Goal: Task Accomplishment & Management: Manage account settings

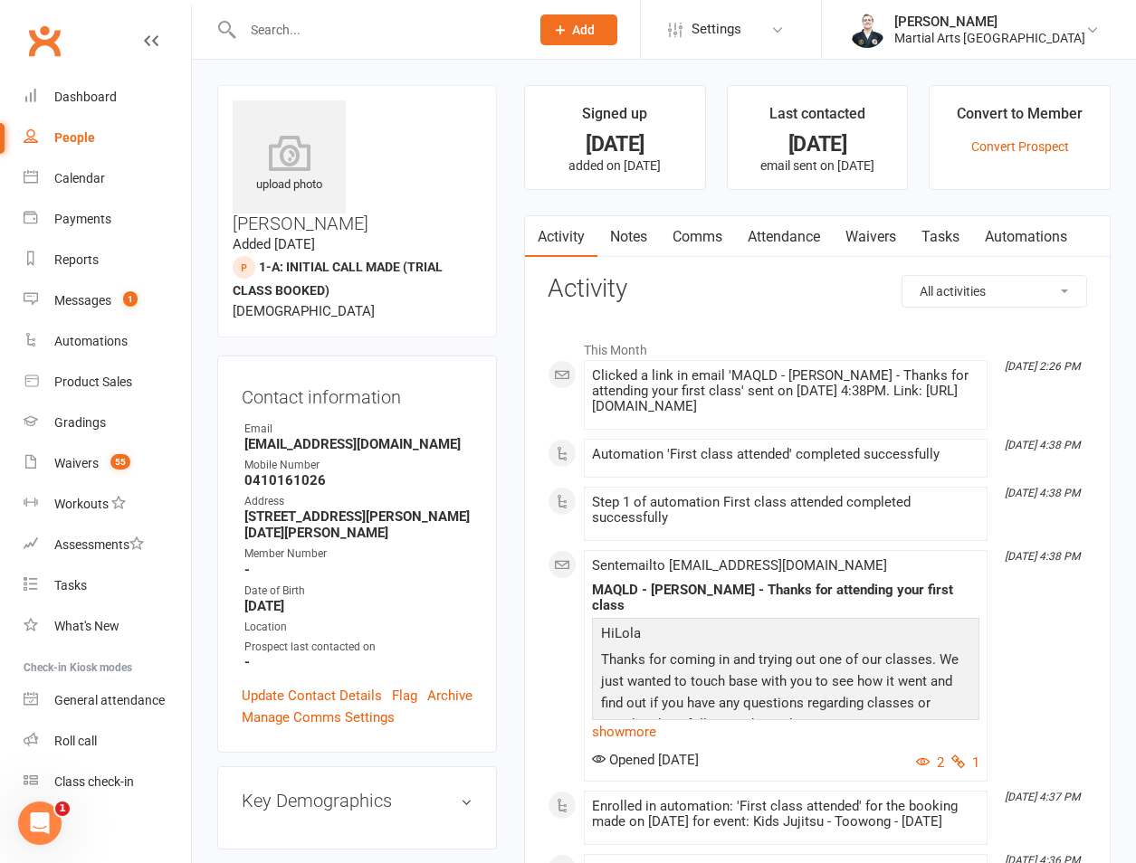
click at [1044, 141] on link "Convert Prospect" at bounding box center [1020, 146] width 98 height 14
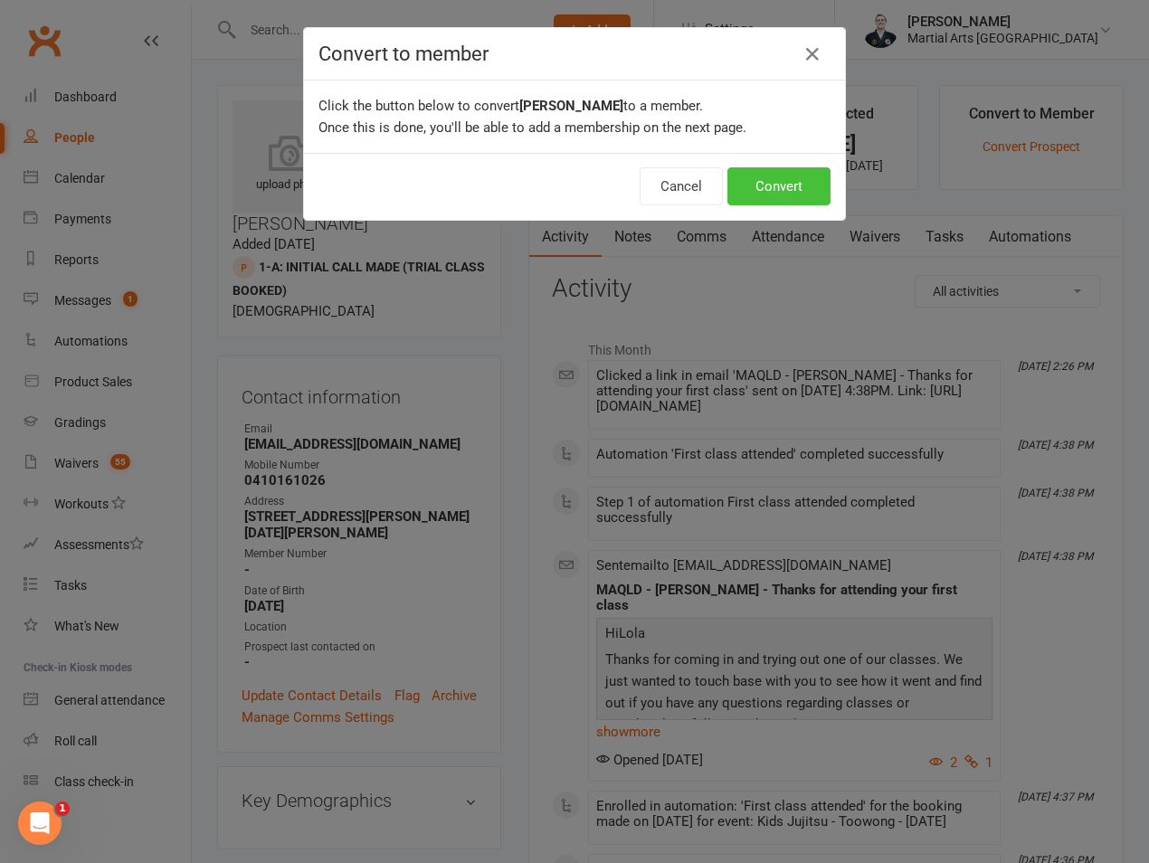
click at [740, 190] on button "Convert" at bounding box center [779, 186] width 103 height 38
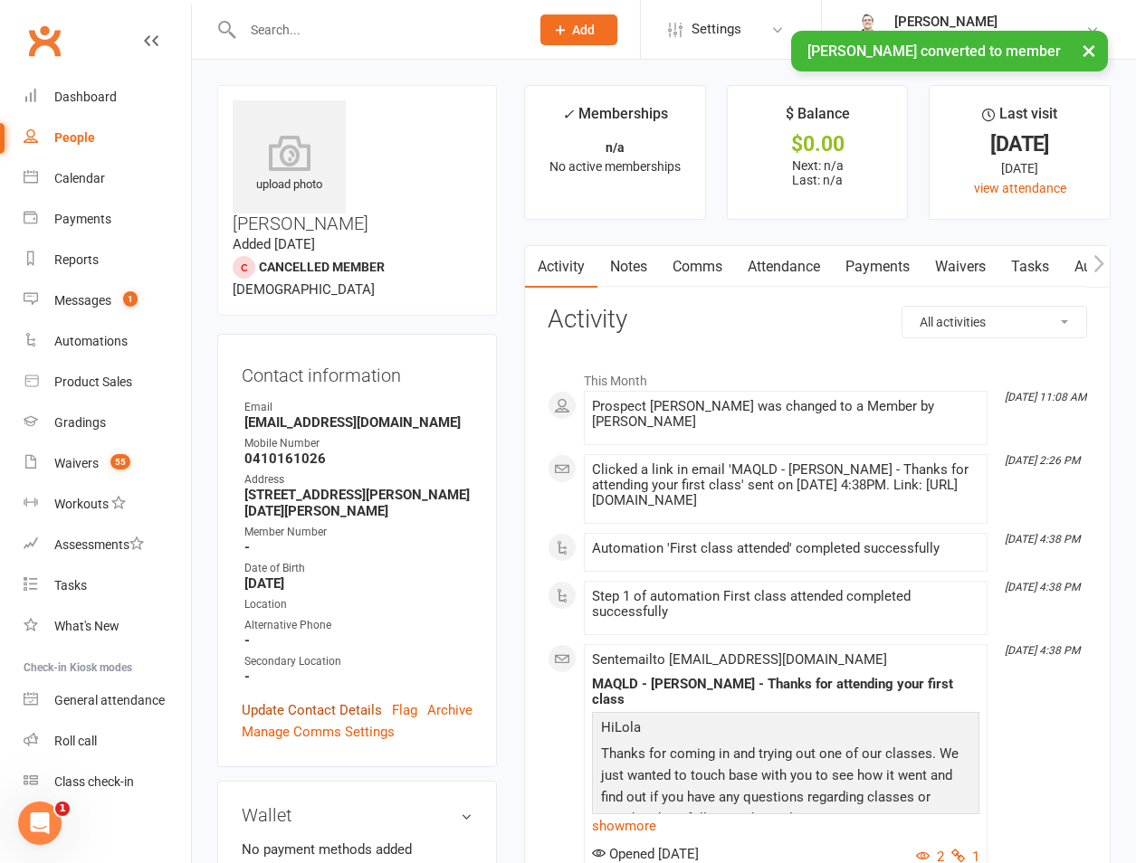
click at [322, 700] on link "Update Contact Details" at bounding box center [312, 711] width 140 height 22
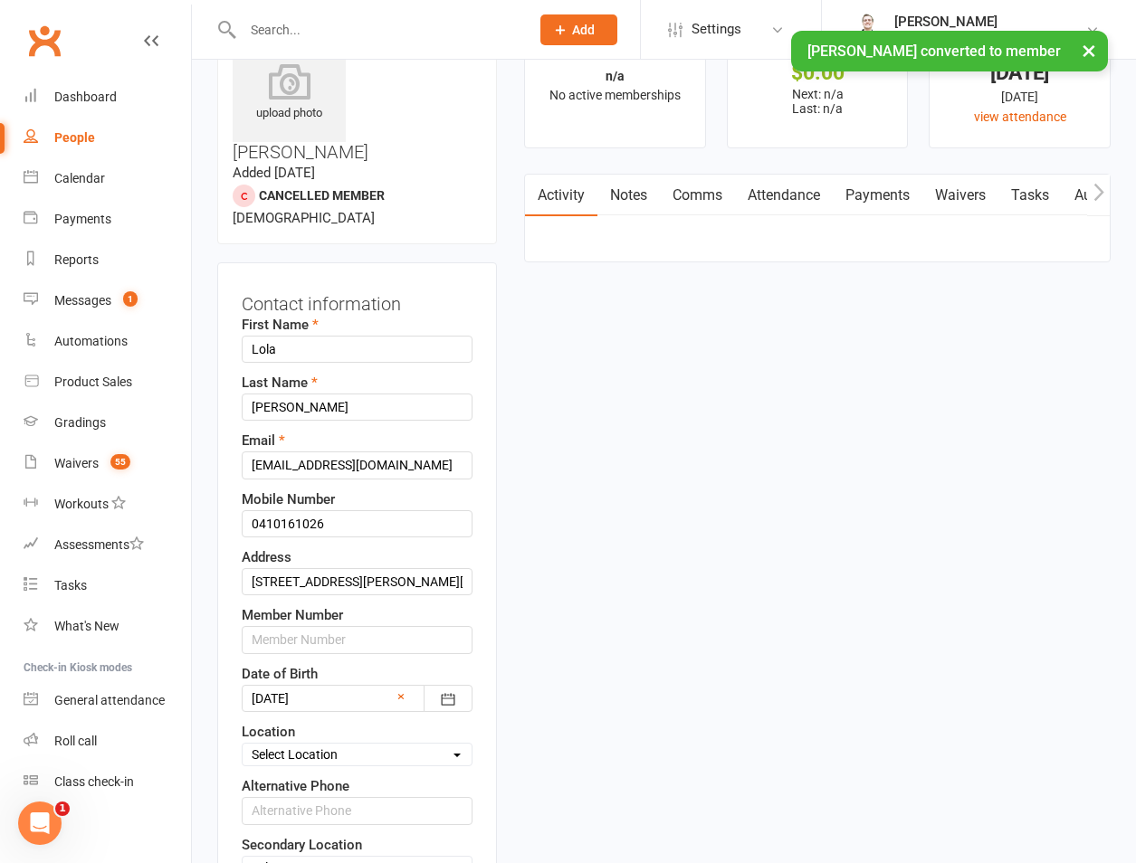
scroll to position [85, 0]
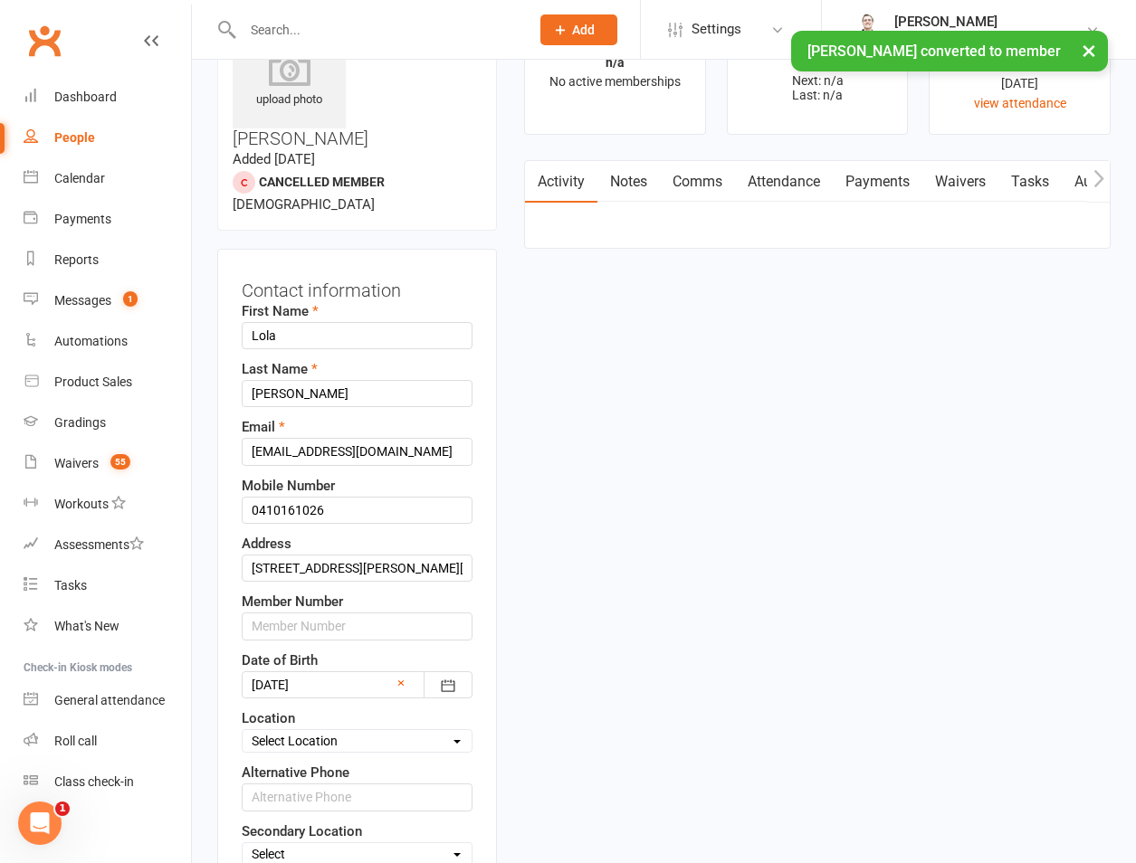
click at [352, 729] on div "Select Location Brookfield State School Jamboree Heights Academy ONLINE - Zoom …" at bounding box center [357, 741] width 231 height 24
click at [352, 731] on select "Select Location Brookfield State School Jamboree Heights Academy ONLINE - Zoom …" at bounding box center [357, 741] width 229 height 20
select select "9"
click at [243, 731] on select "Select Location Brookfield State School Jamboree Heights Academy ONLINE - Zoom …" at bounding box center [357, 741] width 229 height 20
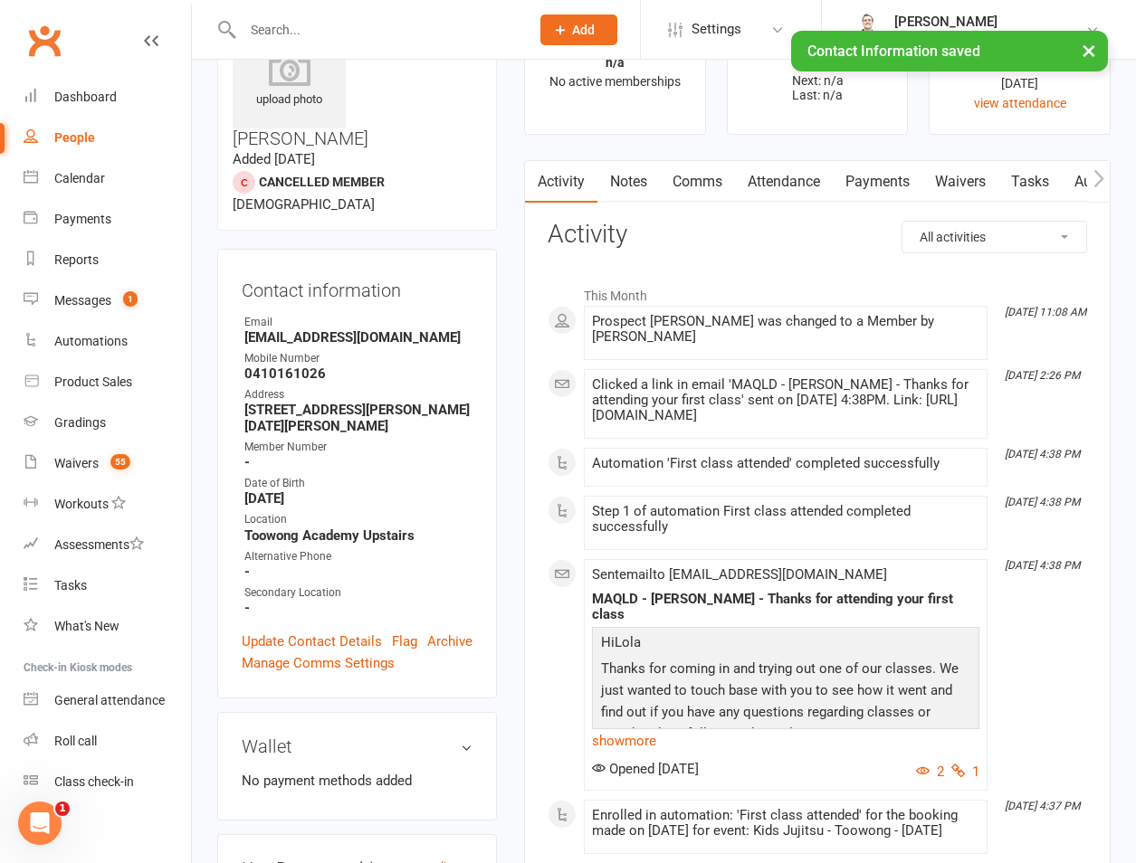
click at [431, 861] on link "edit" at bounding box center [440, 868] width 22 height 15
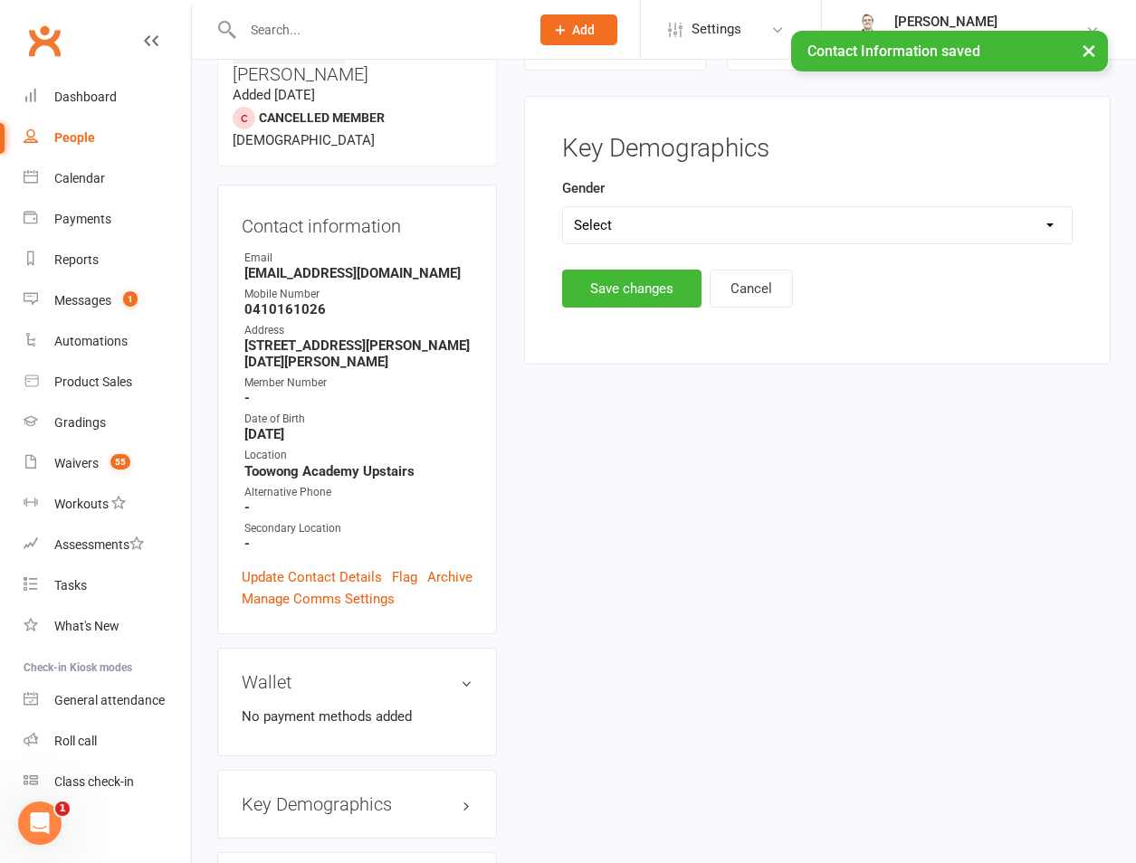
scroll to position [155, 0]
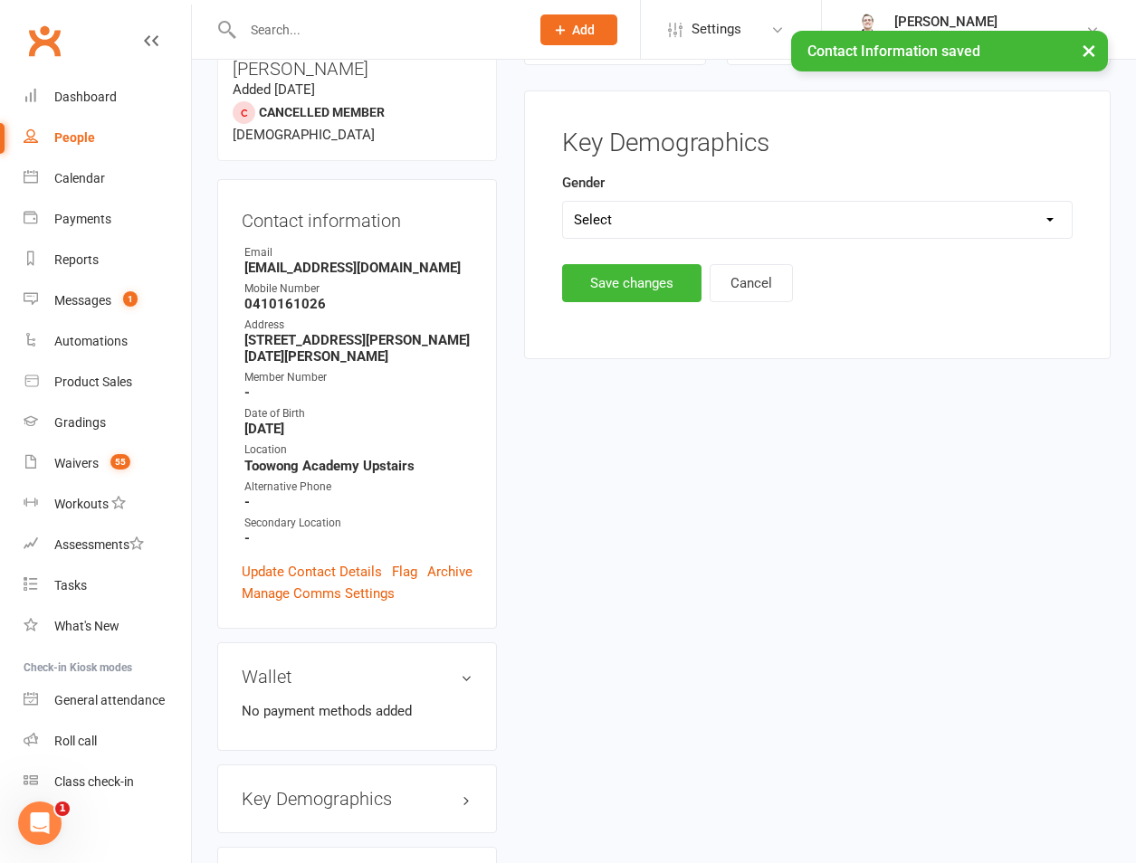
click at [686, 209] on select "Select Male Female" at bounding box center [817, 220] width 509 height 36
click at [563, 202] on select "Select Male Female" at bounding box center [817, 220] width 509 height 36
click at [653, 231] on select "Select Male Female" at bounding box center [817, 220] width 509 height 36
select select "Female"
click at [563, 202] on select "Select Male Female" at bounding box center [817, 220] width 509 height 36
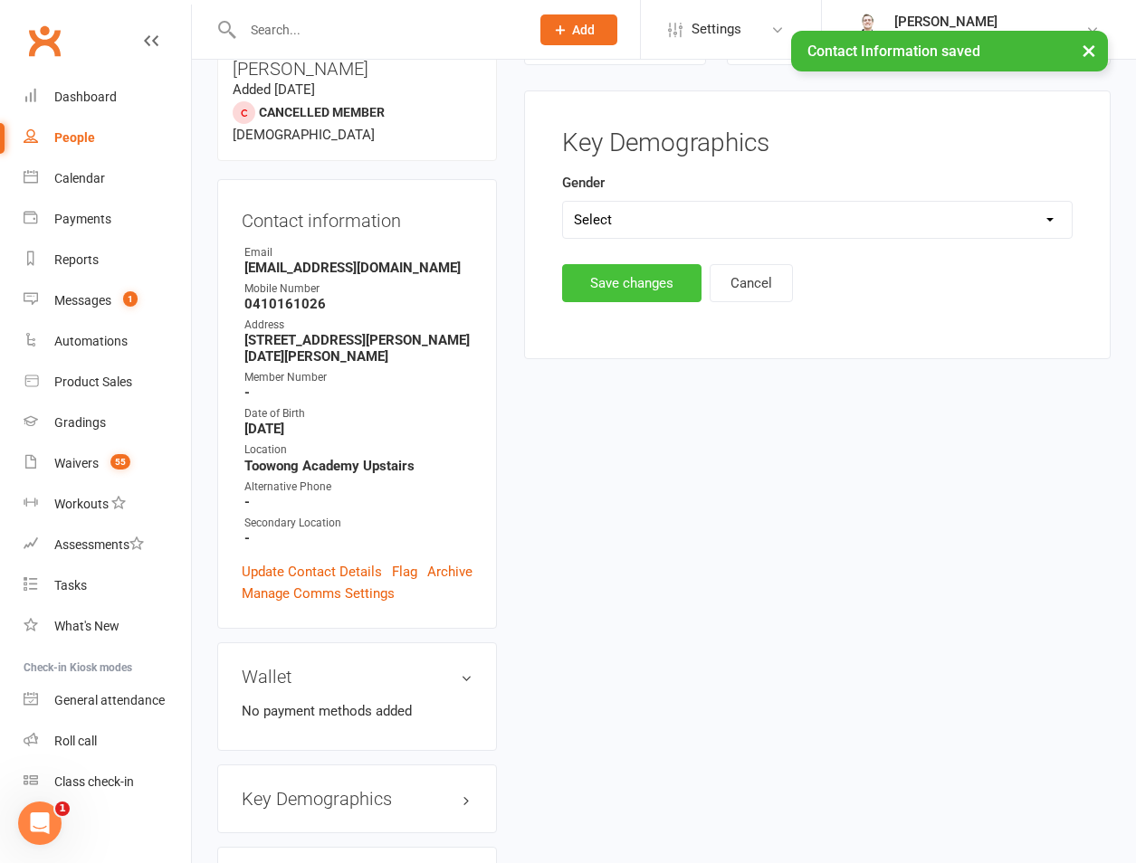
drag, startPoint x: 632, startPoint y: 288, endPoint x: 594, endPoint y: 274, distance: 40.4
click at [629, 285] on button "Save changes" at bounding box center [631, 283] width 139 height 38
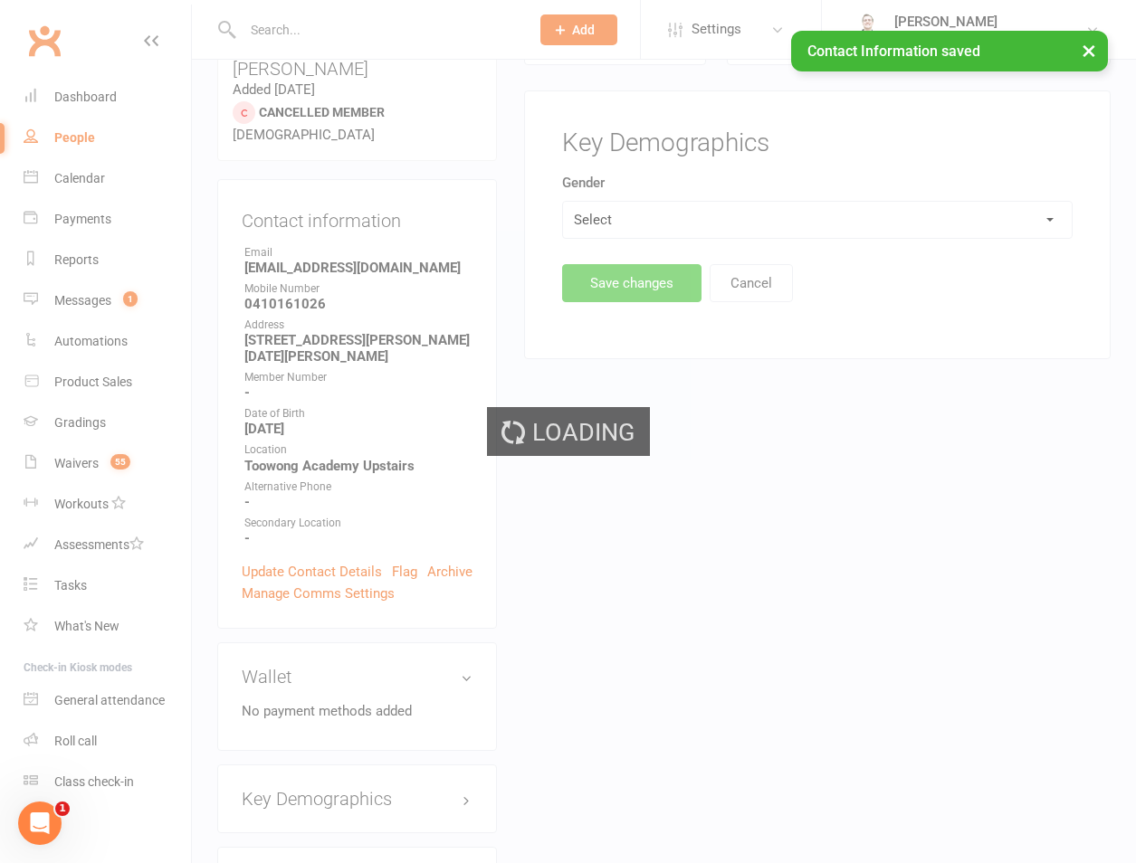
scroll to position [577, 0]
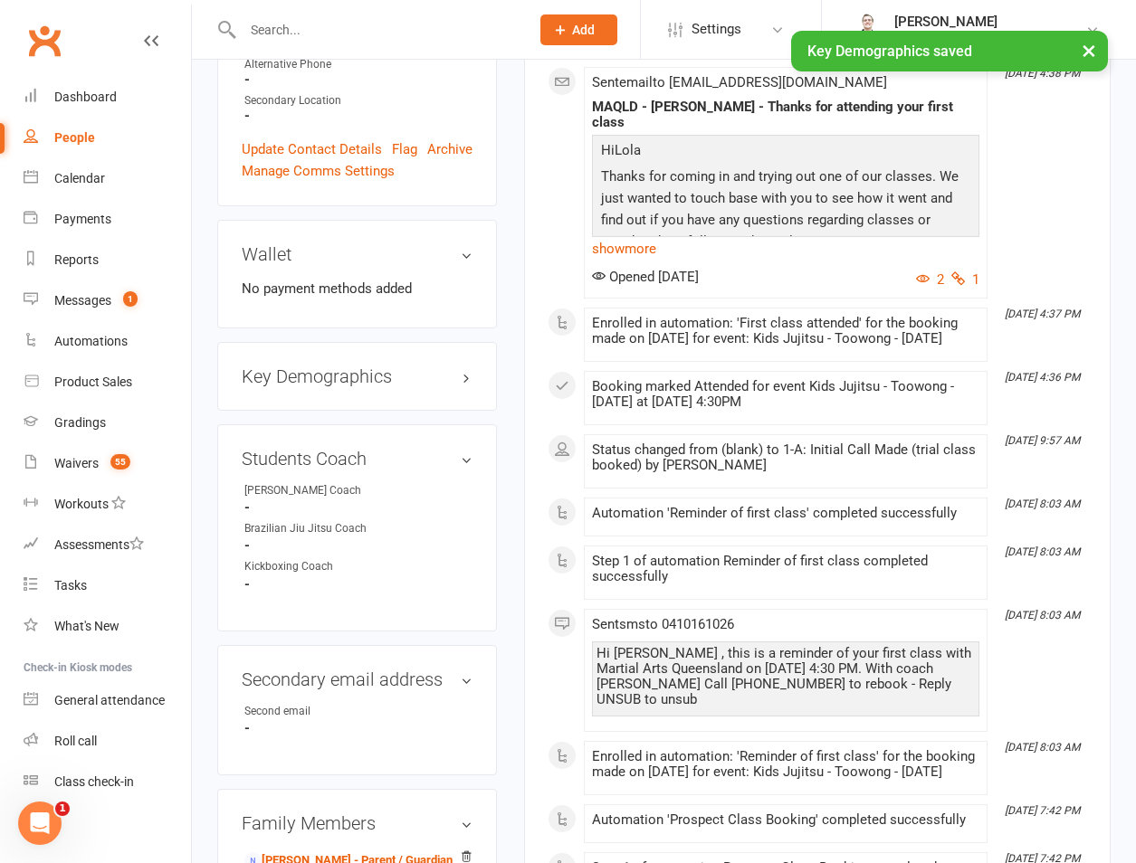
click at [431, 424] on div "Students Coach edit Ronin Ryu Jujitsu Coach - Brazilian Jiu Jitsu Coach - Kickb…" at bounding box center [357, 527] width 280 height 207
click at [436, 451] on link "edit" at bounding box center [440, 458] width 22 height 15
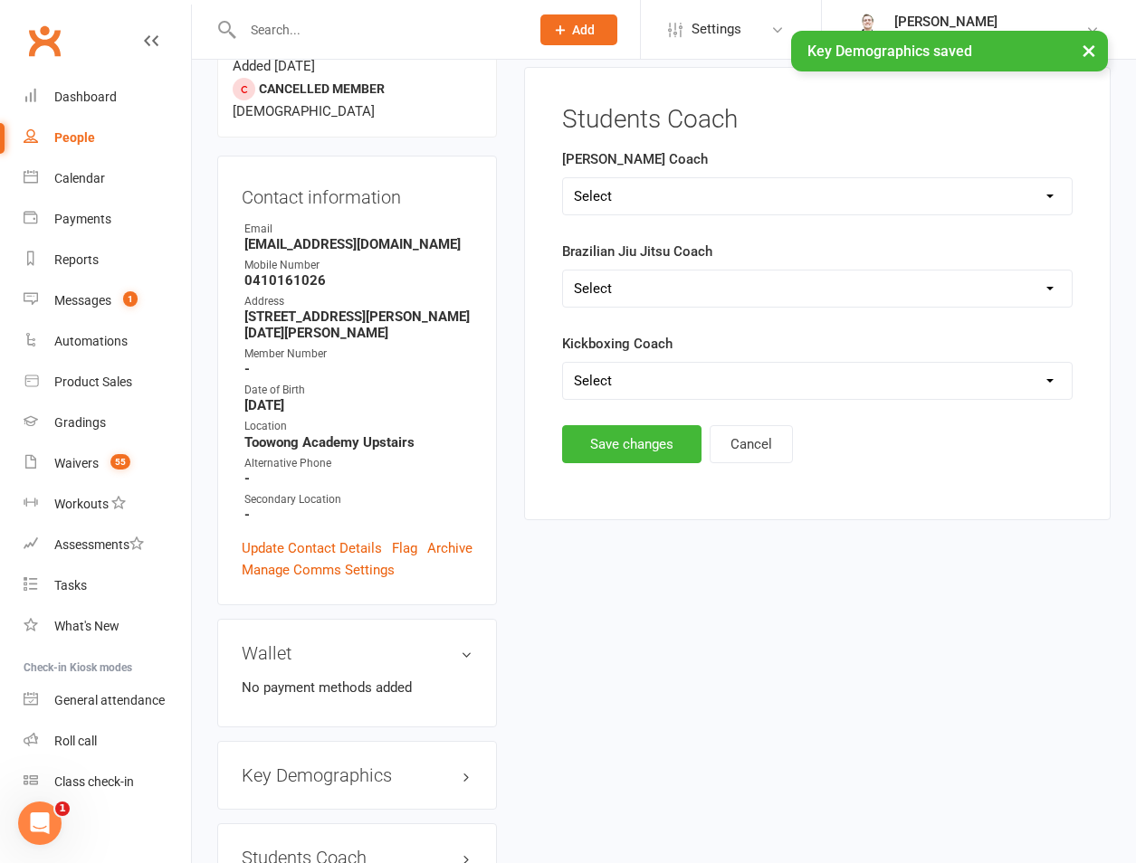
scroll to position [155, 0]
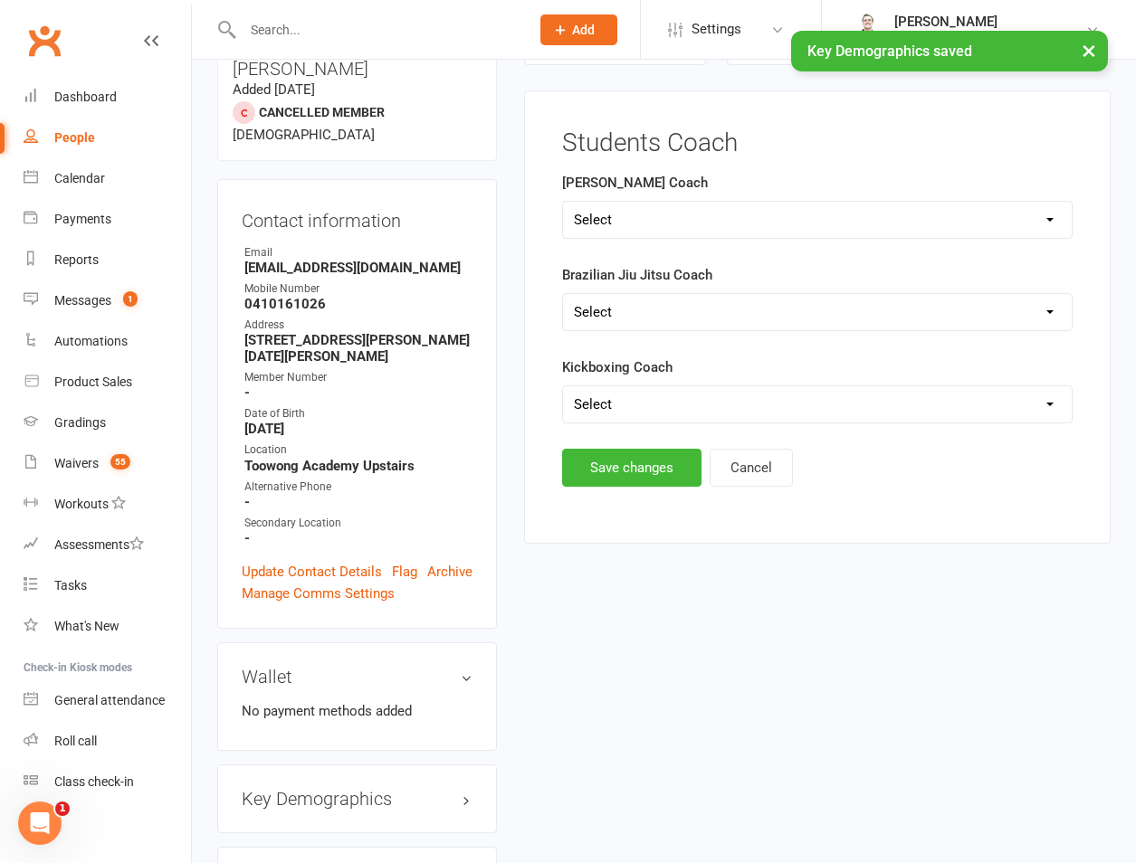
click at [626, 228] on select "Select Shane Rob Matthew Quinton Brandon Richard Andrew Dan Kyle" at bounding box center [817, 220] width 509 height 36
select select "Quinton"
click at [563, 202] on select "Select Shane Rob Matthew Quinton Brandon Richard Andrew Dan Kyle" at bounding box center [817, 220] width 509 height 36
click at [618, 451] on main "Students Coach Ronin Ryu Jujitsu Coach Select Shane Rob Matthew Quinton Brandon…" at bounding box center [816, 307] width 539 height 357
click at [618, 470] on button "Save changes" at bounding box center [631, 468] width 139 height 38
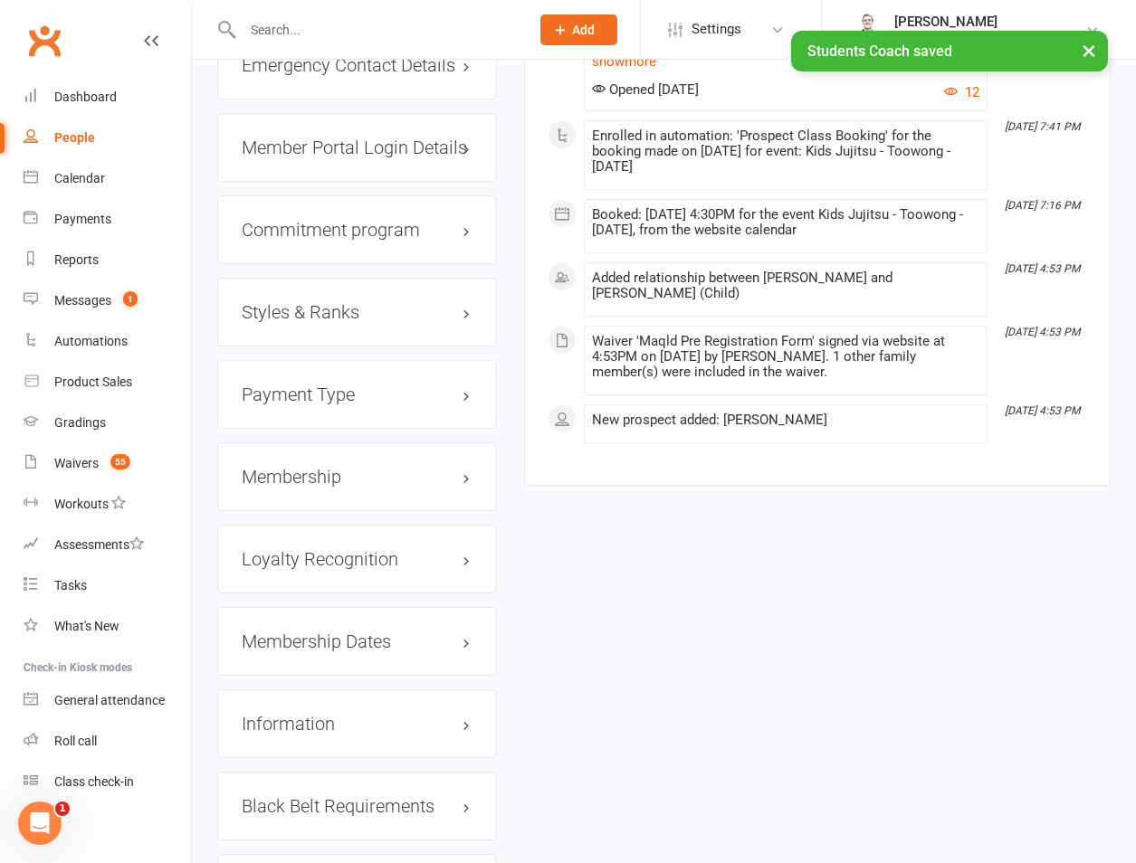
scroll to position [1716, 0]
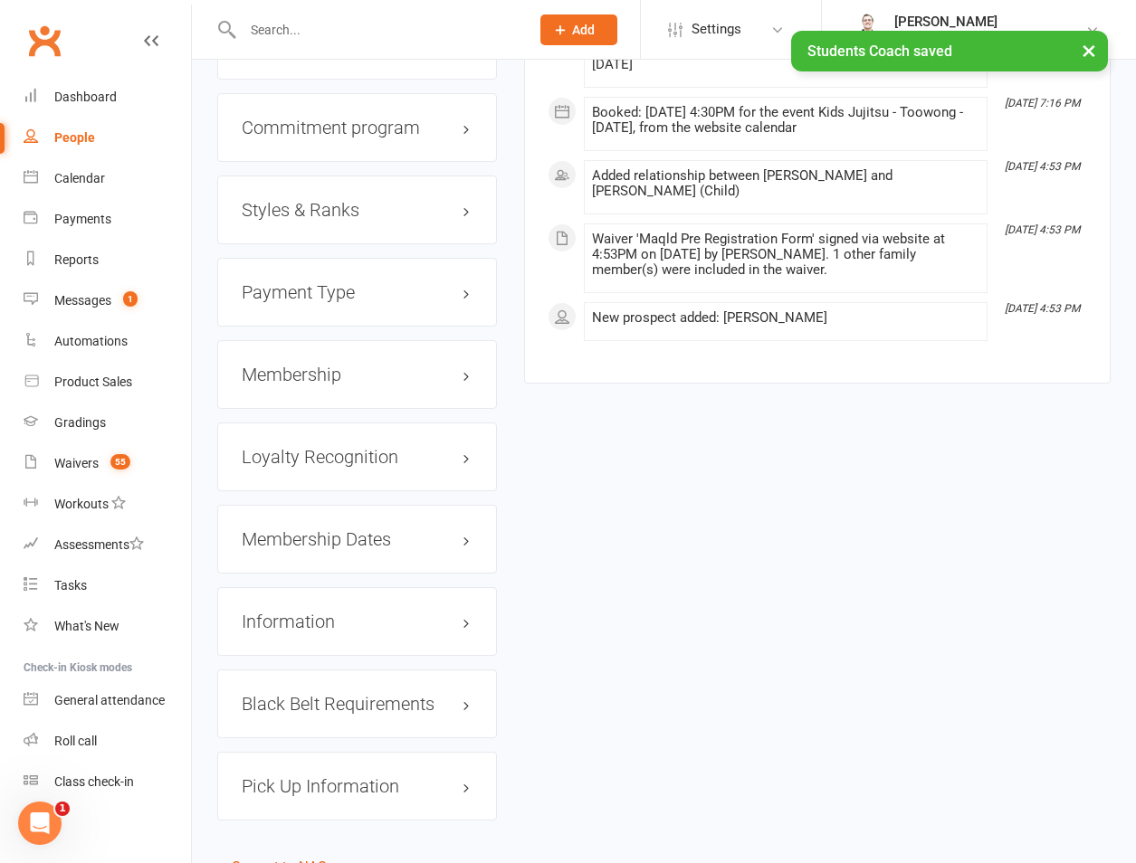
click at [303, 258] on div "Payment Type edit" at bounding box center [357, 292] width 280 height 69
click at [322, 176] on div "Styles & Ranks" at bounding box center [357, 210] width 280 height 69
click at [344, 200] on h3 "Styles & Ranks" at bounding box center [357, 210] width 231 height 20
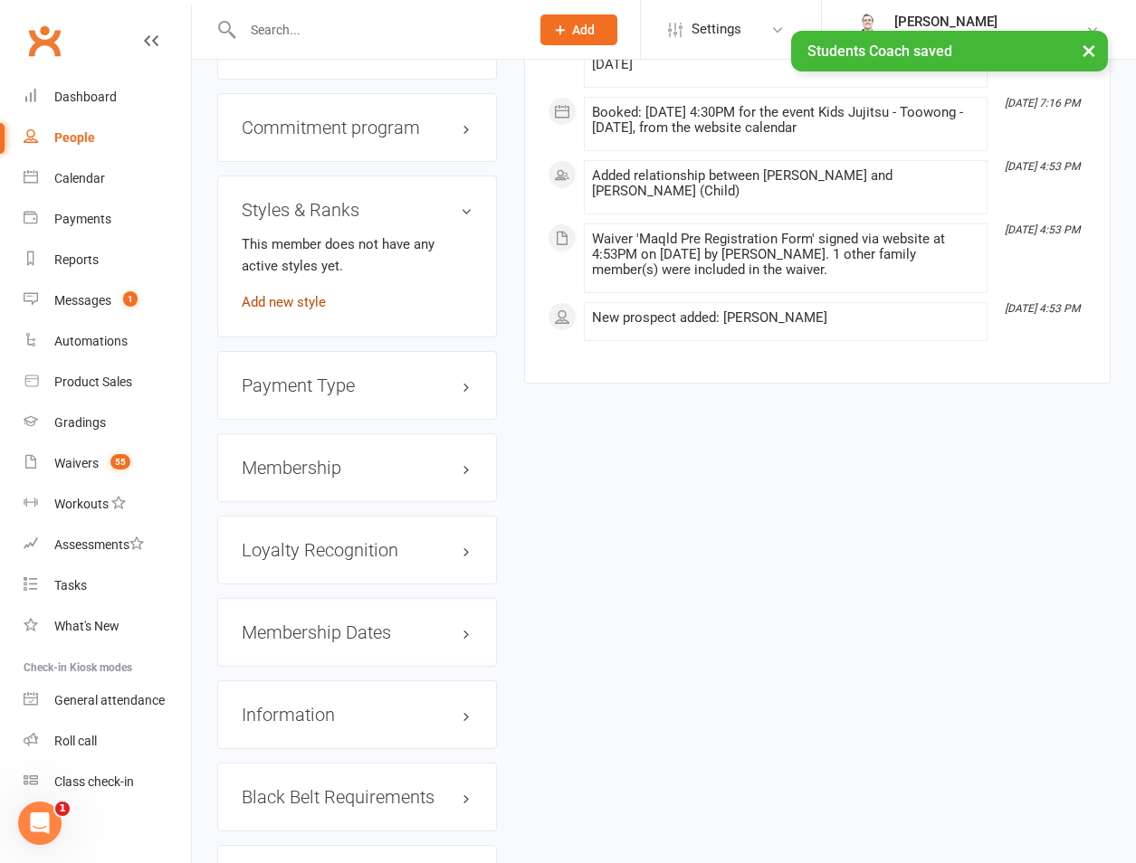
click at [300, 294] on link "Add new style" at bounding box center [284, 302] width 84 height 16
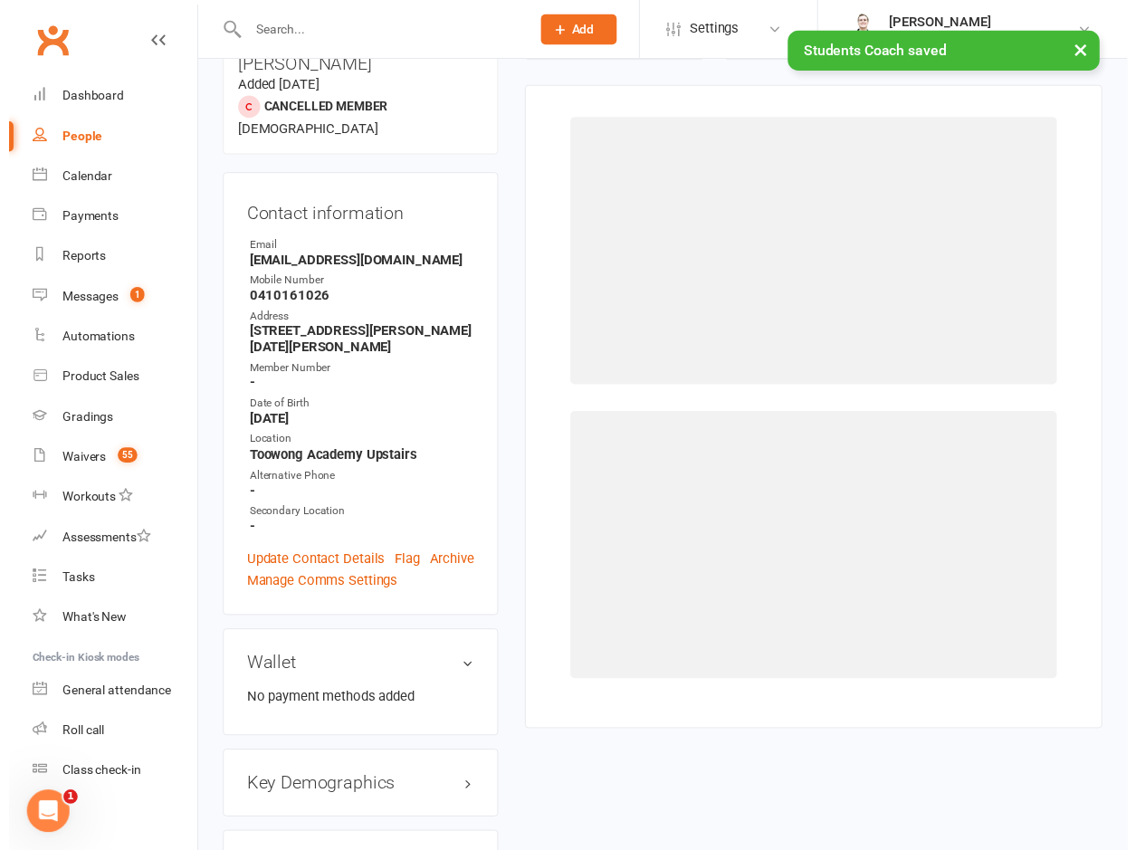
scroll to position [155, 0]
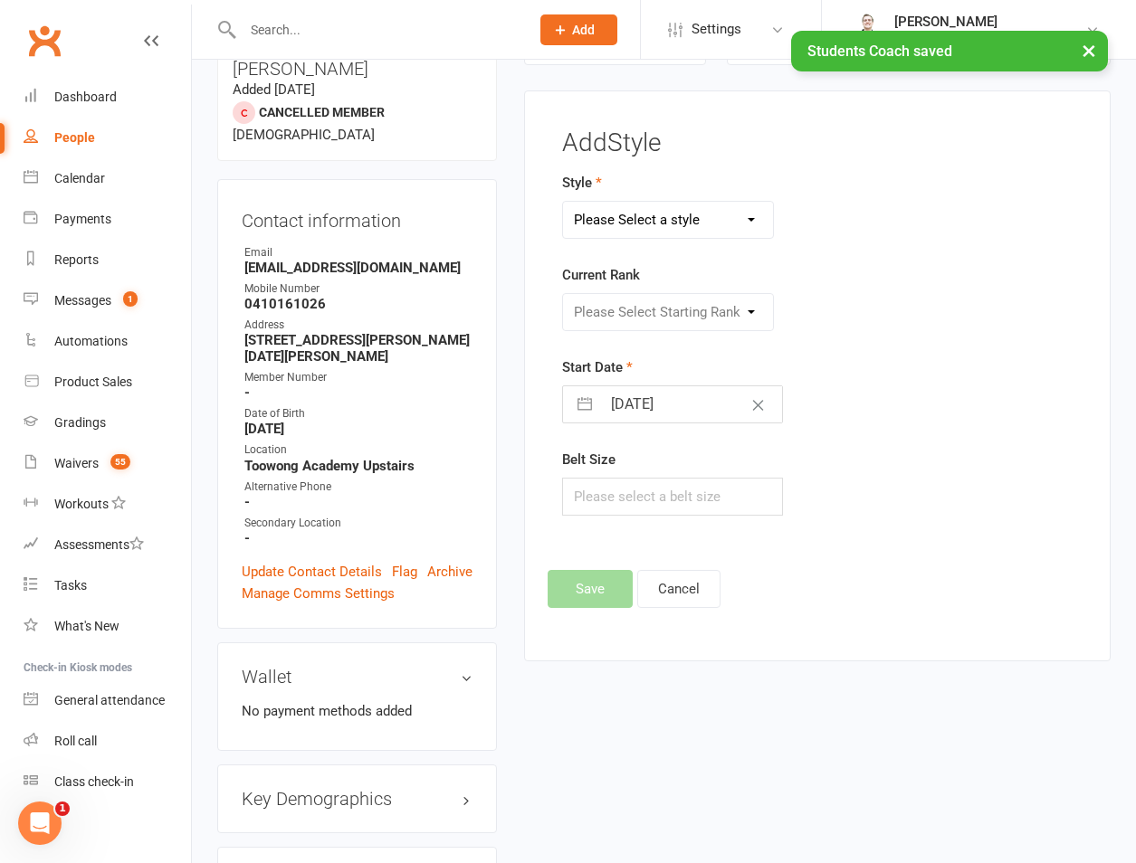
click at [629, 209] on select "Please Select a style Brazilian Jiu Jitsu PUMMA Kickboxing Kids Brazilian Jiu J…" at bounding box center [668, 220] width 210 height 36
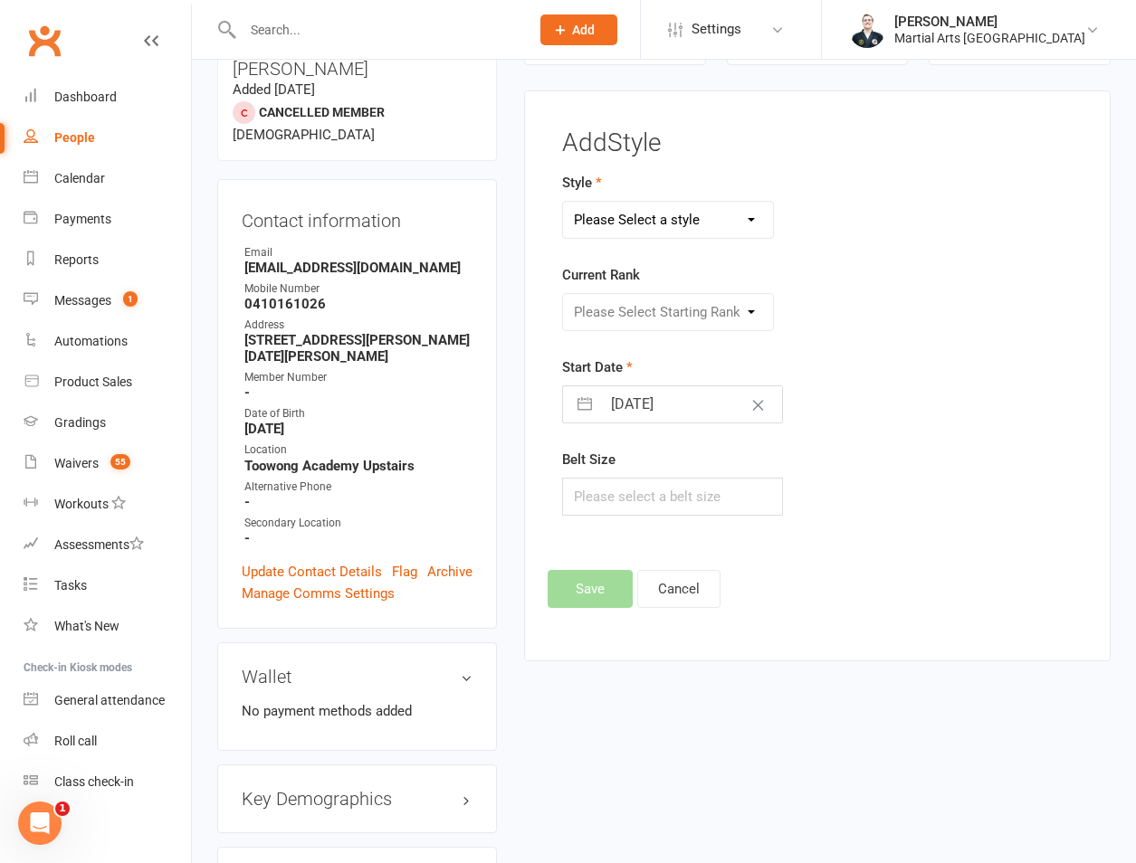
select select "695"
click at [563, 202] on select "Please Select a style Brazilian Jiu Jitsu PUMMA Kickboxing Kids Brazilian Jiu J…" at bounding box center [668, 220] width 210 height 36
drag, startPoint x: 686, startPoint y: 312, endPoint x: 667, endPoint y: 331, distance: 26.9
click at [686, 312] on select "Please Select Starting Rank Warrior That Moved Up 10. White belt 11. Yellow & W…" at bounding box center [668, 312] width 210 height 36
select select "6246"
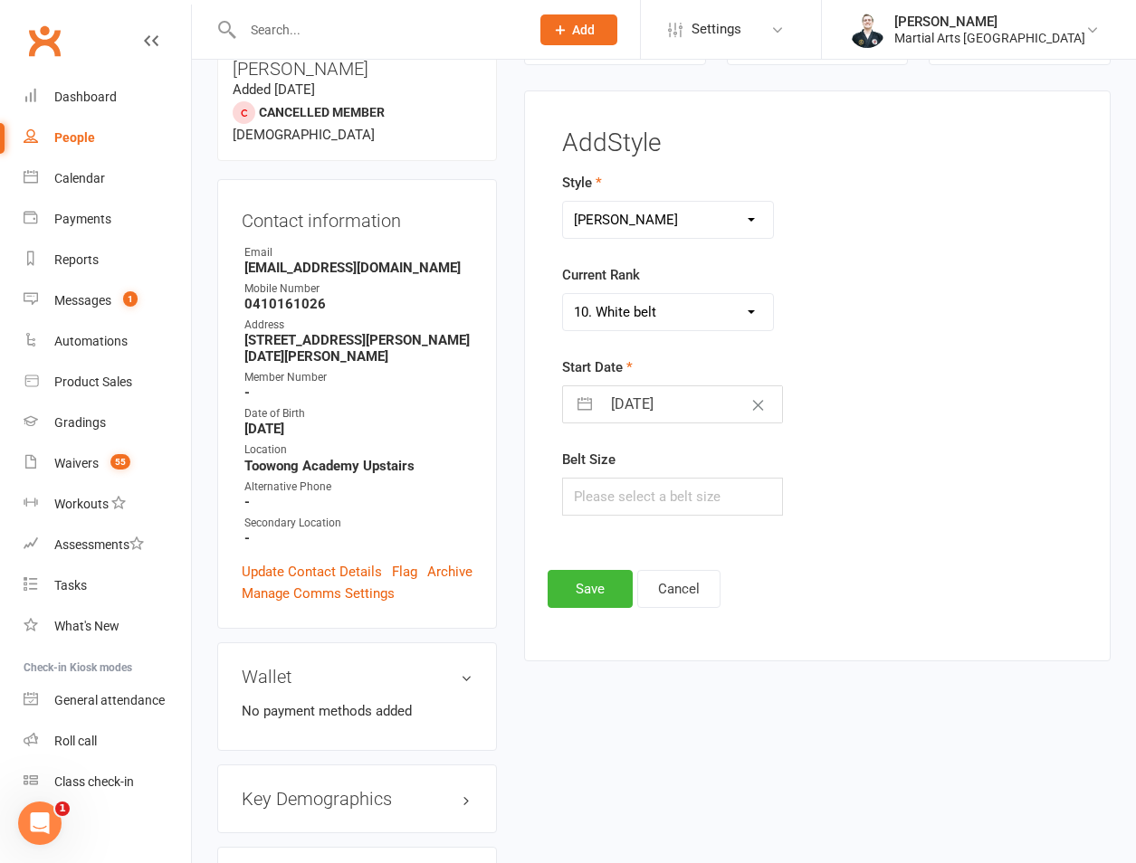
click at [563, 294] on select "Please Select Starting Rank Warrior That Moved Up 10. White belt 11. Yellow & W…" at bounding box center [668, 312] width 210 height 36
select select "8"
select select "2025"
select select "9"
select select "2025"
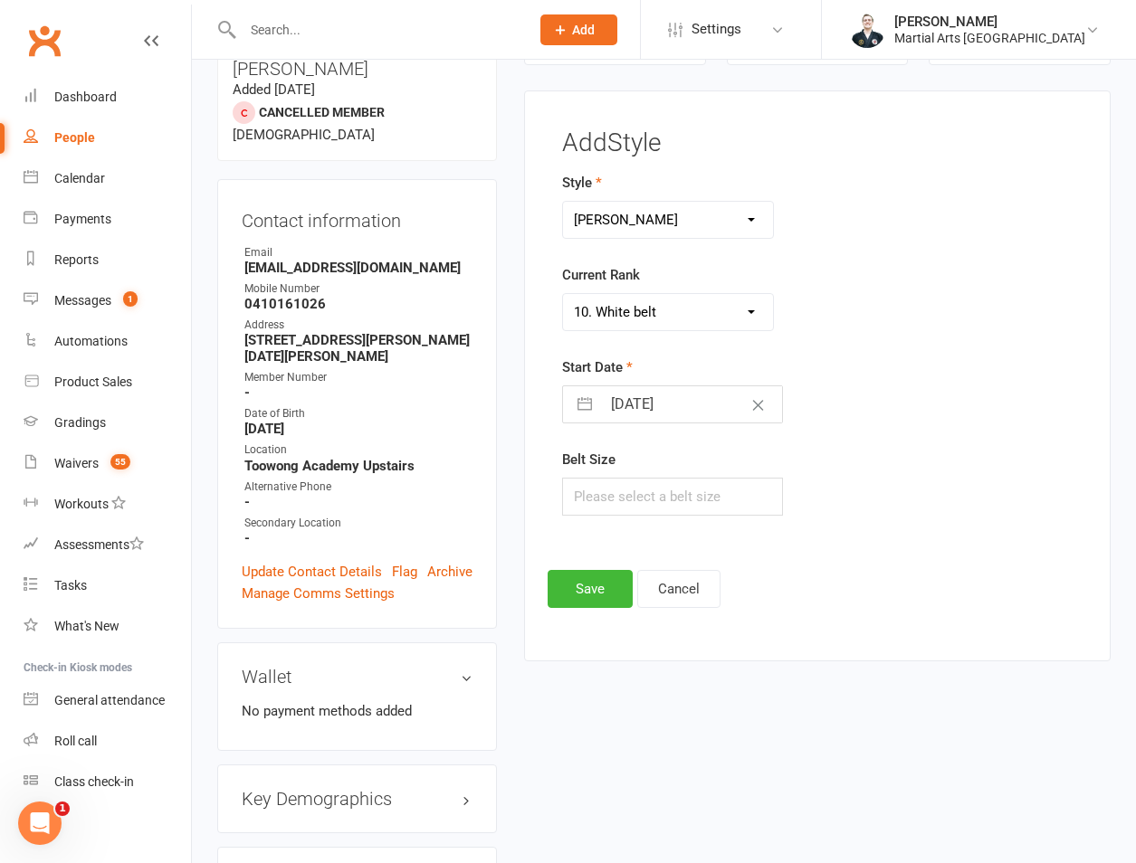
select select "10"
select select "2025"
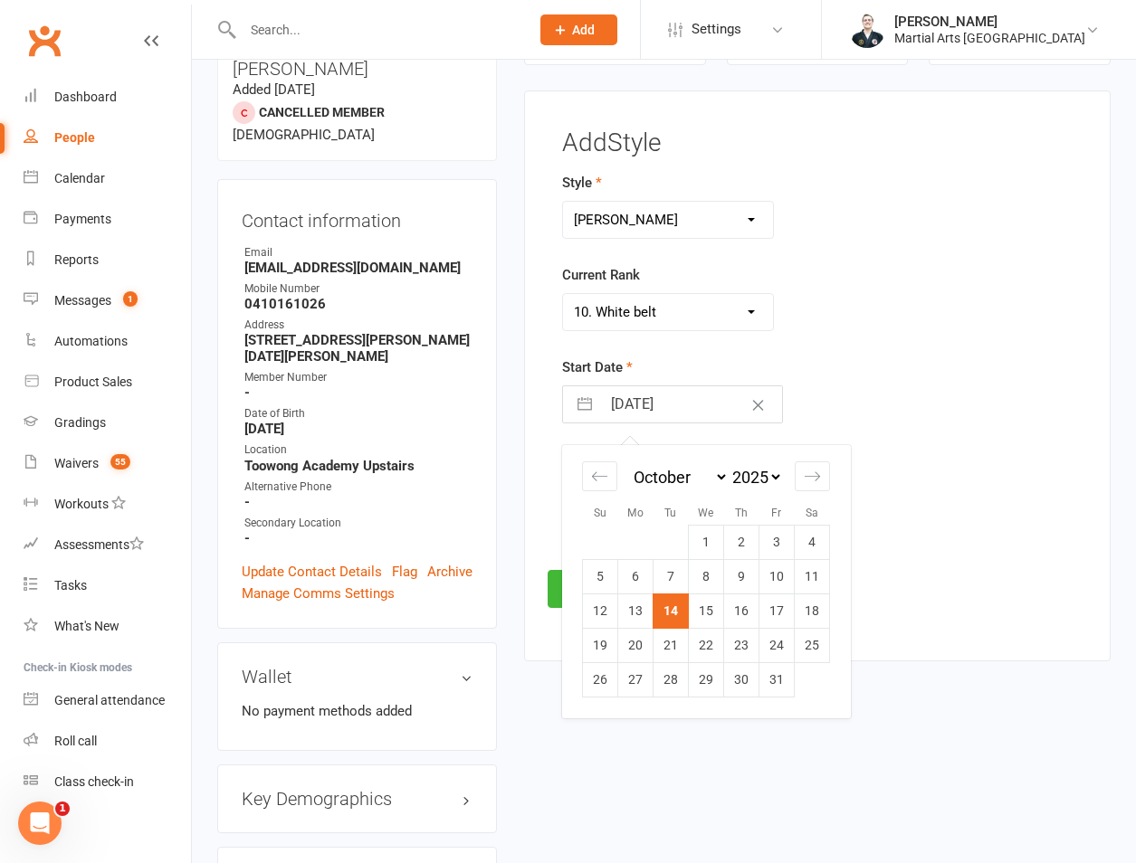
click at [634, 396] on input "14 Oct 2025" at bounding box center [691, 404] width 181 height 36
click at [719, 567] on td "8" at bounding box center [706, 576] width 35 height 34
type input "08 Oct 2025"
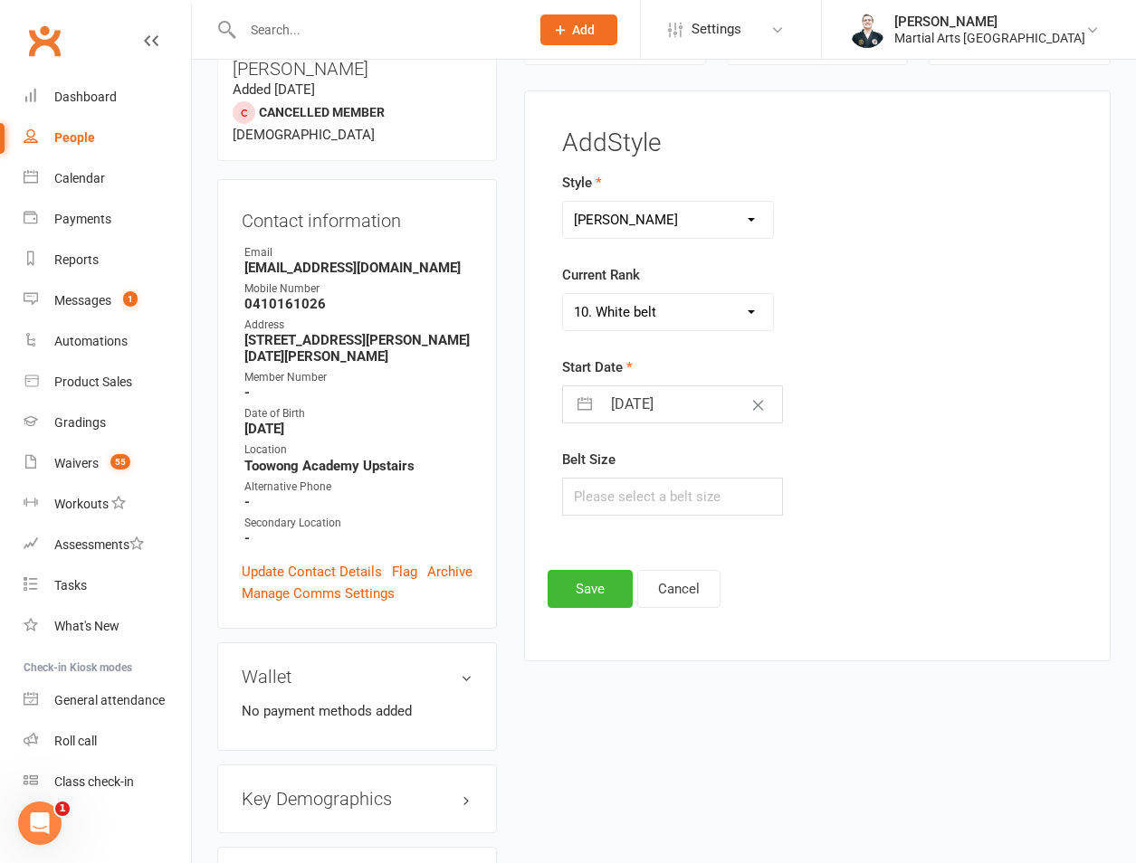
click at [702, 535] on div "Style Brazilian Jiu Jitsu PUMMA Kickboxing Kids Brazilian Jiu Jitsu Monkeys Kid…" at bounding box center [727, 356] width 358 height 369
click at [653, 486] on input "text" at bounding box center [672, 497] width 221 height 38
type input "00"
click at [588, 605] on button "Save" at bounding box center [589, 589] width 85 height 38
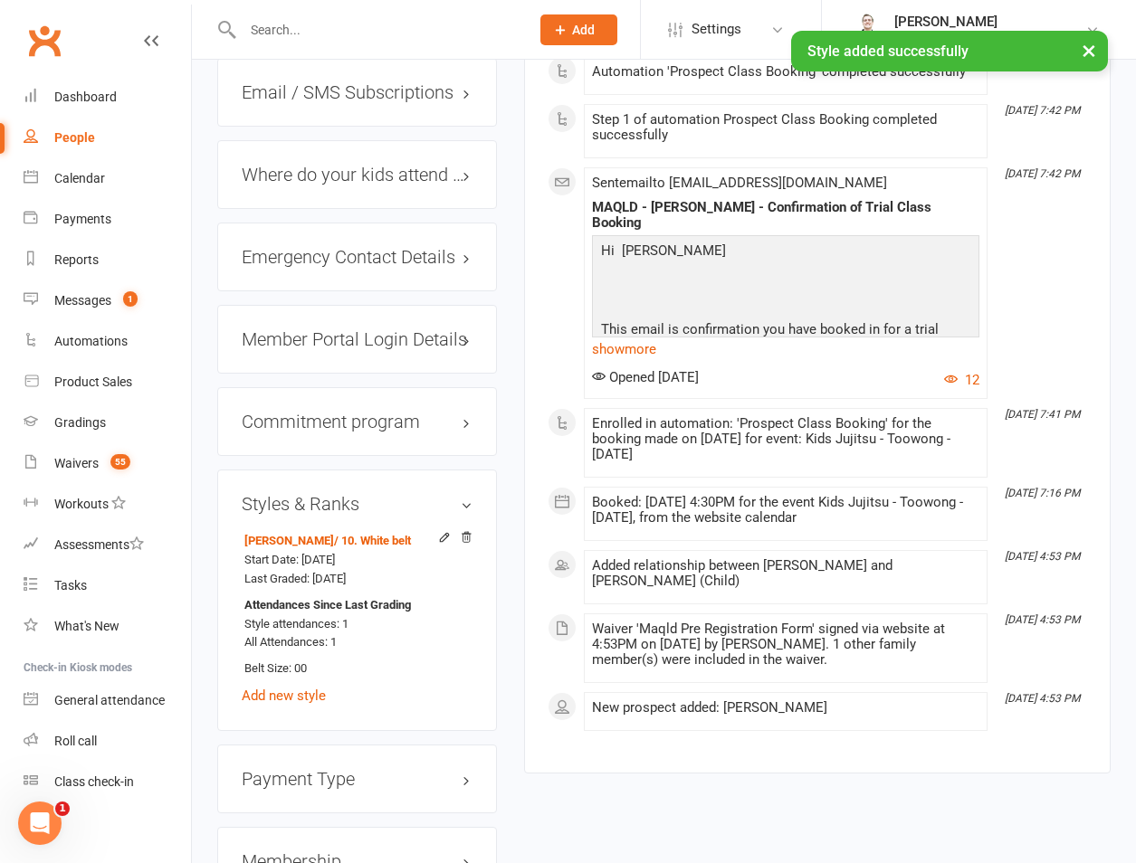
scroll to position [1844, 0]
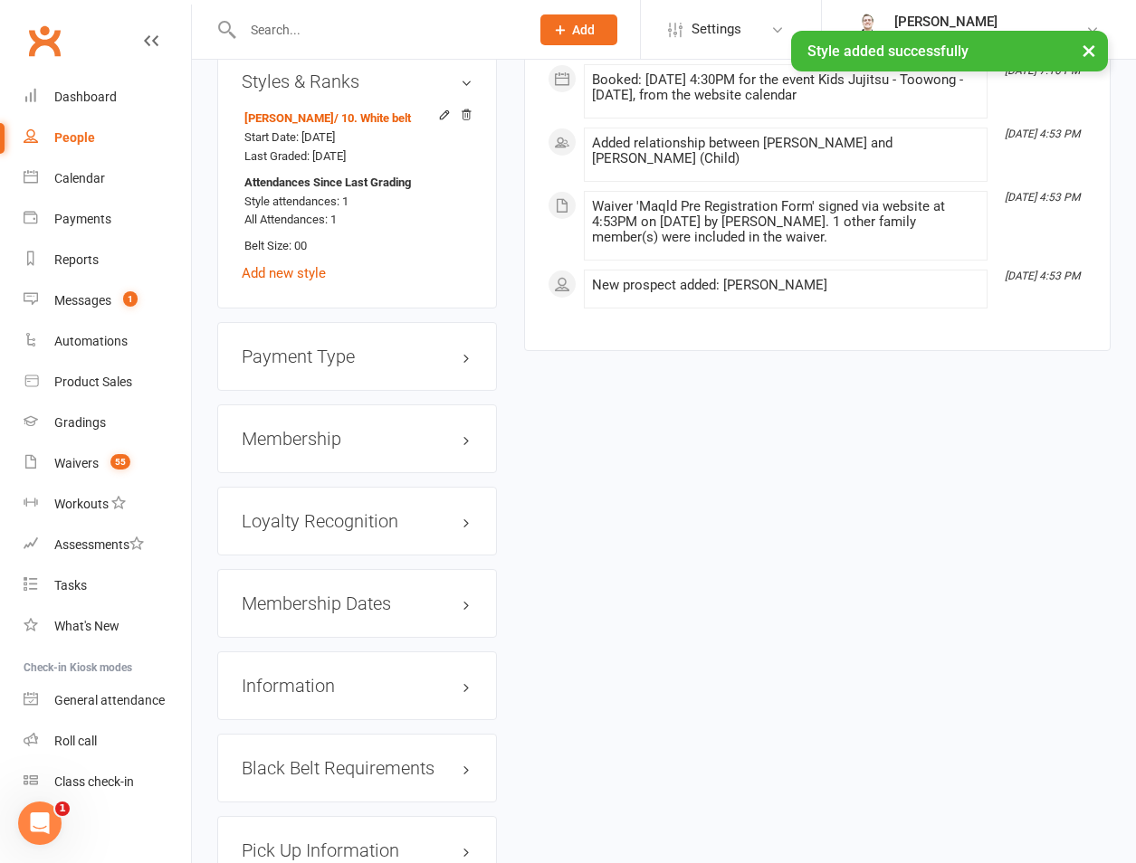
click at [309, 429] on h3 "Membership" at bounding box center [357, 439] width 231 height 20
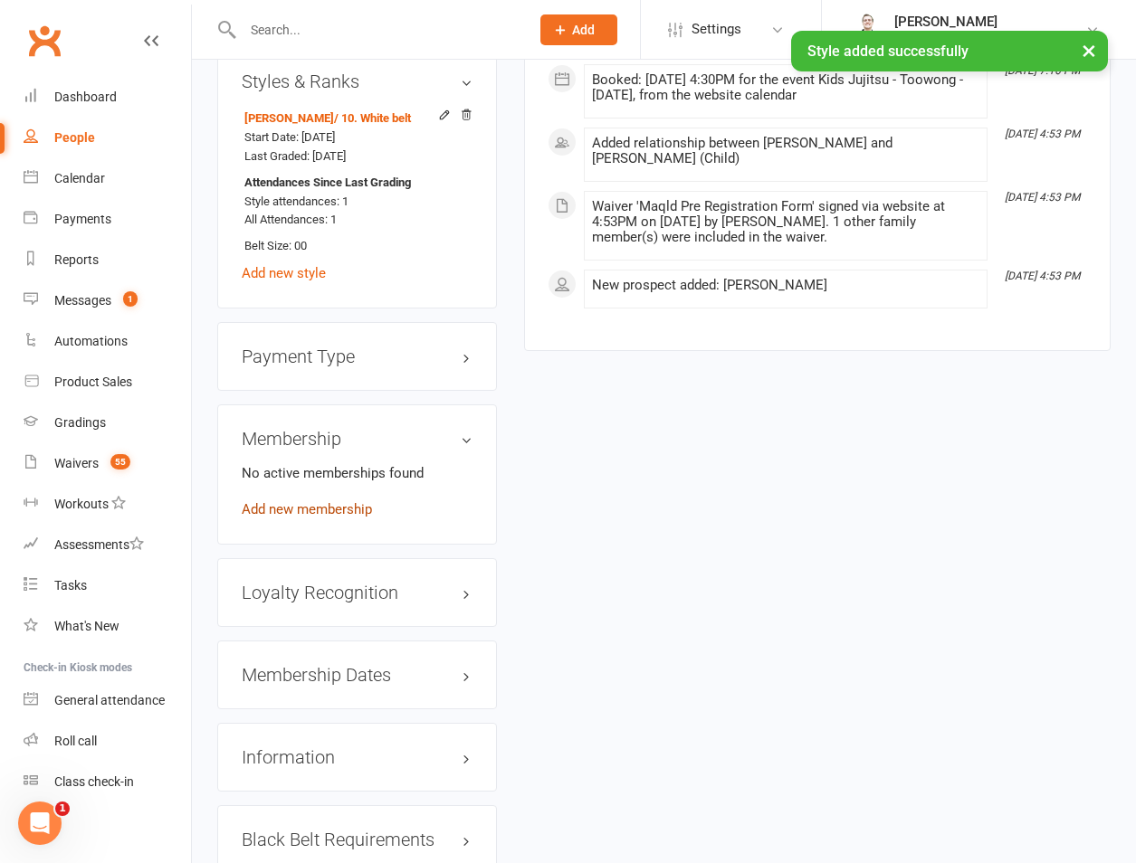
click at [295, 501] on link "Add new membership" at bounding box center [307, 509] width 130 height 16
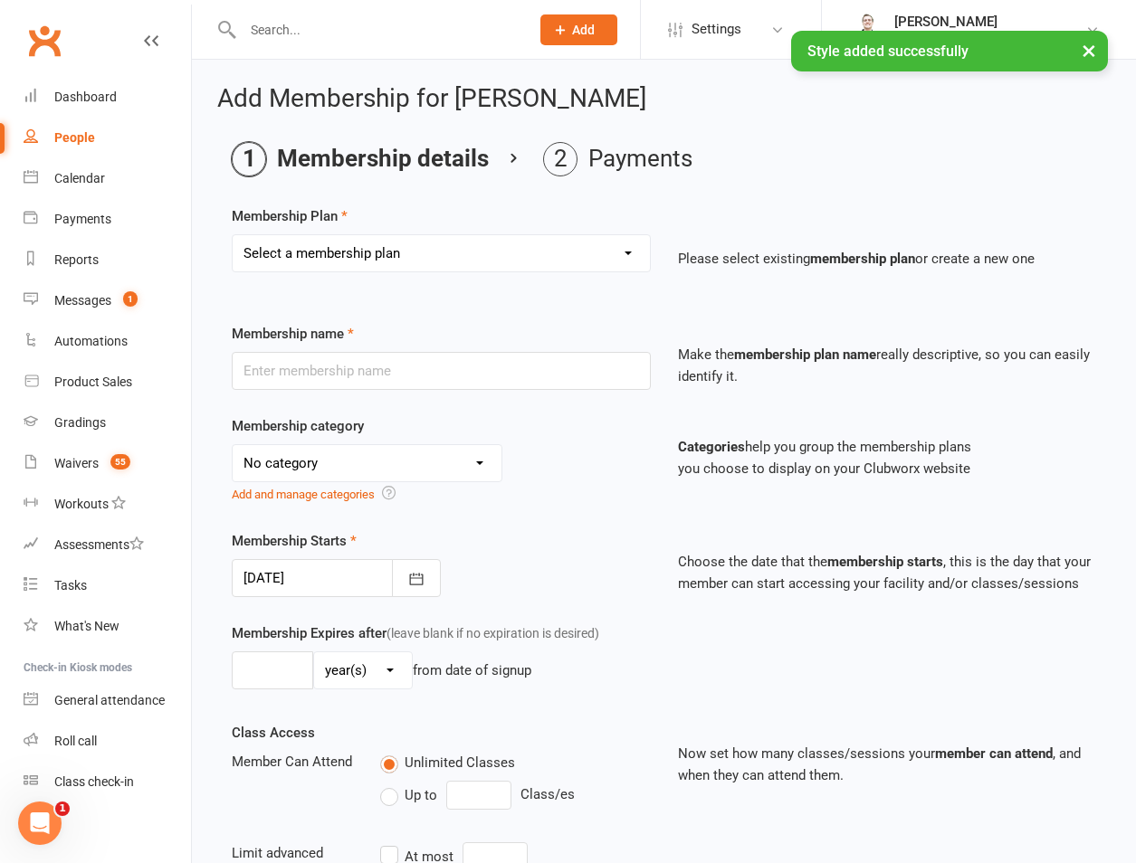
click at [336, 250] on select "Select a membership plan Create new Membership Plan 1 day per week 2 days per w…" at bounding box center [441, 253] width 417 height 36
select select "1"
click at [233, 235] on select "Select a membership plan Create new Membership Plan 1 day per week 2 days per w…" at bounding box center [441, 253] width 417 height 36
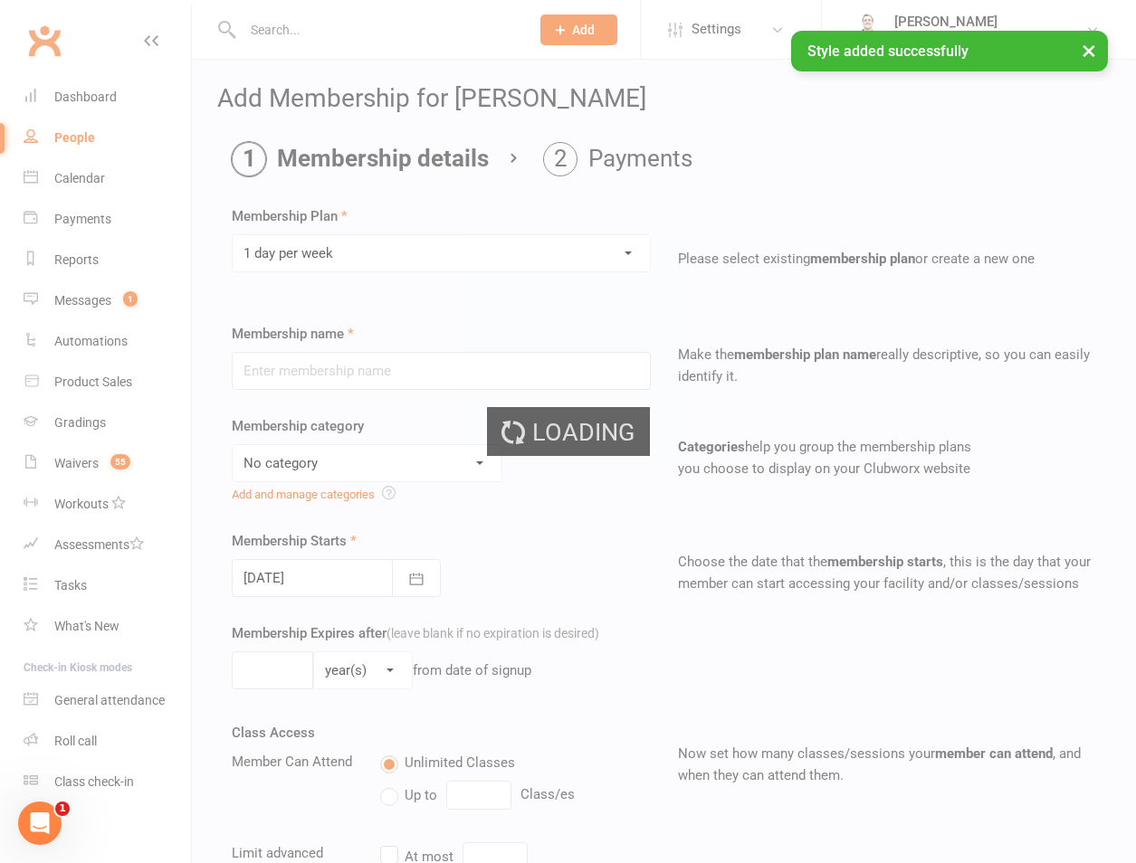
type input "1 day per week"
select select "3"
type input "0"
type input "1"
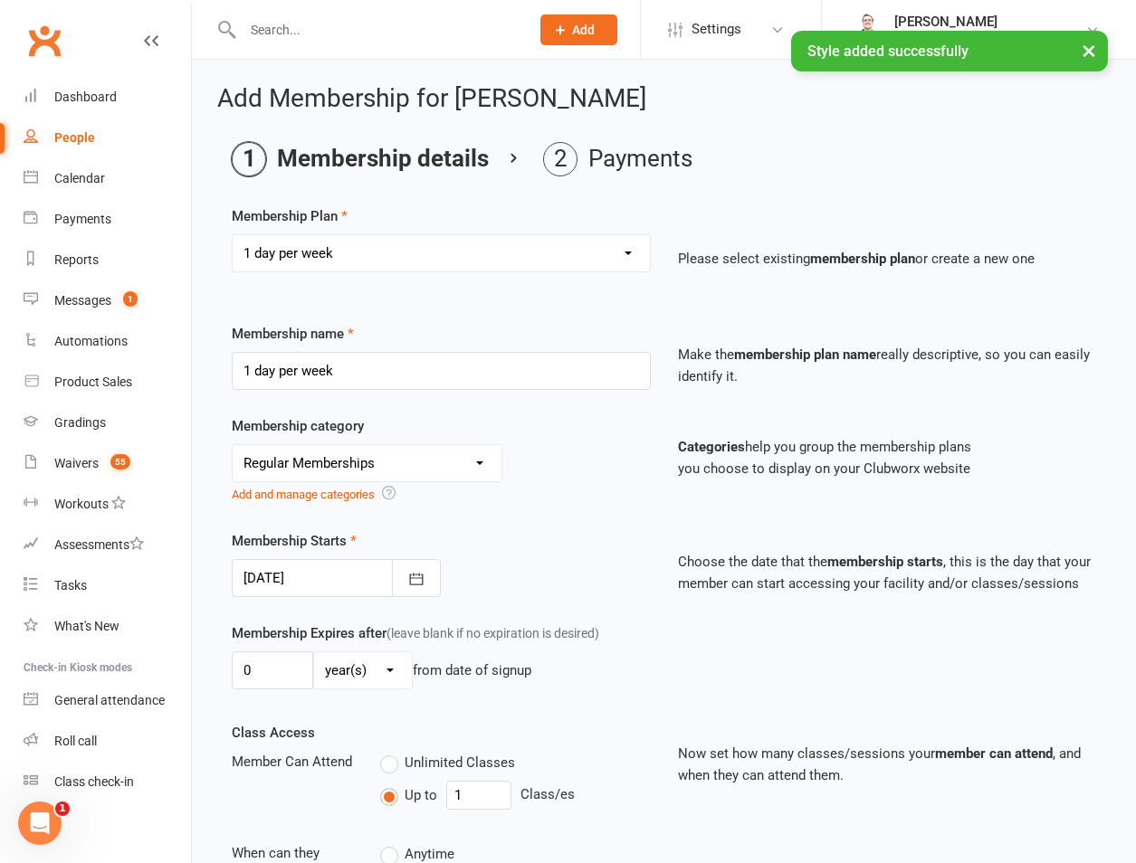
click at [300, 576] on div at bounding box center [336, 578] width 209 height 38
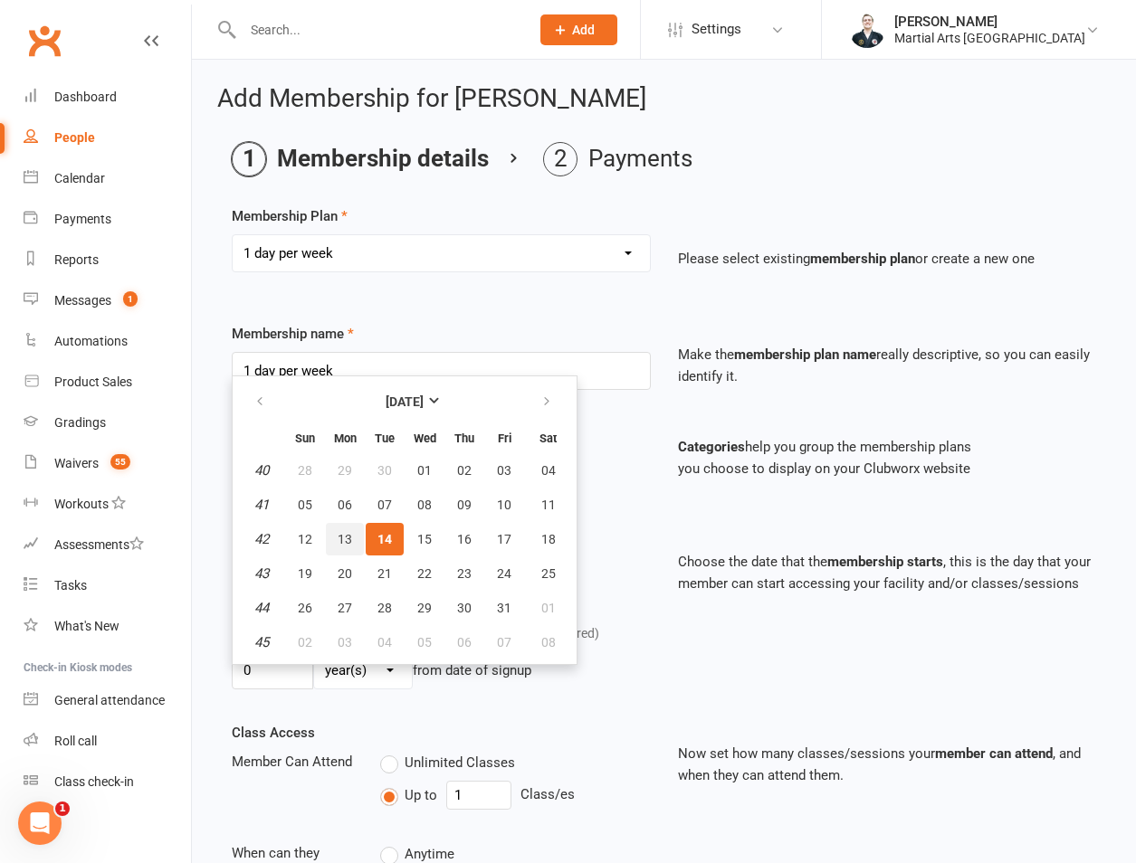
click at [341, 543] on span "13" at bounding box center [345, 539] width 14 height 14
type input "13 Oct 2025"
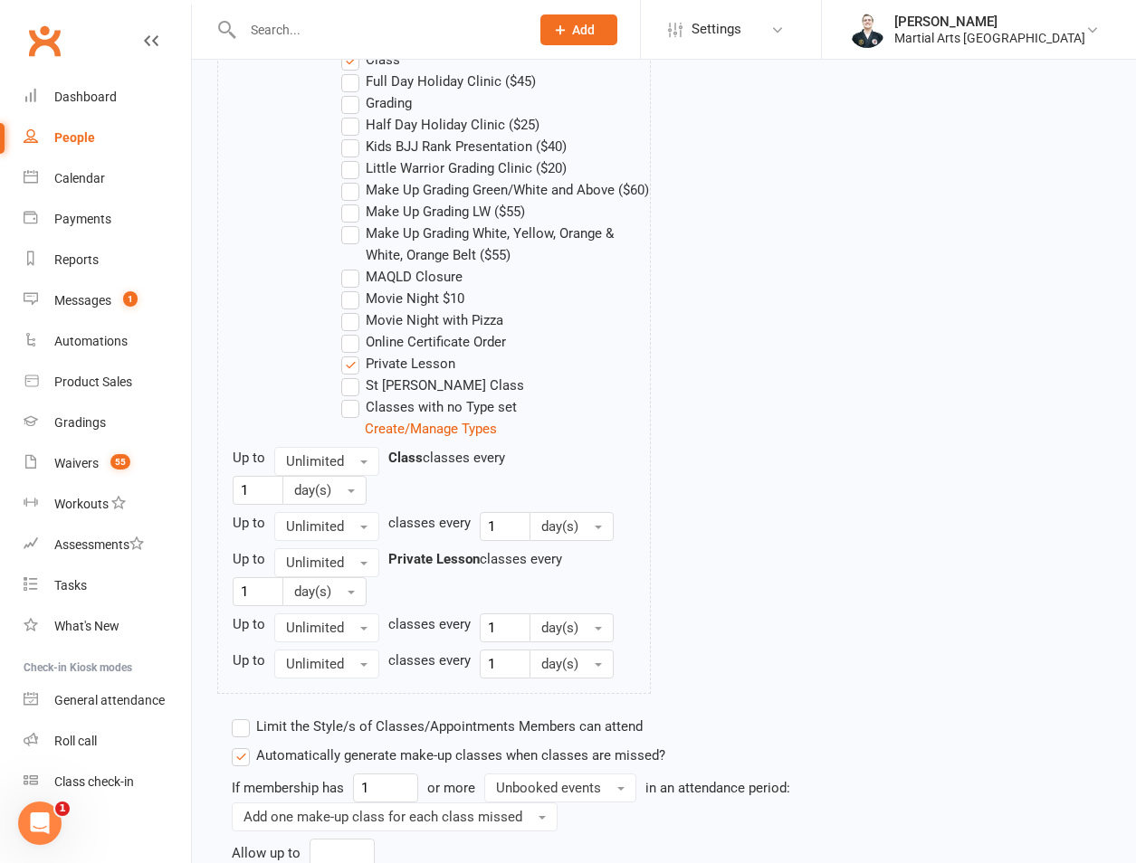
scroll to position [1292, 0]
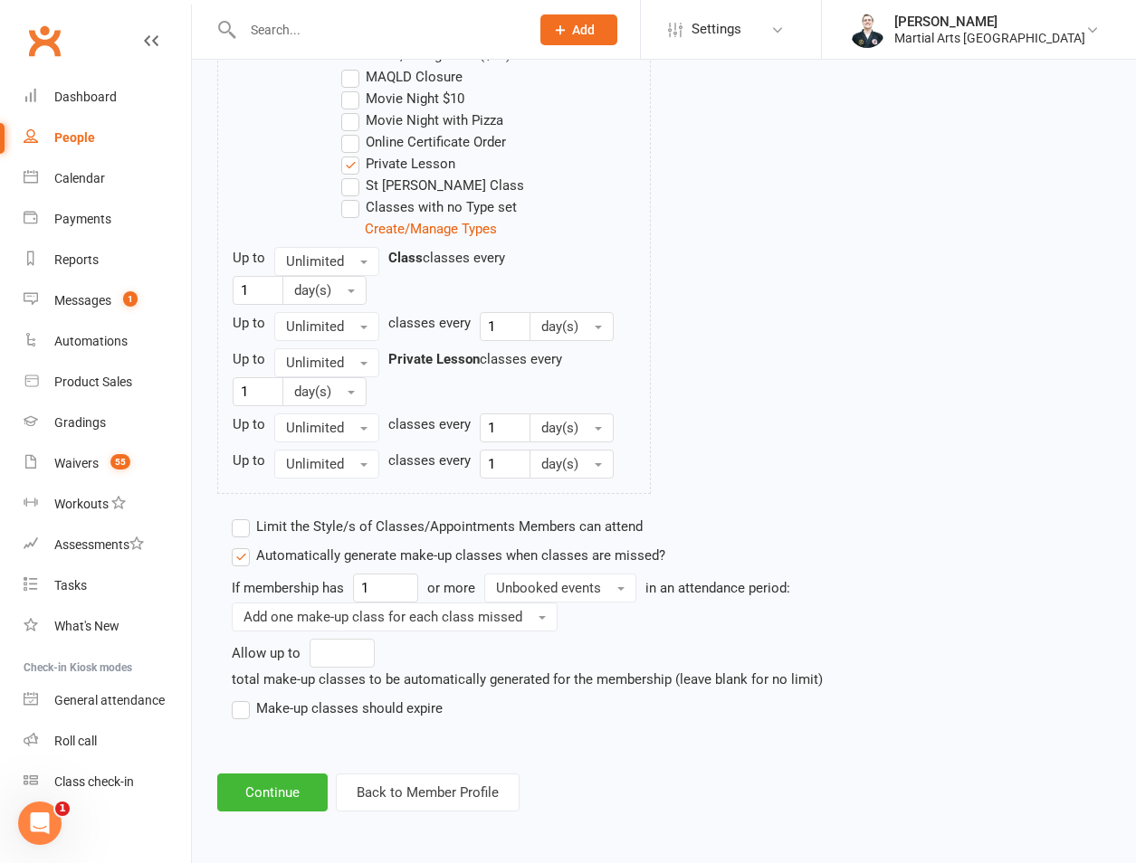
click at [303, 671] on div "total make-up classes to be automatically generated for the membership (leave b…" at bounding box center [527, 680] width 591 height 22
click at [298, 709] on label "Make-up classes should expire" at bounding box center [337, 709] width 211 height 22
click at [243, 698] on input "Make-up classes should expire" at bounding box center [238, 698] width 12 height 0
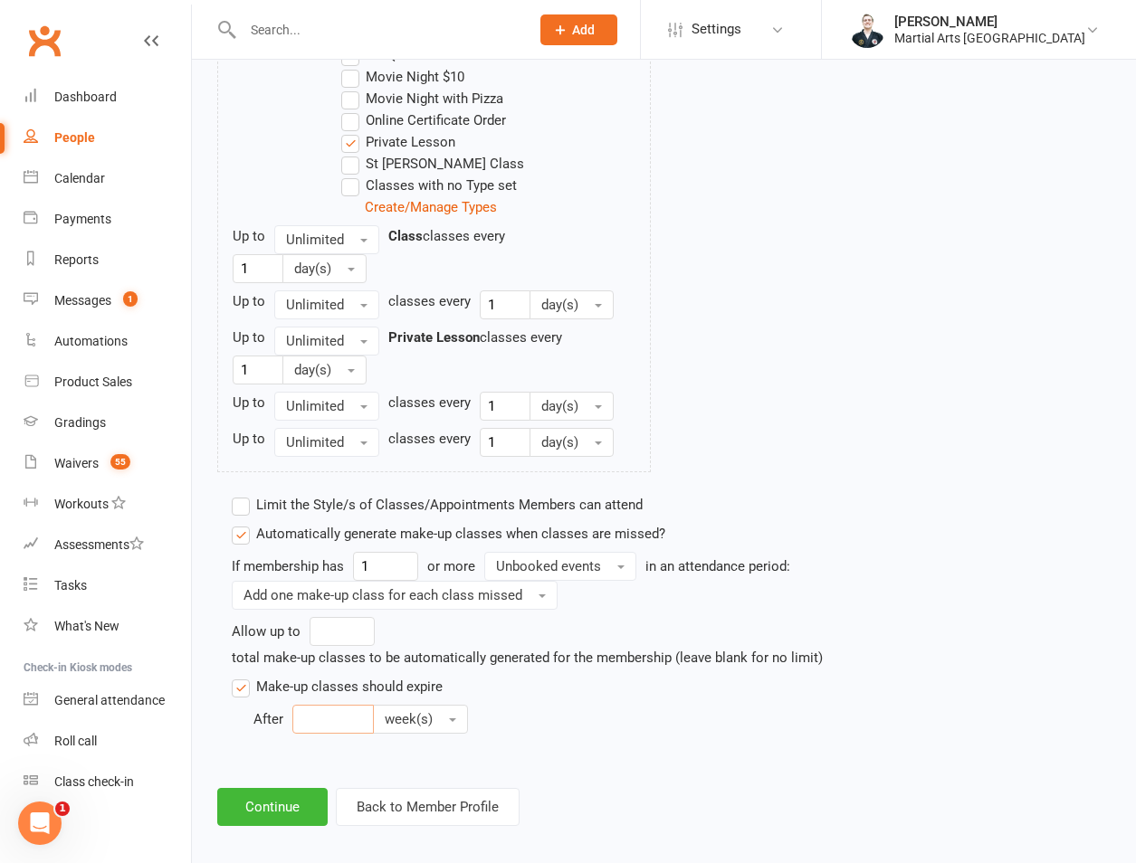
click at [322, 734] on input "number" at bounding box center [332, 719] width 81 height 29
type input "12"
click at [613, 581] on button "Unbooked events" at bounding box center [560, 566] width 152 height 29
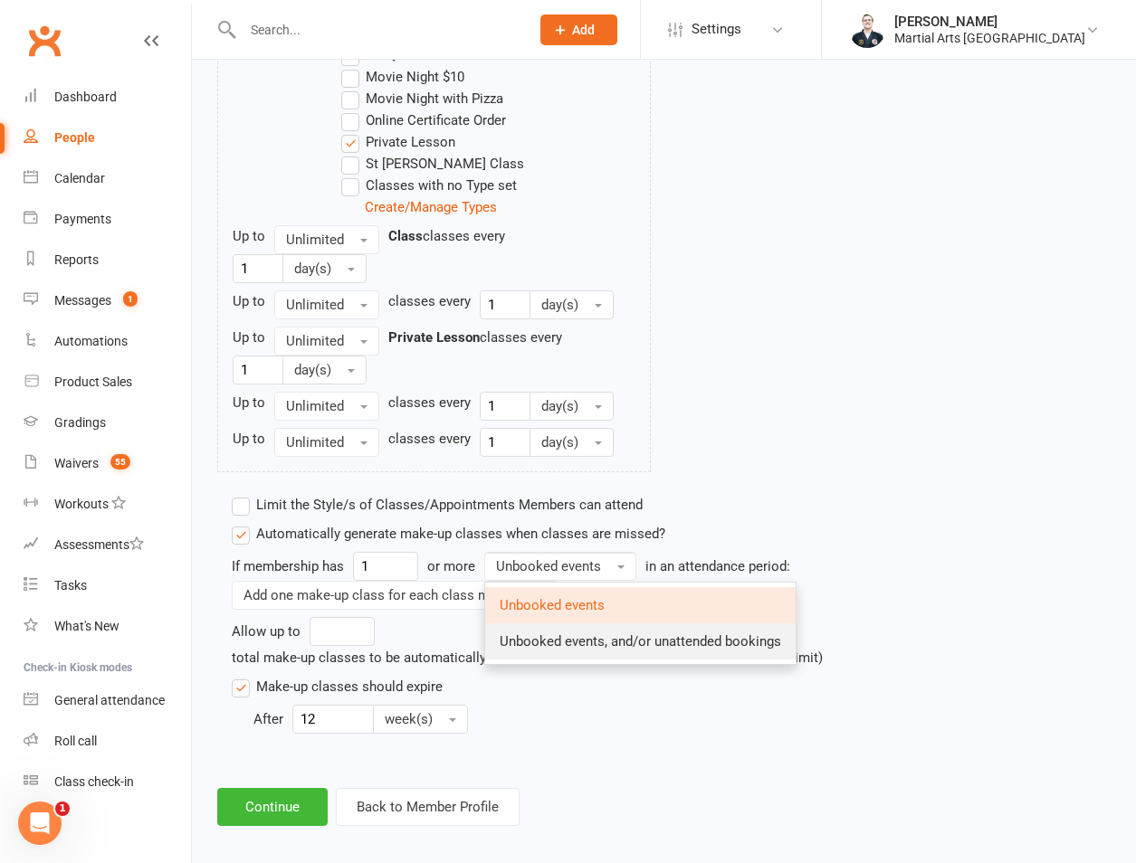
click at [591, 650] on span "Unbooked events, and/or unattended bookings" at bounding box center [640, 641] width 281 height 16
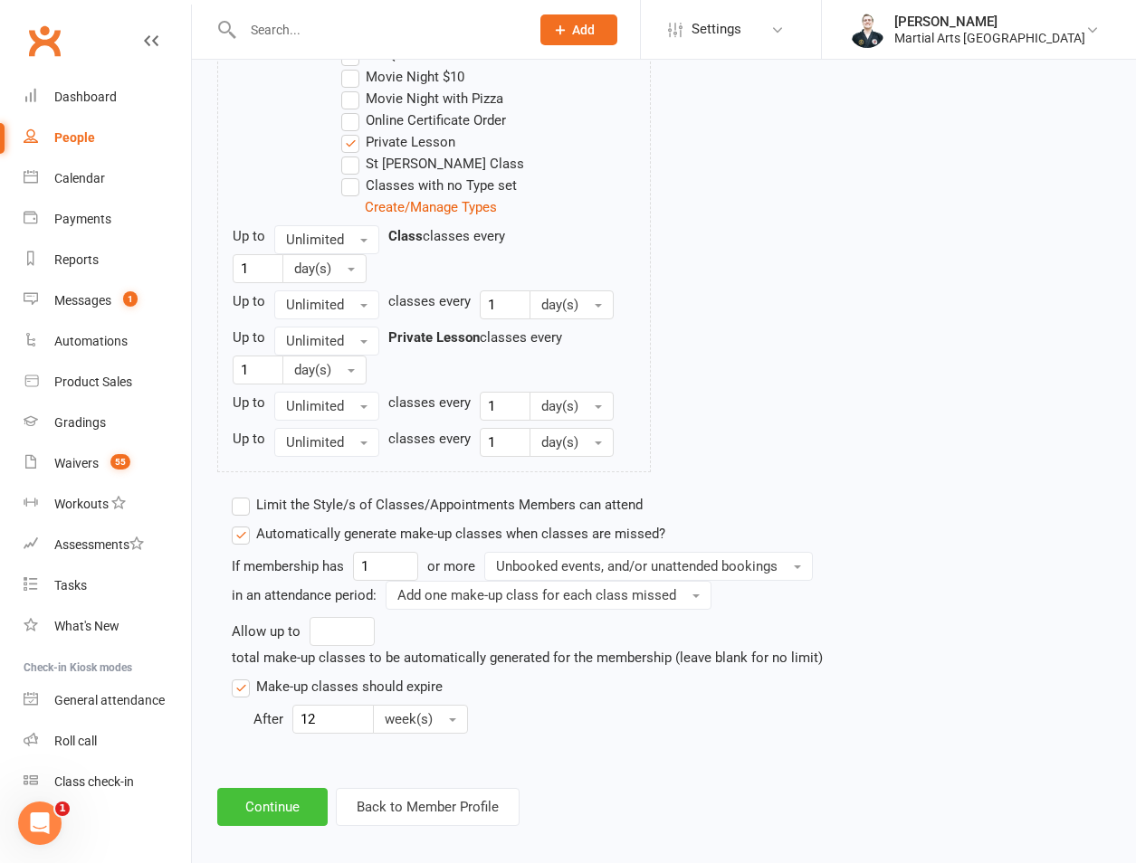
click at [249, 826] on button "Continue" at bounding box center [272, 807] width 110 height 38
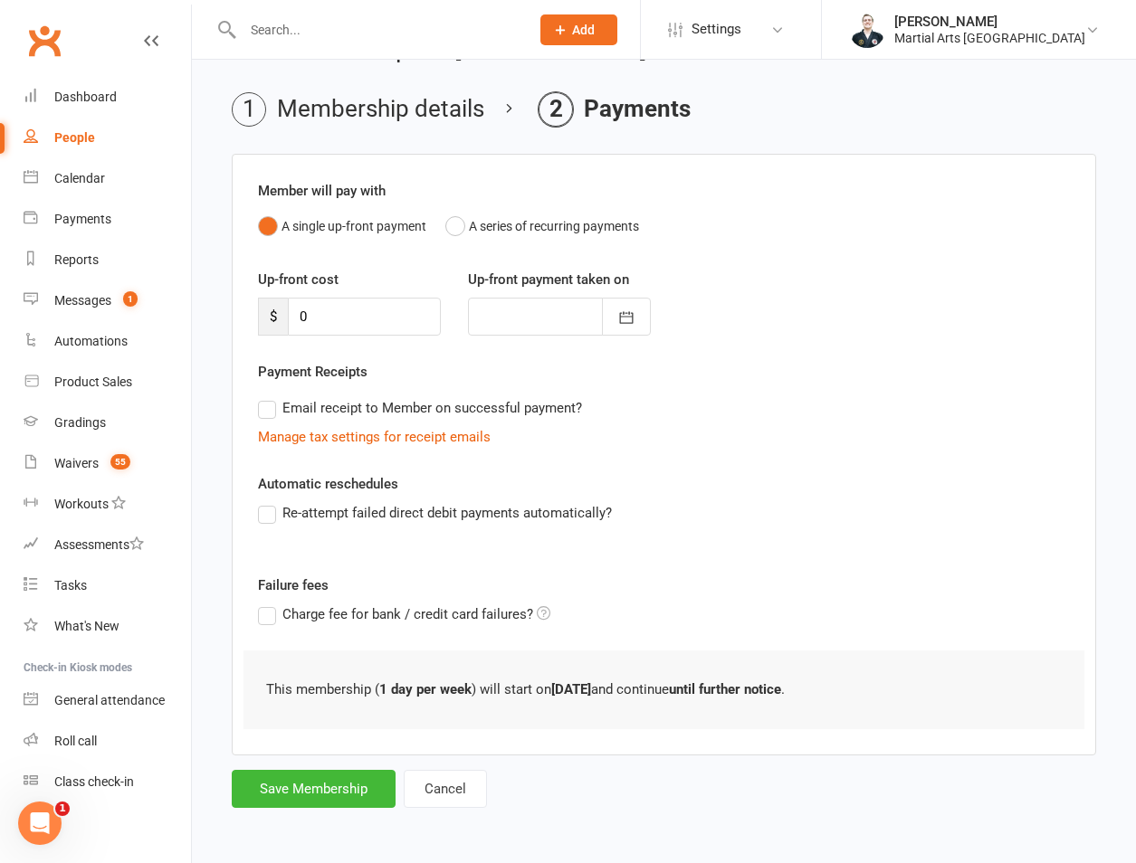
scroll to position [0, 0]
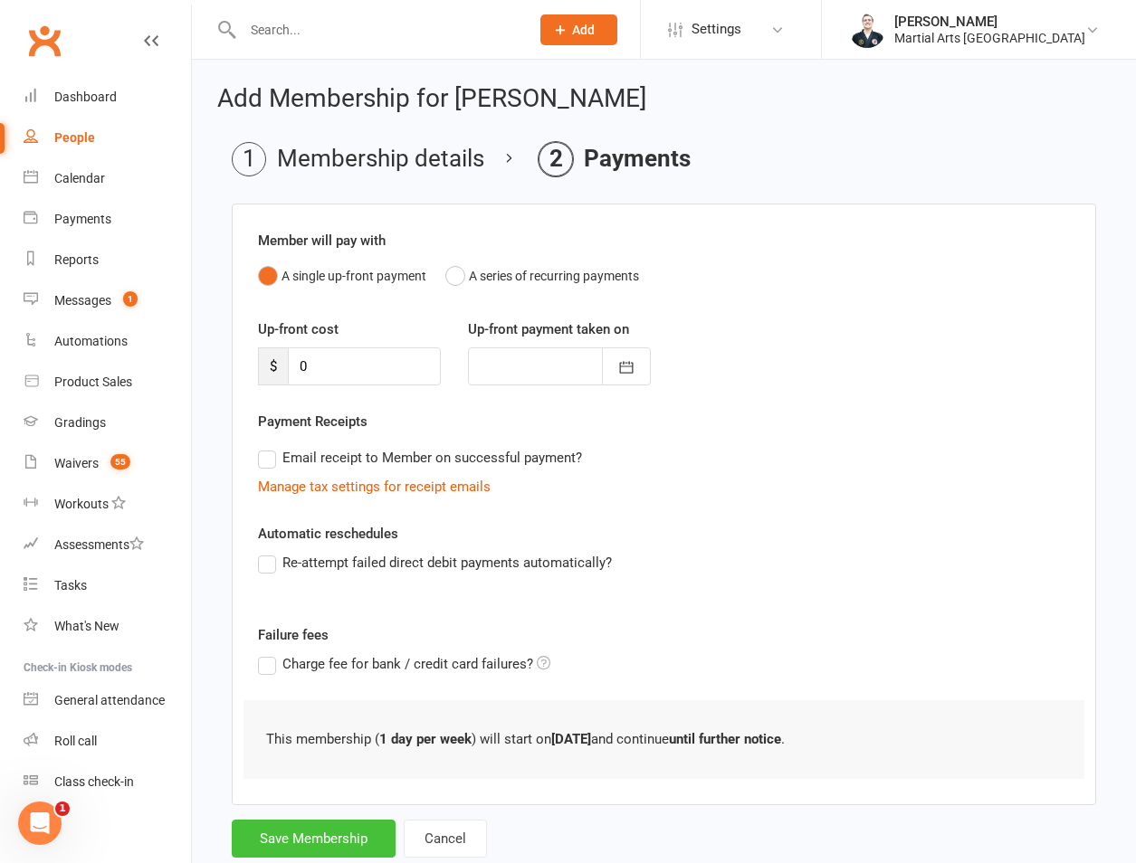
click at [257, 836] on button "Save Membership" at bounding box center [314, 839] width 164 height 38
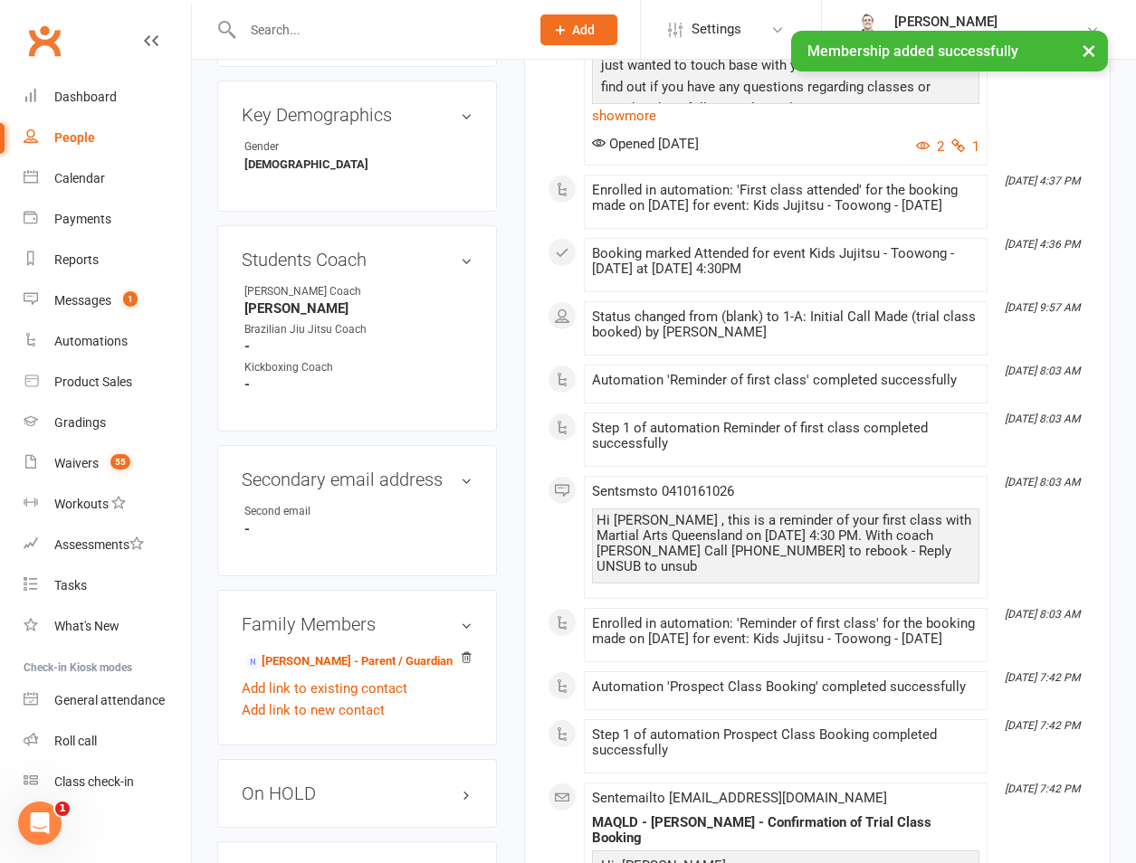
scroll to position [1969, 0]
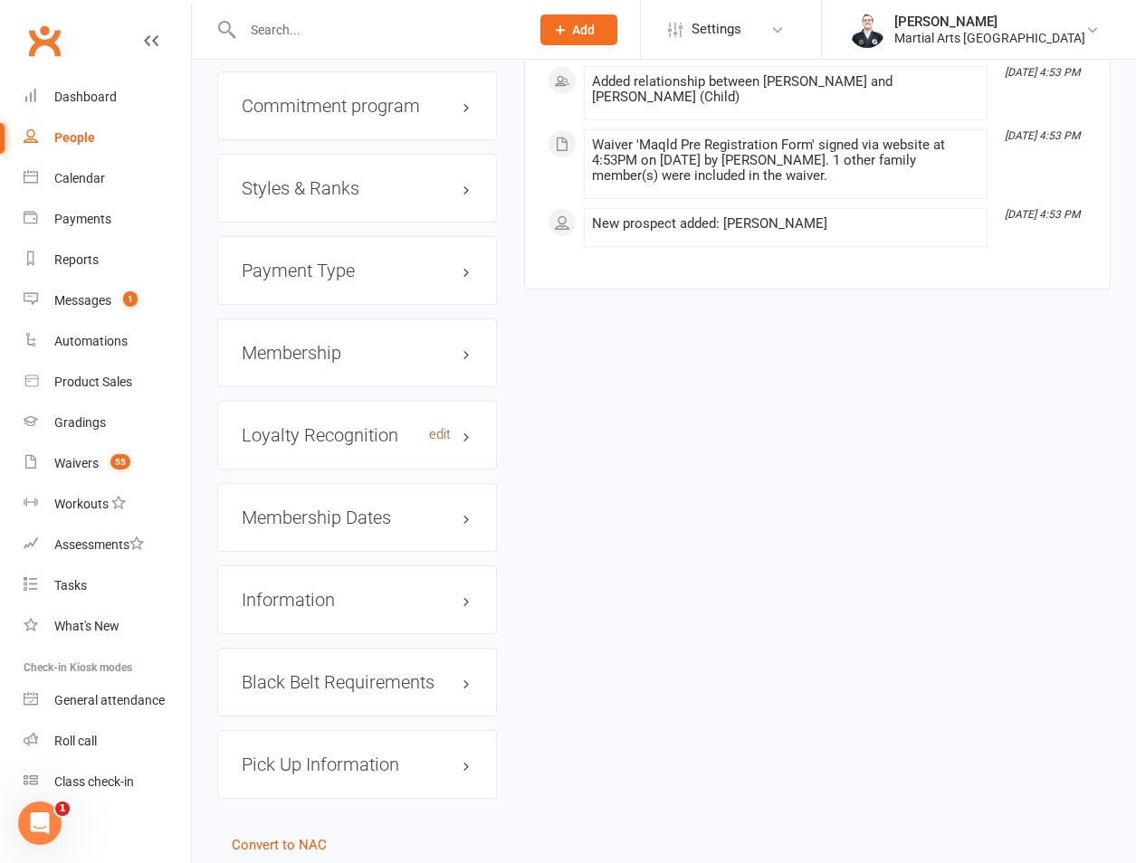
drag, startPoint x: 374, startPoint y: 368, endPoint x: 433, endPoint y: 366, distance: 59.8
click at [376, 425] on h3 "Loyalty Recognition edit" at bounding box center [357, 435] width 231 height 20
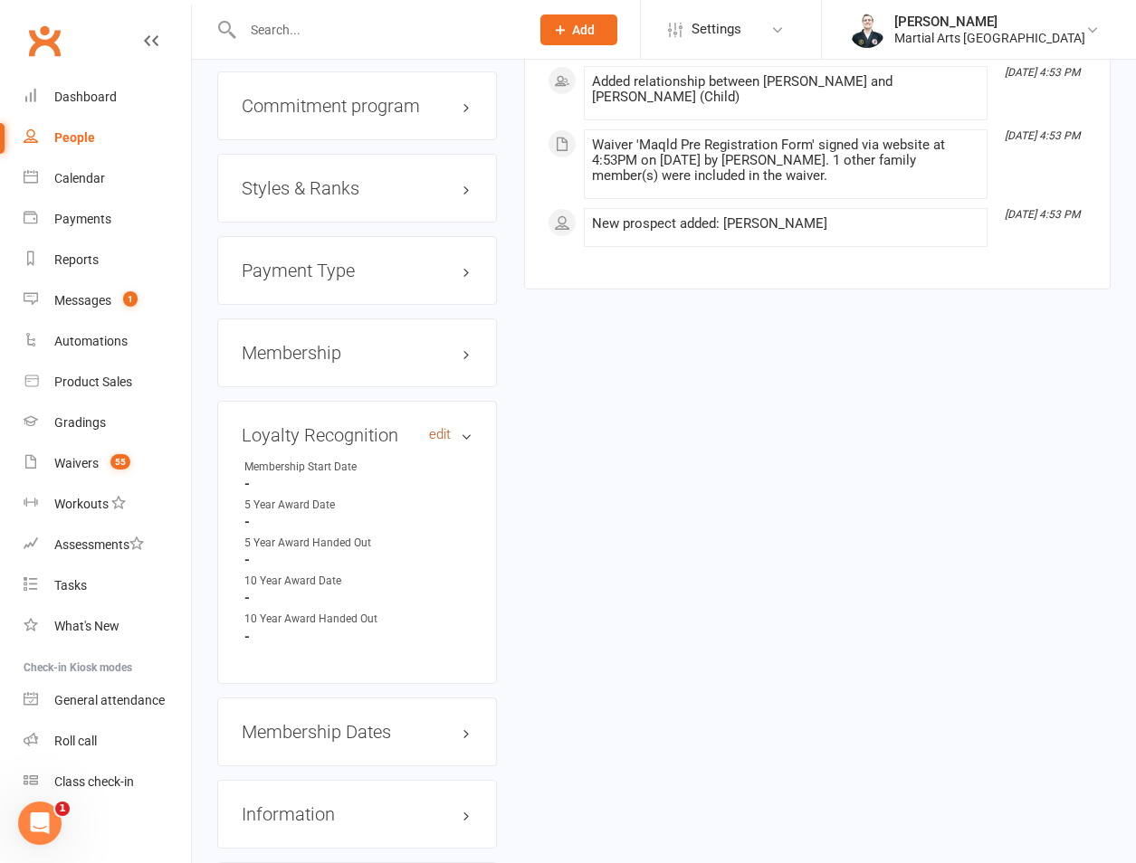
click at [436, 427] on link "edit" at bounding box center [440, 434] width 22 height 15
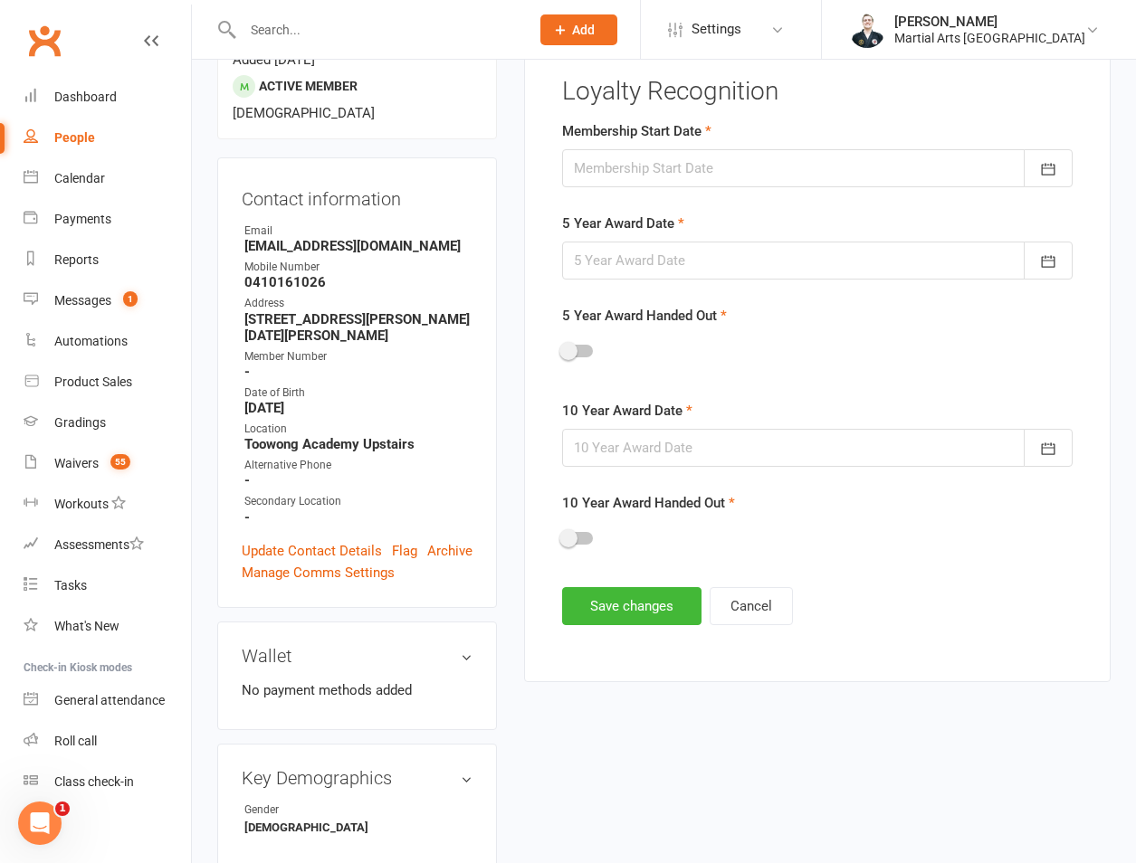
scroll to position [155, 0]
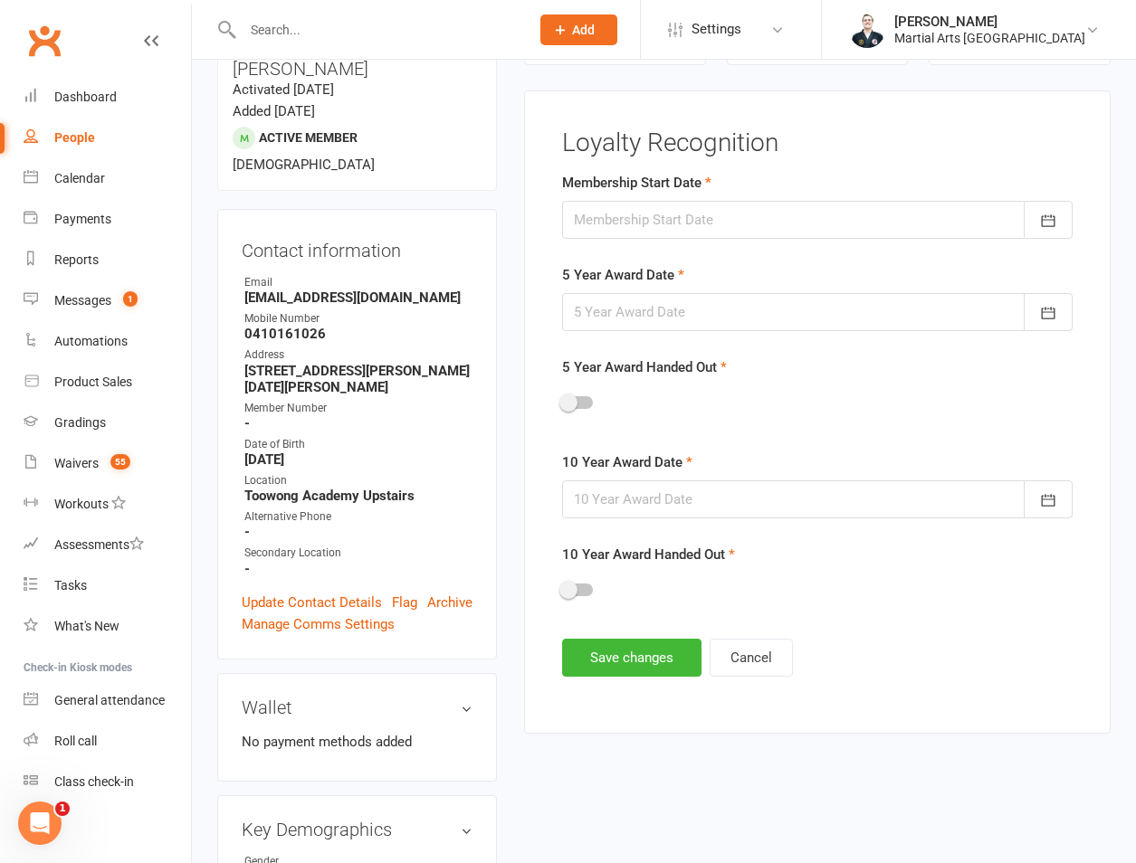
click at [605, 203] on div at bounding box center [817, 220] width 510 height 38
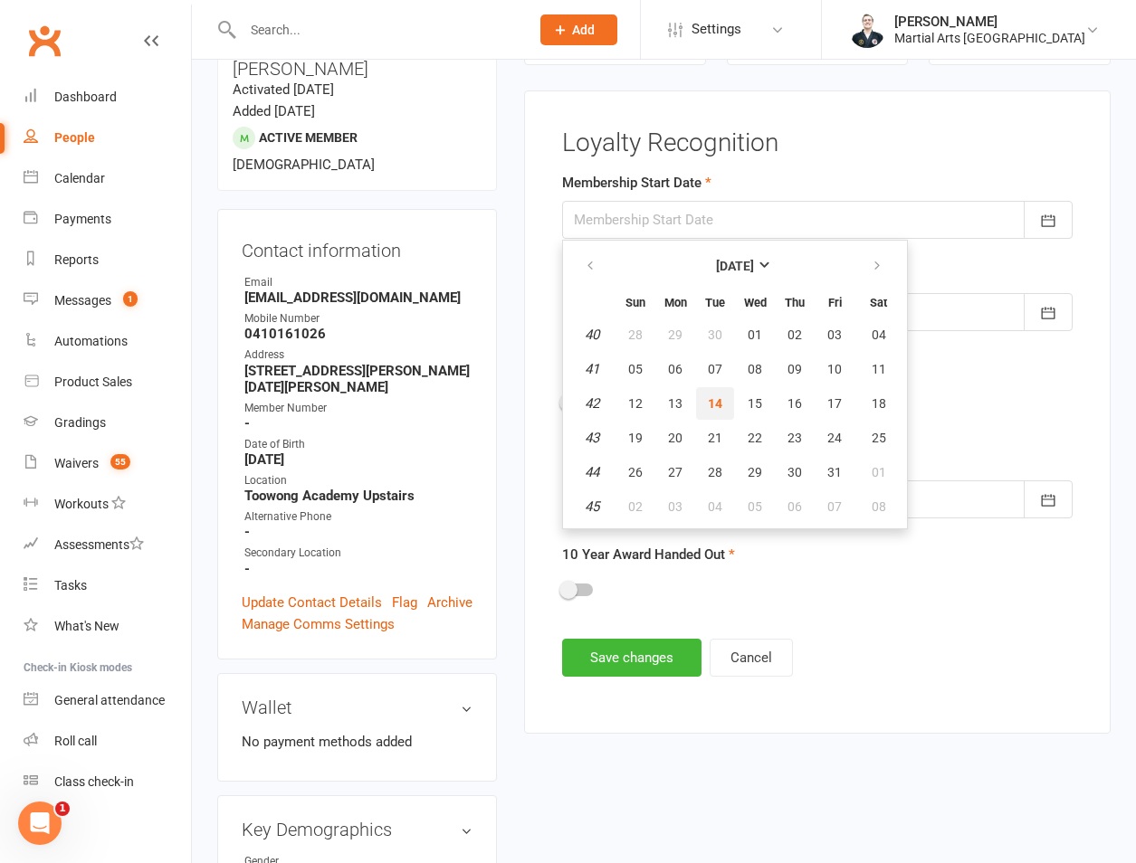
click at [721, 406] on span "14" at bounding box center [715, 403] width 14 height 14
type input "14 Oct 2025"
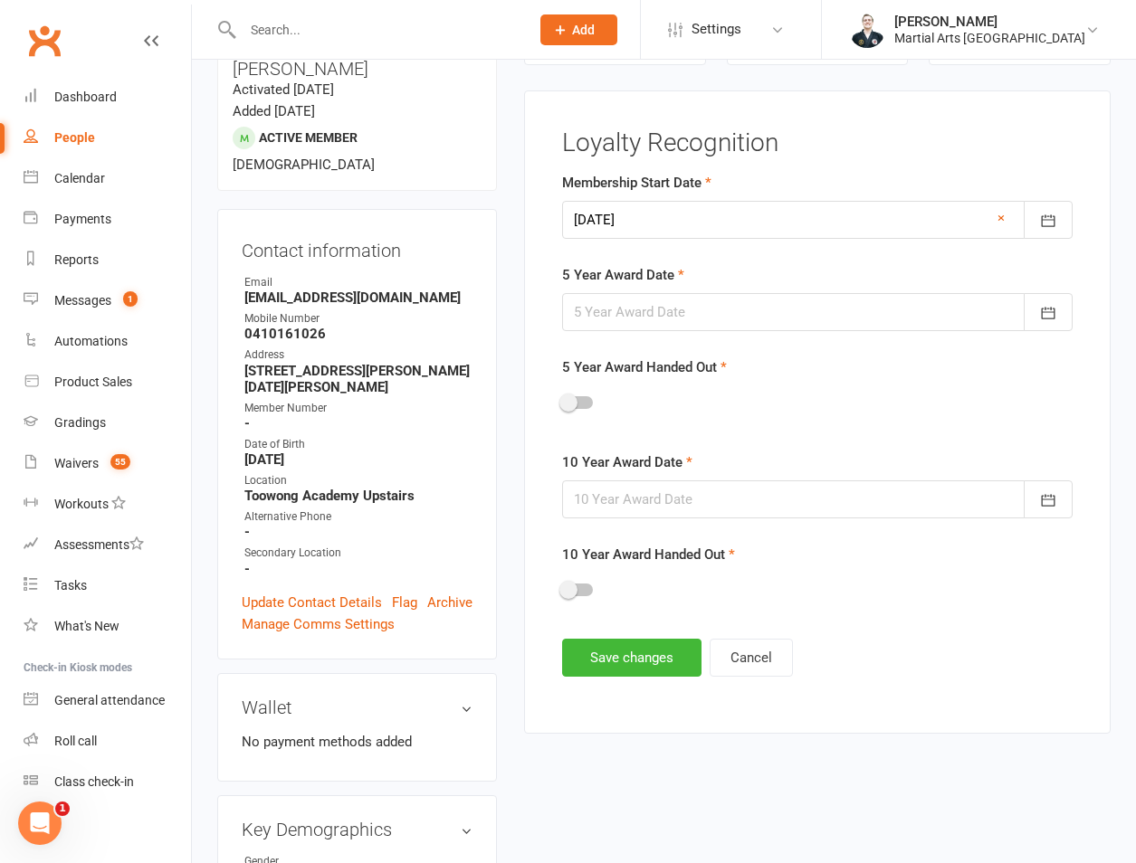
click at [691, 300] on div at bounding box center [817, 312] width 510 height 38
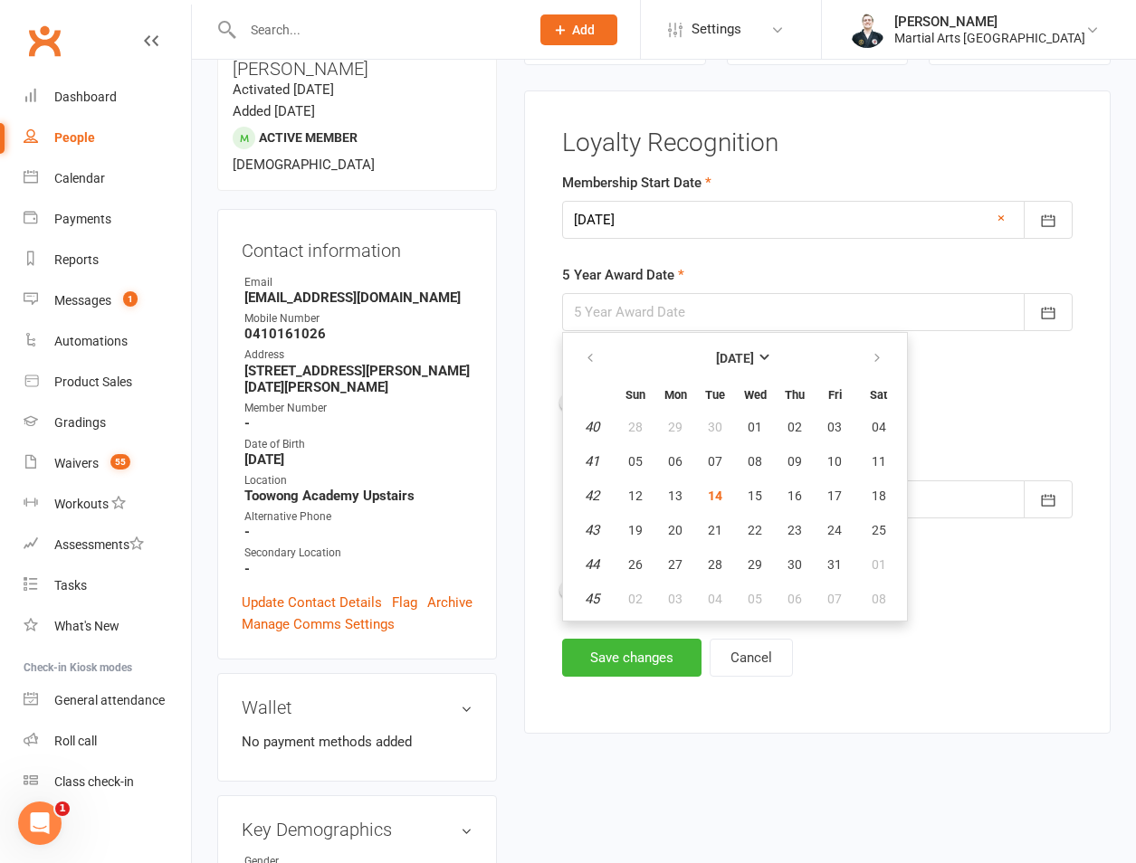
click at [691, 341] on th "[DATE]" at bounding box center [734, 358] width 237 height 40
click at [716, 363] on strong "[DATE]" at bounding box center [735, 358] width 38 height 14
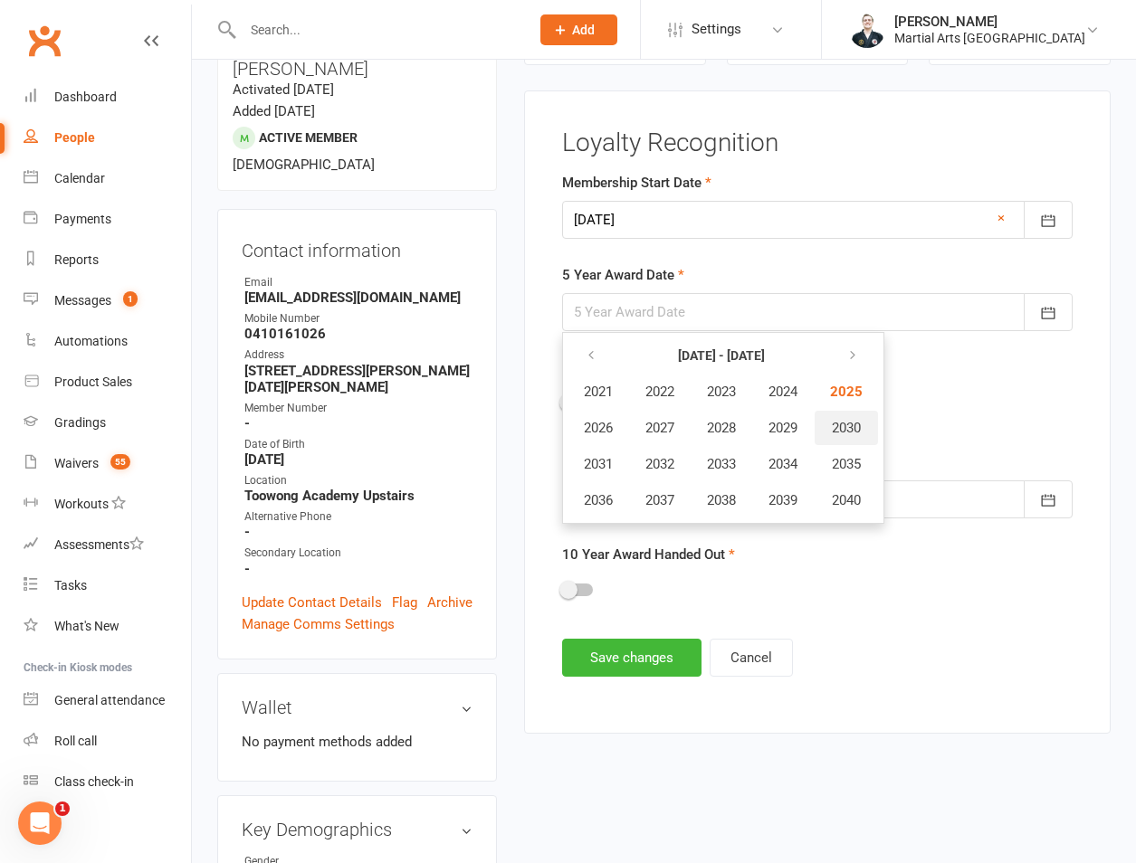
click at [852, 439] on button "2030" at bounding box center [845, 428] width 63 height 34
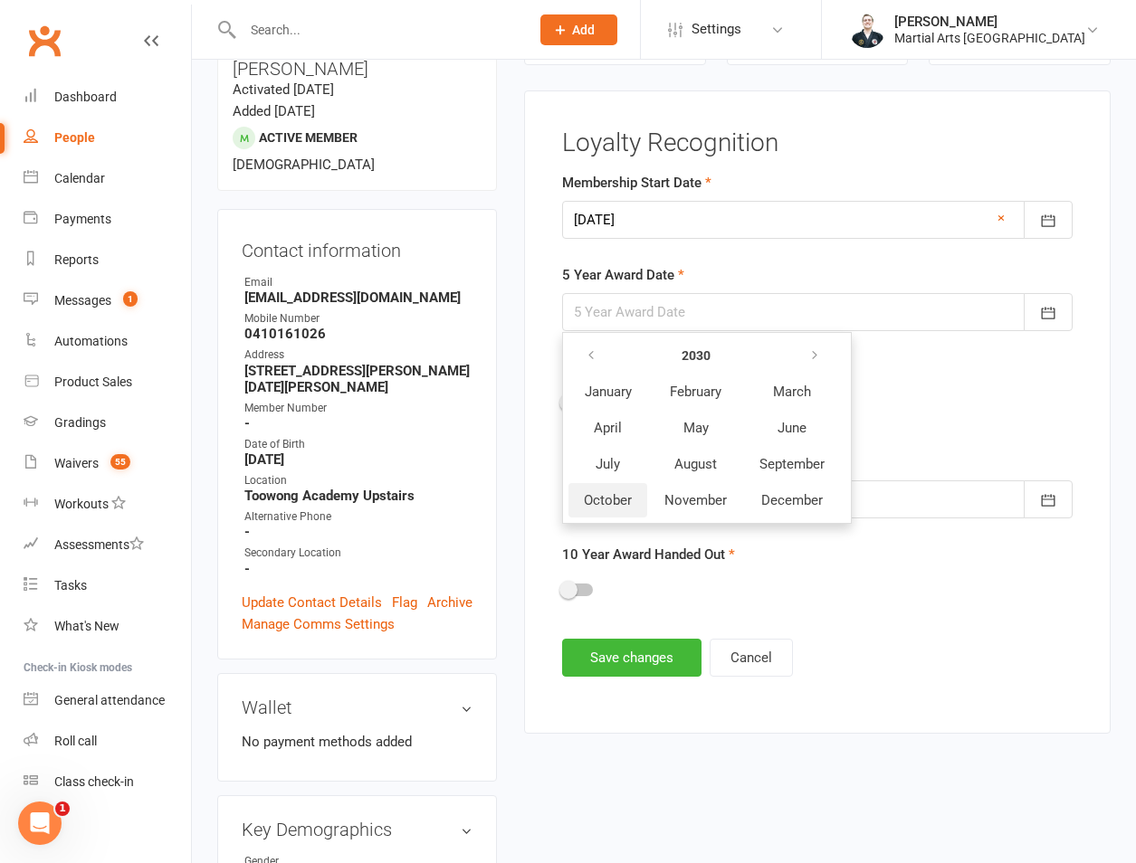
click at [615, 501] on span "October" at bounding box center [608, 500] width 48 height 16
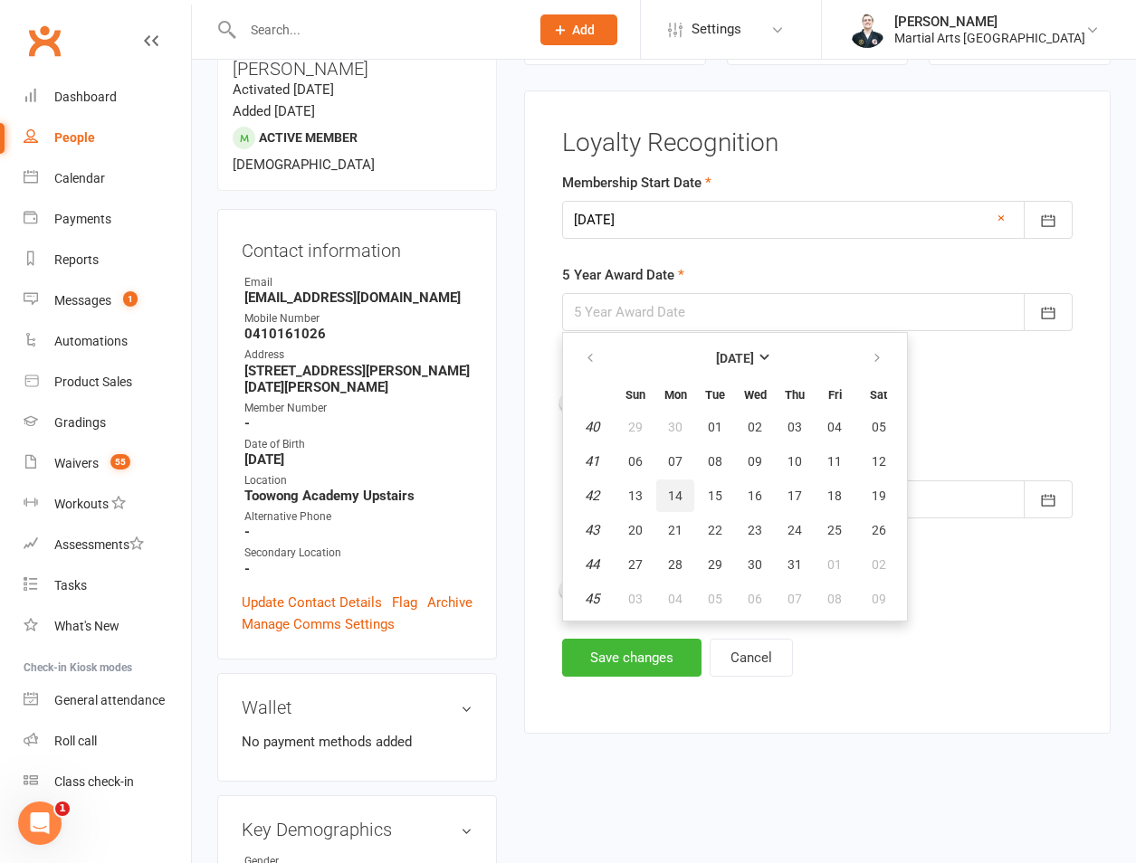
click at [672, 493] on span "14" at bounding box center [675, 496] width 14 height 14
type input "14 Oct 2030"
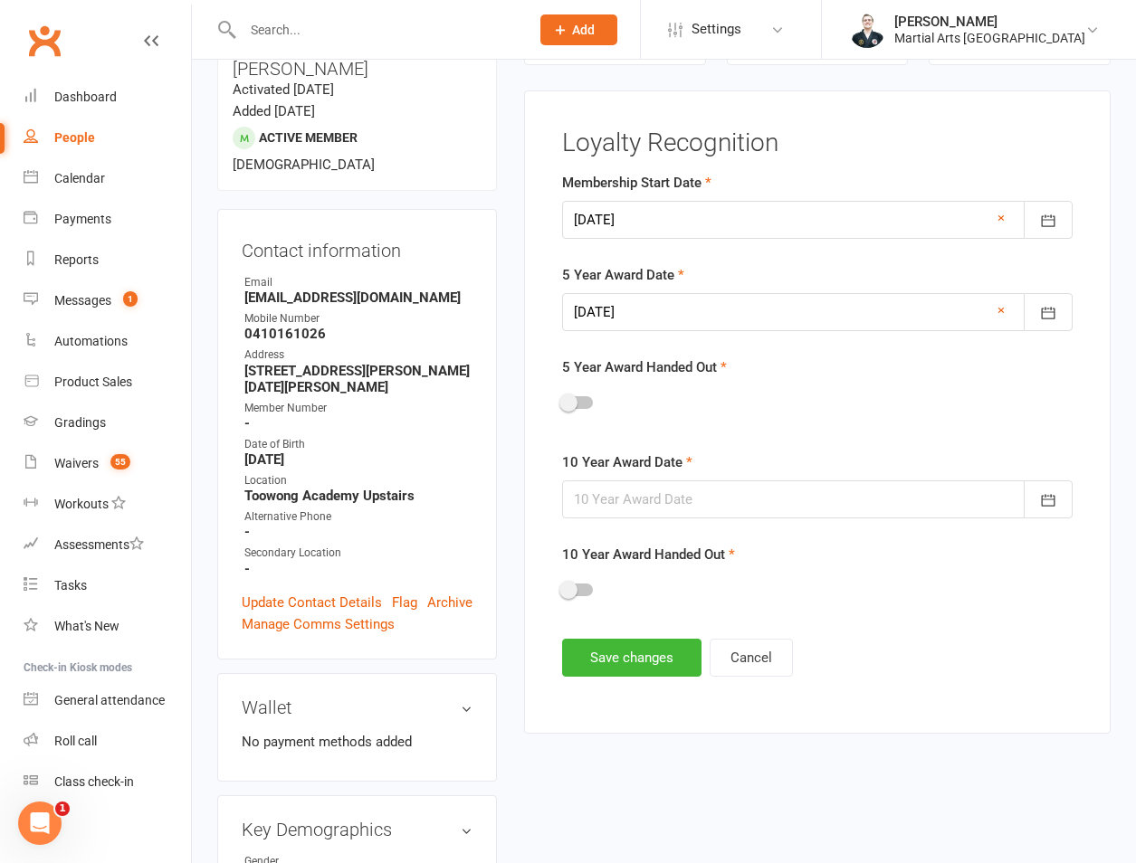
click at [716, 504] on div at bounding box center [817, 500] width 510 height 38
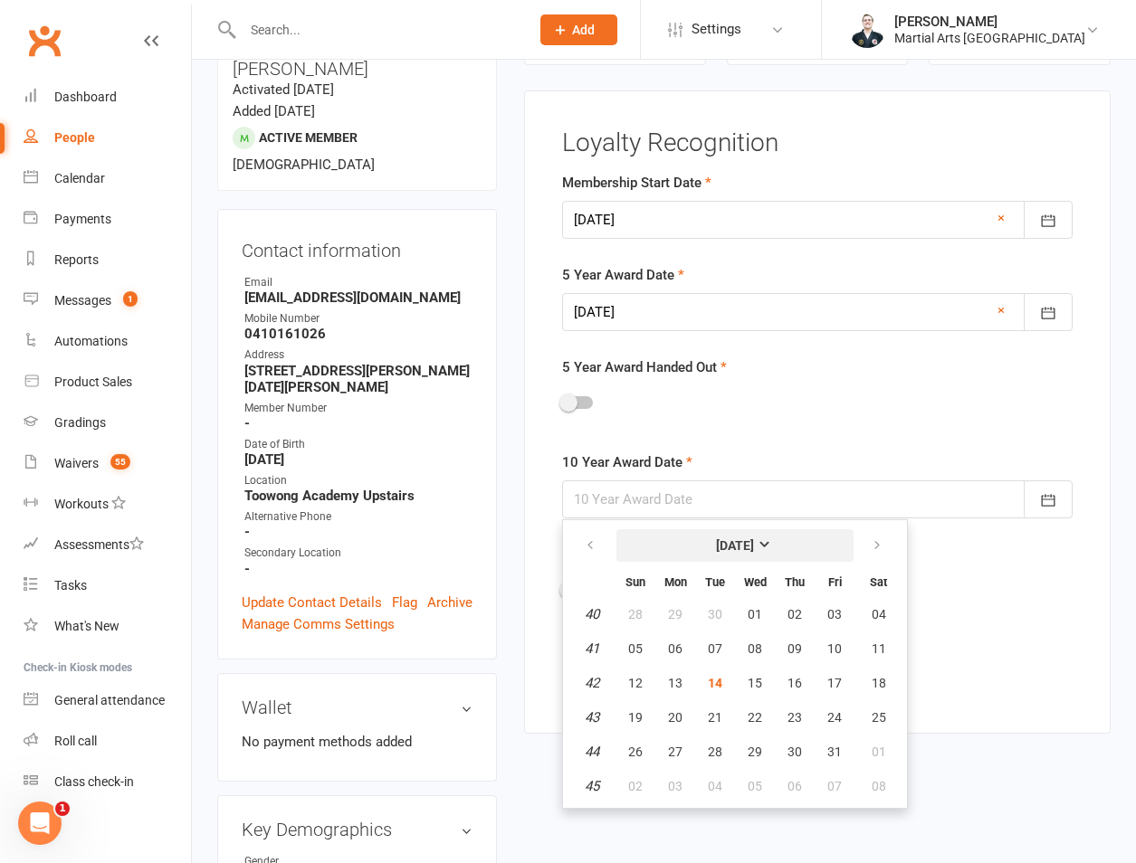
click at [716, 547] on strong "[DATE]" at bounding box center [735, 545] width 38 height 14
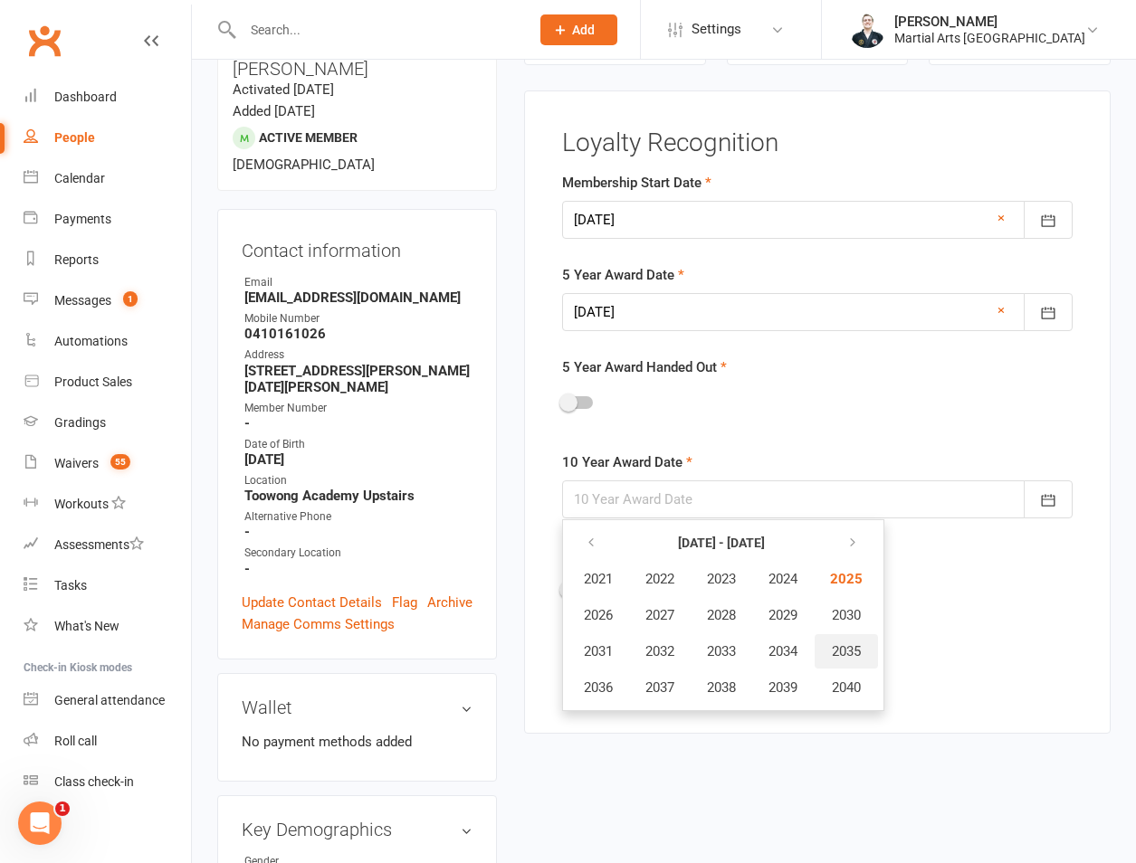
click at [822, 640] on button "2035" at bounding box center [845, 651] width 63 height 34
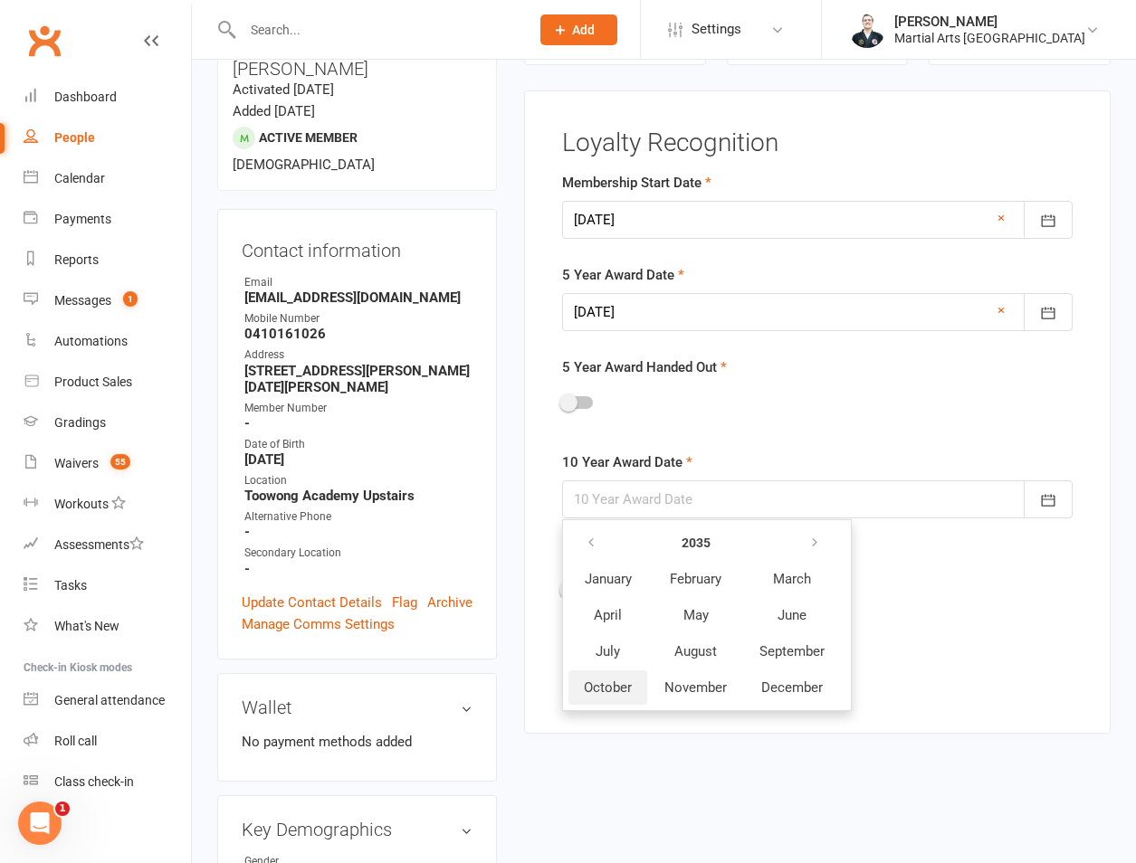
click at [634, 700] on button "October" at bounding box center [607, 688] width 79 height 34
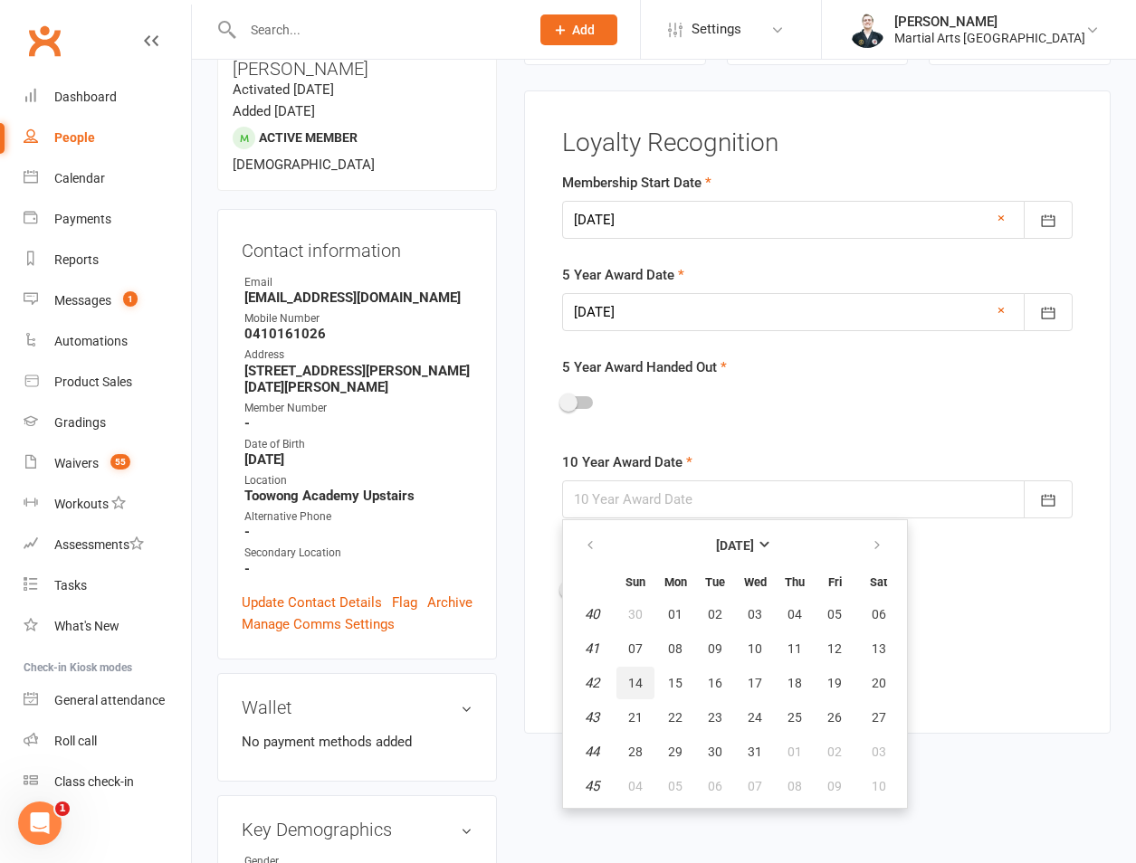
click at [643, 681] on button "14" at bounding box center [635, 683] width 38 height 33
type input "14 Oct 2035"
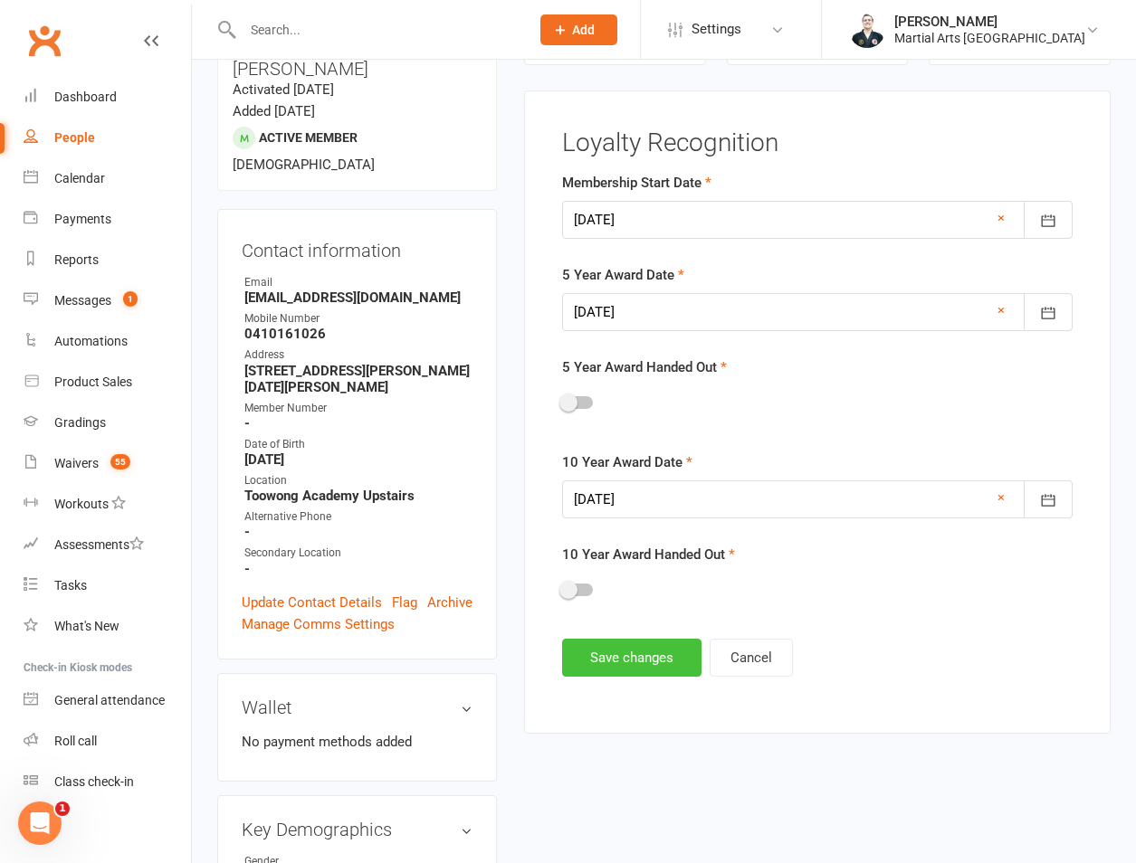
click at [618, 656] on button "Save changes" at bounding box center [631, 658] width 139 height 38
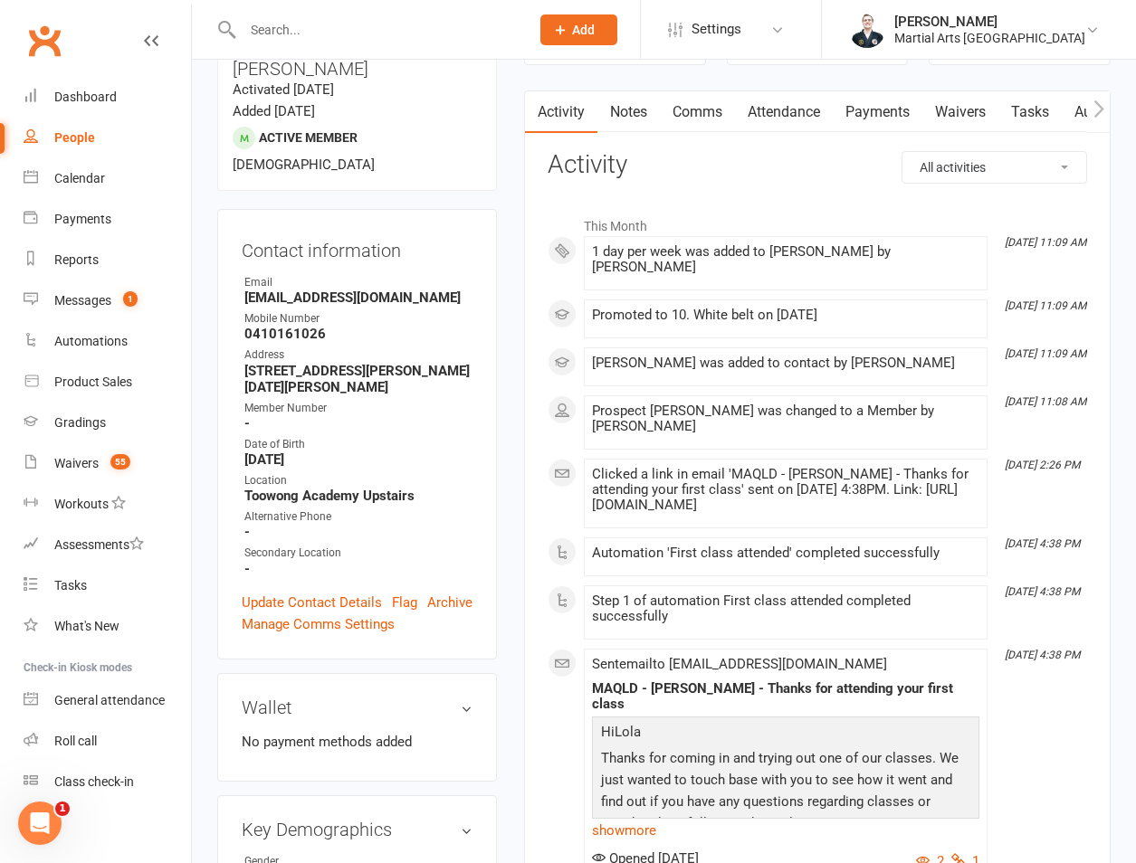
click at [295, 18] on input "text" at bounding box center [377, 29] width 280 height 25
click at [303, 24] on input "text" at bounding box center [377, 29] width 280 height 25
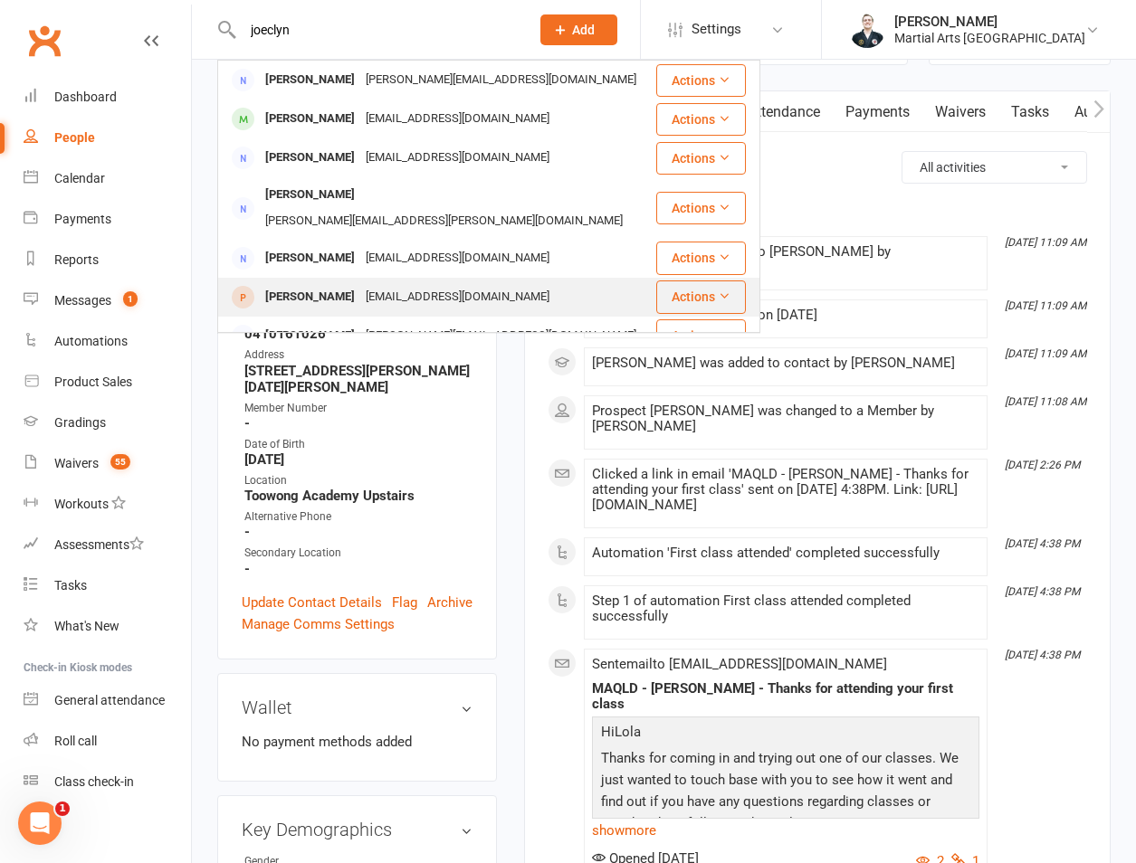
type input "joeclyn"
click at [330, 284] on div "Jocelyn MacRae" at bounding box center [310, 297] width 100 height 26
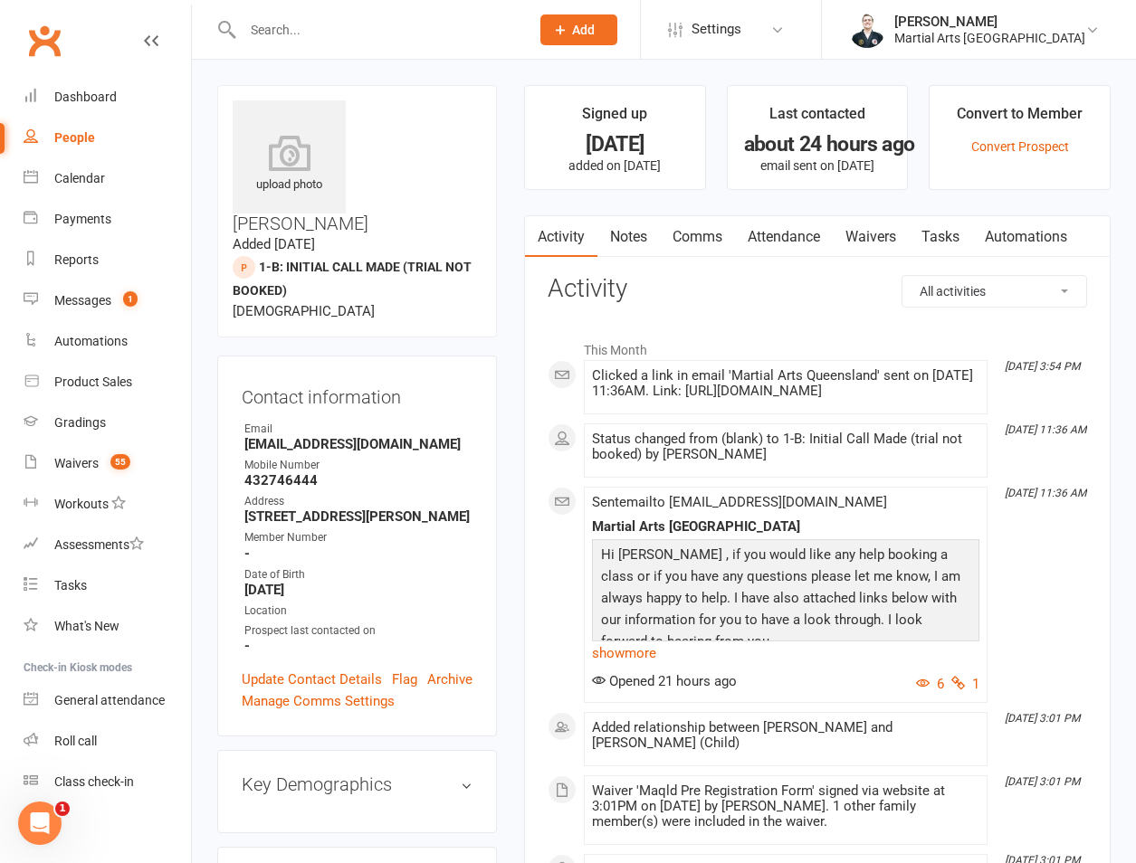
click at [357, 19] on input "text" at bounding box center [377, 29] width 280 height 25
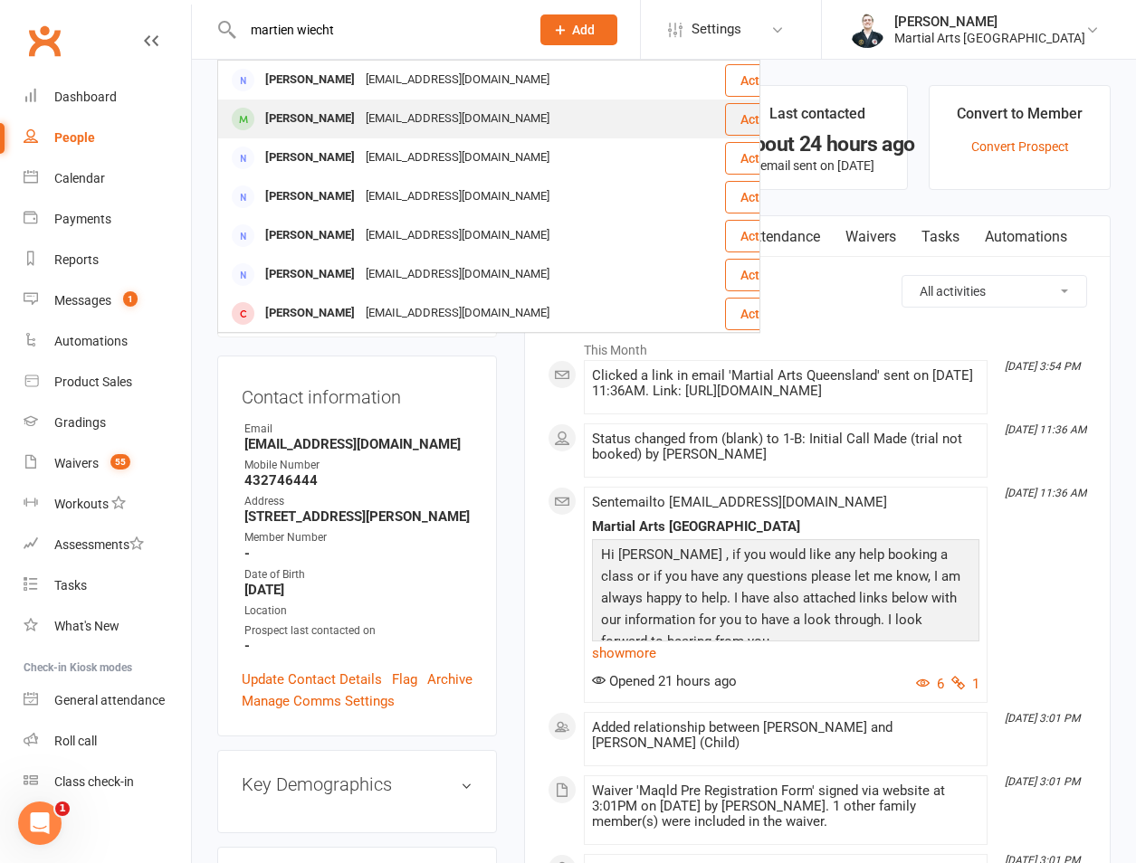
type input "martien wiecht"
click at [360, 117] on div "marlisie@yahoo.com" at bounding box center [457, 119] width 195 height 26
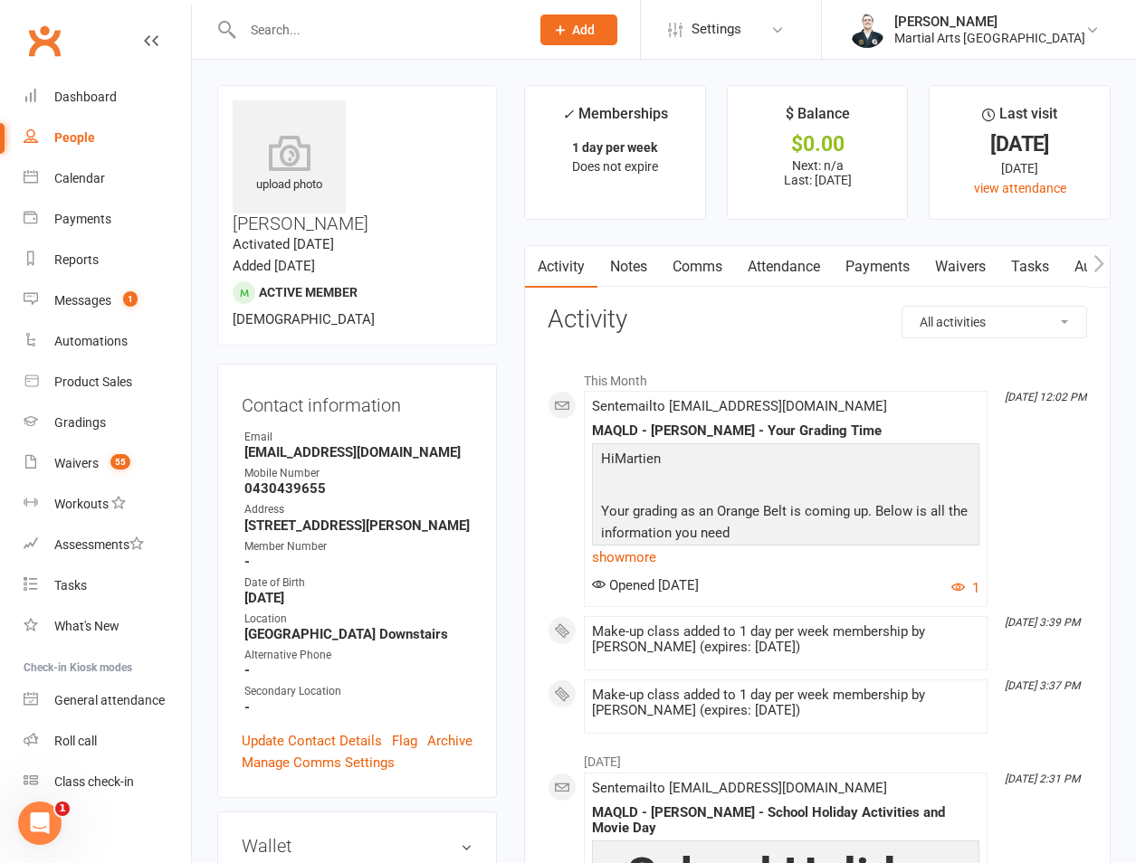
click at [249, 35] on input "text" at bounding box center [377, 29] width 280 height 25
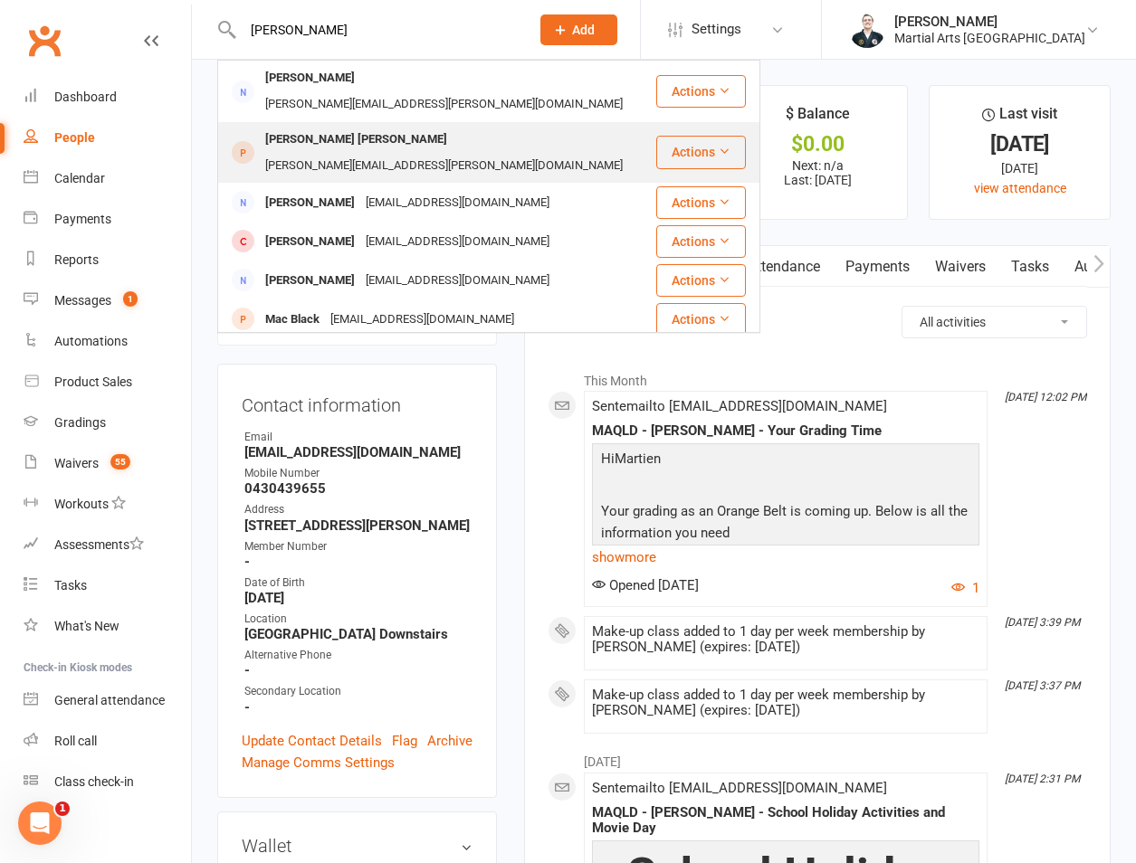
type input "[PERSON_NAME]"
click at [322, 127] on div "[PERSON_NAME] [PERSON_NAME]" at bounding box center [356, 140] width 193 height 26
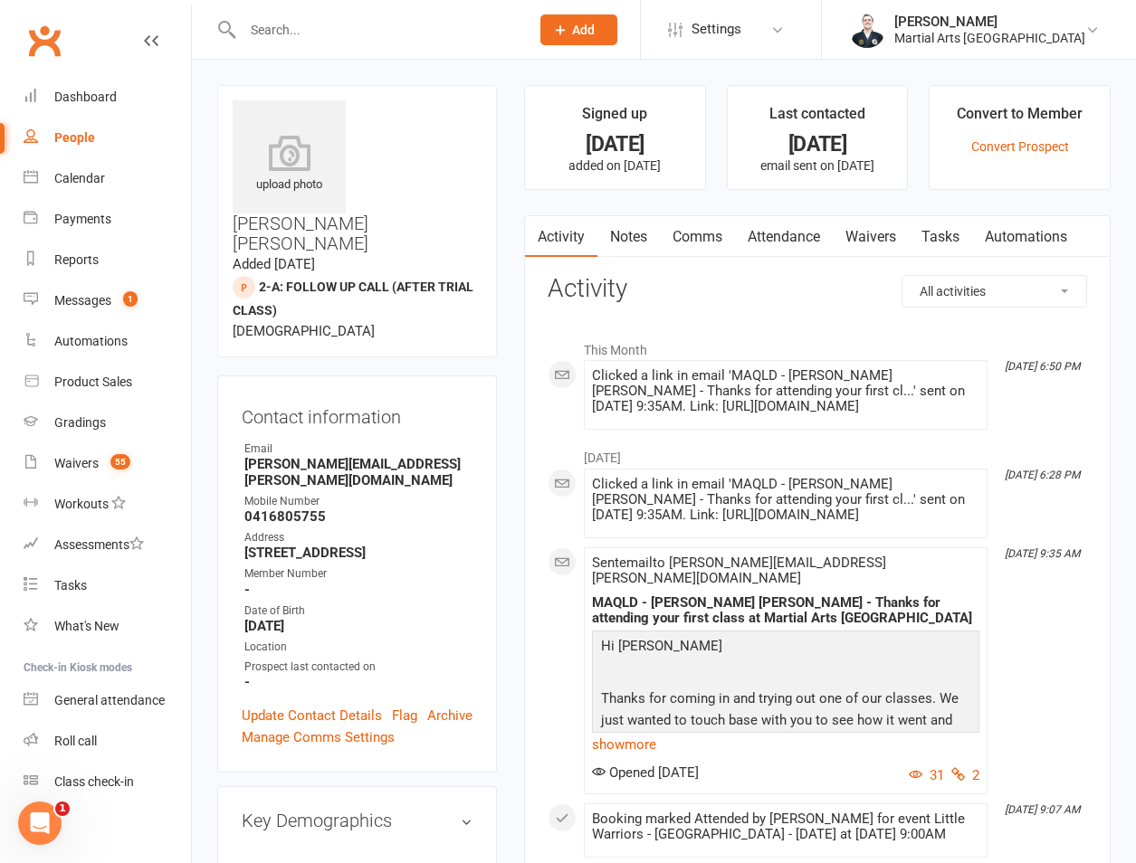
click at [799, 250] on link "Attendance" at bounding box center [784, 237] width 98 height 42
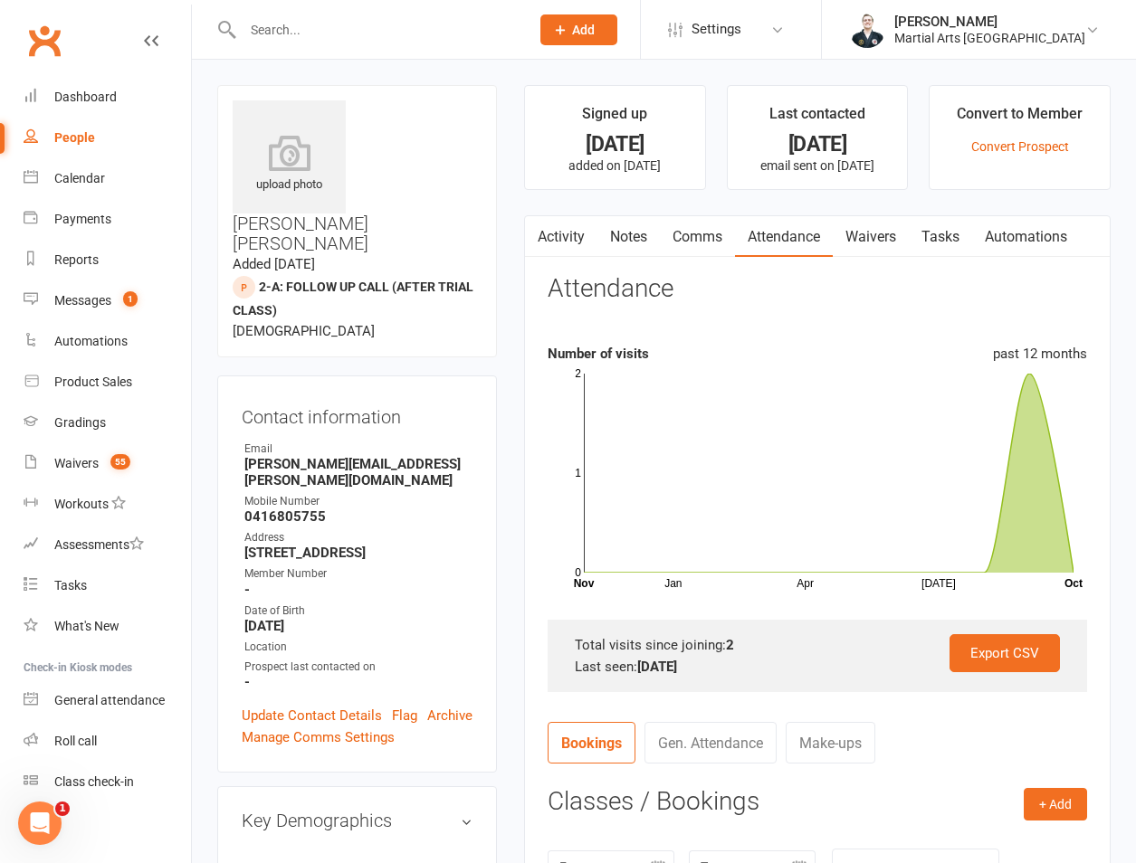
scroll to position [423, 0]
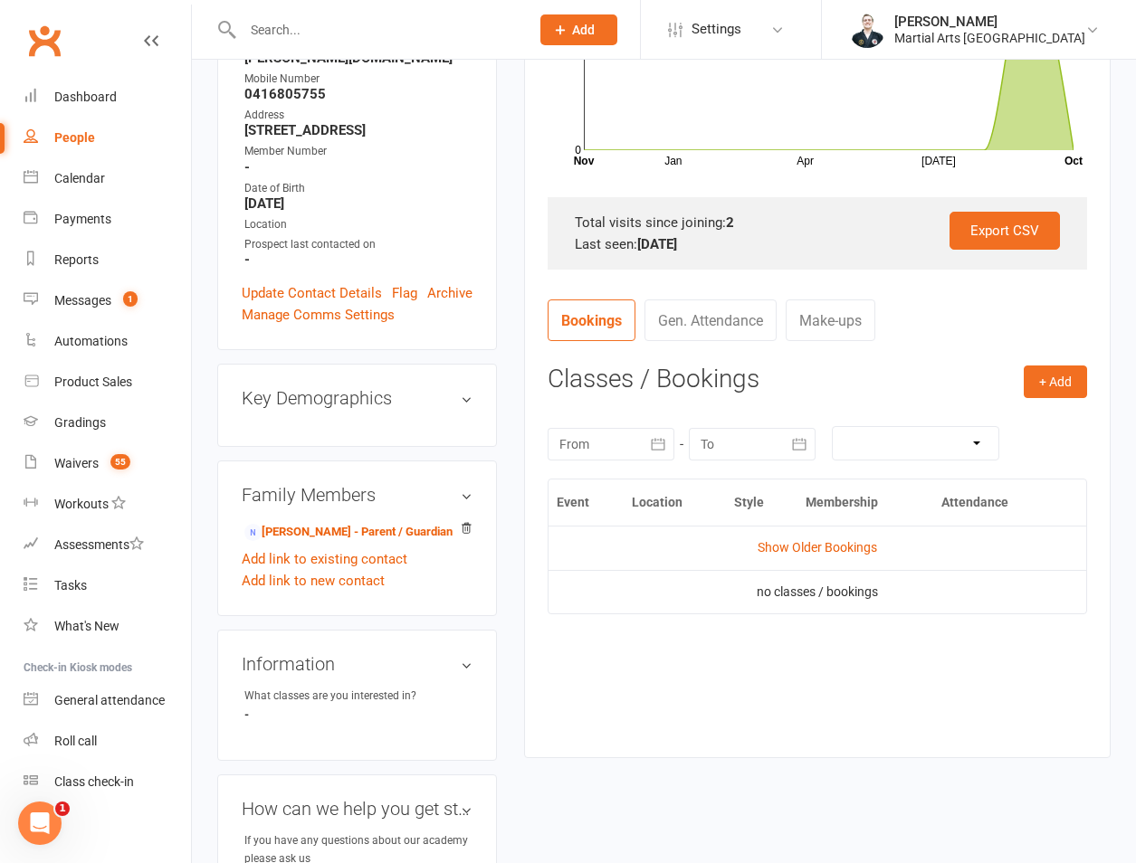
click at [815, 538] on td "Show Older Bookings" at bounding box center [817, 547] width 538 height 43
click at [813, 540] on link "Show Older Bookings" at bounding box center [816, 547] width 119 height 14
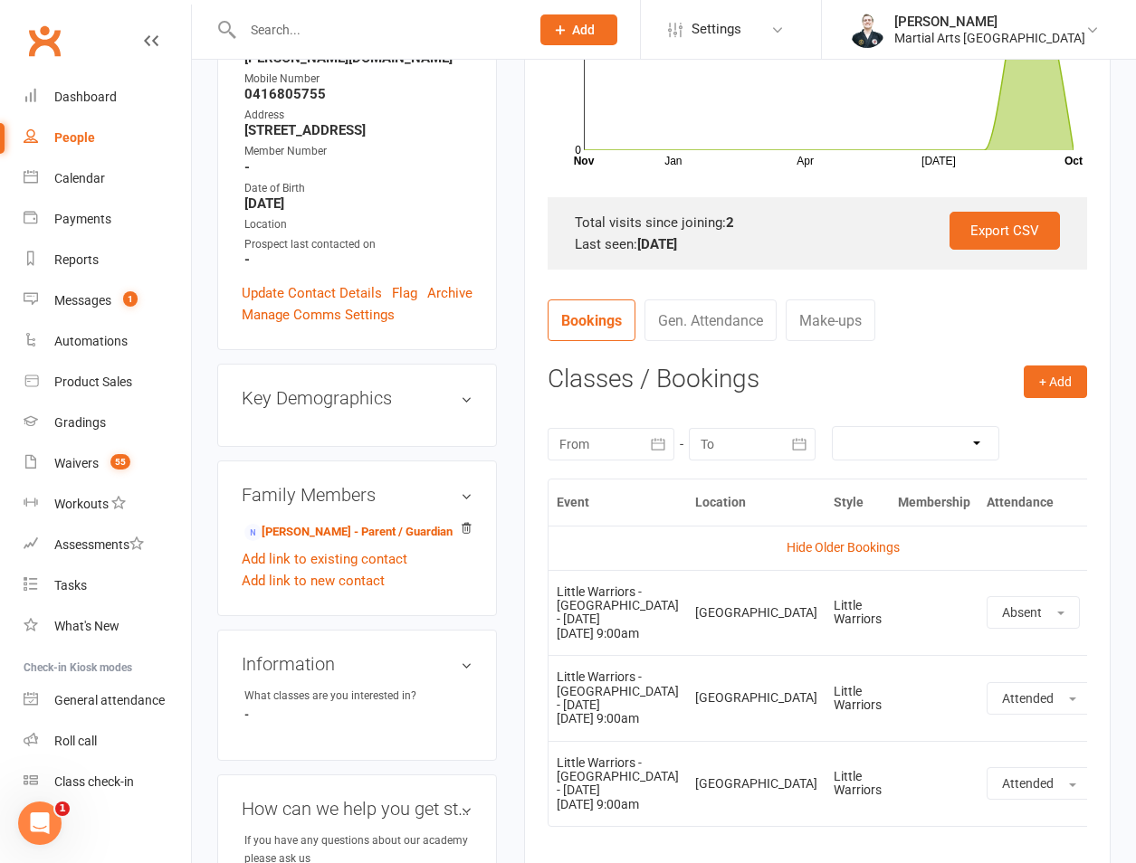
scroll to position [844, 0]
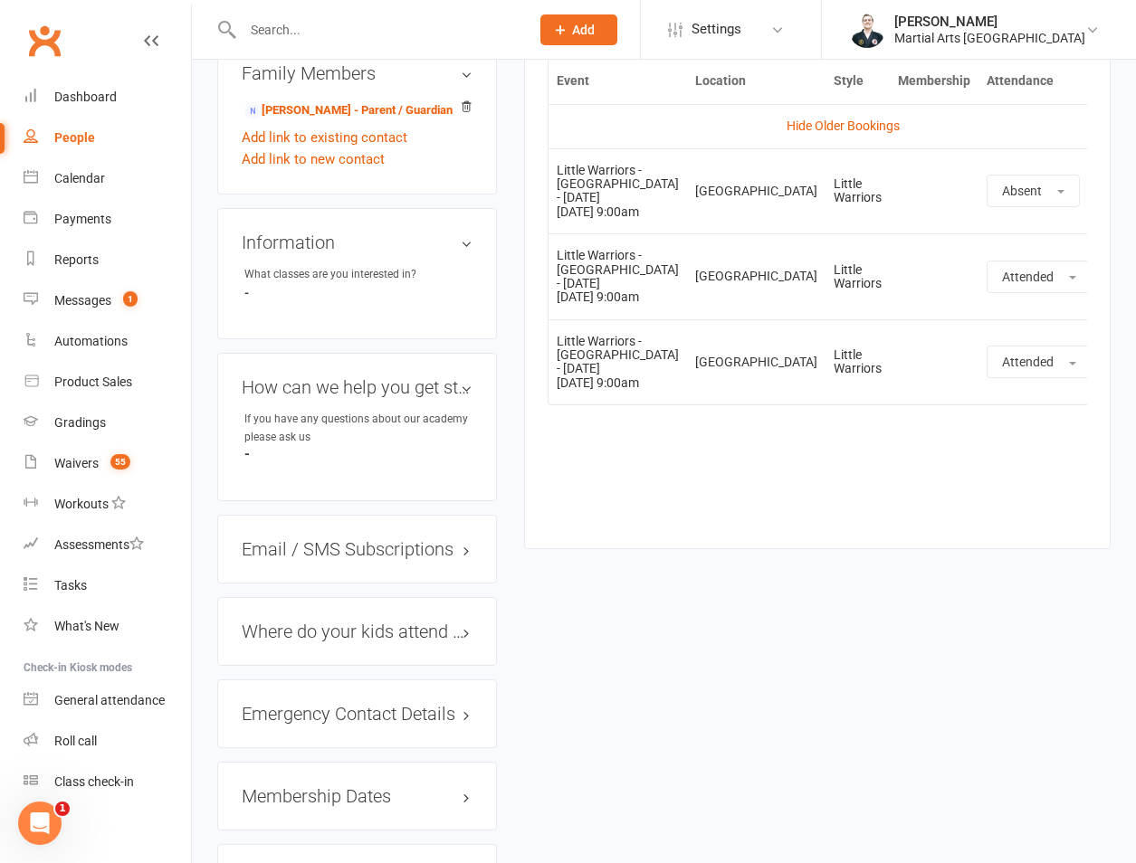
click at [639, 801] on div "upload photo Hudson Clack Added 1 August, 2025 2-A: Follow Up Call (after trial…" at bounding box center [664, 105] width 920 height 1729
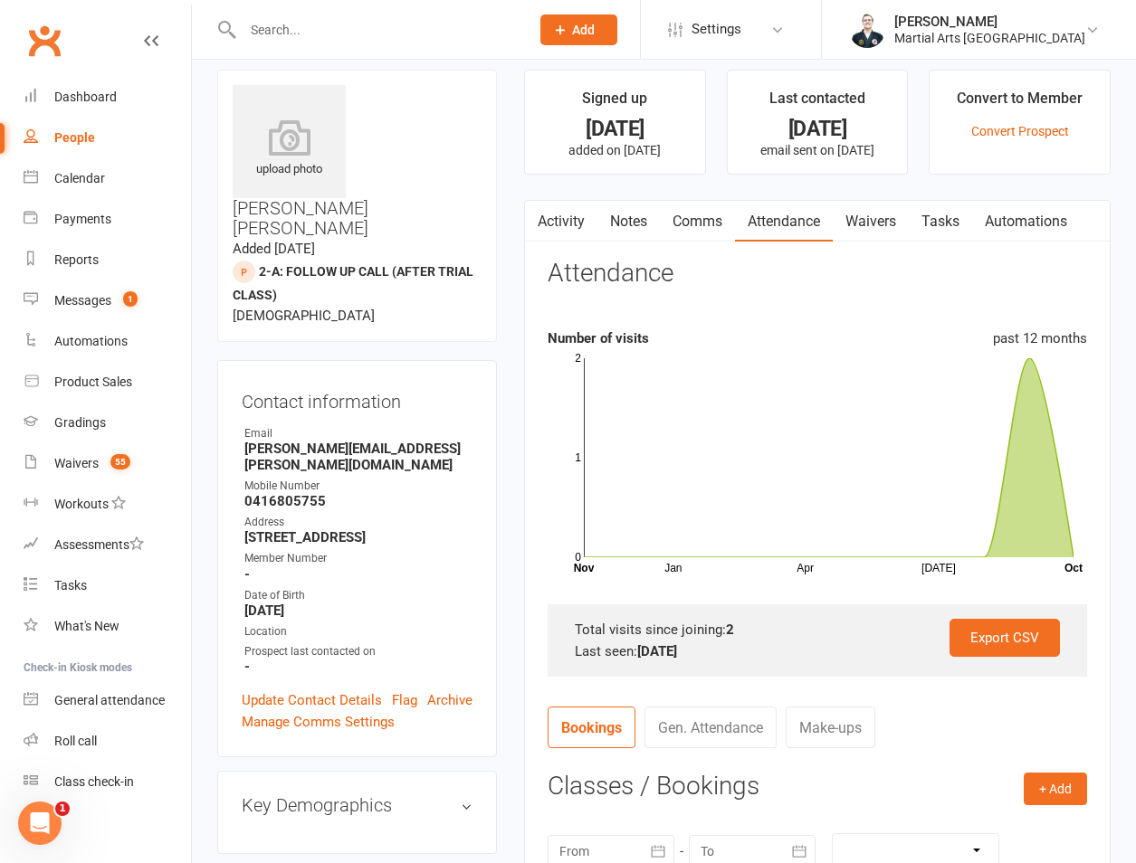
scroll to position [0, 0]
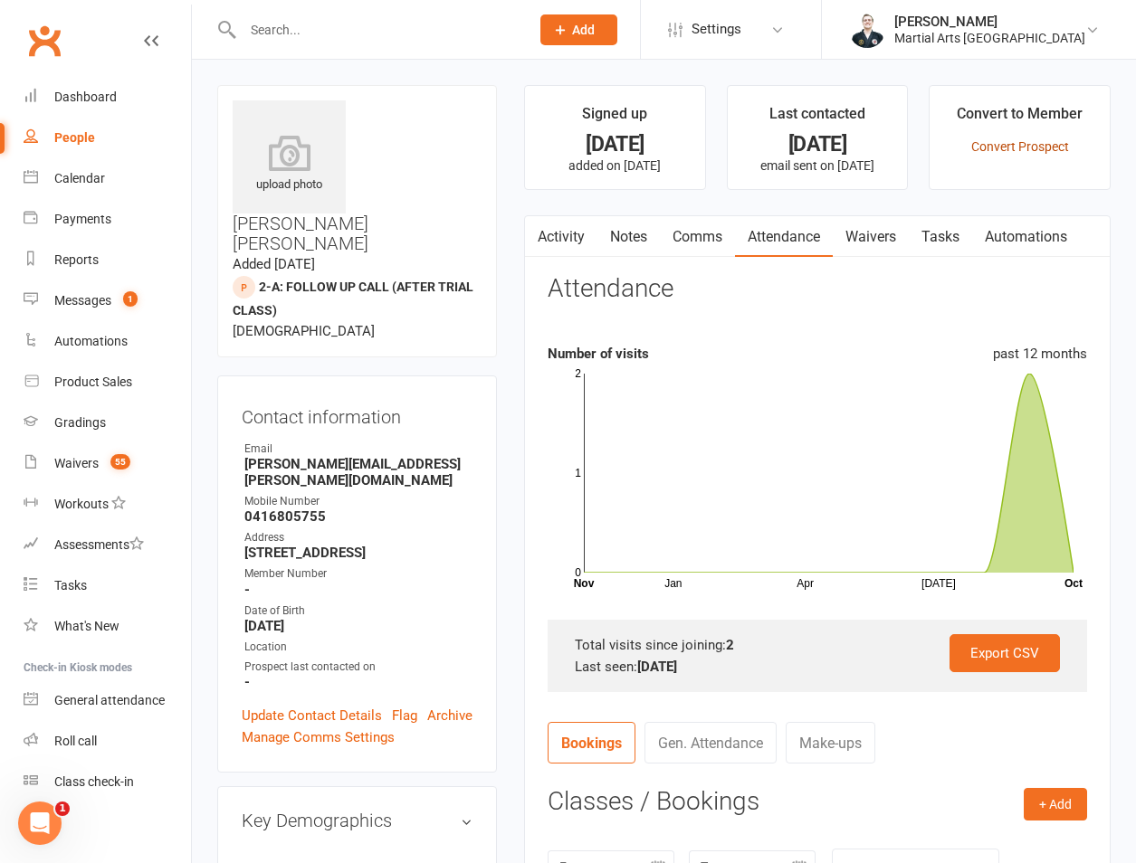
click at [1023, 147] on link "Convert Prospect" at bounding box center [1020, 146] width 98 height 14
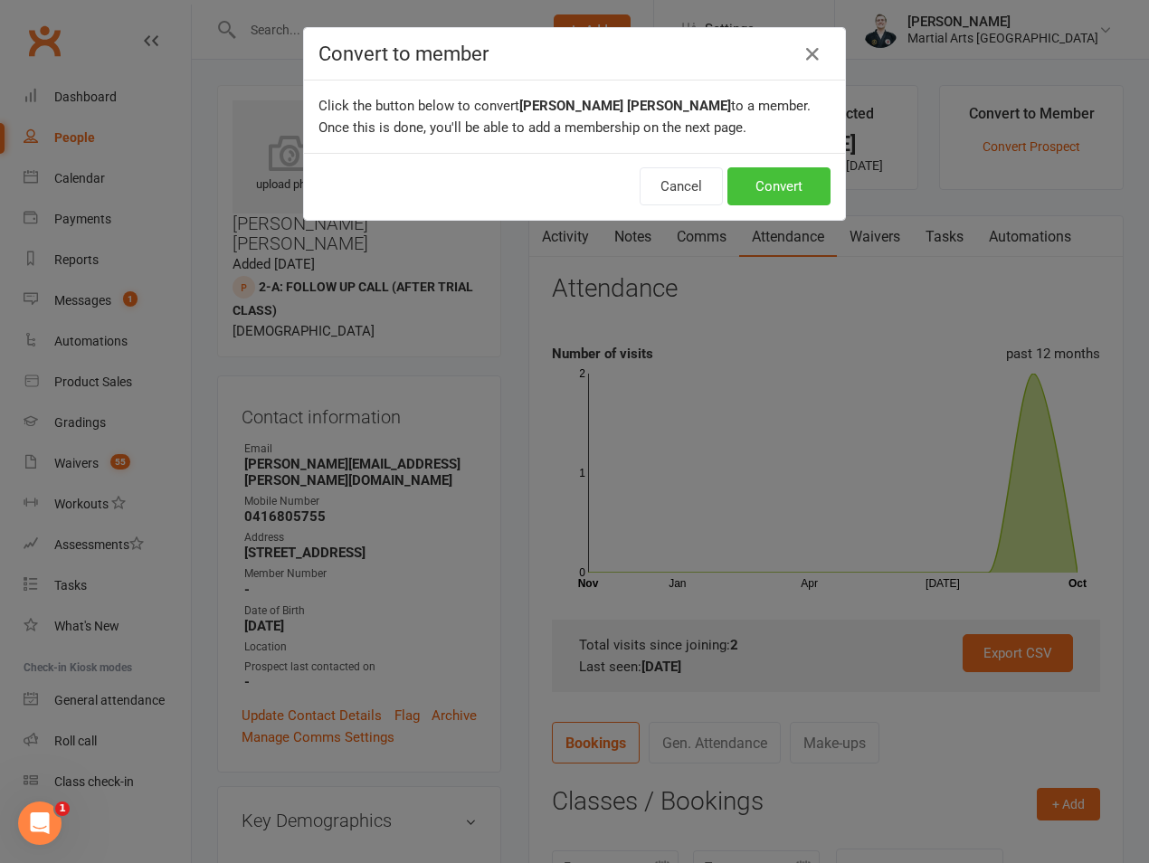
click at [762, 201] on button "Convert" at bounding box center [779, 186] width 103 height 38
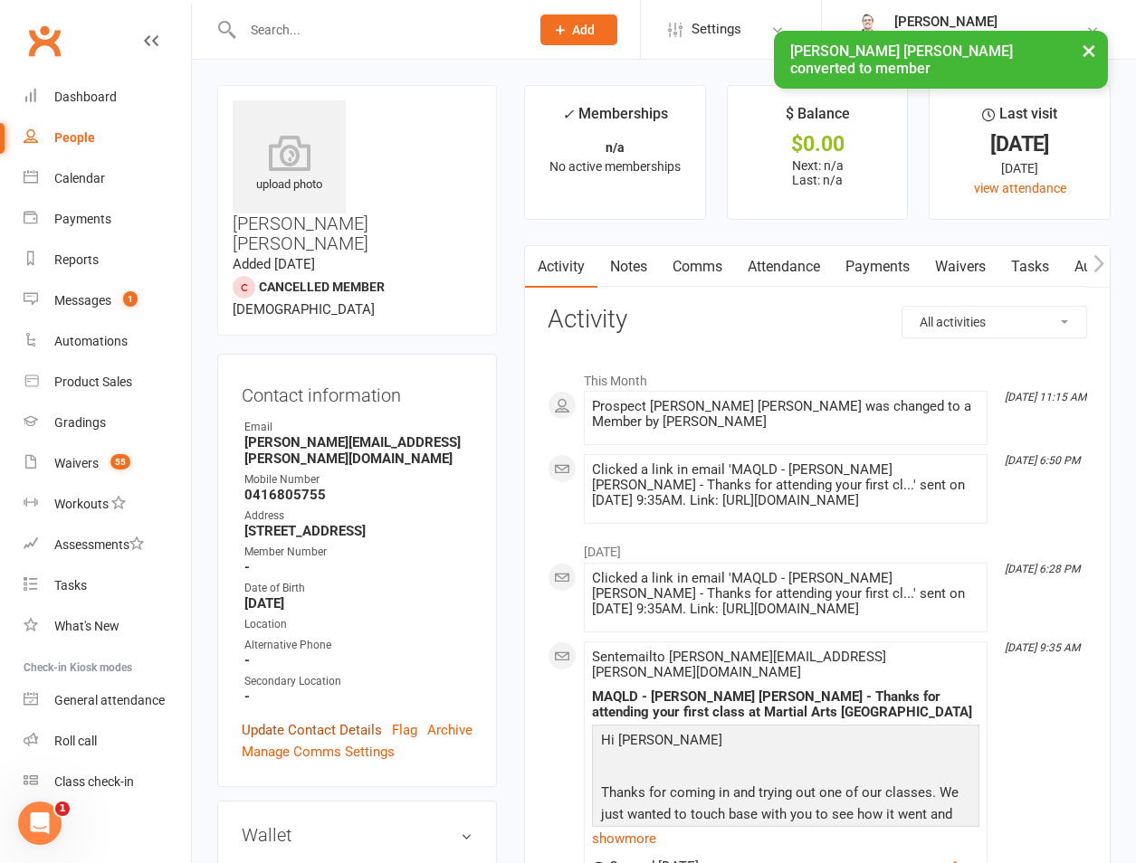
click at [306, 719] on link "Update Contact Details" at bounding box center [312, 730] width 140 height 22
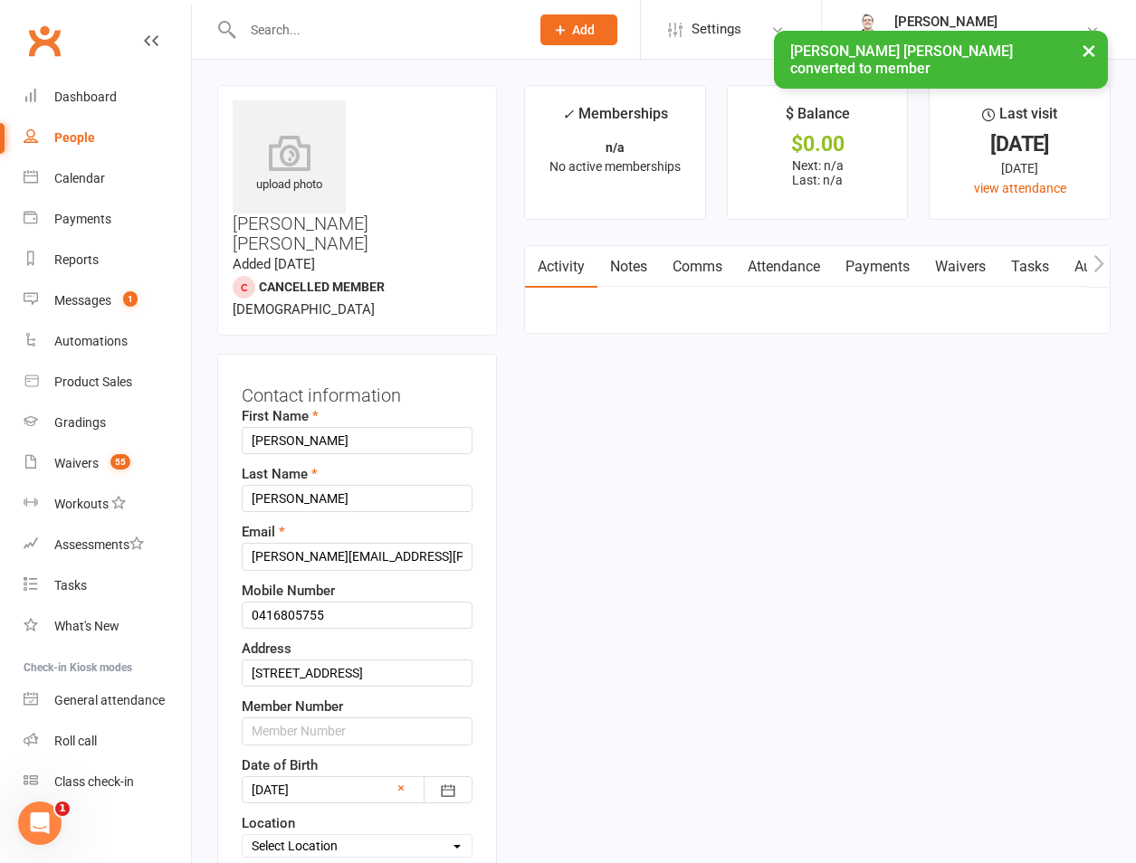
scroll to position [85, 0]
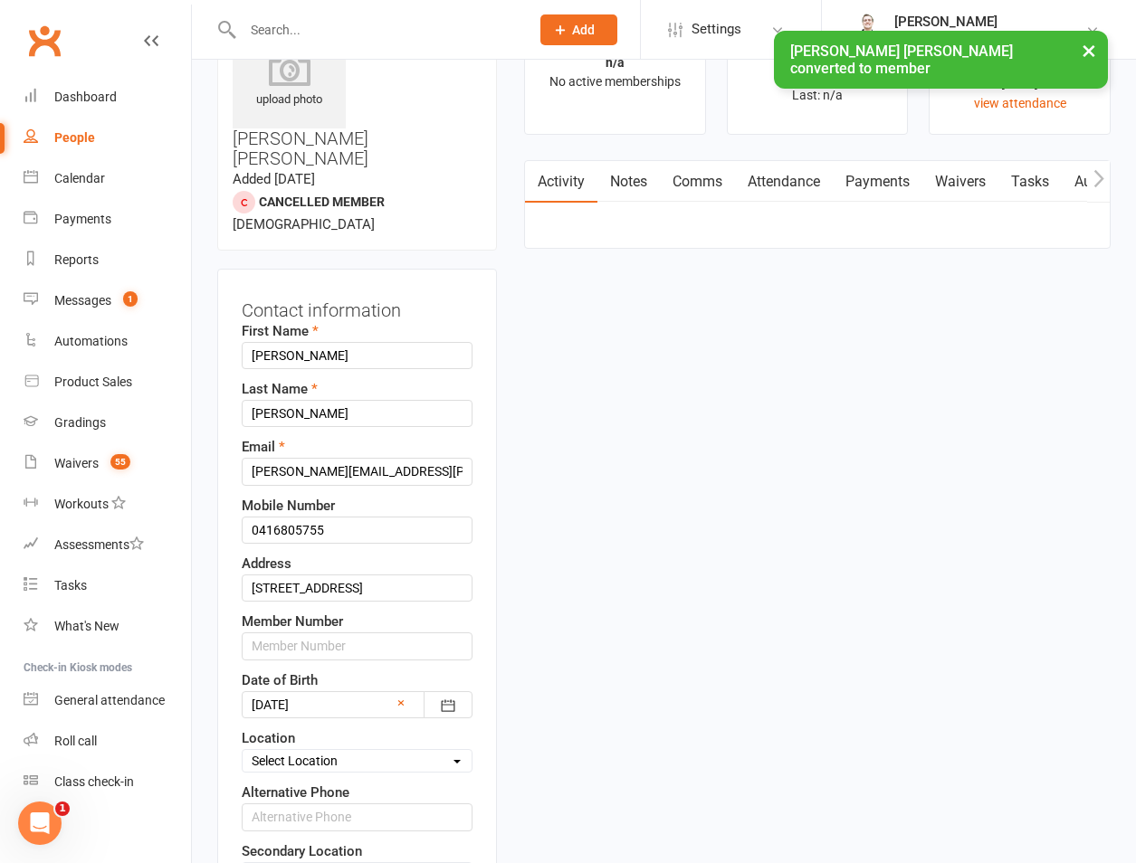
click at [314, 728] on div "Location Select Location Brookfield State School Jamboree Heights Academy ONLIN…" at bounding box center [357, 750] width 231 height 45
click at [311, 751] on select "Select Location Brookfield State School Jamboree Heights Academy ONLINE - Zoom …" at bounding box center [357, 761] width 229 height 20
select select "1"
click at [243, 751] on select "Select Location Brookfield State School Jamboree Heights Academy ONLINE - Zoom …" at bounding box center [357, 761] width 229 height 20
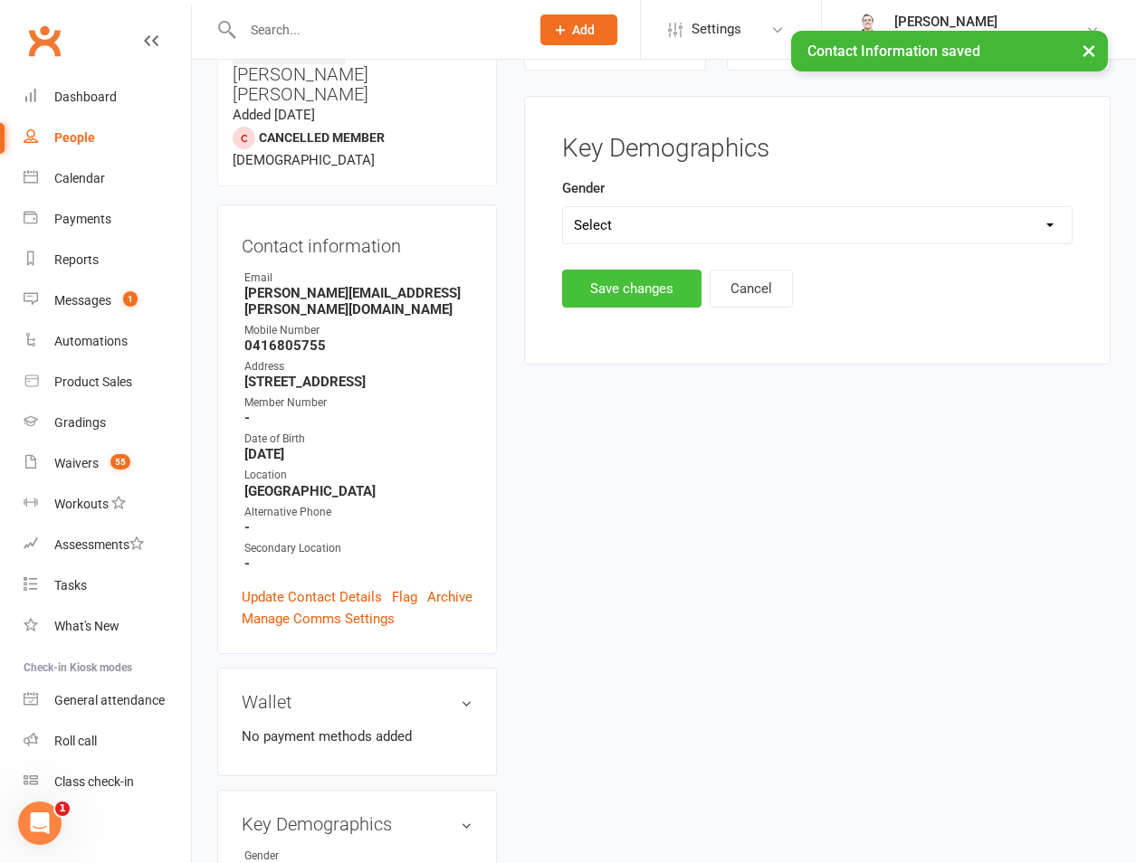
scroll to position [155, 0]
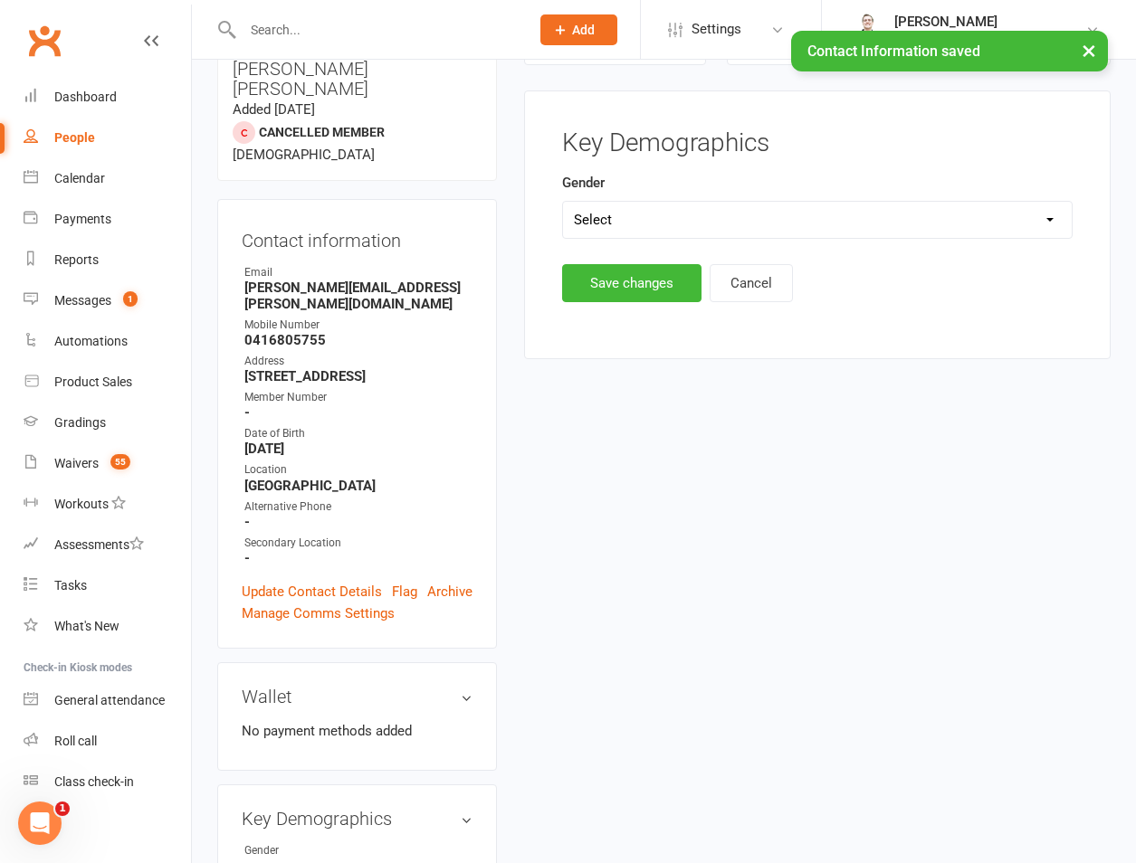
click at [651, 206] on select "Select Male Female" at bounding box center [817, 220] width 509 height 36
select select "Male"
click at [563, 202] on select "Select Male Female" at bounding box center [817, 220] width 509 height 36
click at [615, 277] on button "Save changes" at bounding box center [631, 283] width 139 height 38
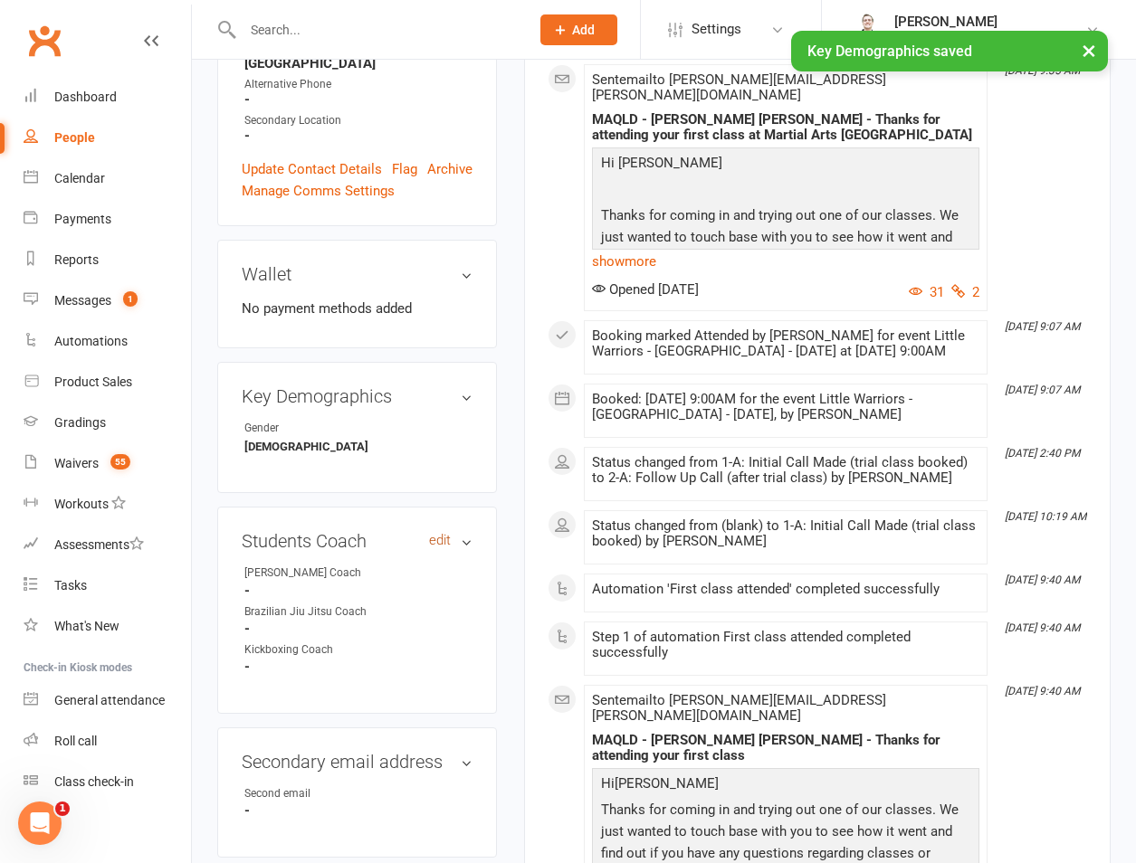
click at [450, 533] on link "edit" at bounding box center [440, 540] width 22 height 15
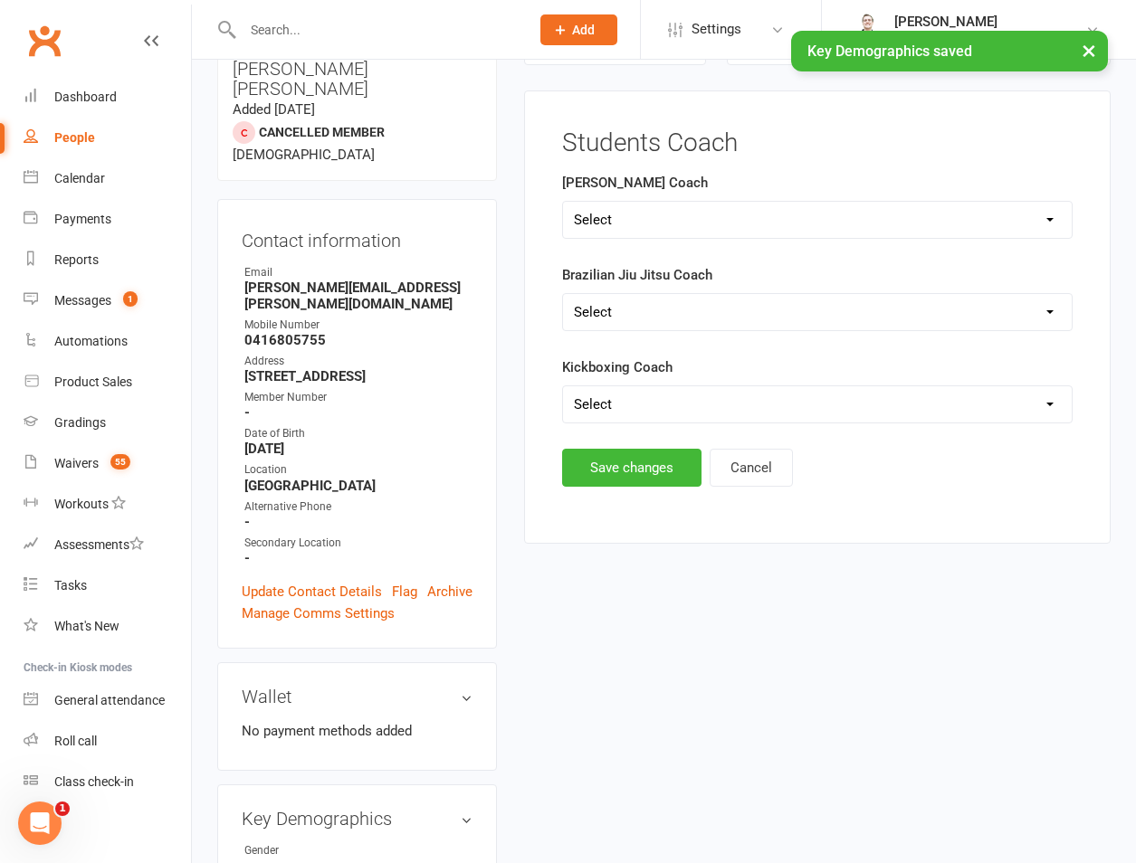
drag, startPoint x: 708, startPoint y: 209, endPoint x: 691, endPoint y: 231, distance: 27.1
click at [708, 209] on select "Select Shane Rob Matthew Quinton Brandon Richard Andrew Dan Kyle" at bounding box center [817, 220] width 509 height 36
click at [563, 202] on select "Select Shane Rob Matthew Quinton Brandon Richard Andrew Dan Kyle" at bounding box center [817, 220] width 509 height 36
click at [662, 214] on select "Select Shane Rob Matthew Quinton Brandon Richard Andrew Dan Kyle" at bounding box center [817, 220] width 509 height 36
select select "Shane"
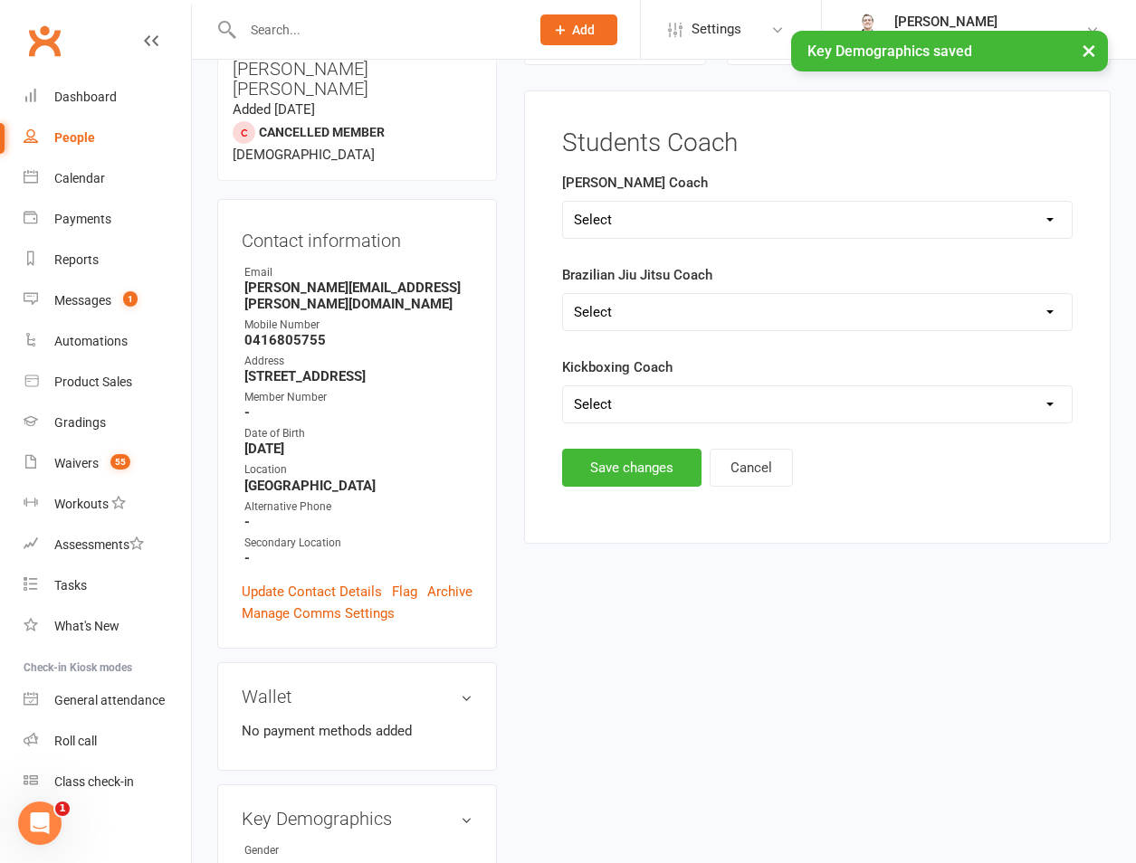
click at [563, 202] on select "Select Shane Rob Matthew Quinton Brandon Richard Andrew Dan Kyle" at bounding box center [817, 220] width 509 height 36
click at [594, 459] on button "Save changes" at bounding box center [631, 468] width 139 height 38
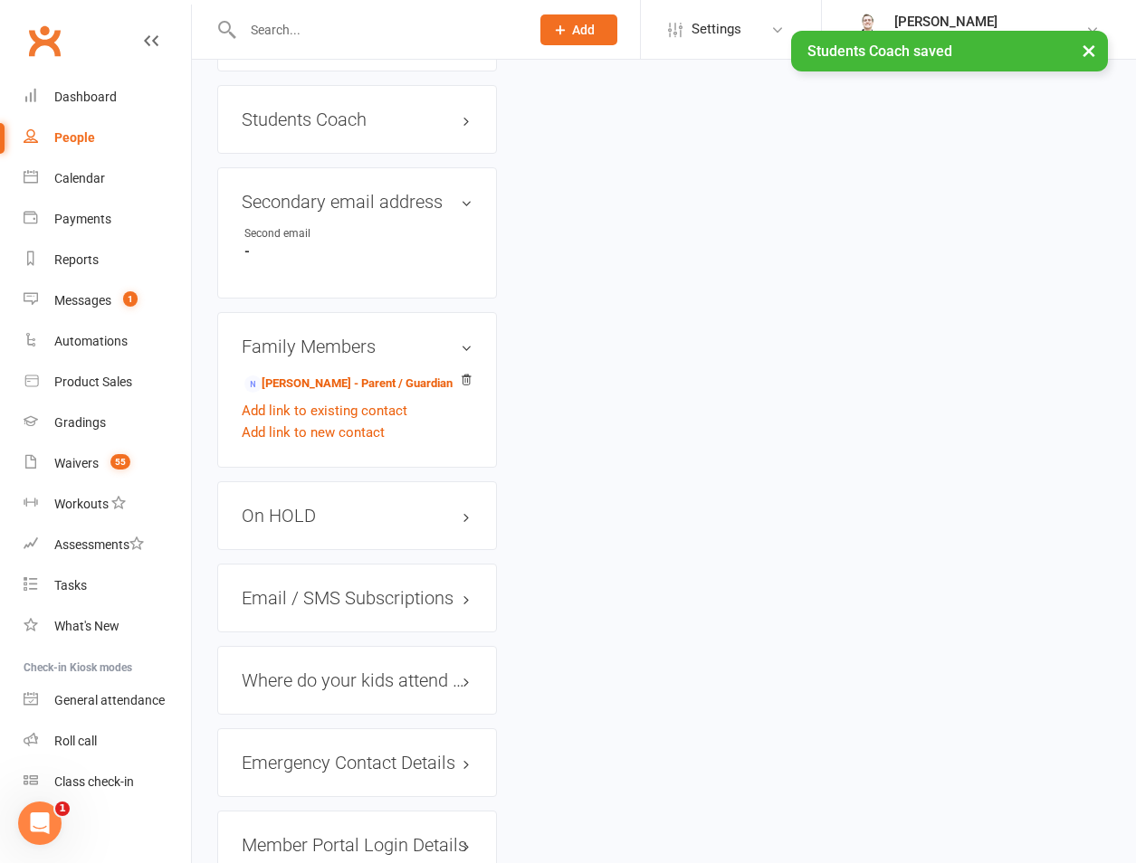
scroll to position [1422, 0]
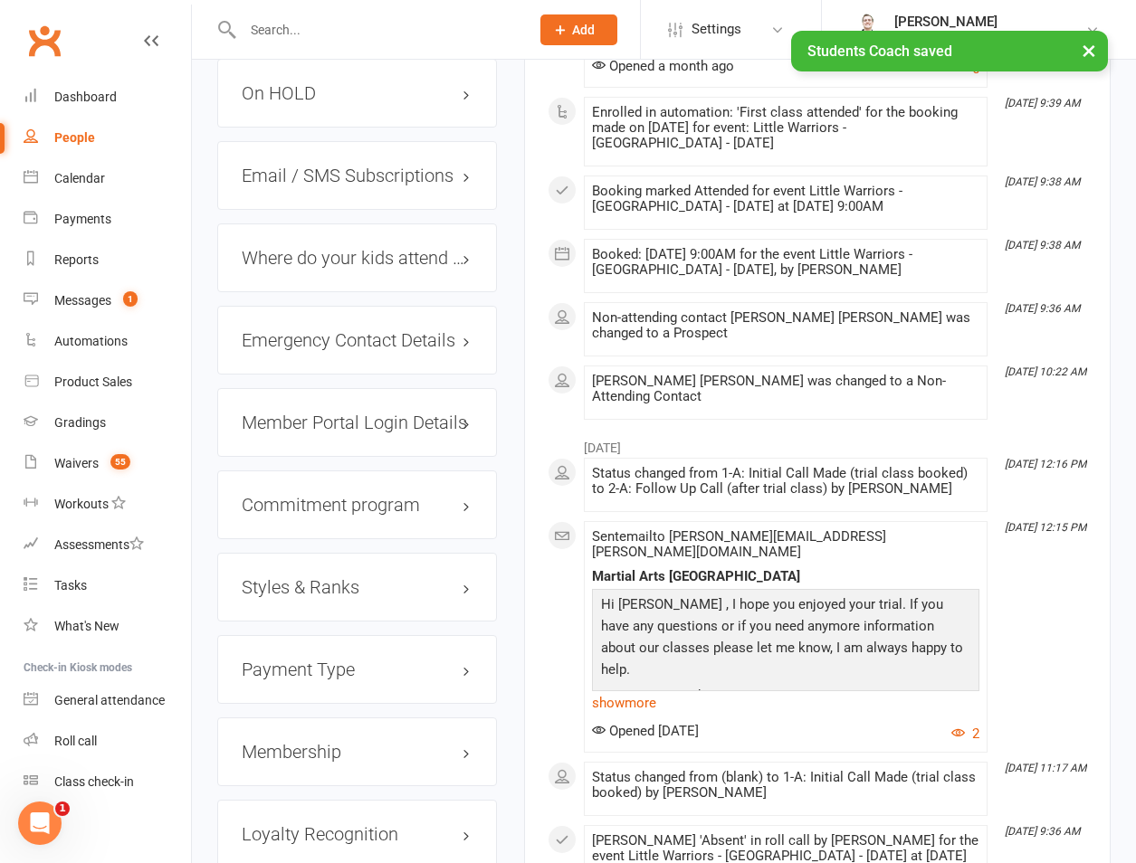
click at [303, 577] on h3 "Styles & Ranks" at bounding box center [357, 587] width 231 height 20
click at [281, 671] on link "Add new style" at bounding box center [284, 679] width 84 height 16
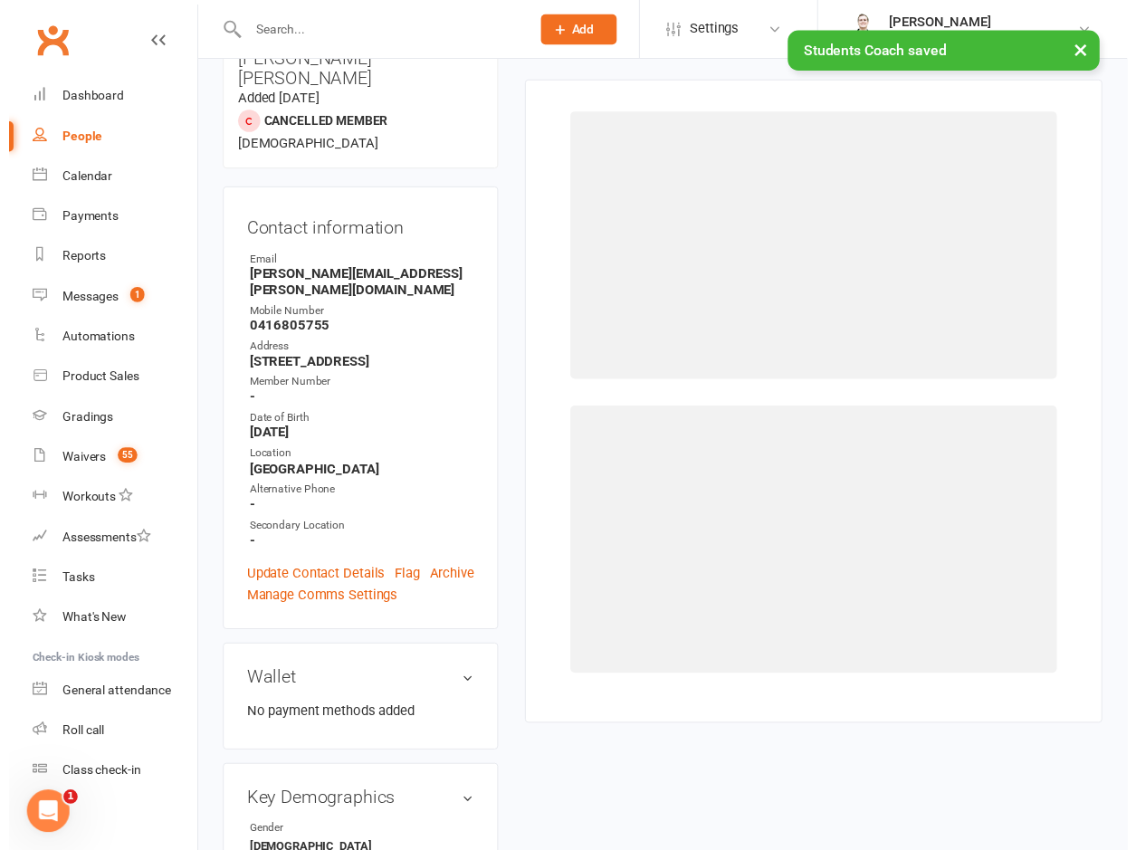
scroll to position [155, 0]
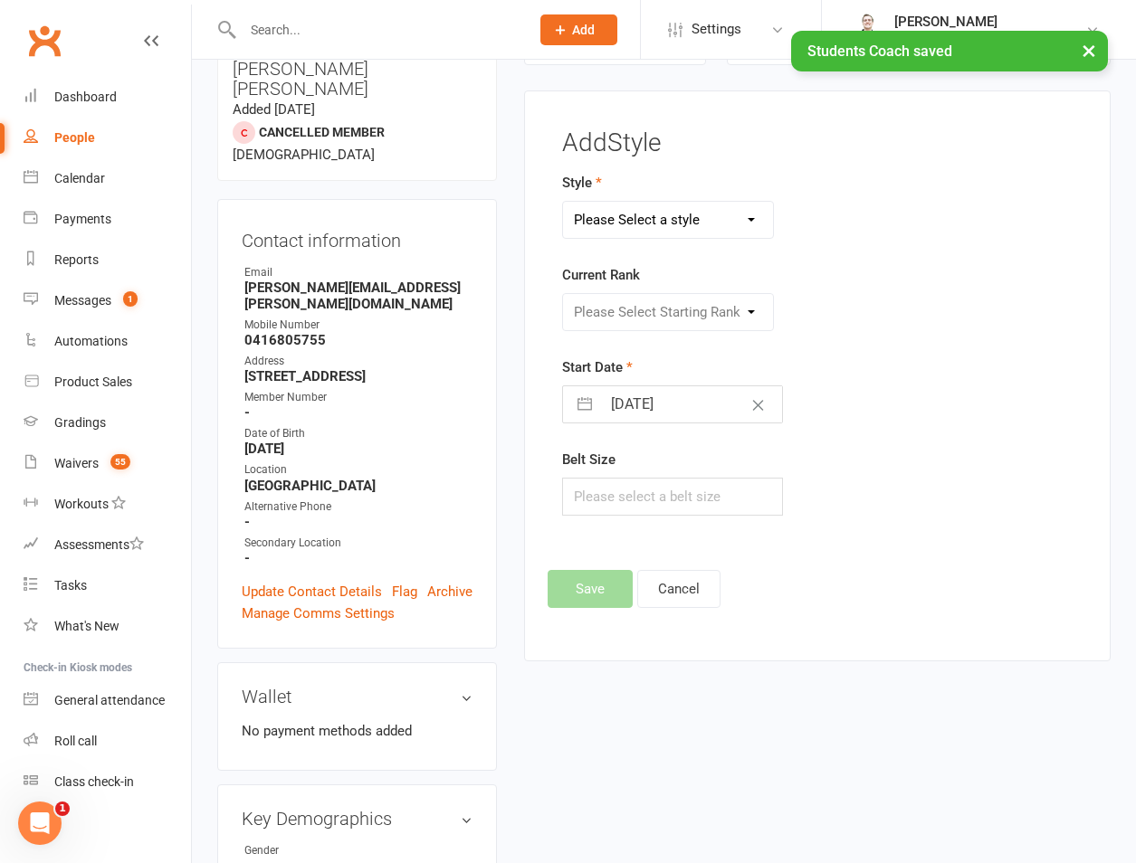
click at [681, 228] on select "Please Select a style Brazilian Jiu Jitsu PUMMA Kickboxing Kids Brazilian Jiu J…" at bounding box center [668, 220] width 210 height 36
select select "700"
click at [563, 202] on select "Please Select a style Brazilian Jiu Jitsu PUMMA Kickboxing Kids Brazilian Jiu J…" at bounding box center [668, 220] width 210 height 36
drag, startPoint x: 678, startPoint y: 299, endPoint x: 662, endPoint y: 323, distance: 29.4
click at [678, 299] on select "Please Select Starting Rank White White and Yellow White and Orange White and G…" at bounding box center [668, 312] width 210 height 36
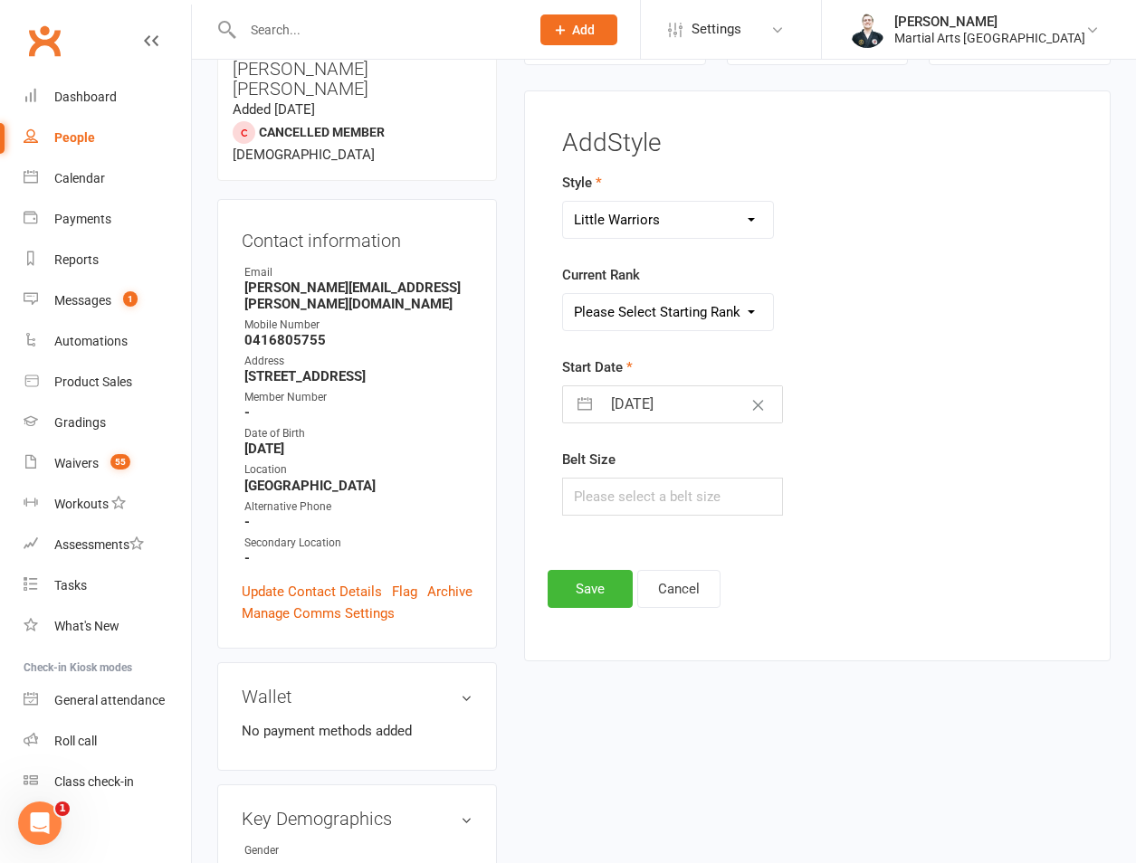
select select "6255"
click at [563, 294] on select "Please Select Starting Rank White White and Yellow White and Orange White and G…" at bounding box center [668, 312] width 210 height 36
select select "8"
select select "2025"
select select "9"
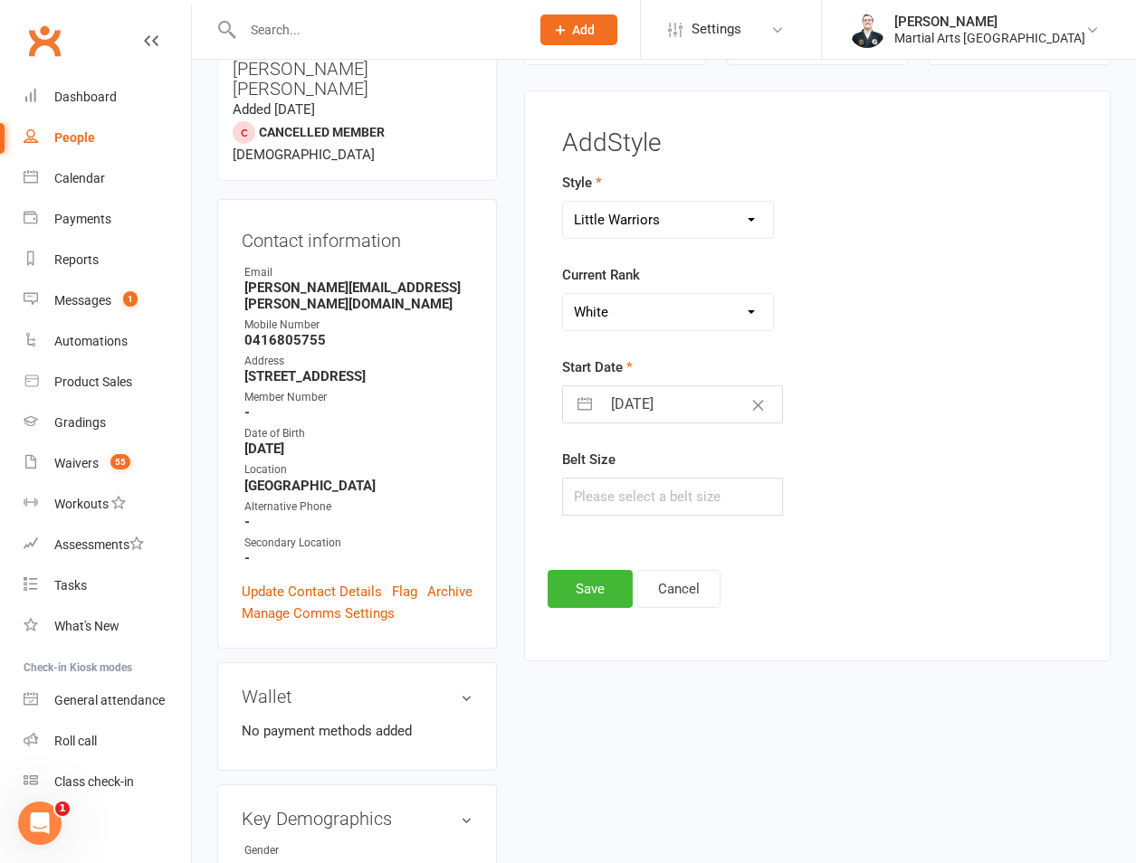
select select "2025"
select select "10"
select select "2025"
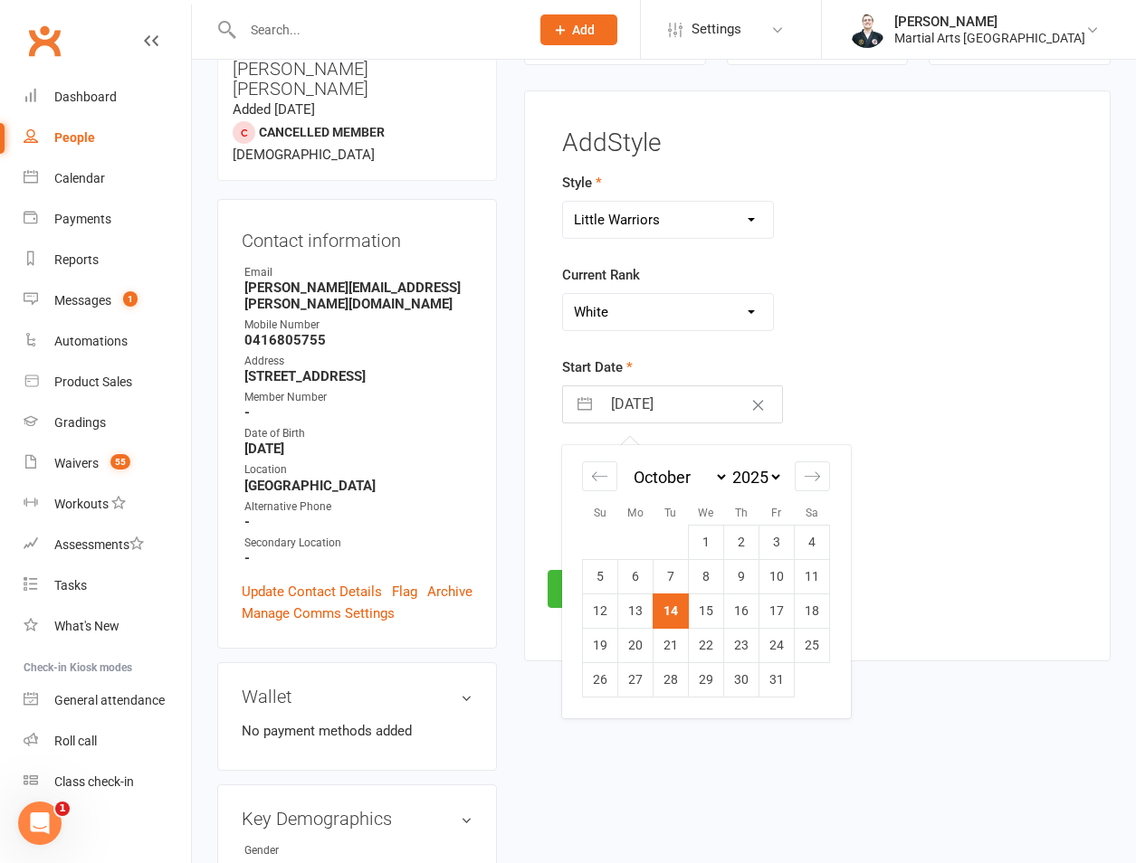
click at [626, 407] on input "14 Oct 2025" at bounding box center [691, 404] width 181 height 36
click at [629, 622] on td "13" at bounding box center [635, 611] width 35 height 34
type input "13 Oct 2025"
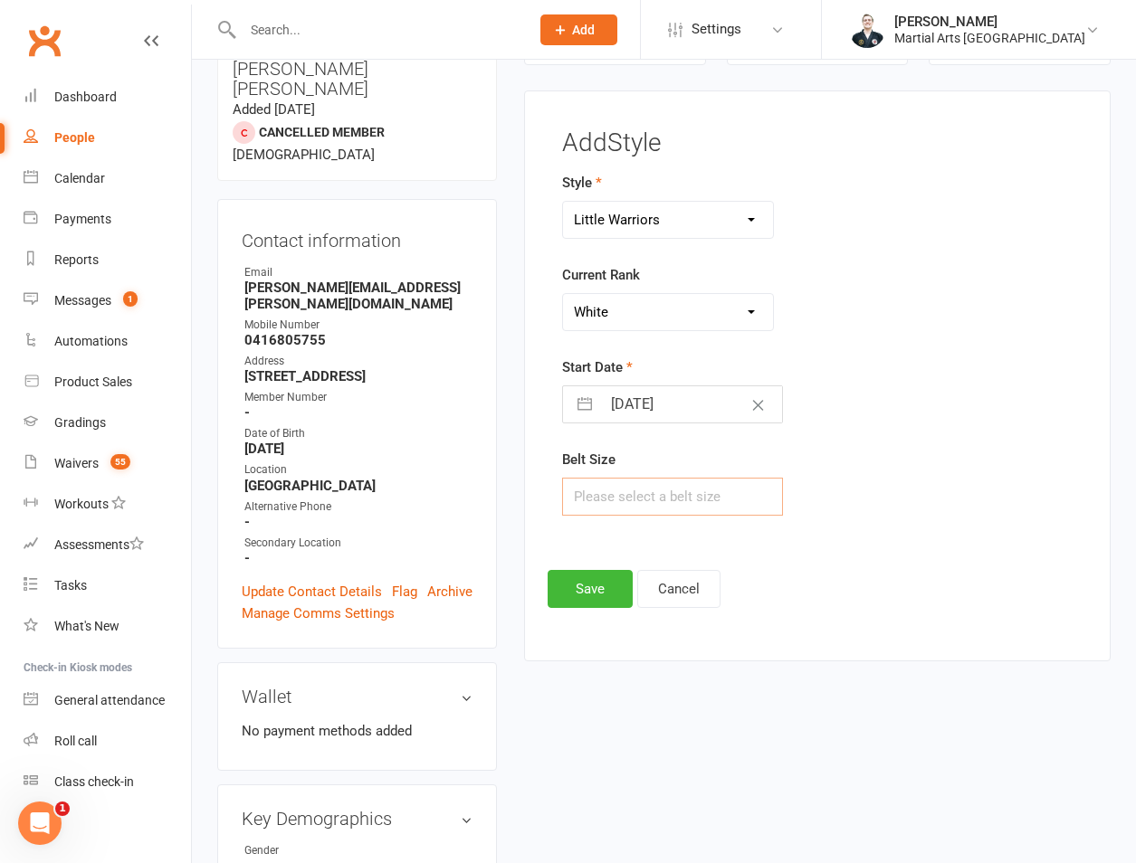
click at [659, 500] on input "text" at bounding box center [672, 497] width 221 height 38
type input "000"
click at [591, 573] on button "Save" at bounding box center [589, 589] width 85 height 38
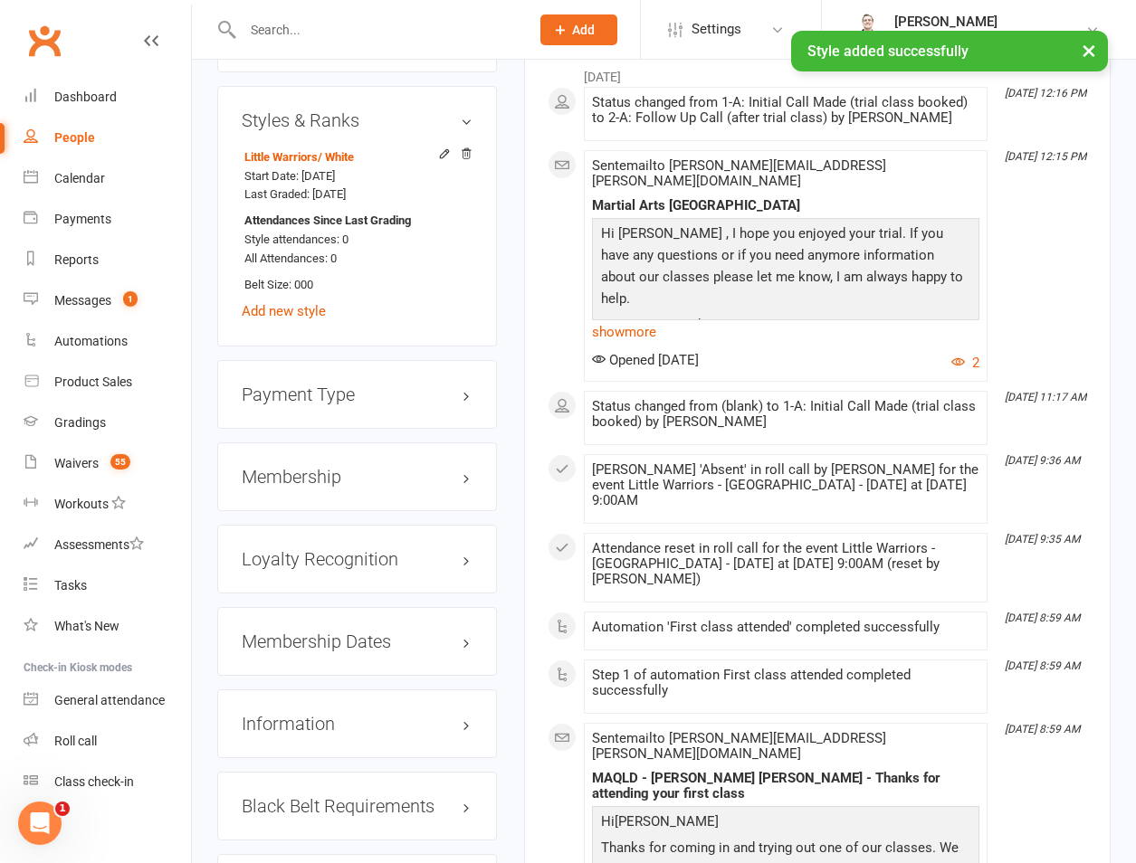
scroll to position [1902, 0]
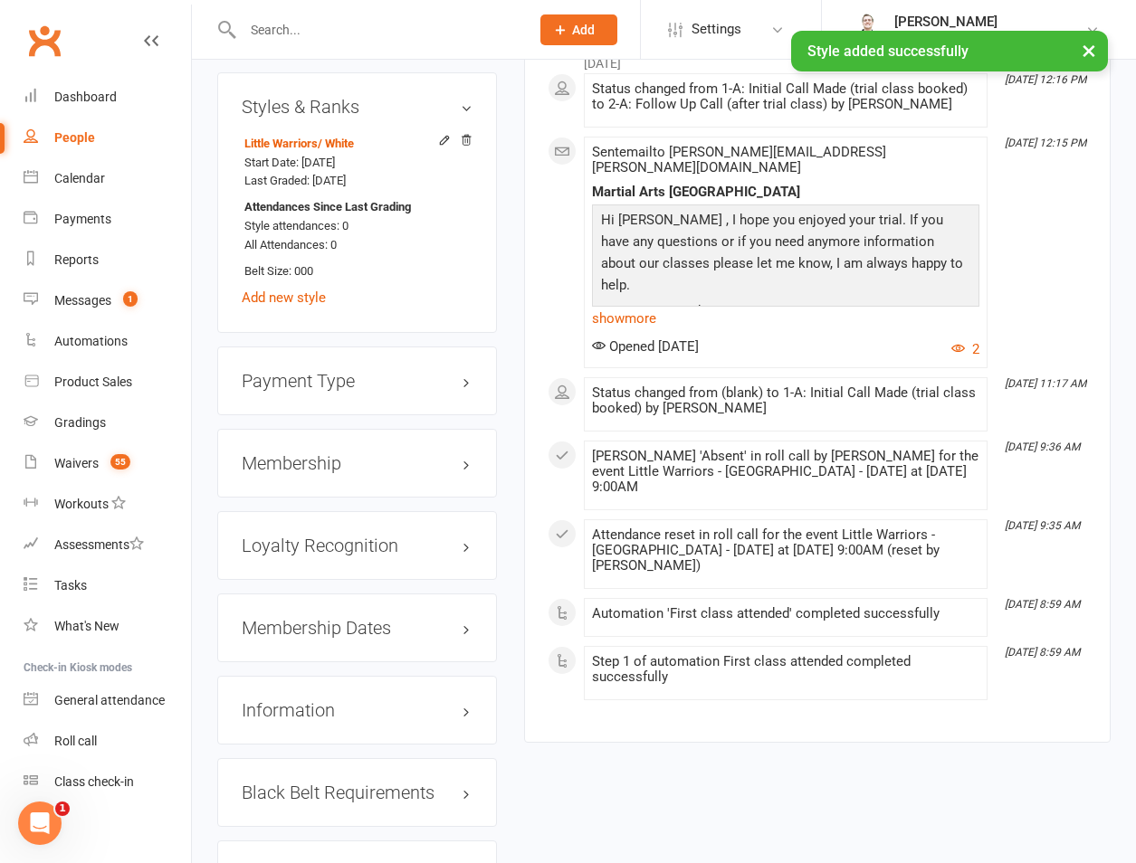
click at [436, 453] on h3 "Membership" at bounding box center [357, 463] width 231 height 20
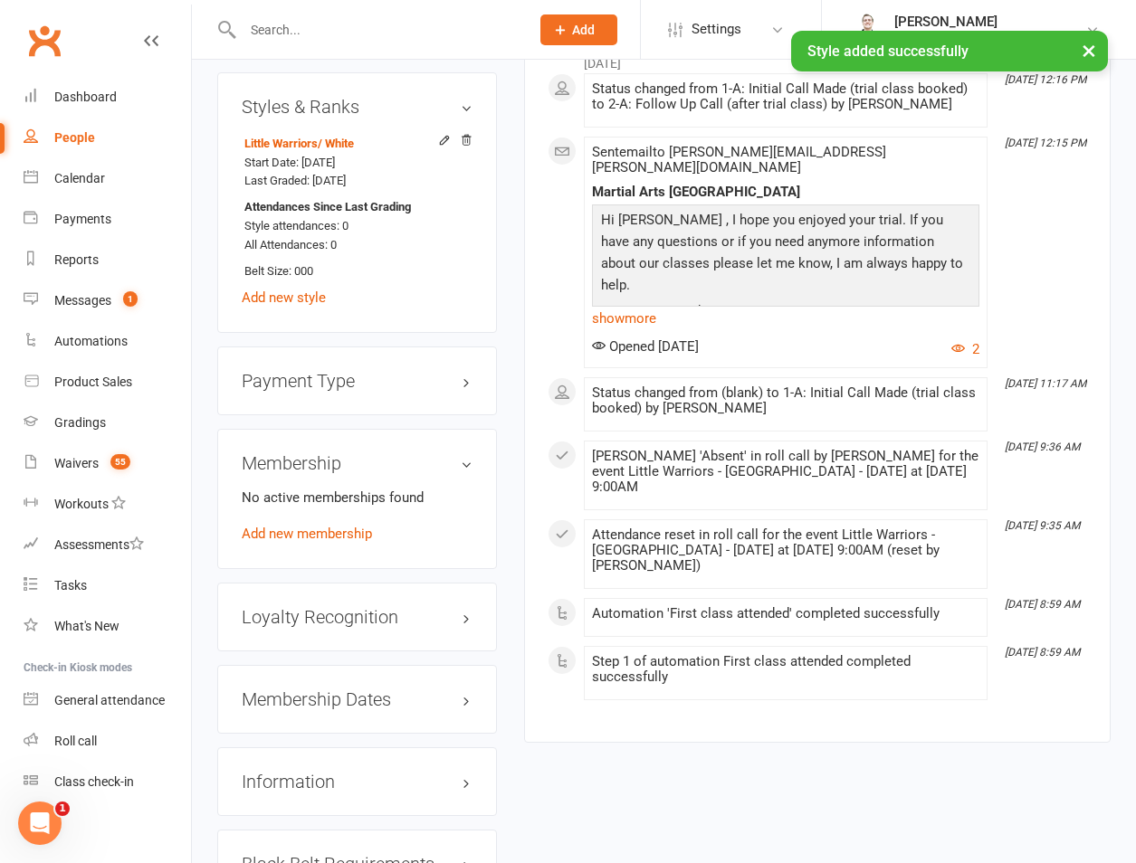
click at [243, 487] on div "No active memberships found Add new membership" at bounding box center [357, 516] width 231 height 58
click at [254, 526] on link "Add new membership" at bounding box center [307, 534] width 130 height 16
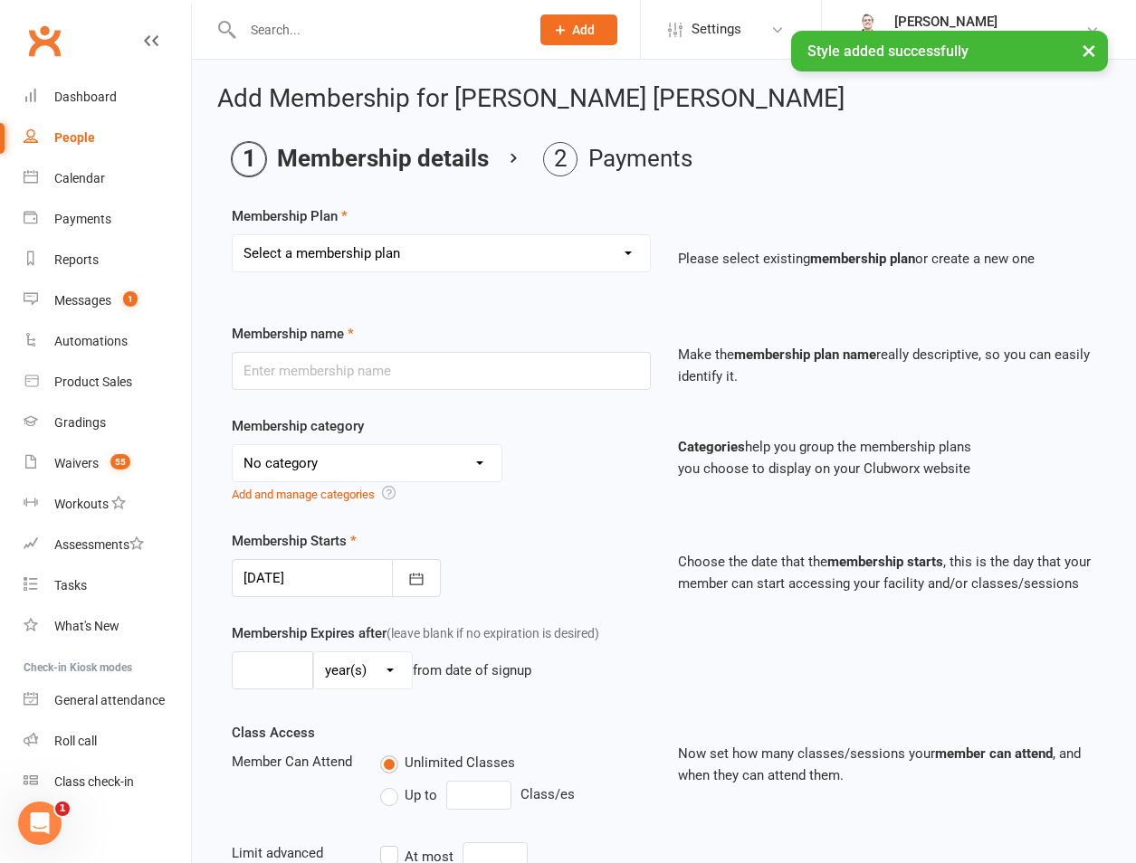
click at [336, 252] on select "Select a membership plan Create new Membership Plan 1 day per week 2 days per w…" at bounding box center [441, 253] width 417 height 36
select select "1"
click at [233, 235] on select "Select a membership plan Create new Membership Plan 1 day per week 2 days per w…" at bounding box center [441, 253] width 417 height 36
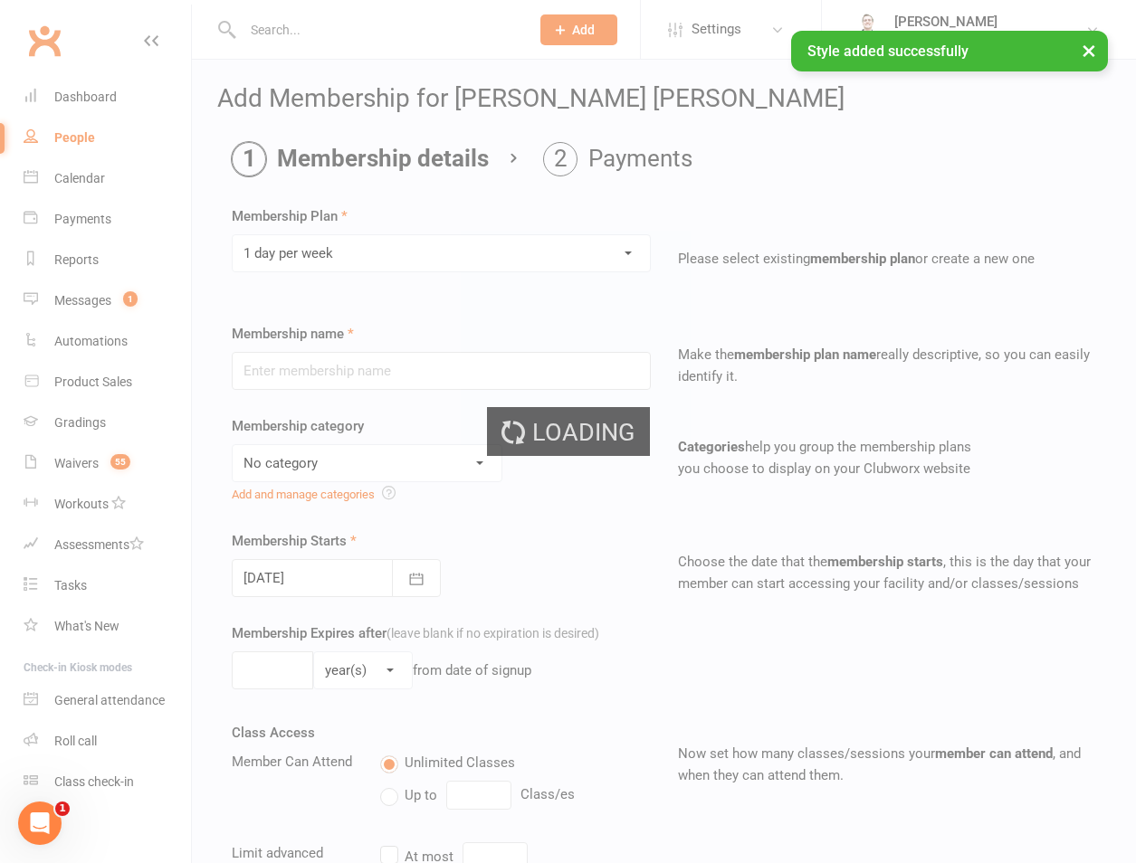
type input "1 day per week"
select select "3"
type input "0"
type input "1"
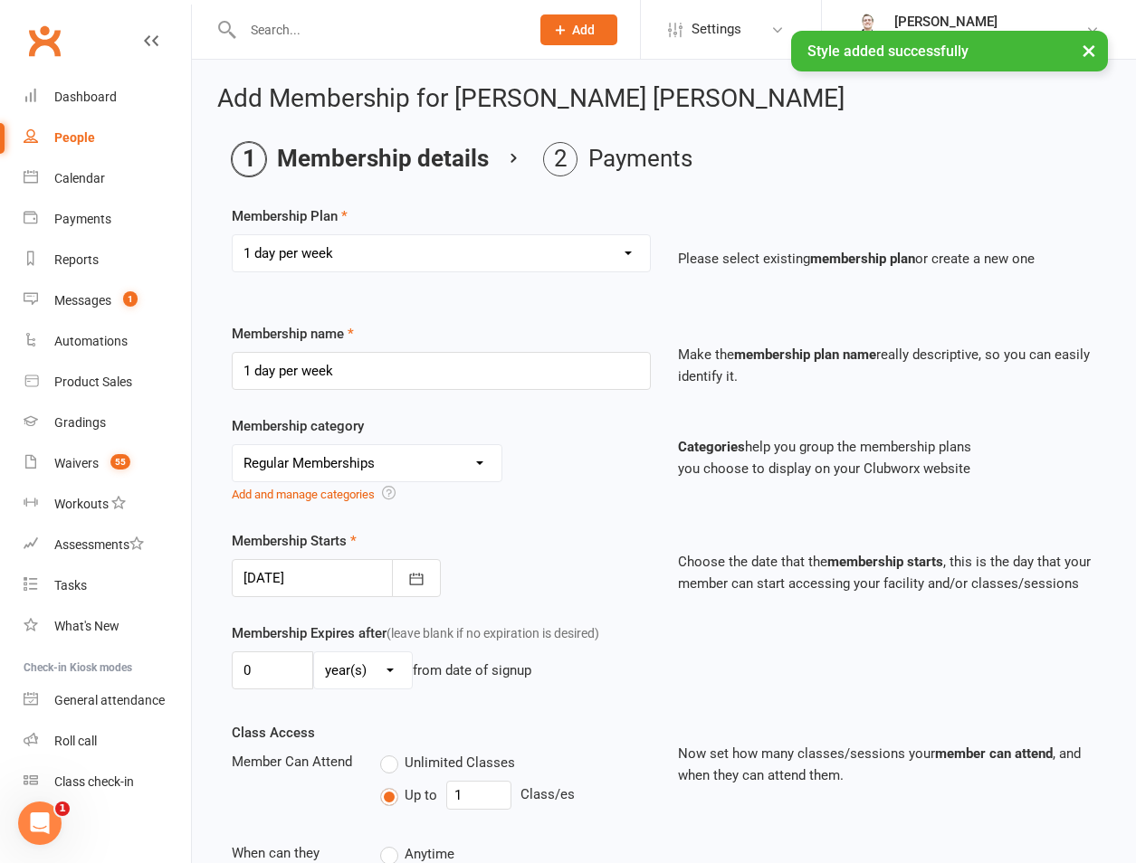
click at [309, 584] on div at bounding box center [336, 578] width 209 height 38
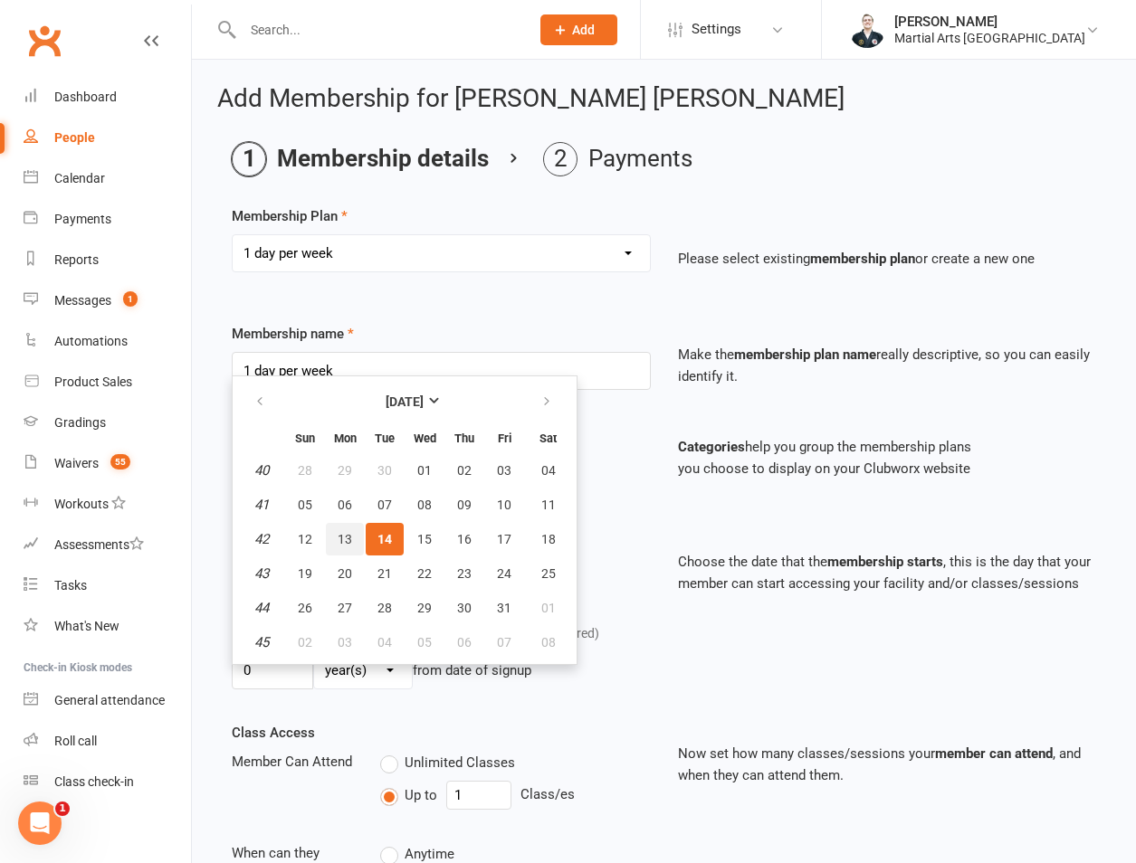
click at [341, 551] on button "13" at bounding box center [345, 539] width 38 height 33
type input "13 Oct 2025"
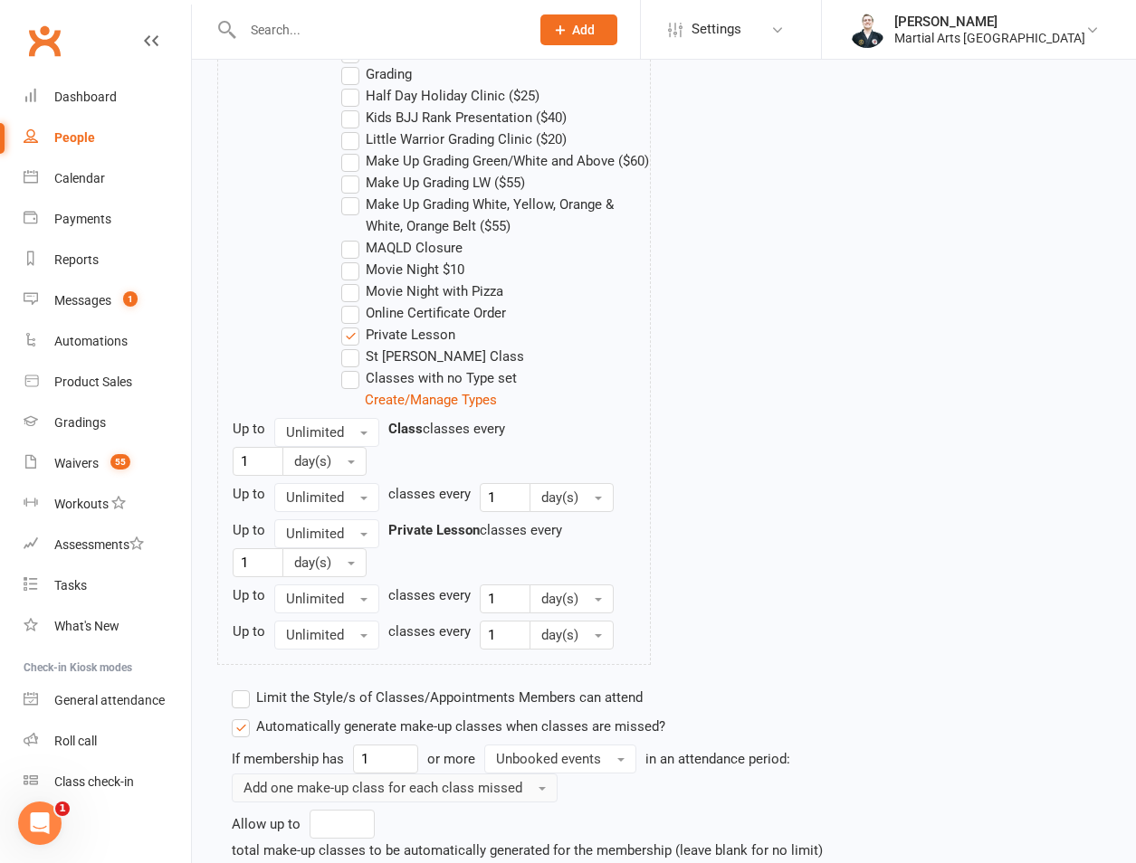
scroll to position [1292, 0]
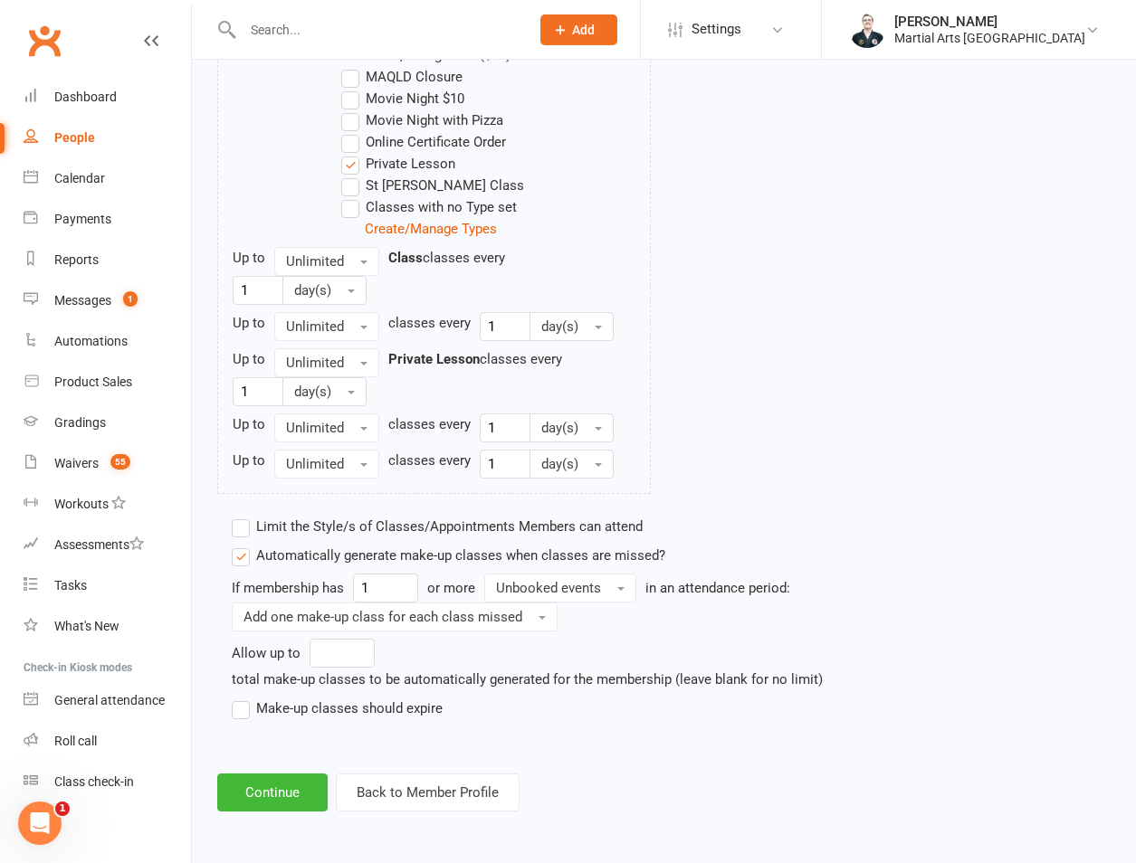
click at [319, 681] on div "total make-up classes to be automatically generated for the membership (leave b…" at bounding box center [527, 680] width 591 height 22
click at [317, 700] on label "Make-up classes should expire" at bounding box center [337, 709] width 211 height 22
click at [243, 698] on input "Make-up classes should expire" at bounding box center [238, 698] width 12 height 0
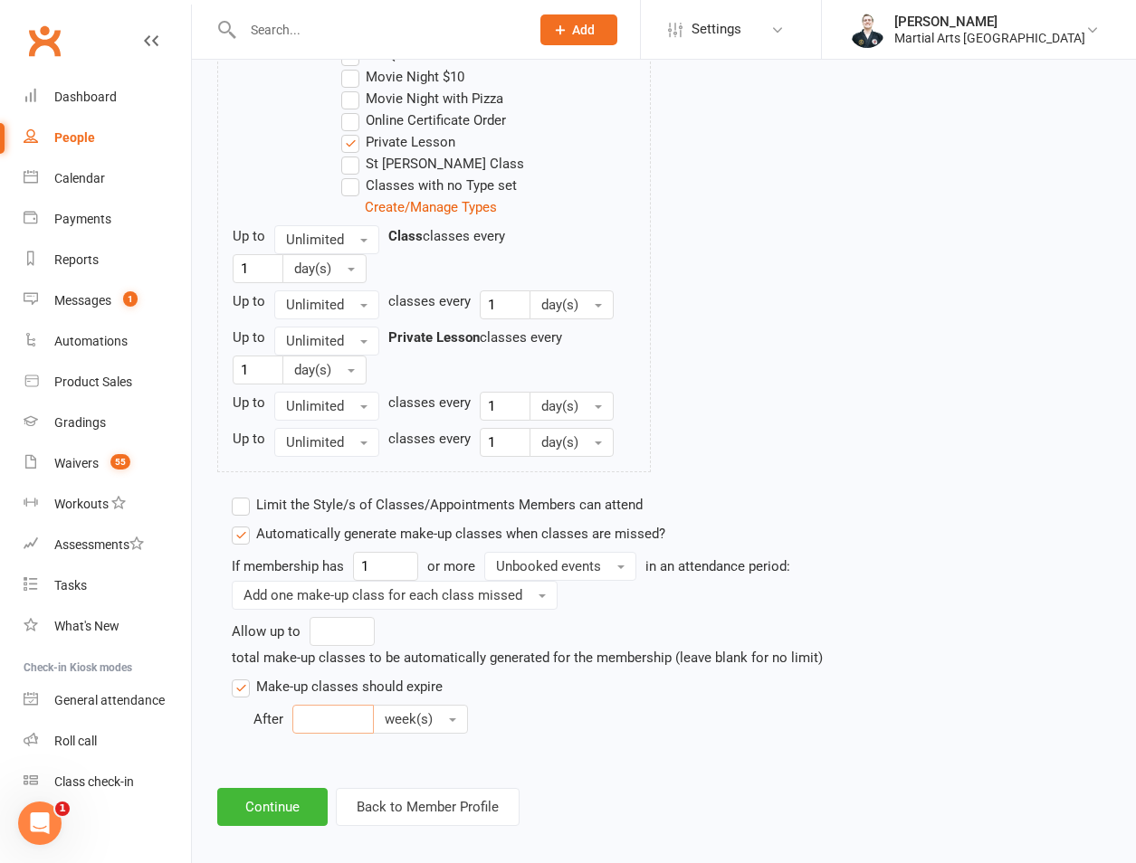
click at [300, 734] on input "number" at bounding box center [332, 719] width 81 height 29
type input "12"
click at [607, 581] on button "Unbooked events" at bounding box center [560, 566] width 152 height 29
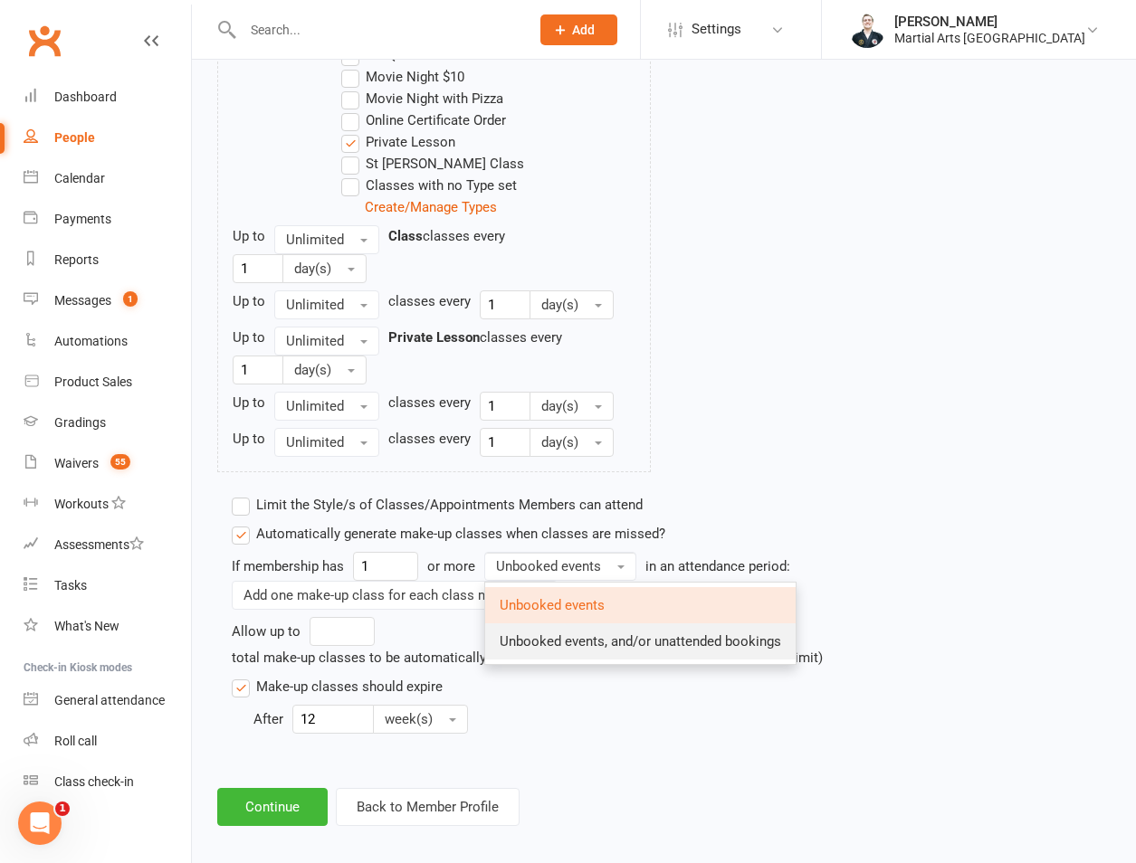
click at [580, 660] on link "Unbooked events, and/or unattended bookings" at bounding box center [640, 642] width 310 height 36
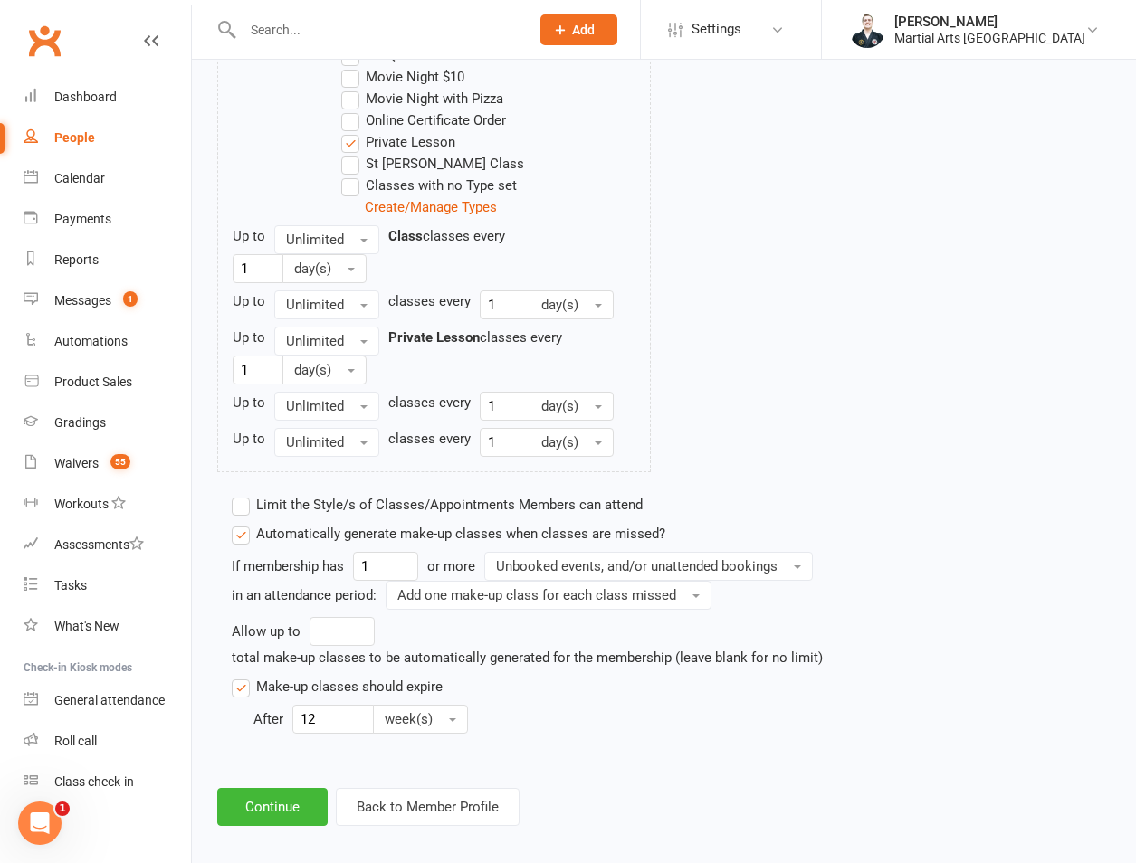
drag, startPoint x: 352, startPoint y: 535, endPoint x: 357, endPoint y: 521, distance: 14.6
click at [357, 516] on label "Limit the Style/s of Classes/Appointments Members can attend" at bounding box center [437, 505] width 411 height 22
click at [243, 494] on input "Limit the Style/s of Classes/Appointments Members can attend" at bounding box center [238, 494] width 12 height 0
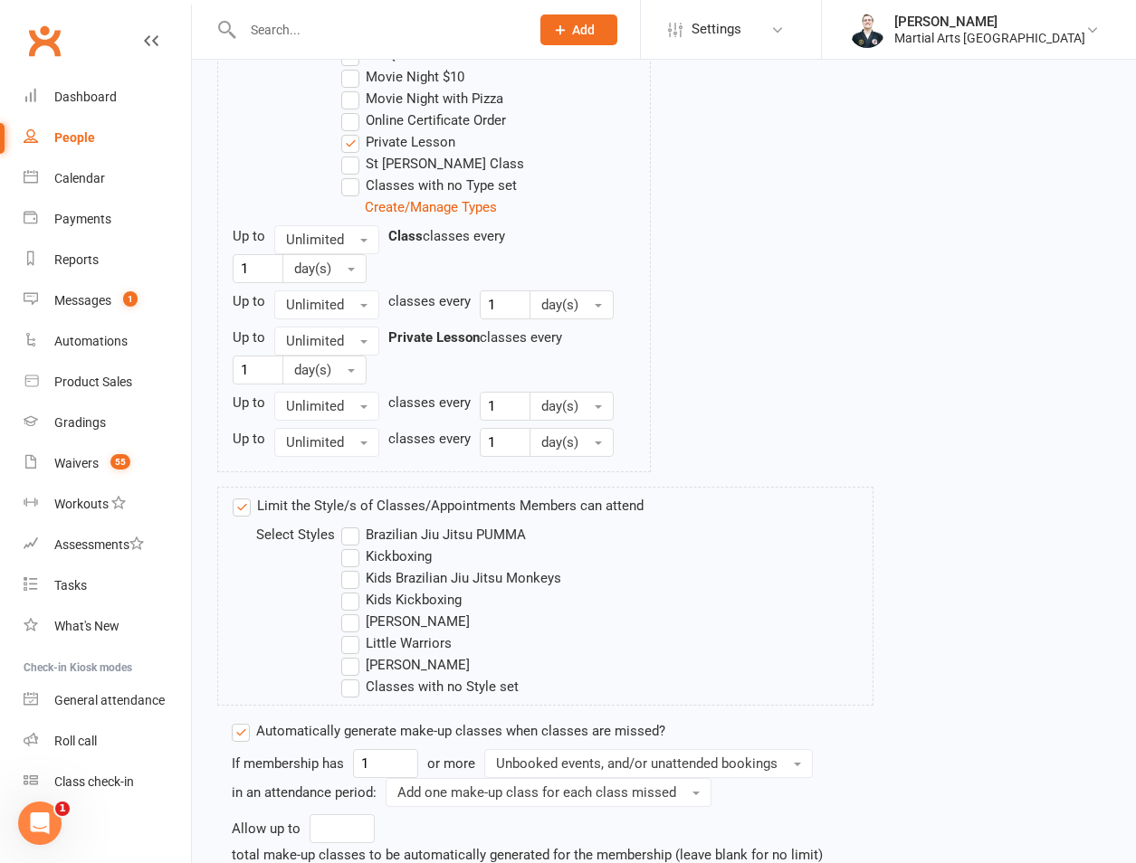
click at [374, 654] on label "Little Warriors" at bounding box center [396, 644] width 110 height 22
click at [353, 633] on input "Little Warriors" at bounding box center [347, 633] width 12 height 0
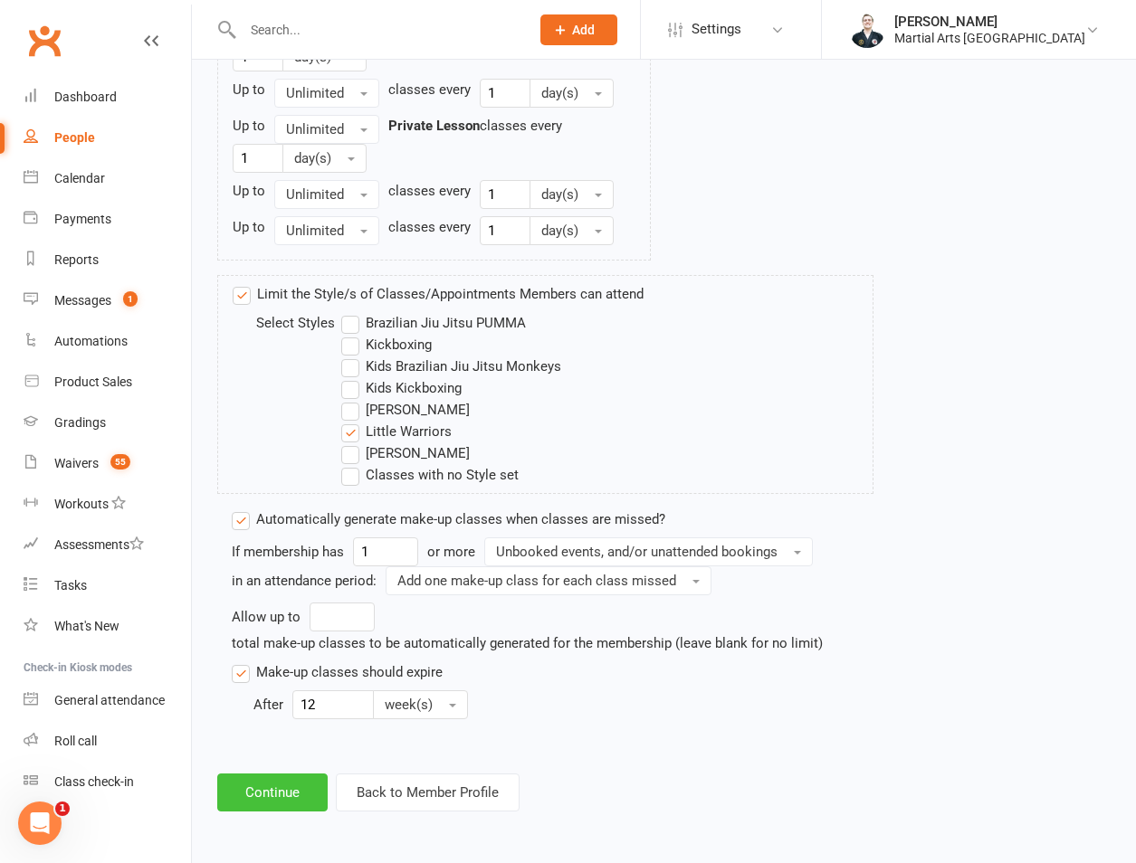
click at [303, 787] on button "Continue" at bounding box center [272, 793] width 110 height 38
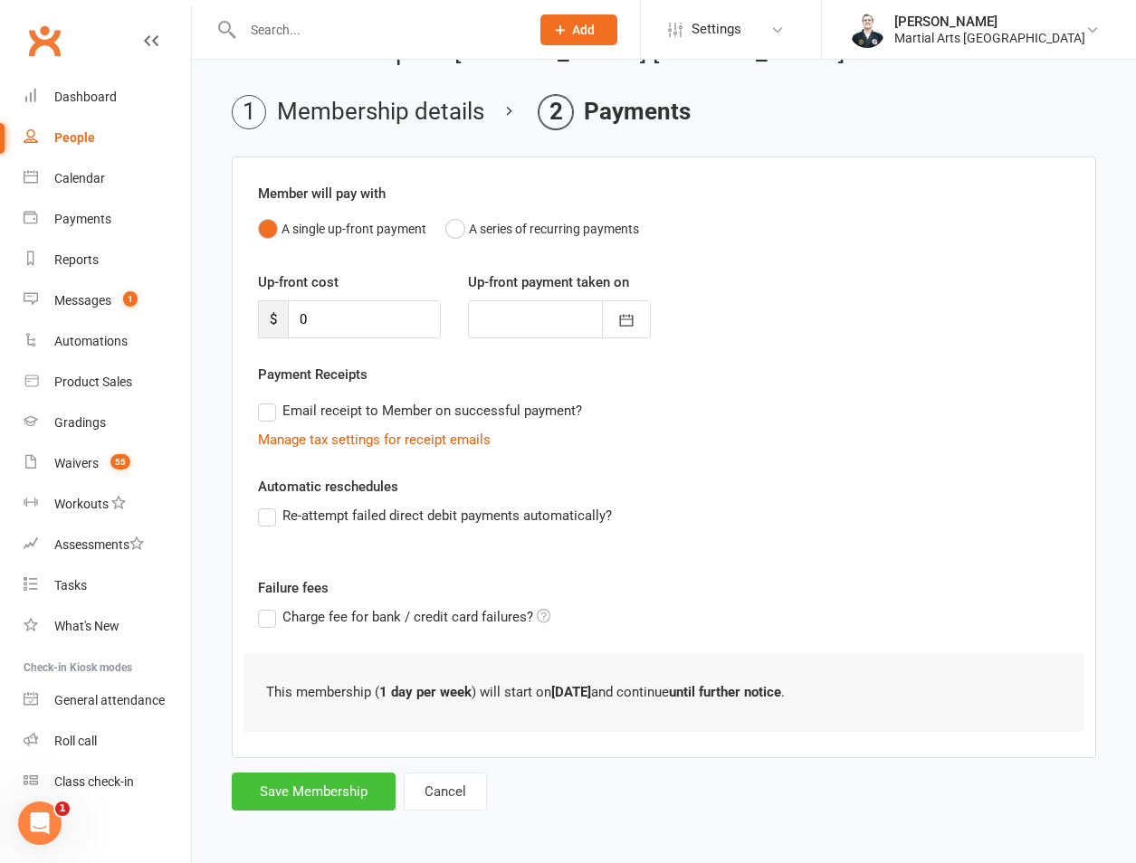
scroll to position [50, 0]
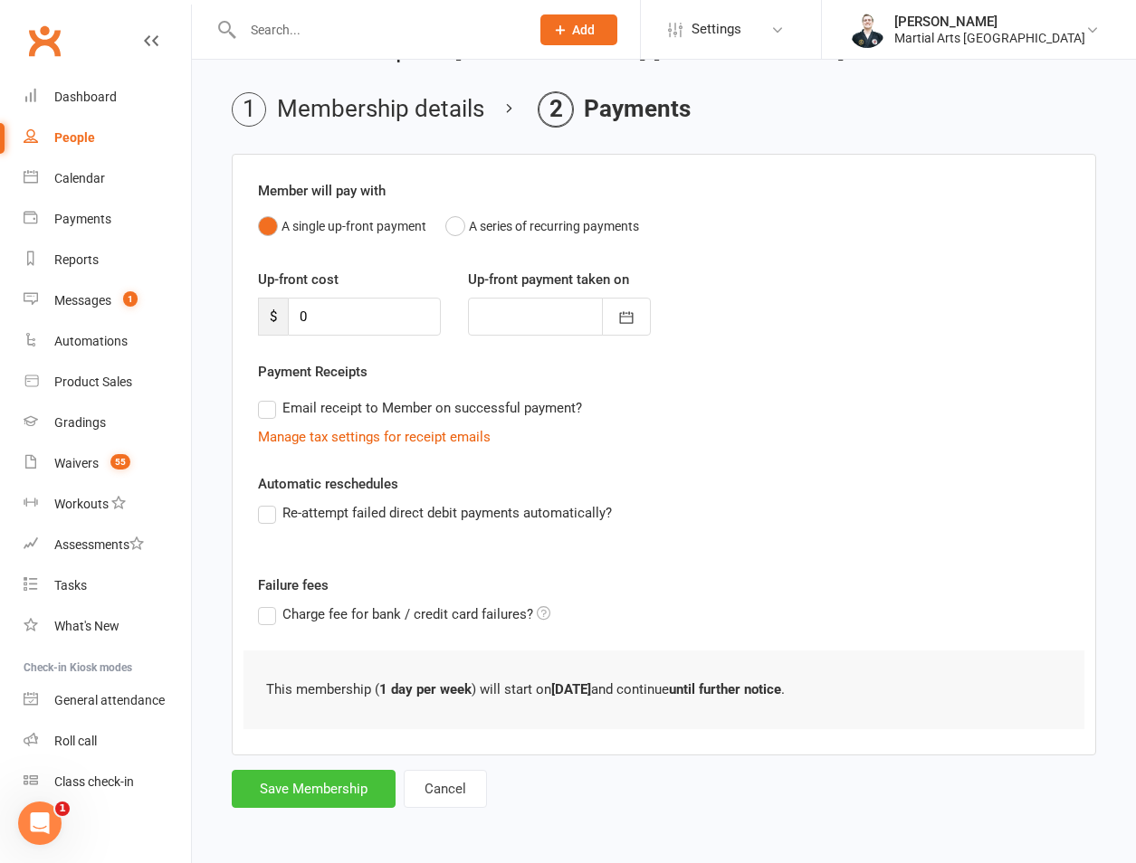
click at [287, 779] on button "Save Membership" at bounding box center [314, 789] width 164 height 38
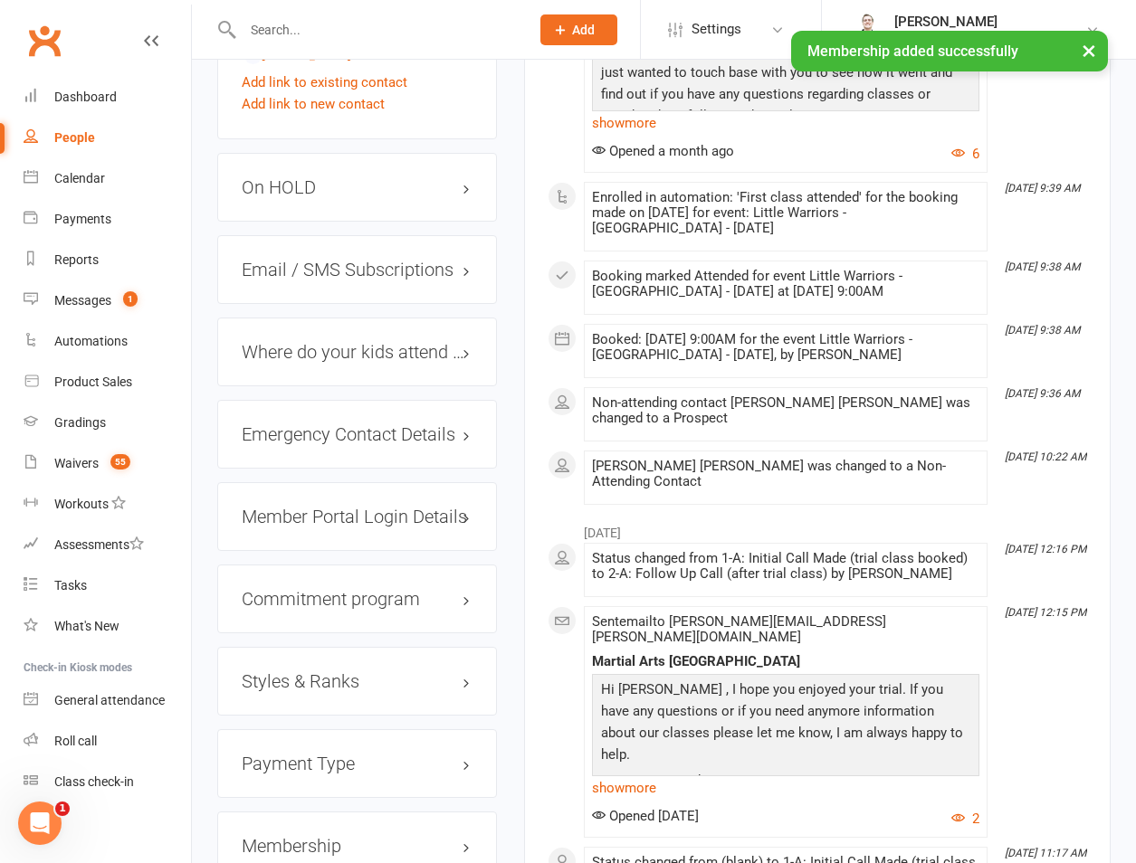
scroll to position [1985, 0]
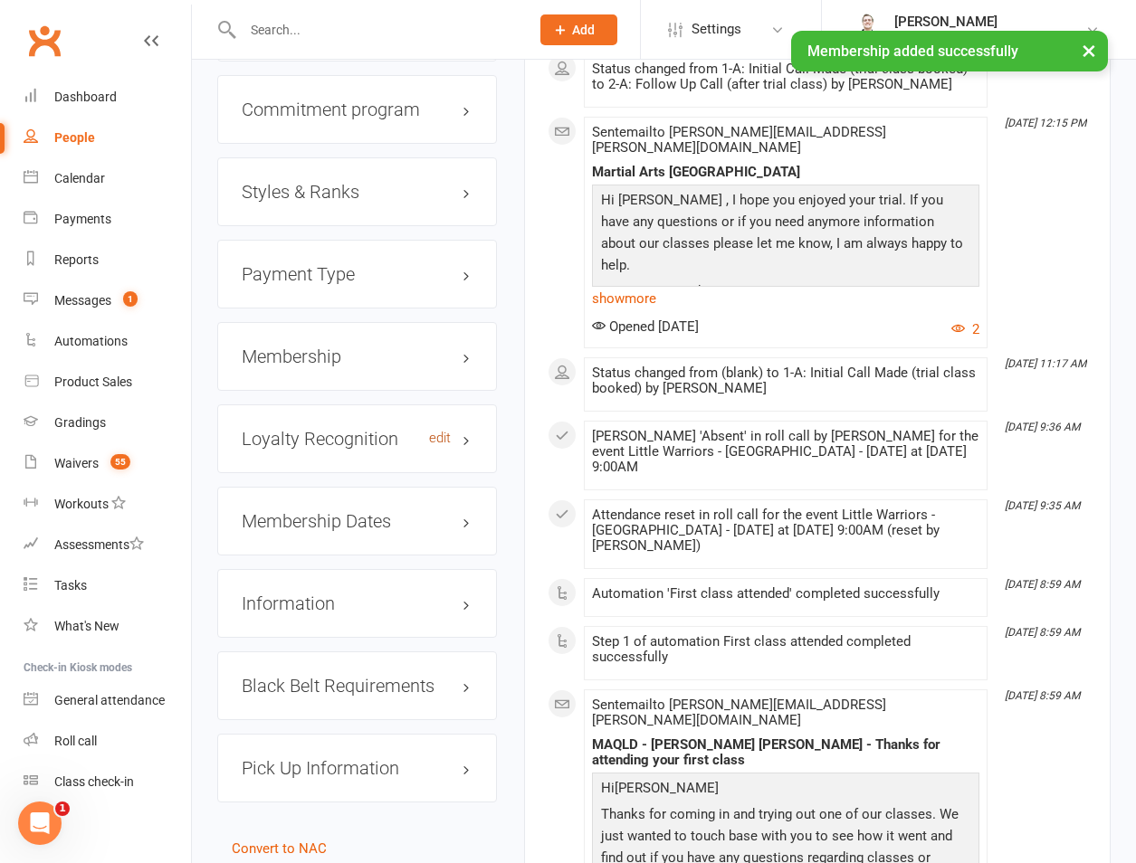
click at [444, 431] on link "edit" at bounding box center [440, 438] width 22 height 15
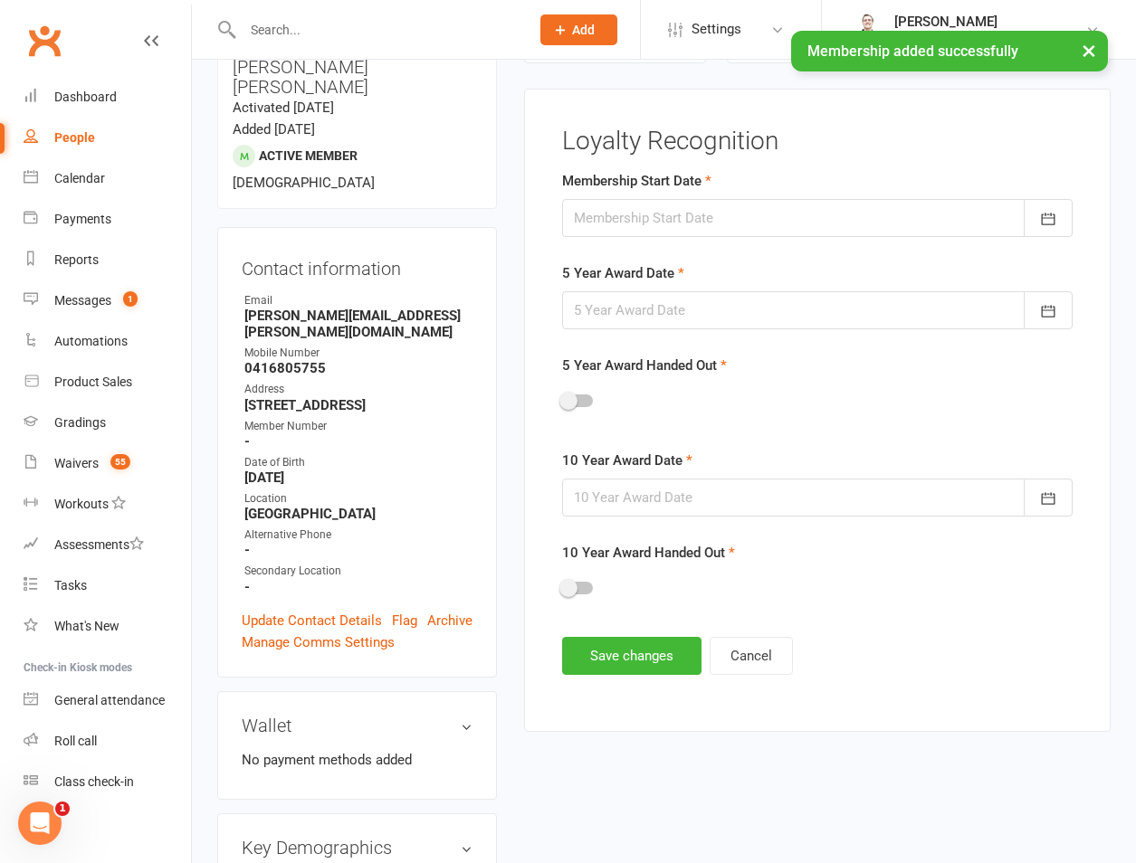
scroll to position [155, 0]
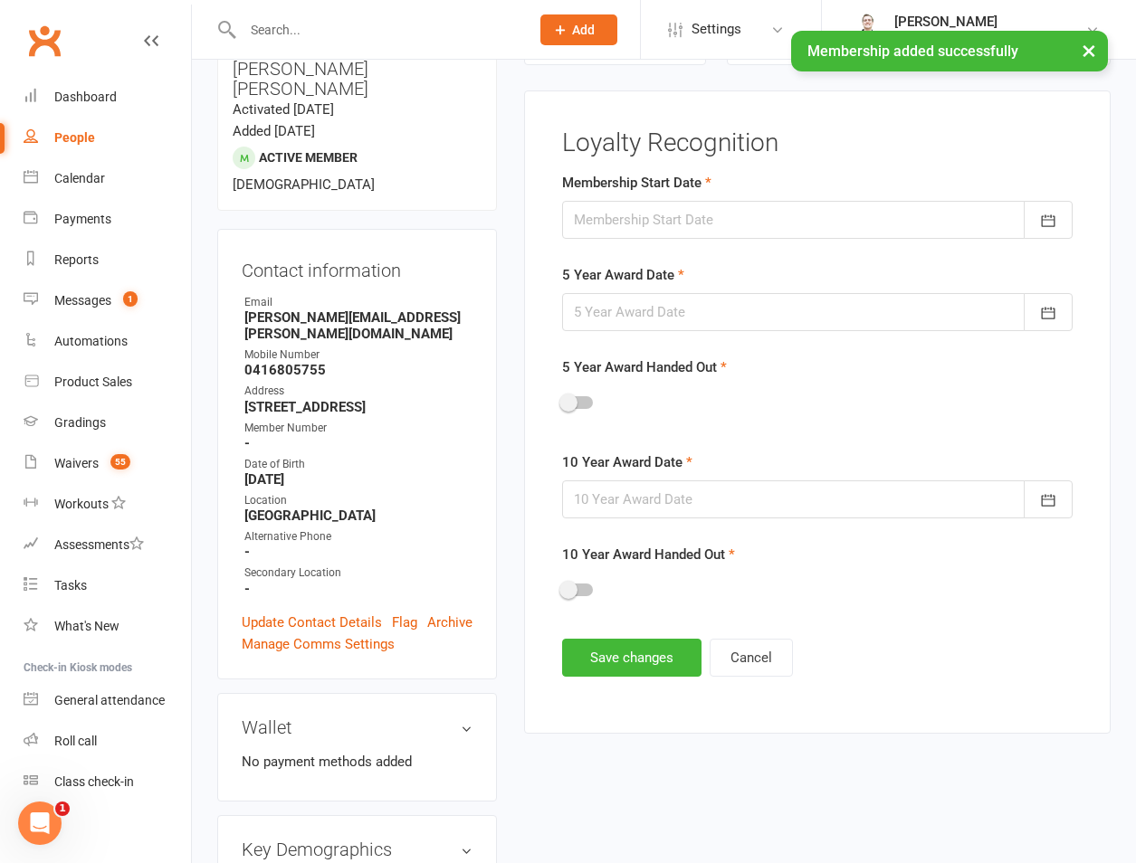
click at [705, 182] on label "Membership Start Date" at bounding box center [636, 183] width 149 height 22
click at [700, 212] on div at bounding box center [817, 220] width 510 height 38
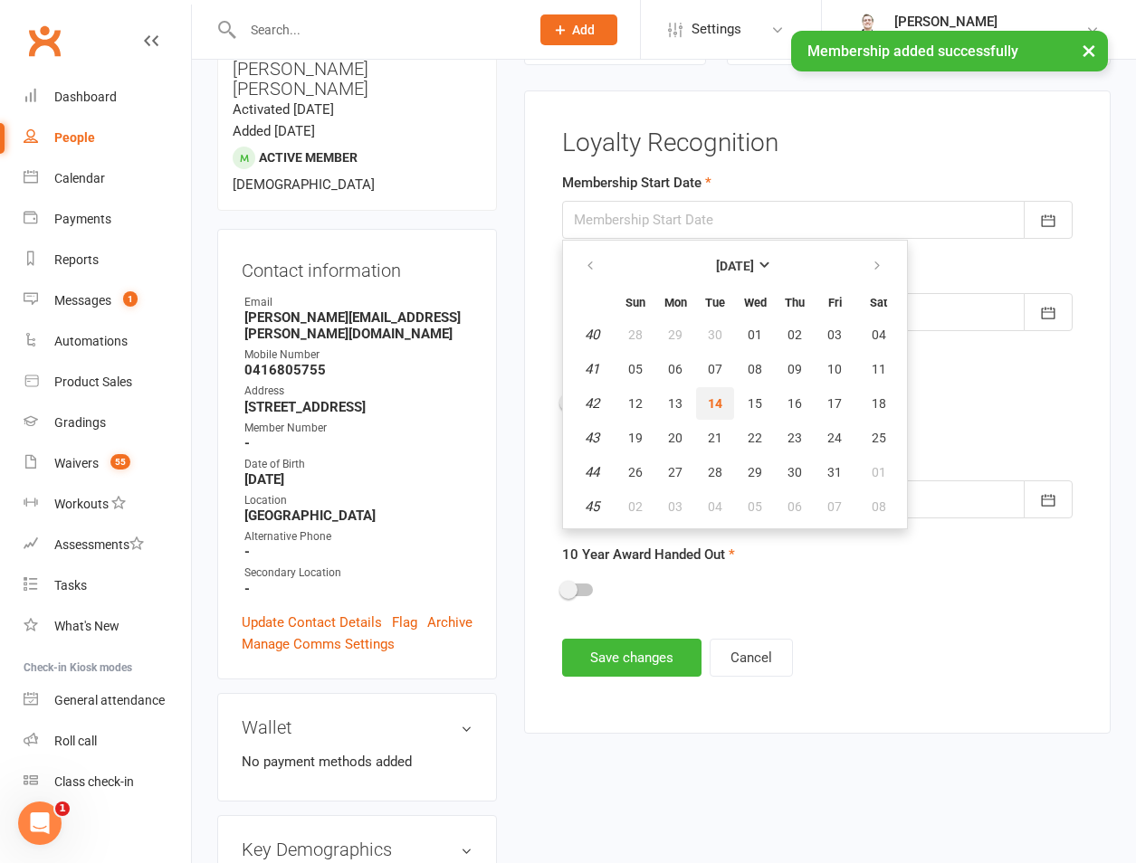
click at [727, 405] on button "14" at bounding box center [715, 403] width 38 height 33
type input "14 Oct 2025"
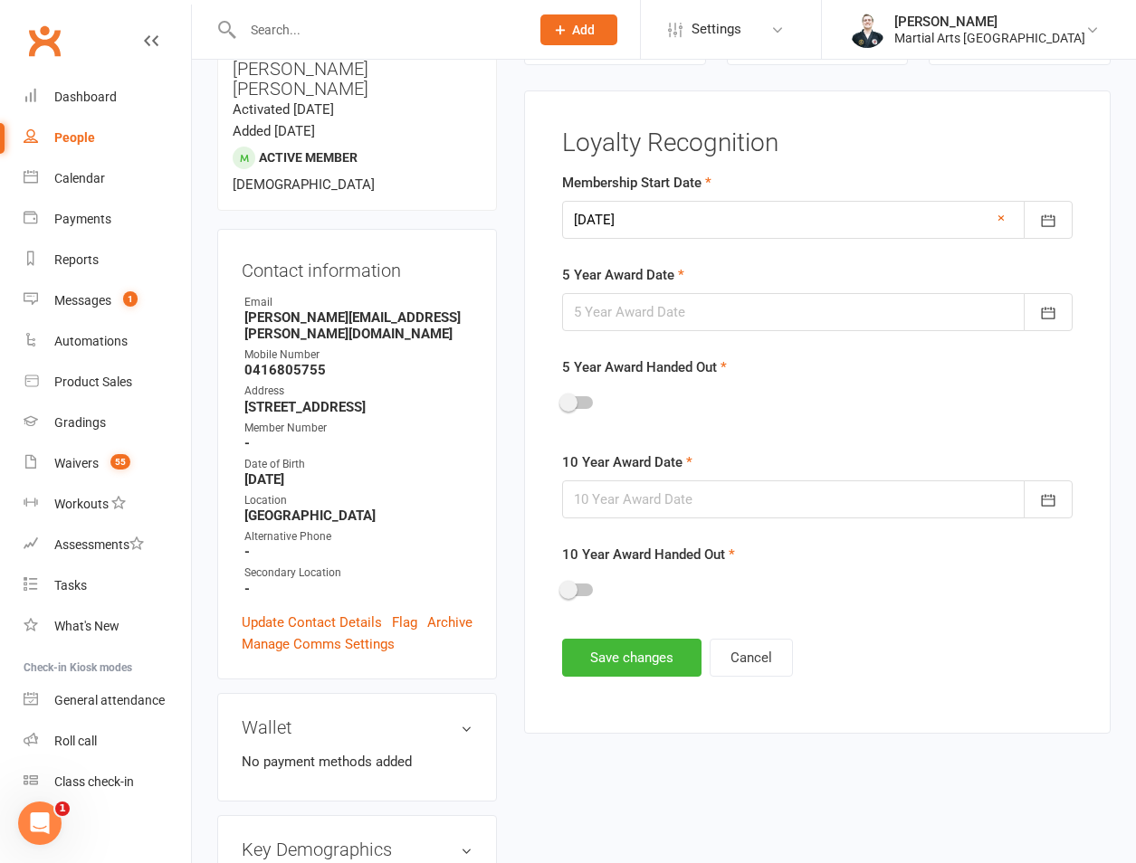
click at [697, 296] on div at bounding box center [817, 312] width 510 height 38
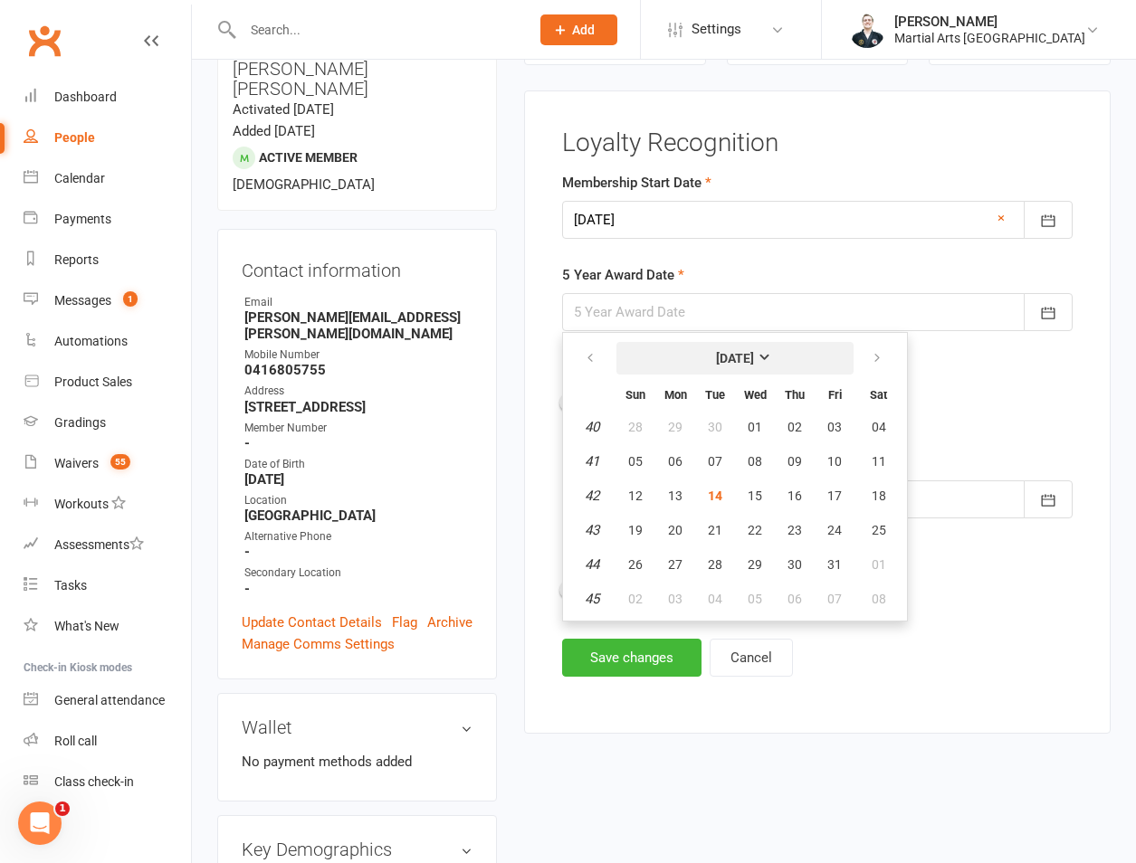
click at [664, 364] on button "[DATE]" at bounding box center [734, 358] width 237 height 33
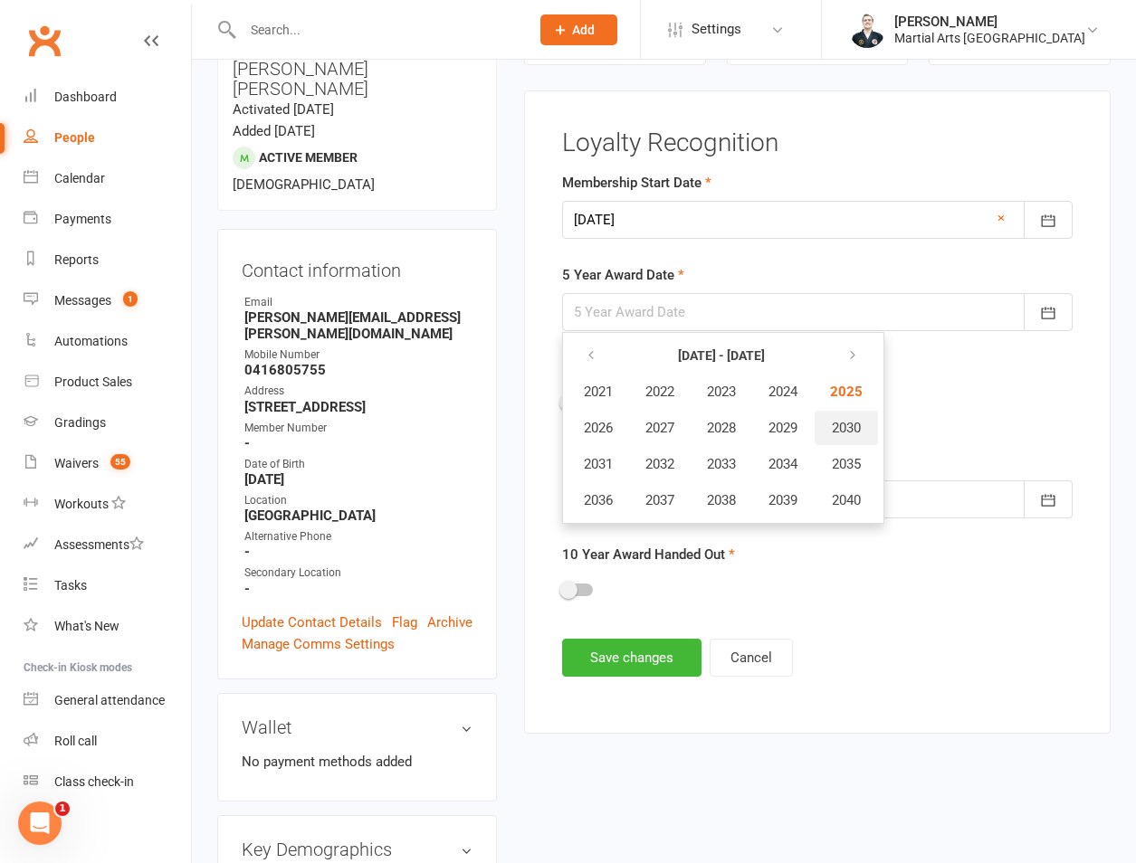
click at [843, 440] on button "2030" at bounding box center [845, 428] width 63 height 34
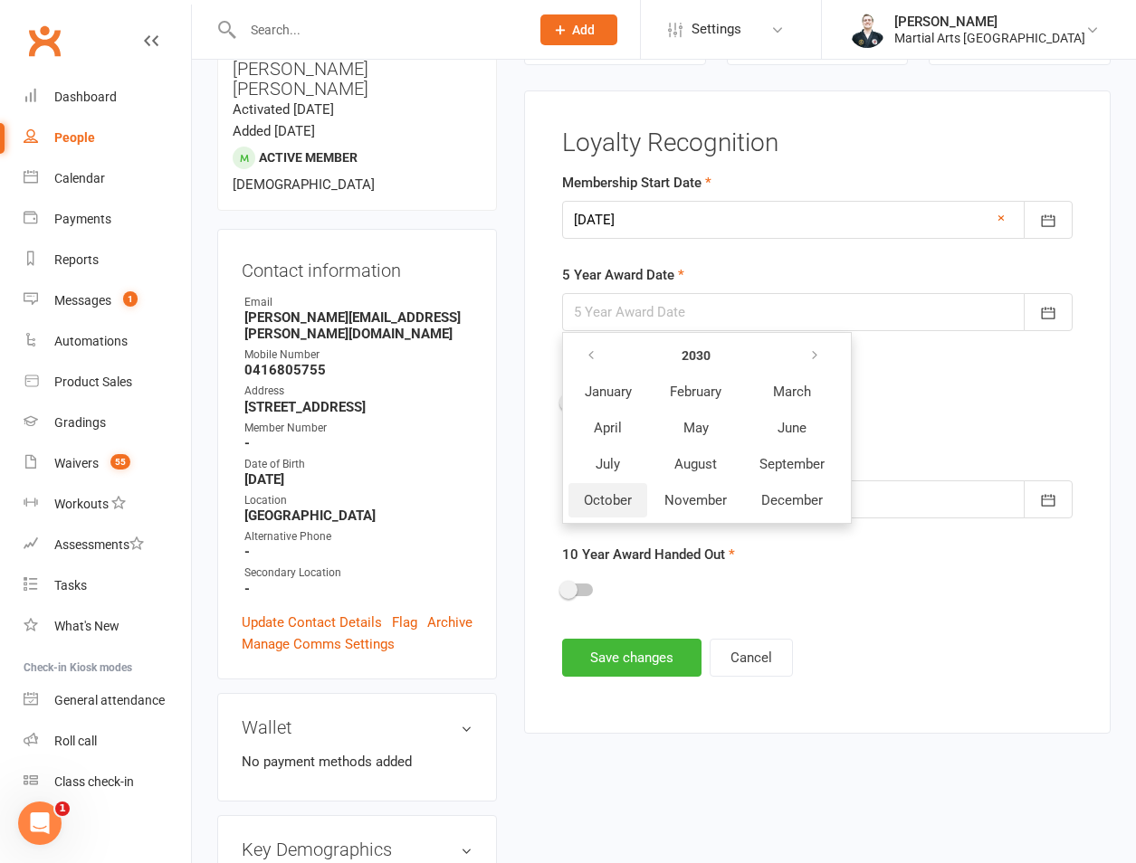
click at [615, 505] on span "October" at bounding box center [608, 500] width 48 height 16
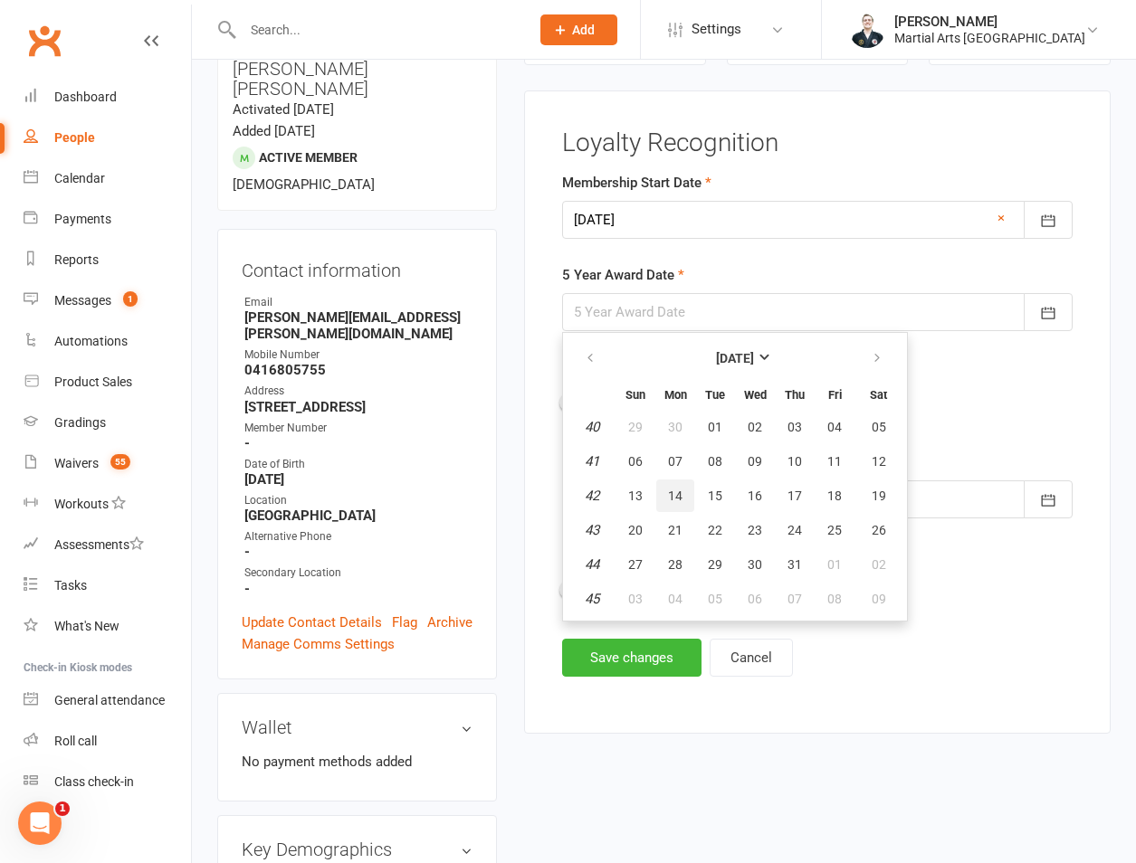
click at [672, 489] on span "14" at bounding box center [675, 496] width 14 height 14
type input "14 Oct 2030"
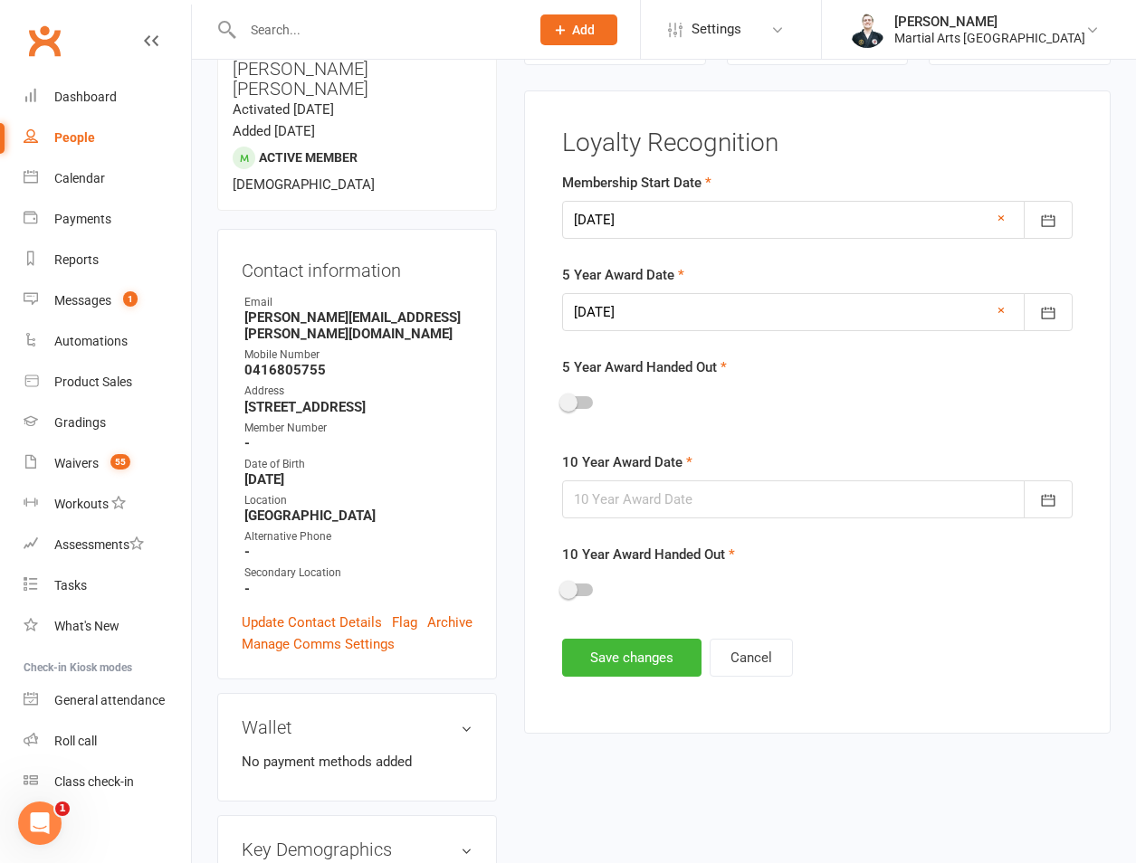
click at [683, 505] on div at bounding box center [817, 500] width 510 height 38
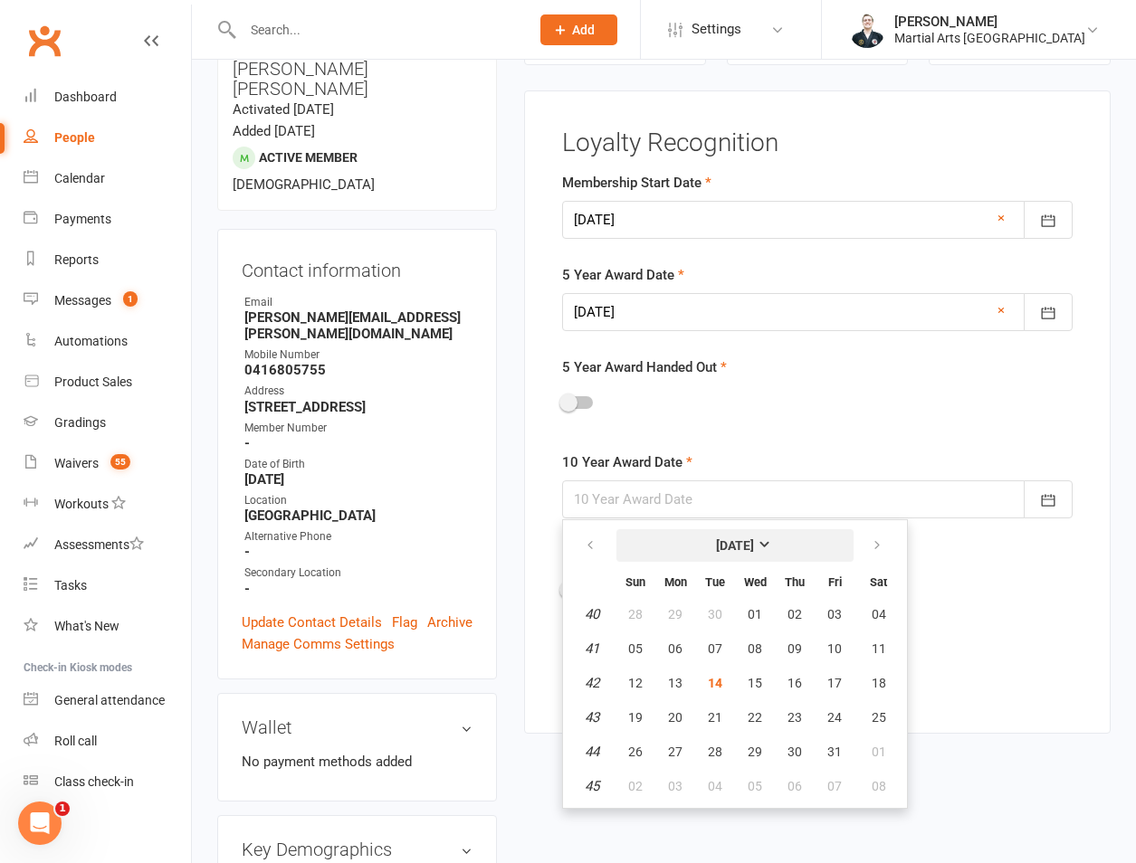
click at [681, 540] on button "[DATE]" at bounding box center [734, 545] width 237 height 33
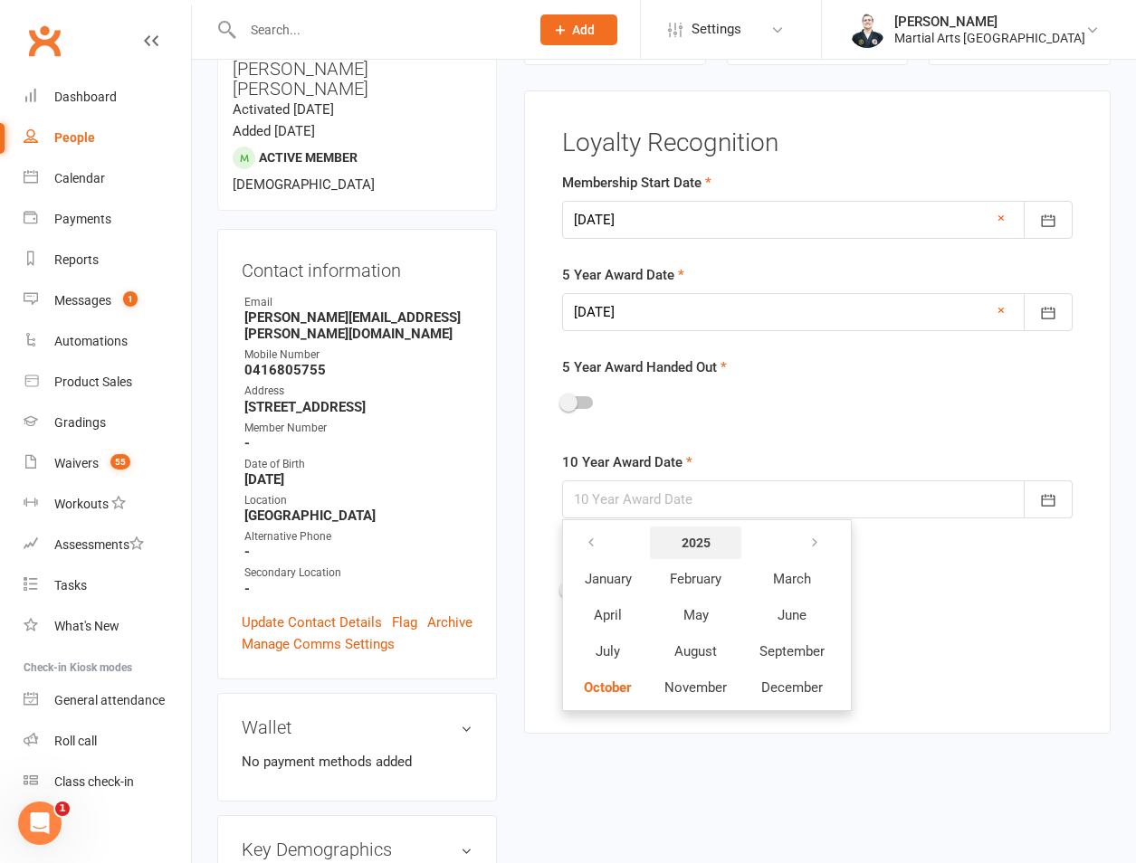
click at [681, 540] on strong "2025" at bounding box center [695, 543] width 29 height 14
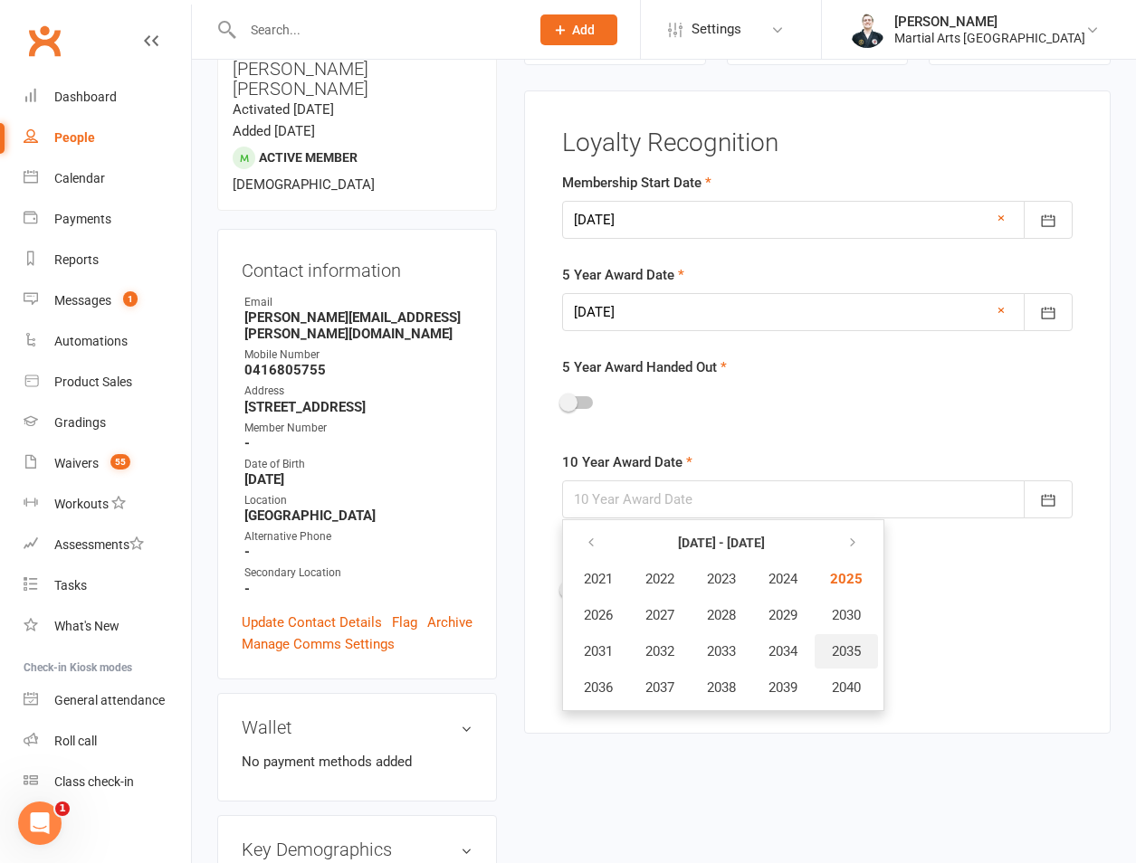
click at [843, 635] on button "2035" at bounding box center [845, 651] width 63 height 34
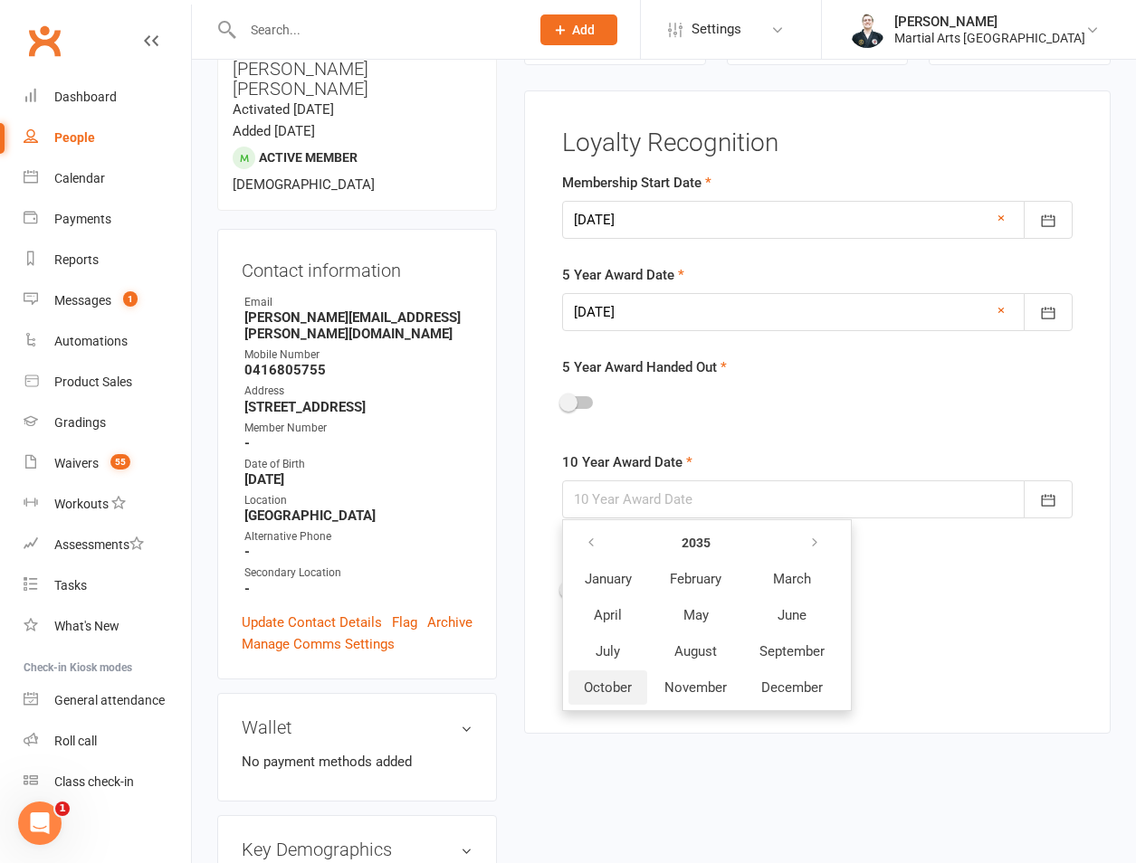
click at [610, 684] on span "October" at bounding box center [608, 688] width 48 height 16
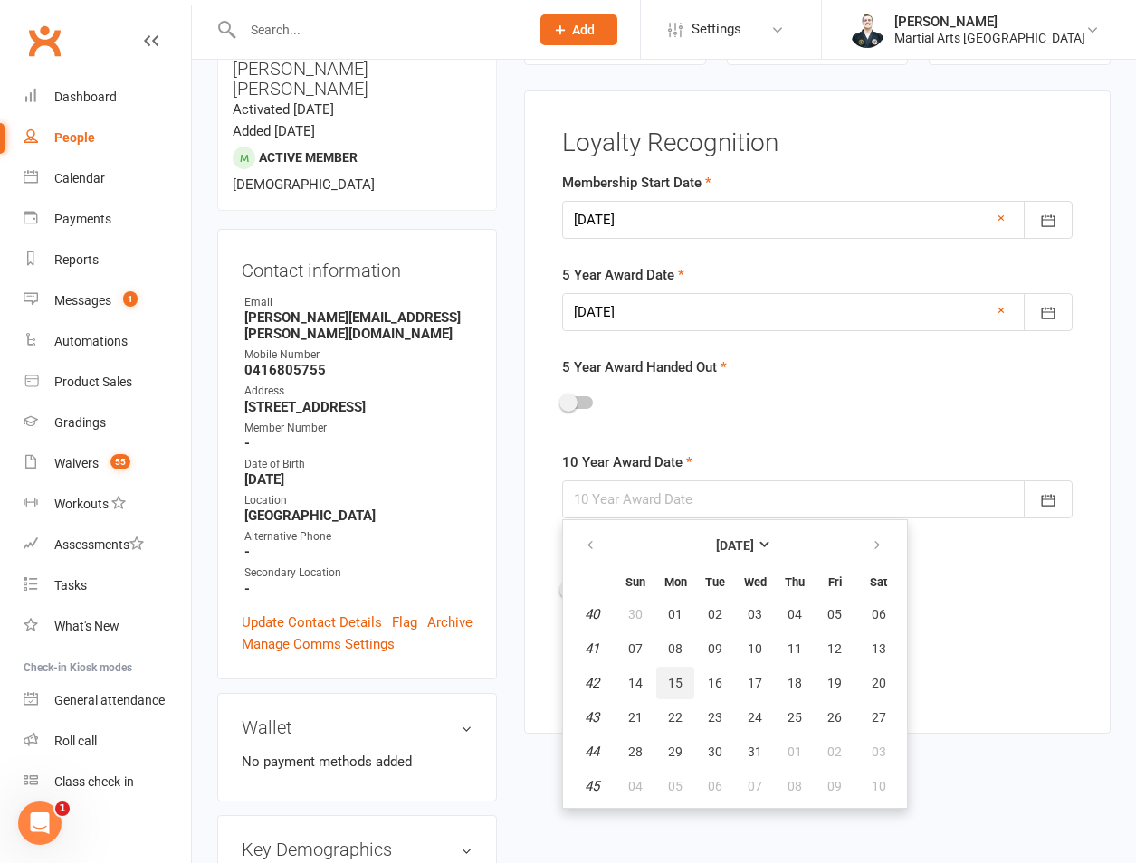
click at [659, 684] on button "15" at bounding box center [675, 683] width 38 height 33
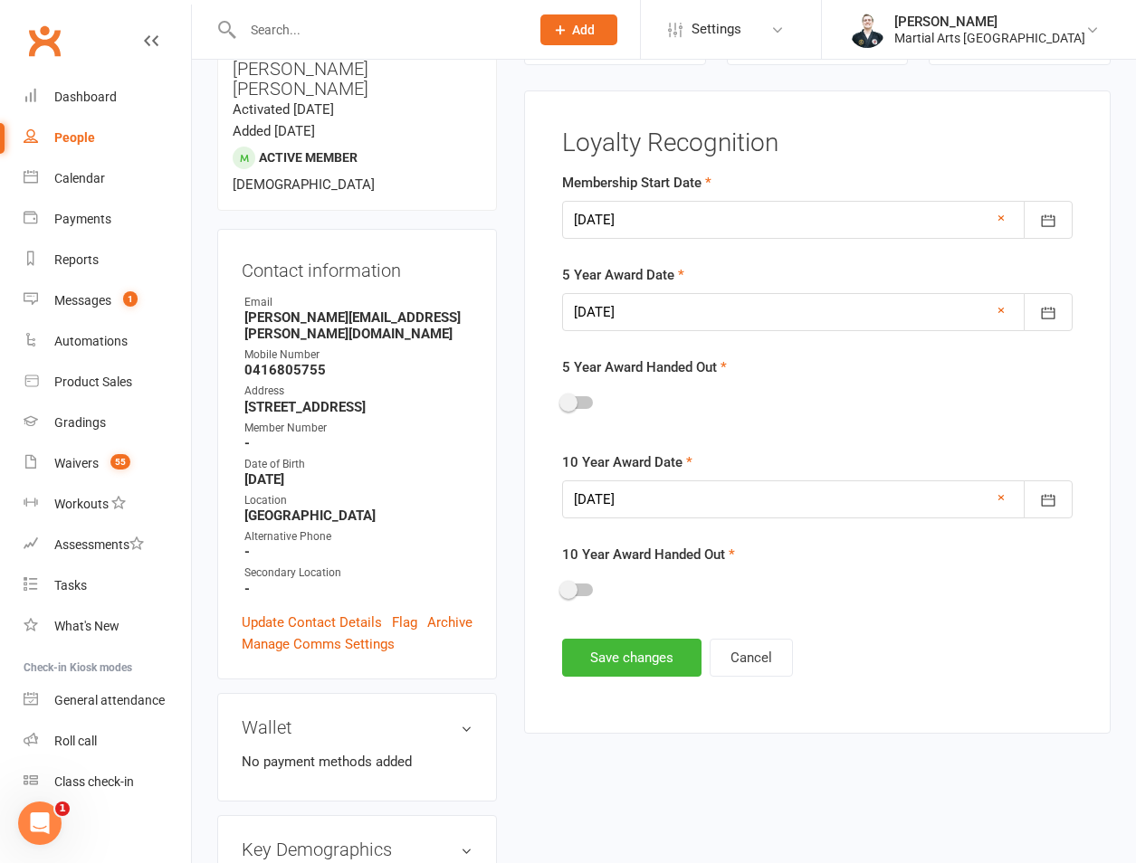
click at [645, 478] on div "10 Year Award Date 15 Oct 2035 October 2035 Sun Mon Tue Wed Thu Fri Sat 40 30 0…" at bounding box center [817, 485] width 510 height 67
click at [662, 502] on div at bounding box center [817, 500] width 510 height 38
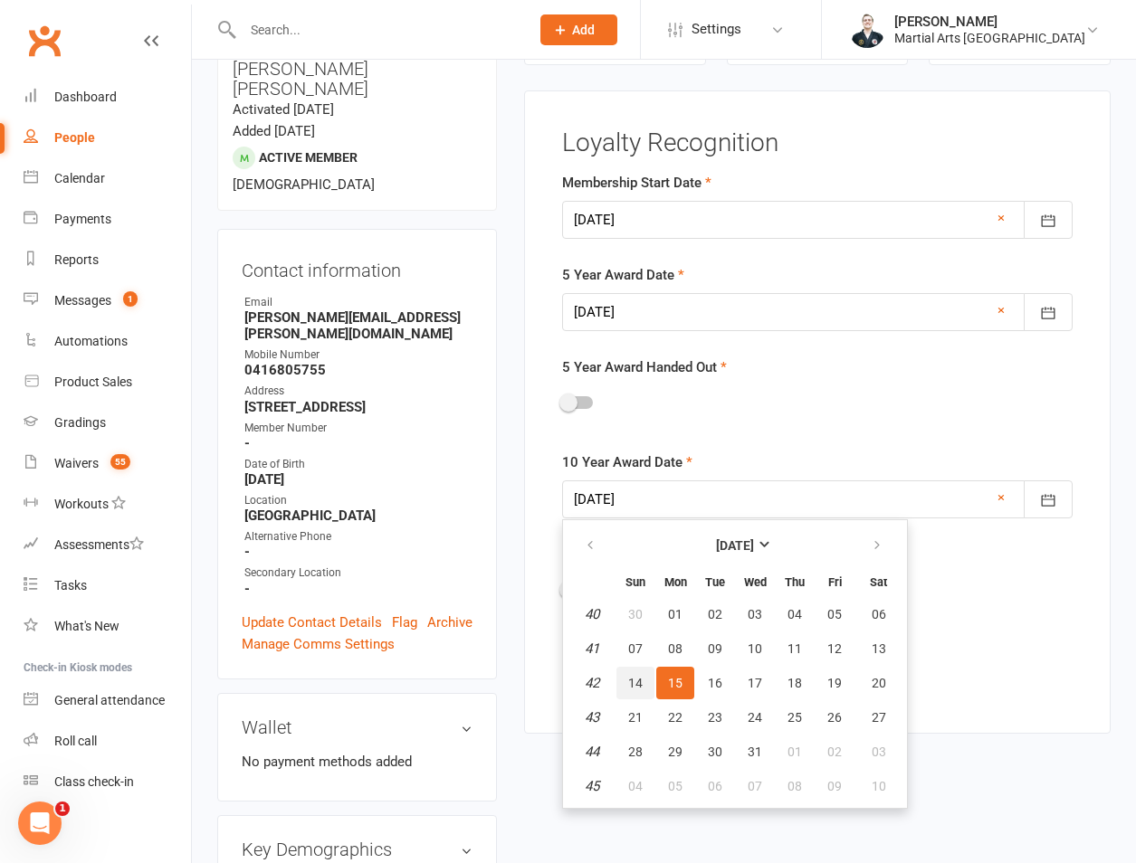
click at [624, 671] on button "14" at bounding box center [635, 683] width 38 height 33
type input "14 Oct 2035"
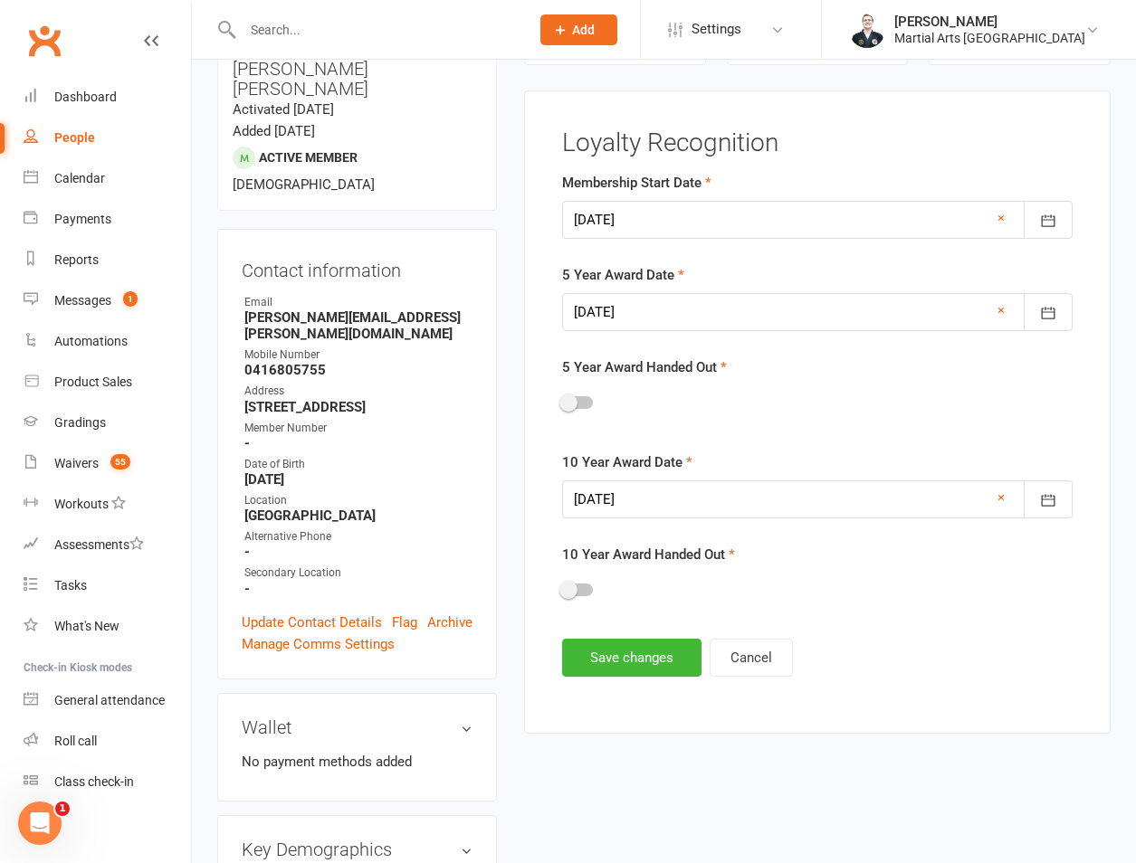
click at [618, 633] on main "Loyalty Recognition Membership Start Date 14 Oct 2025 October 2025 Sun Mon Tue …" at bounding box center [816, 402] width 539 height 547
click at [621, 649] on button "Save changes" at bounding box center [631, 658] width 139 height 38
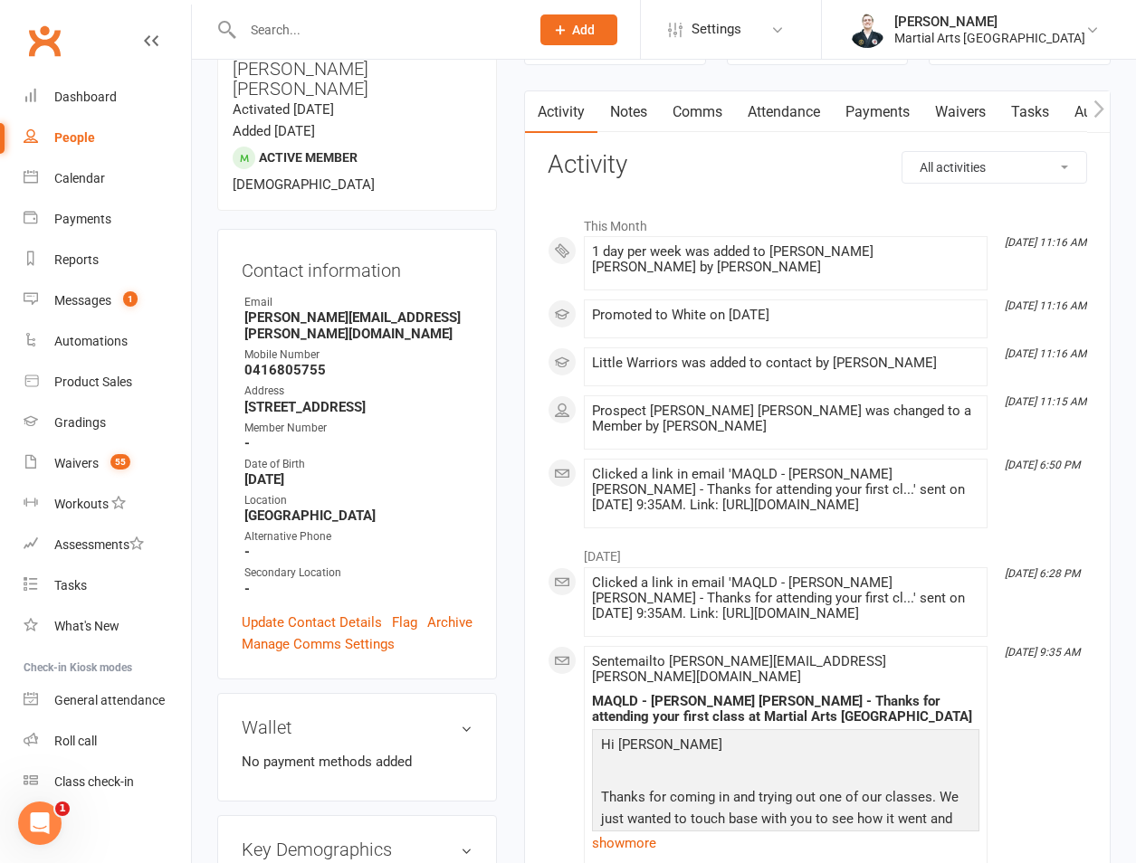
scroll to position [1422, 0]
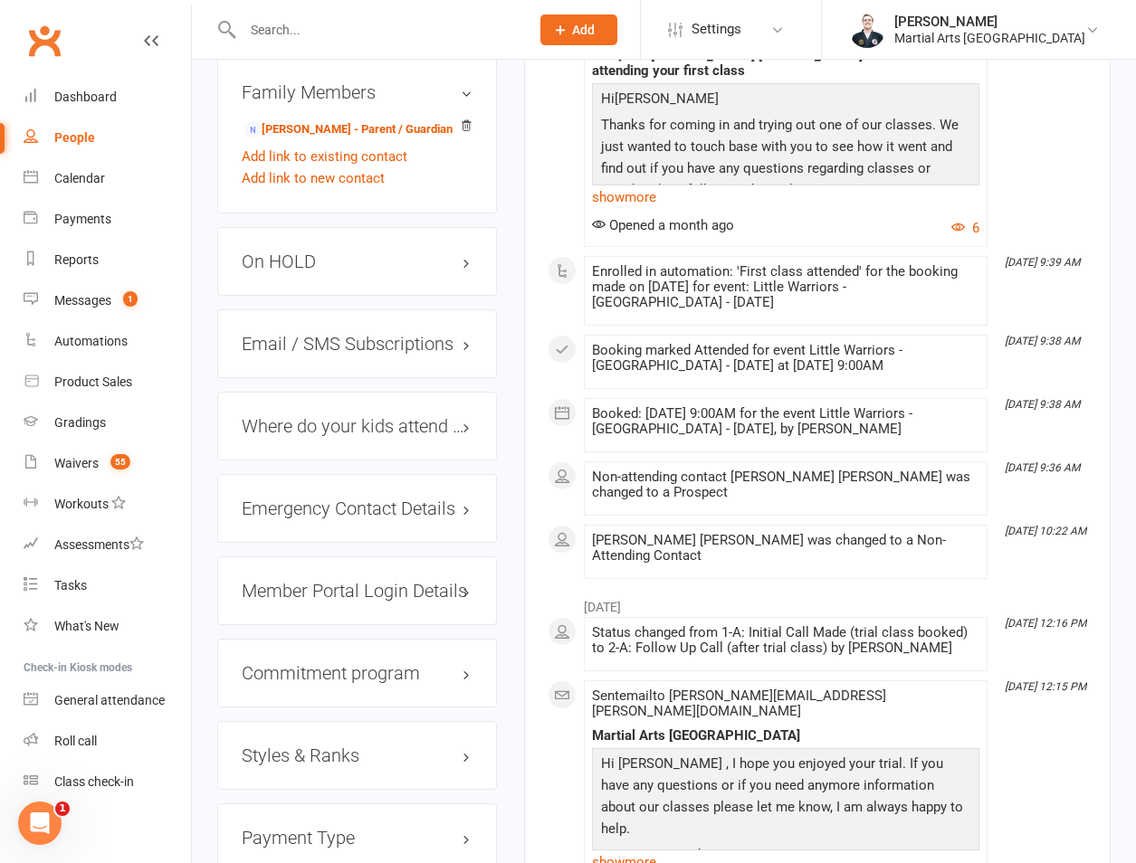
drag, startPoint x: 328, startPoint y: 521, endPoint x: 328, endPoint y: 538, distance: 16.3
click at [328, 581] on h3 "Member Portal Login Details" at bounding box center [357, 591] width 231 height 20
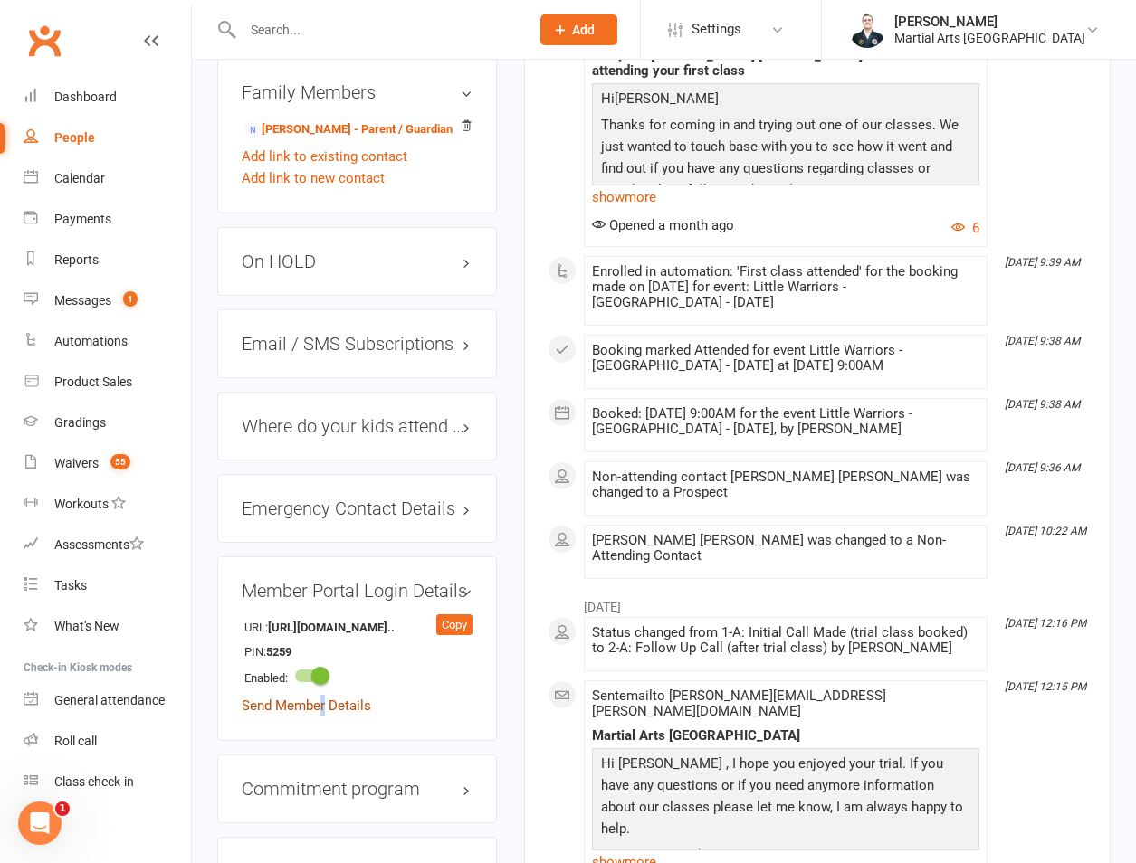
click at [325, 698] on link "Send Member Details" at bounding box center [306, 706] width 129 height 16
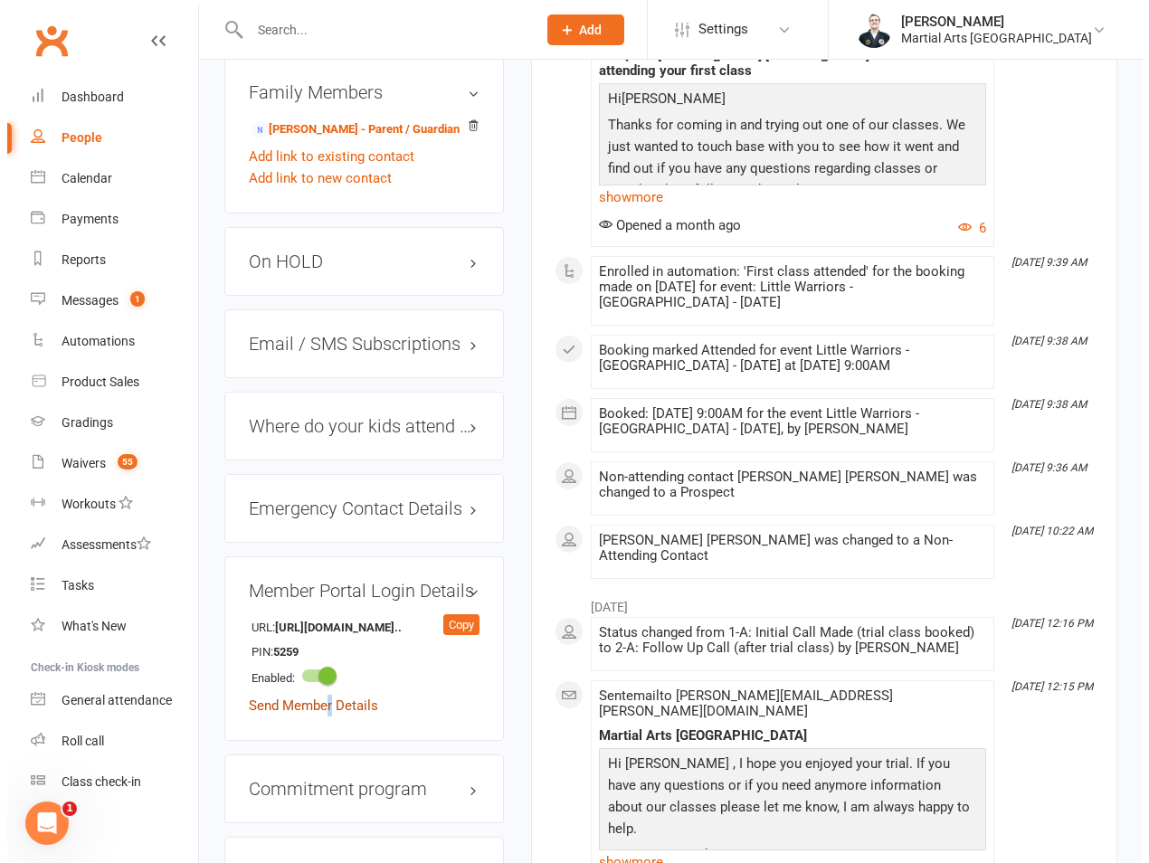
scroll to position [1400, 0]
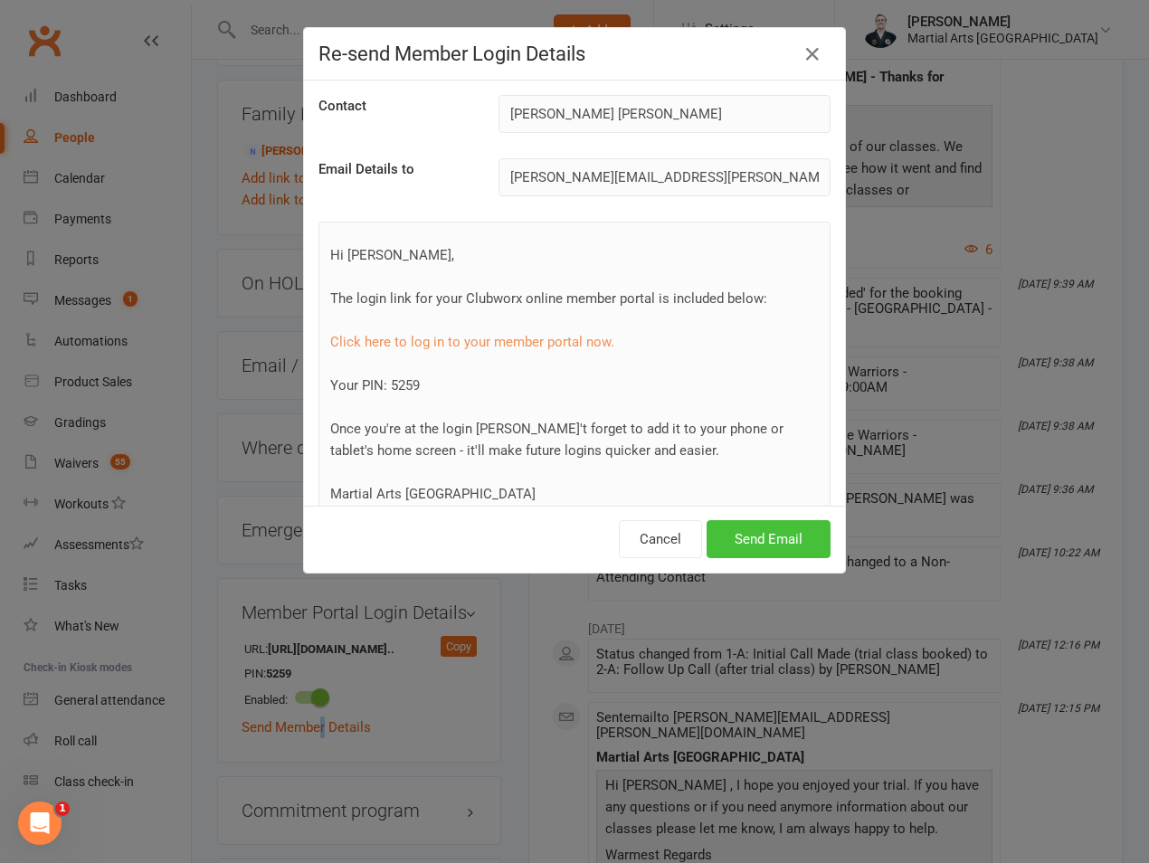
click at [735, 524] on button "Send Email" at bounding box center [769, 539] width 124 height 38
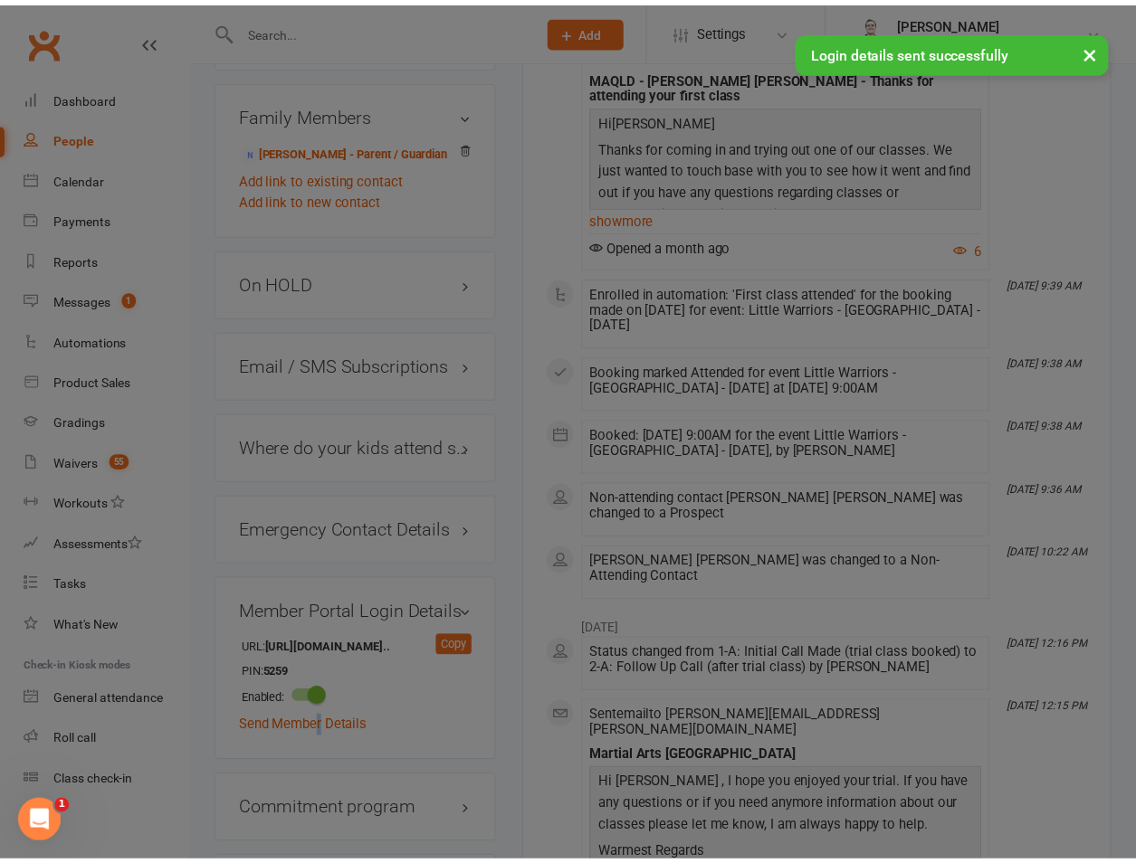
scroll to position [1422, 0]
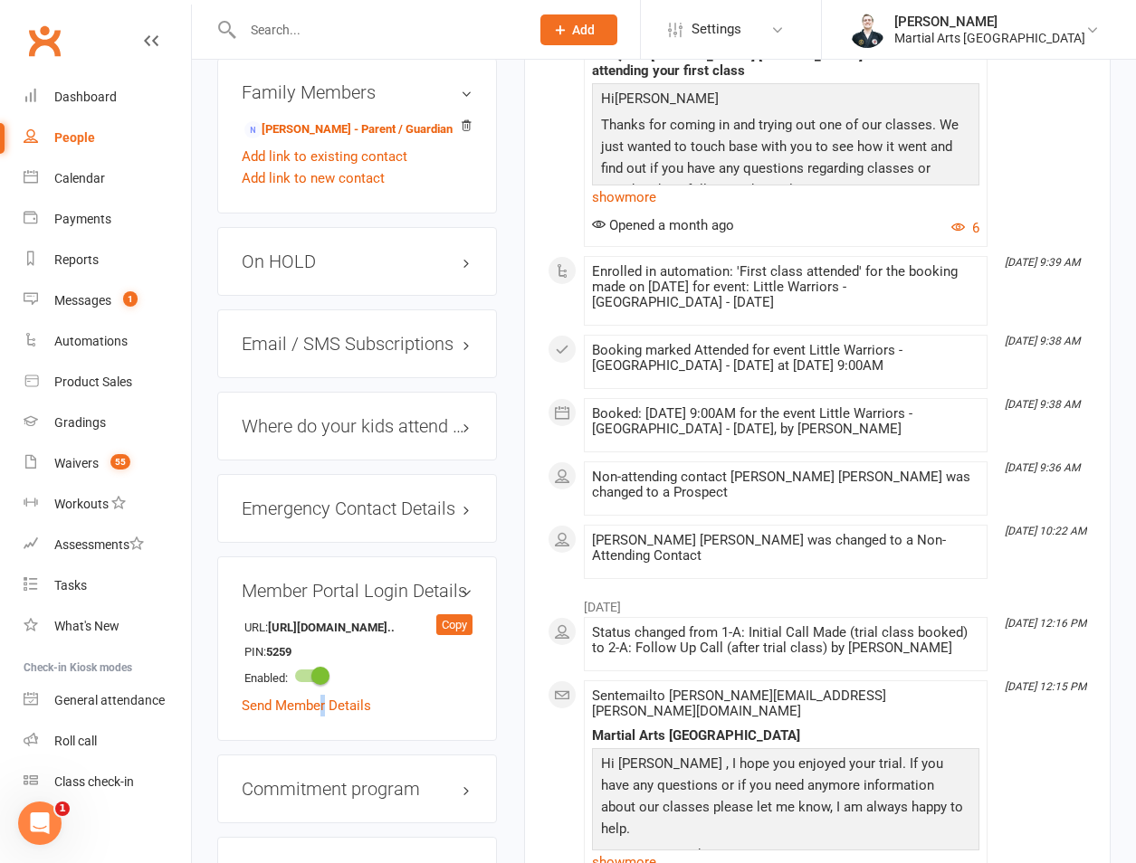
click at [309, 18] on input "text" at bounding box center [377, 29] width 280 height 25
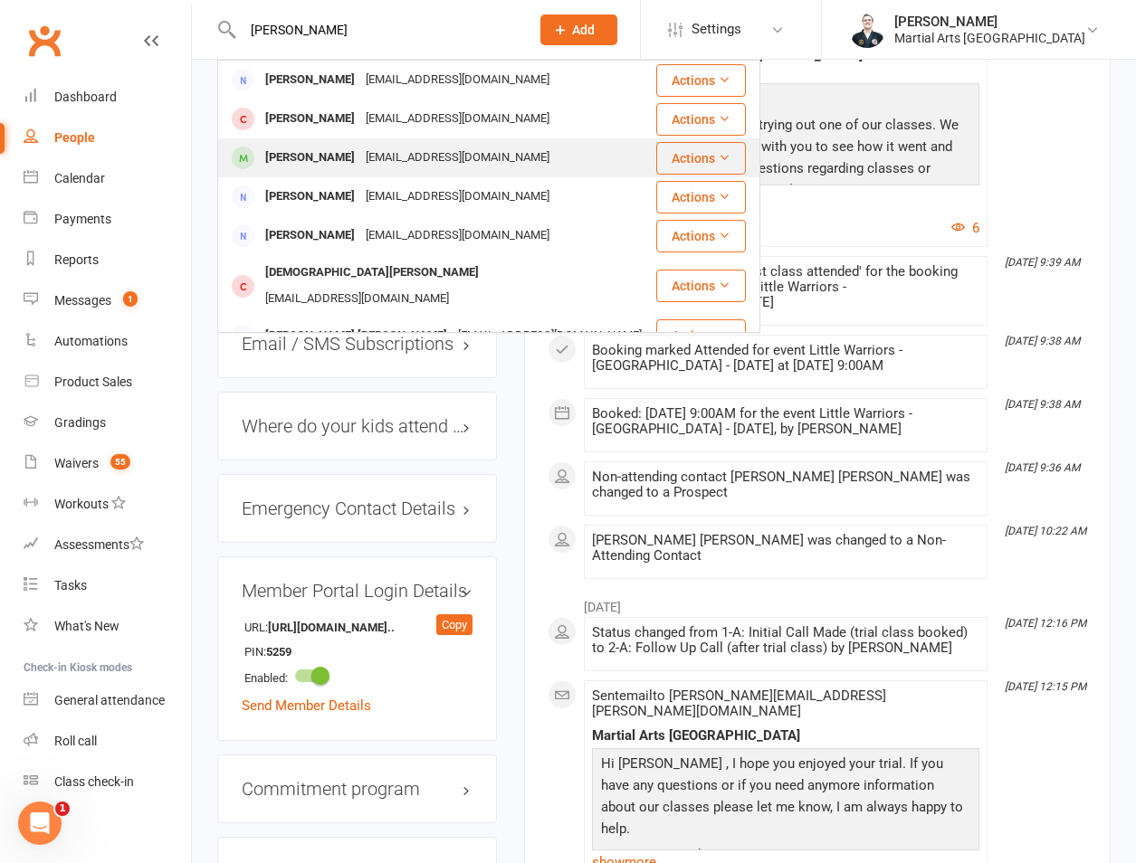
type input "fuller"
click at [325, 162] on div "Matthew Fuller" at bounding box center [310, 158] width 100 height 26
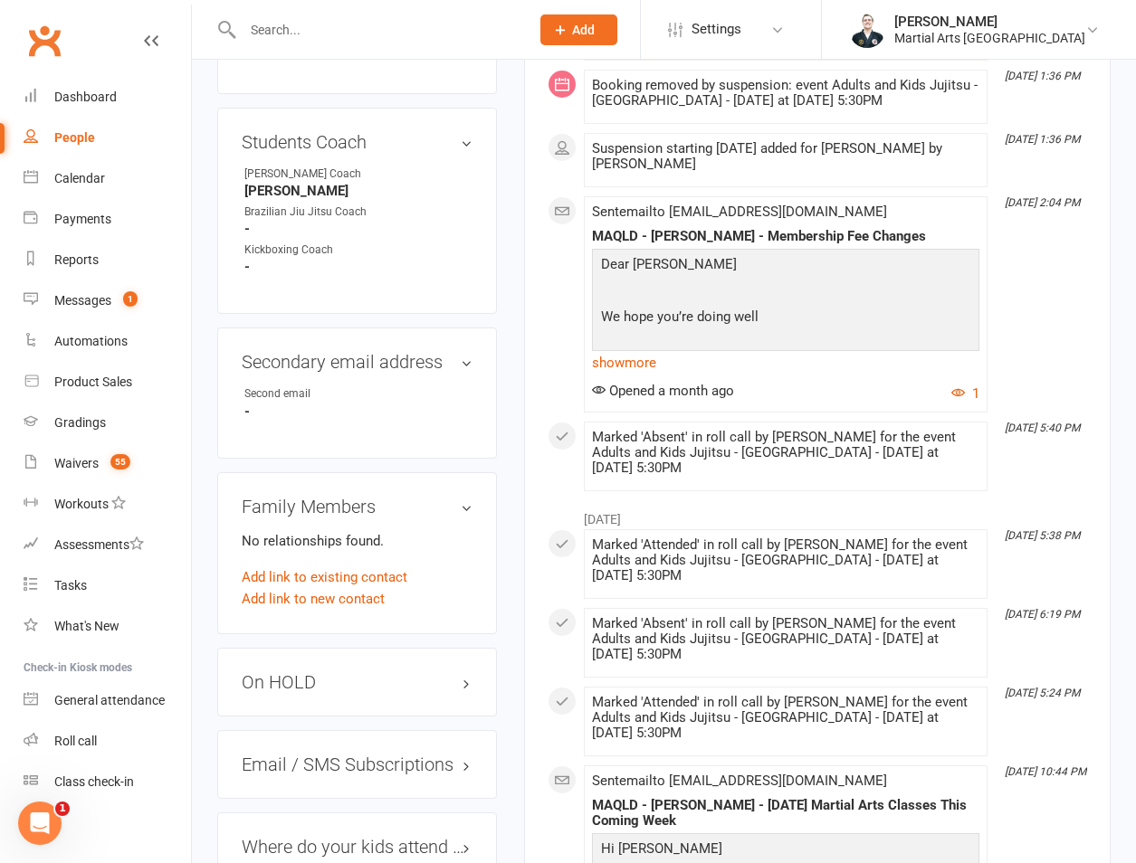
scroll to position [1267, 0]
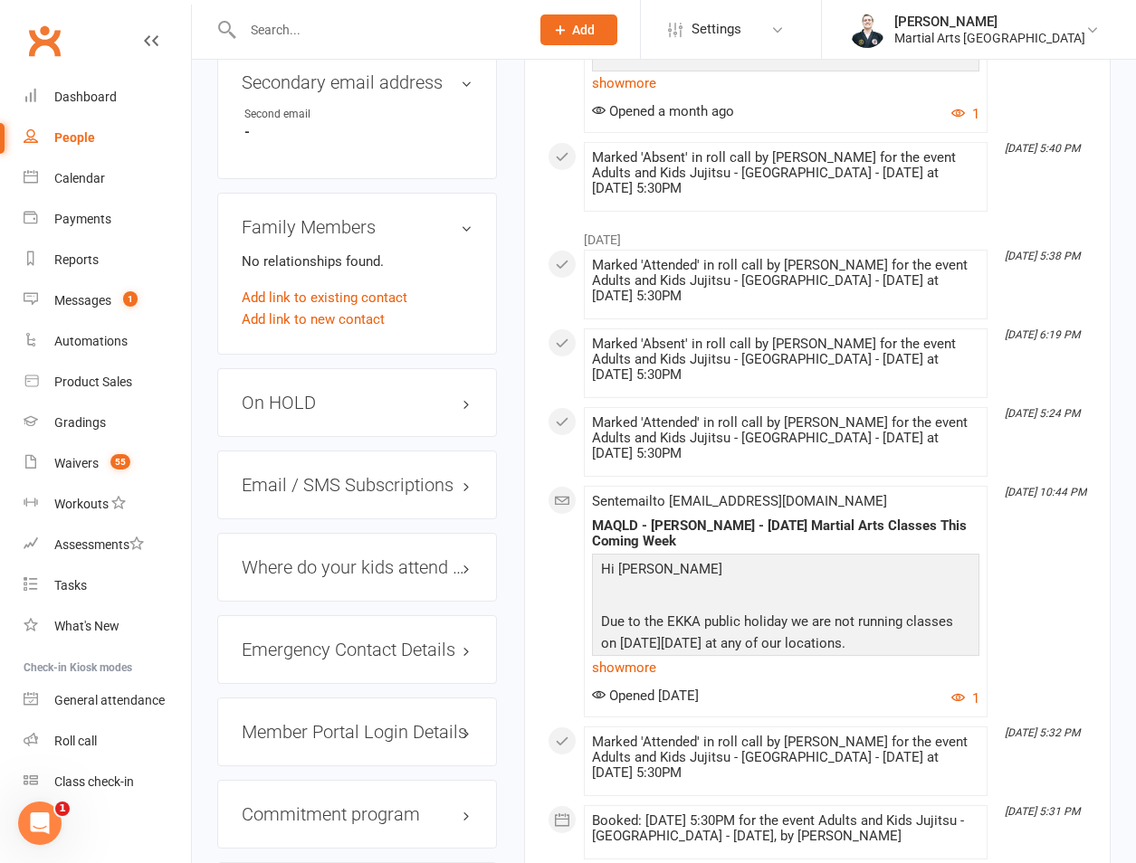
click at [349, 393] on h3 "On HOLD" at bounding box center [357, 403] width 231 height 20
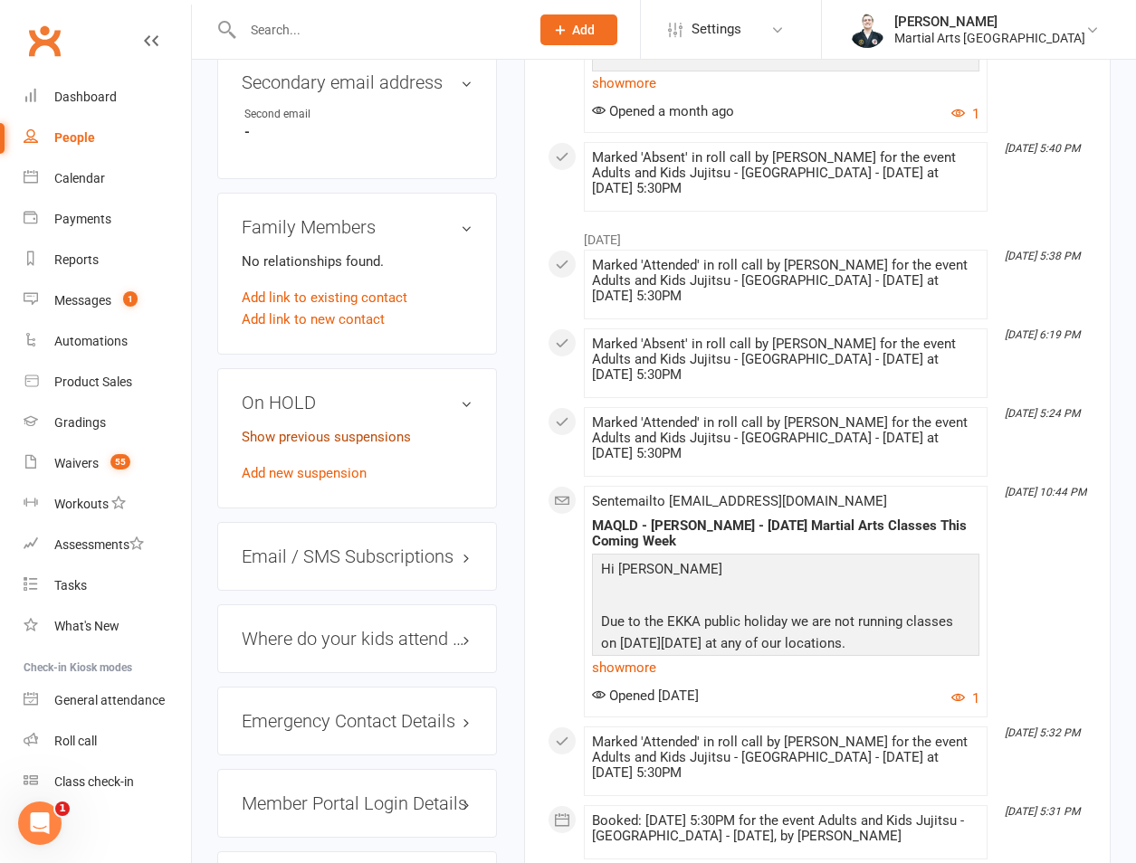
click at [347, 429] on link "Show previous suspensions" at bounding box center [326, 437] width 169 height 16
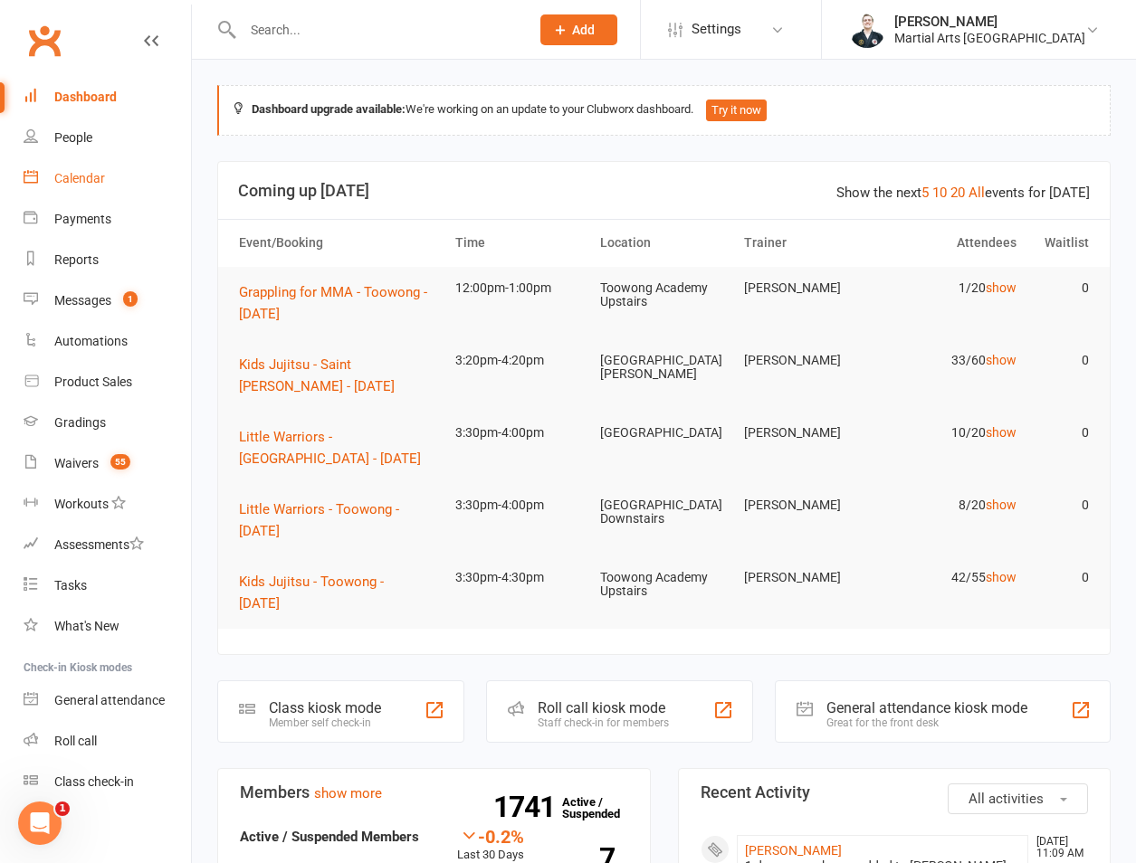
click at [91, 184] on div "Calendar" at bounding box center [79, 178] width 51 height 14
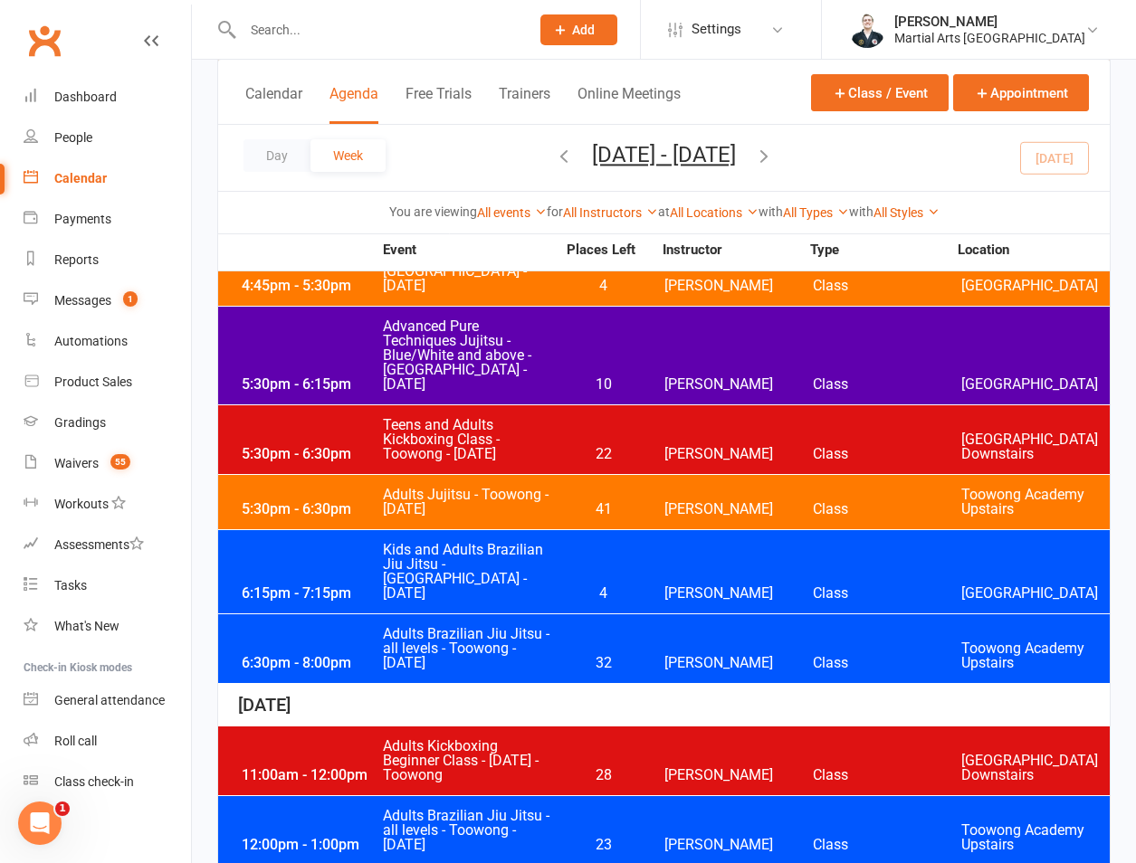
scroll to position [2111, 0]
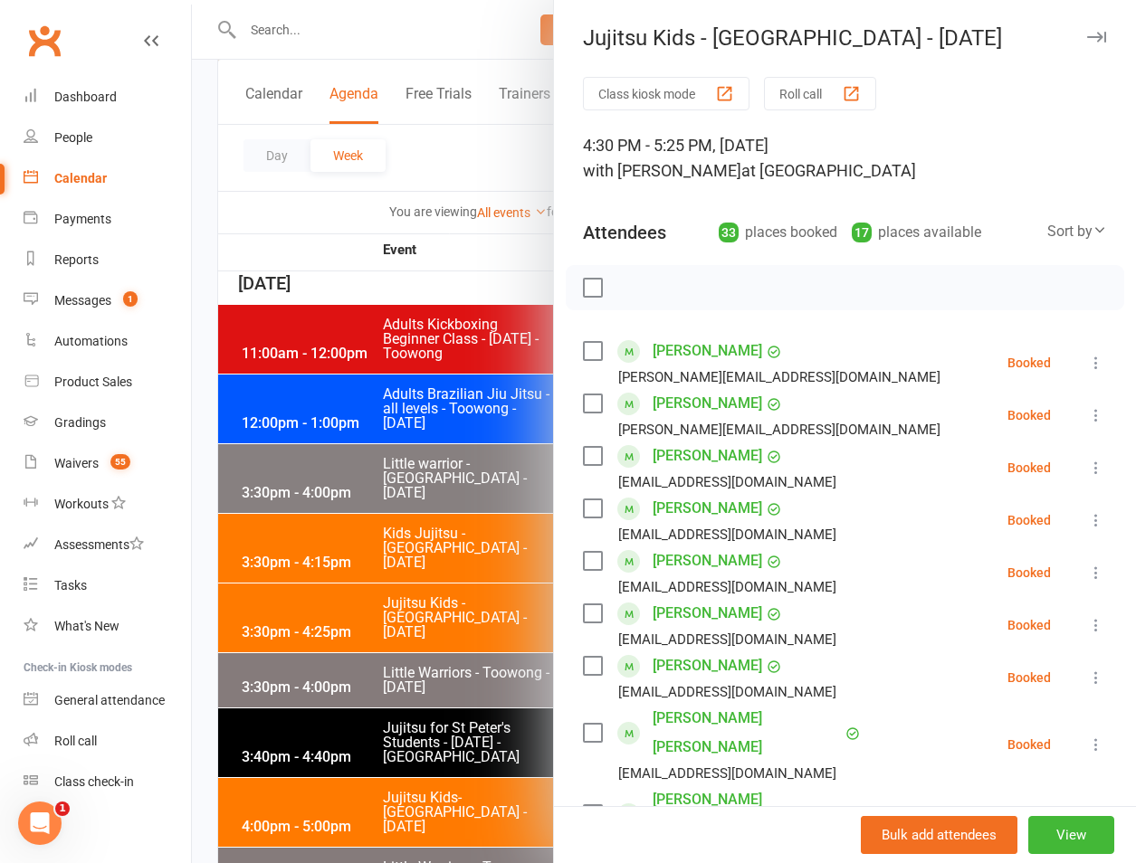
click at [393, 719] on div at bounding box center [664, 431] width 944 height 863
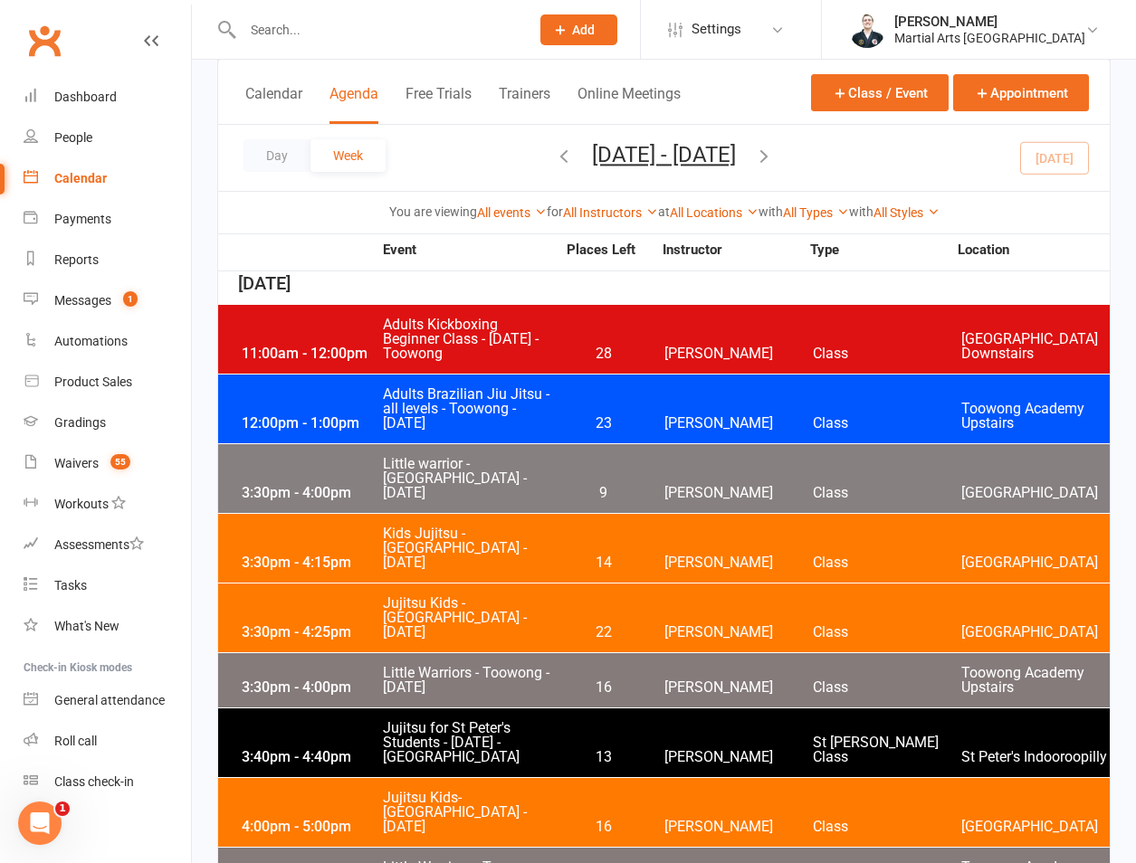
scroll to position [2534, 0]
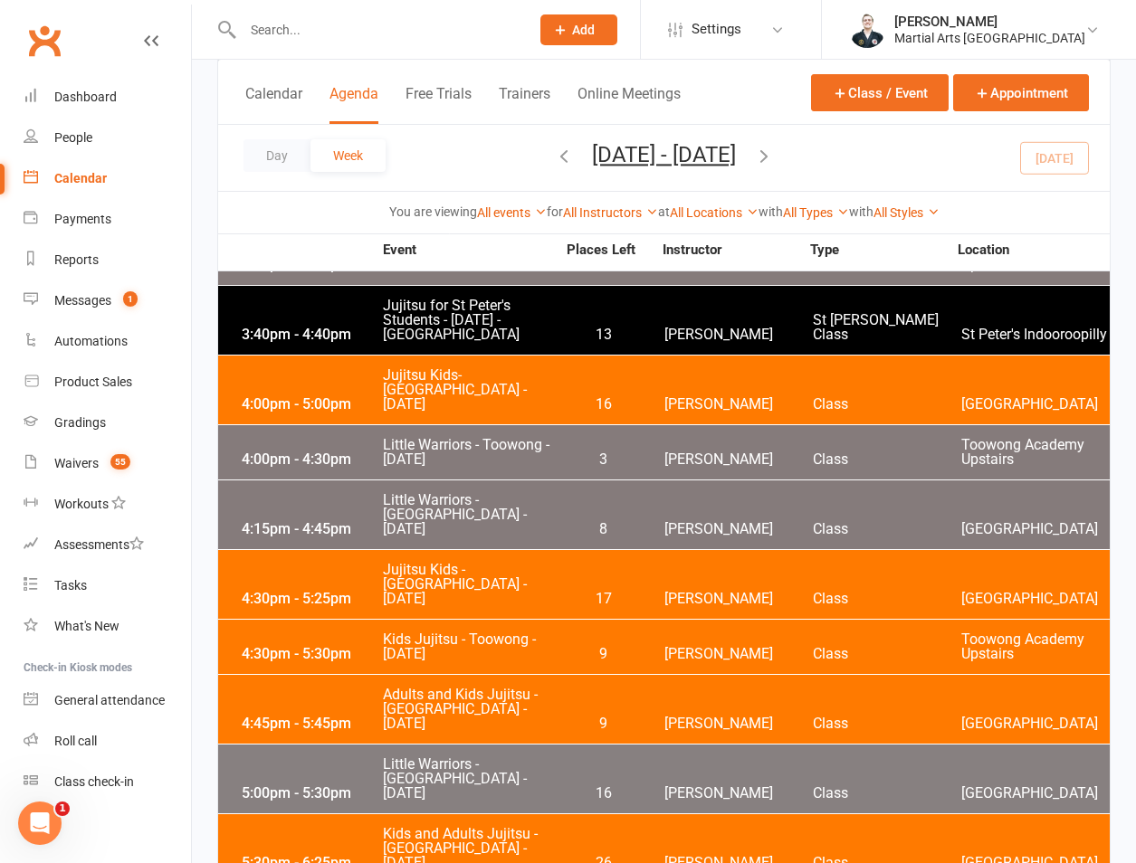
click at [355, 620] on div "4:30pm - 5:30pm Kids Jujitsu - Toowong - [DATE] 9 [PERSON_NAME] Class [GEOGRAPH…" at bounding box center [663, 647] width 891 height 54
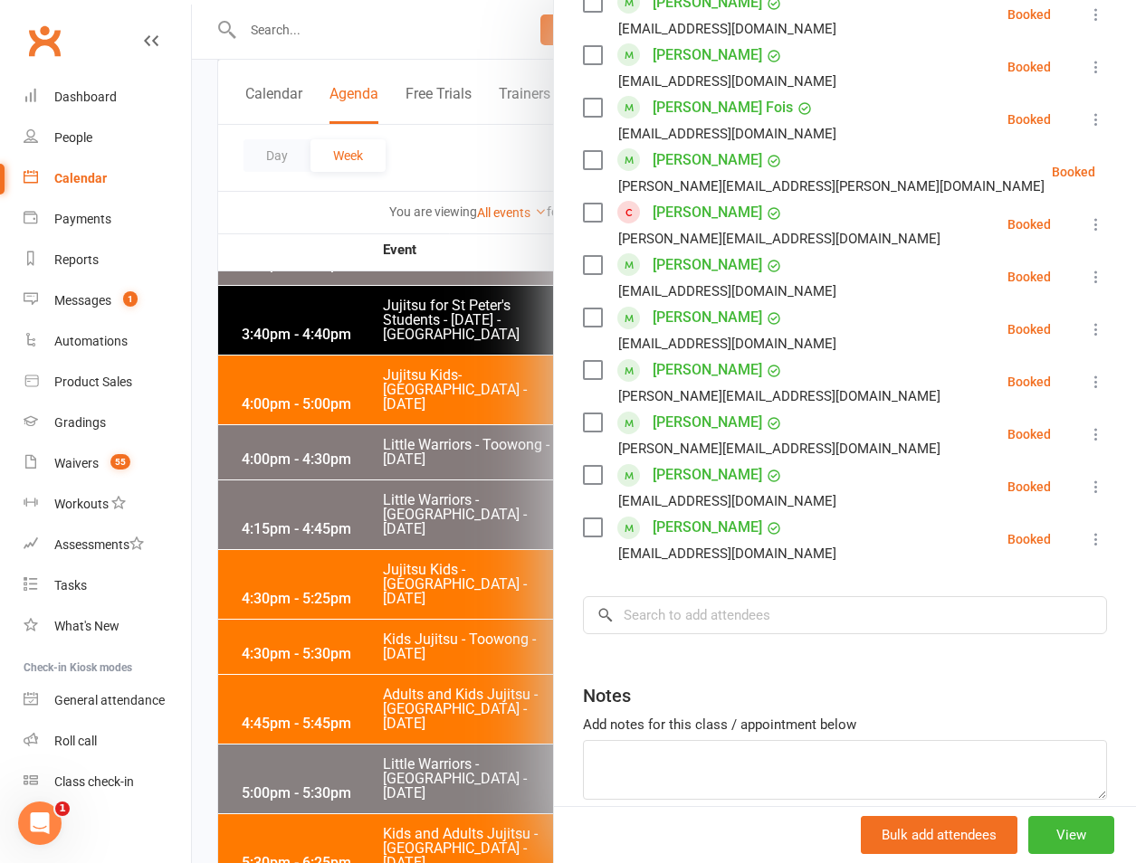
scroll to position [1690, 0]
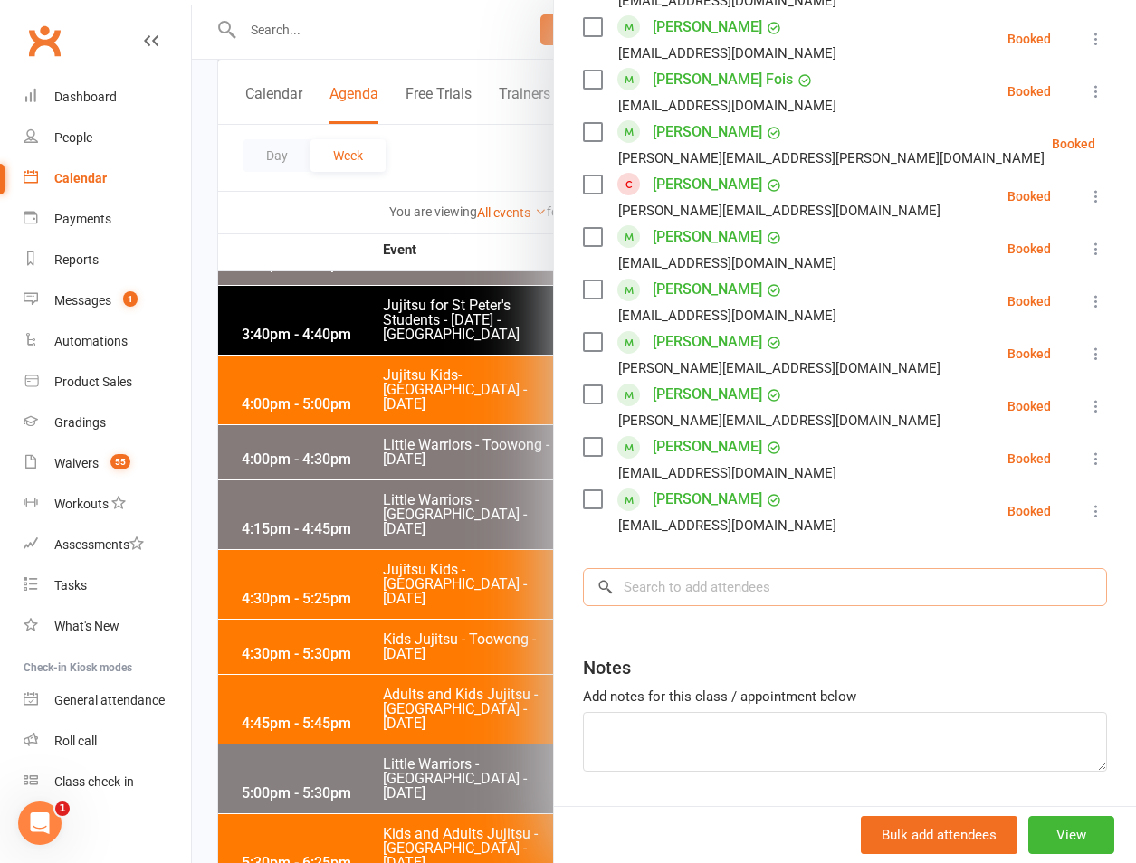
click at [721, 588] on input "search" at bounding box center [845, 587] width 524 height 38
click at [1087, 203] on icon at bounding box center [1096, 196] width 18 height 18
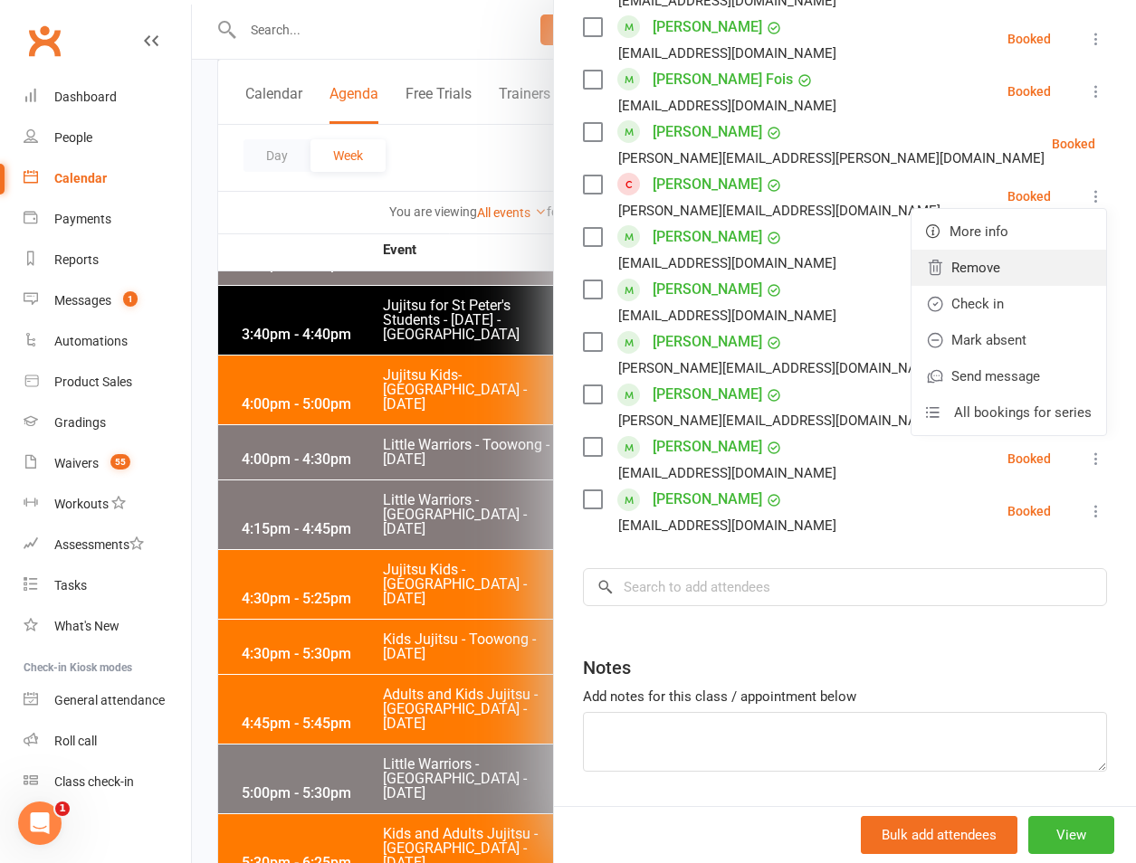
click at [974, 281] on link "Remove" at bounding box center [1008, 268] width 195 height 36
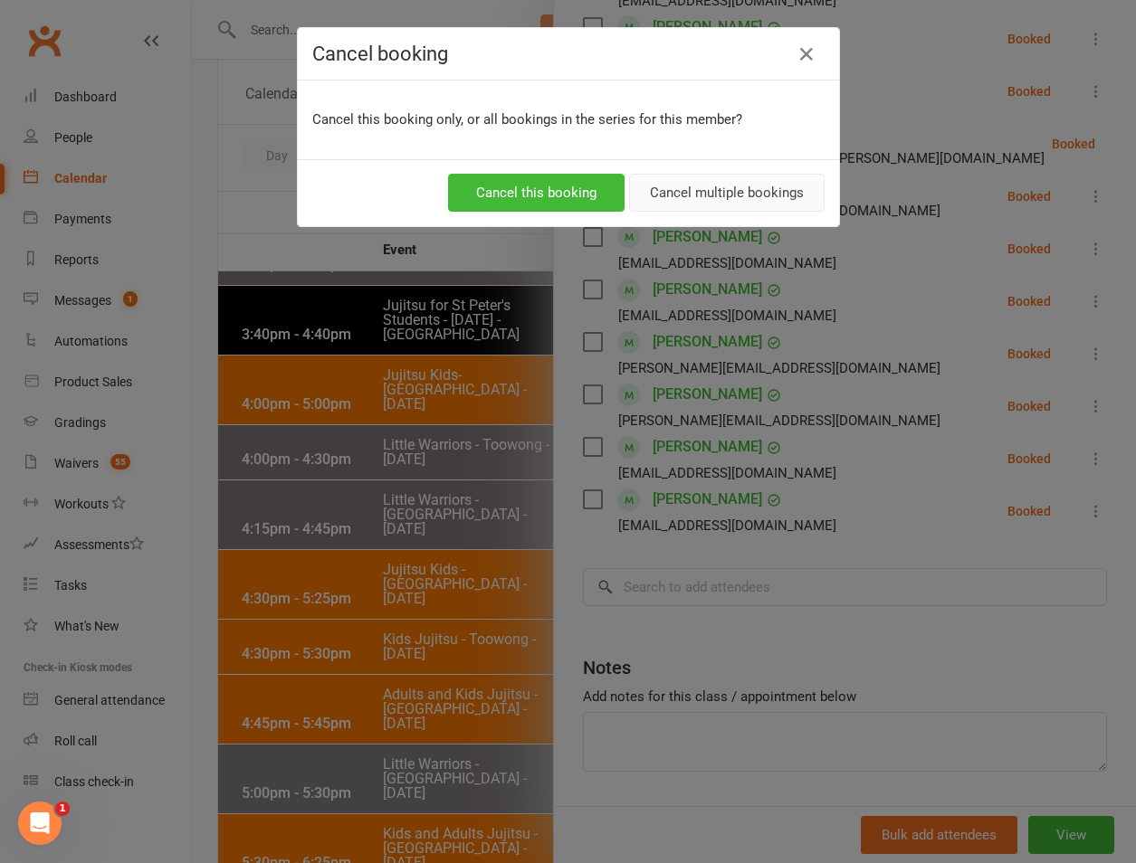
click at [675, 205] on button "Cancel multiple bookings" at bounding box center [726, 193] width 195 height 38
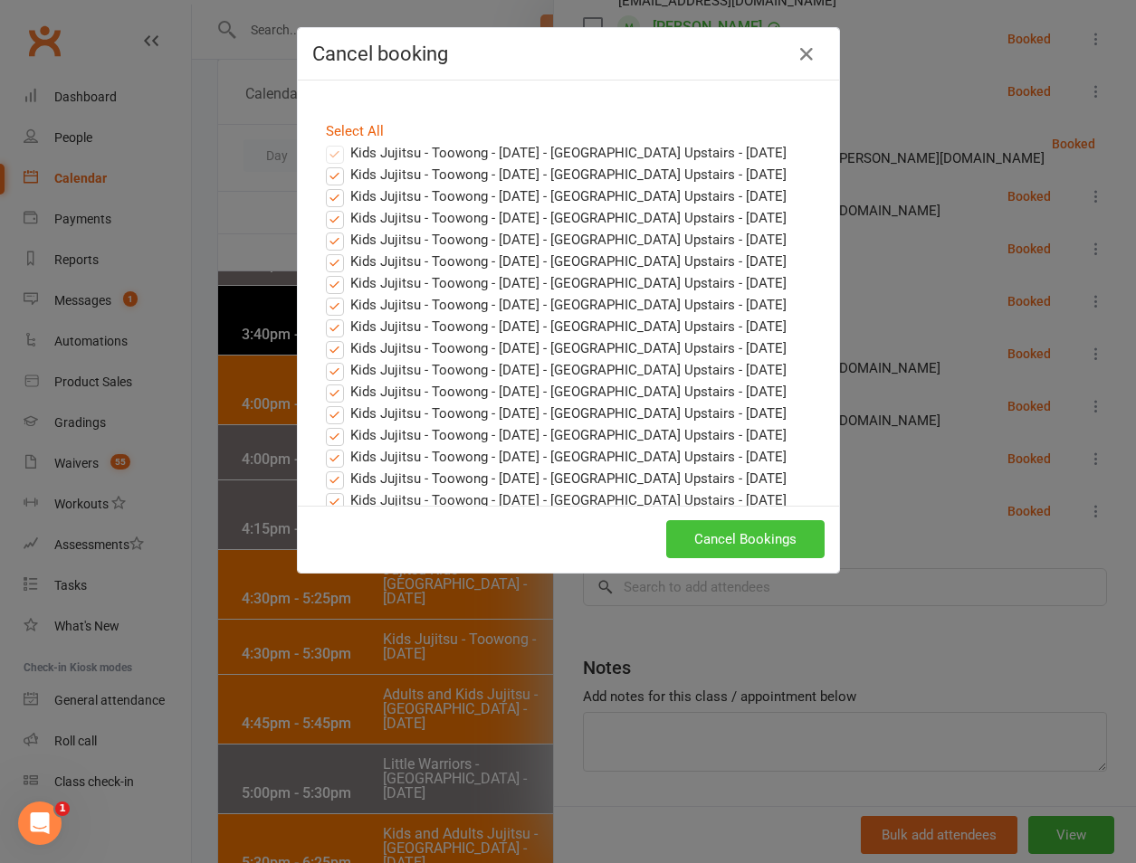
click at [697, 556] on button "Cancel Bookings" at bounding box center [745, 539] width 158 height 38
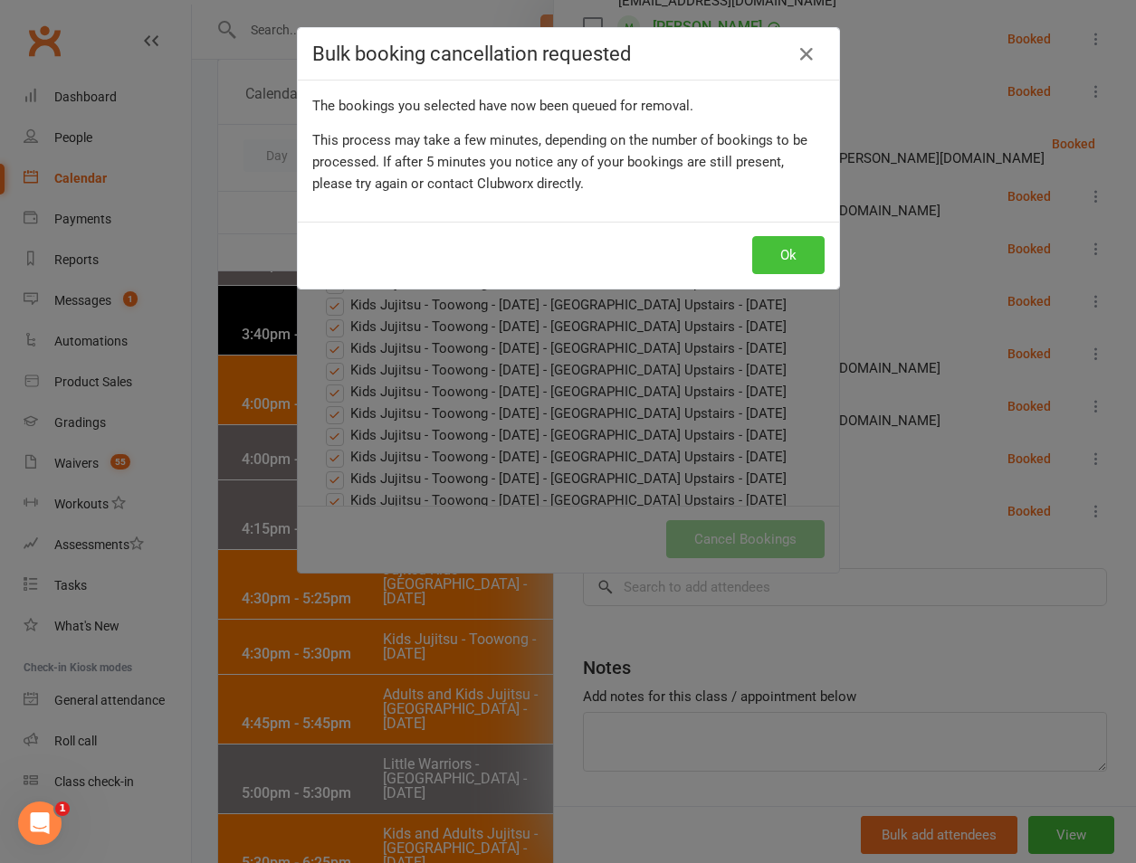
click at [800, 260] on button "Ok" at bounding box center [788, 255] width 72 height 38
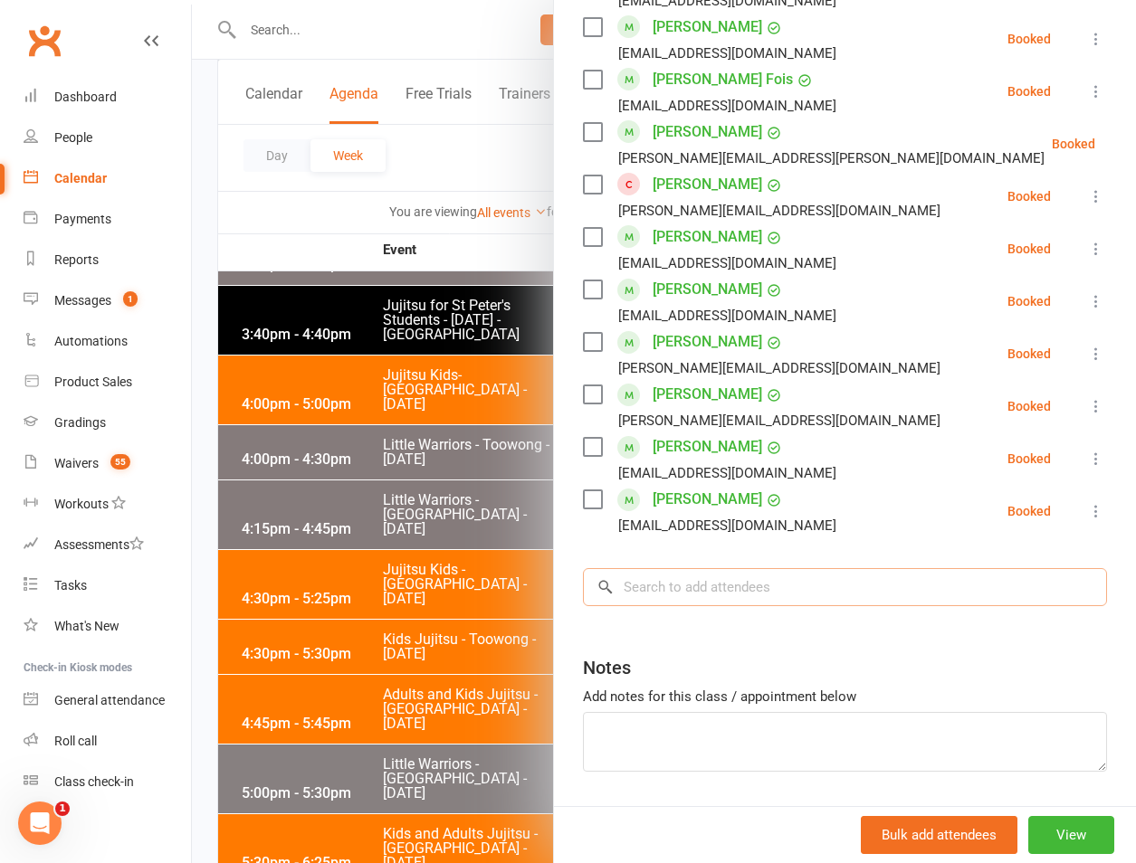
click at [732, 602] on input "search" at bounding box center [845, 587] width 524 height 38
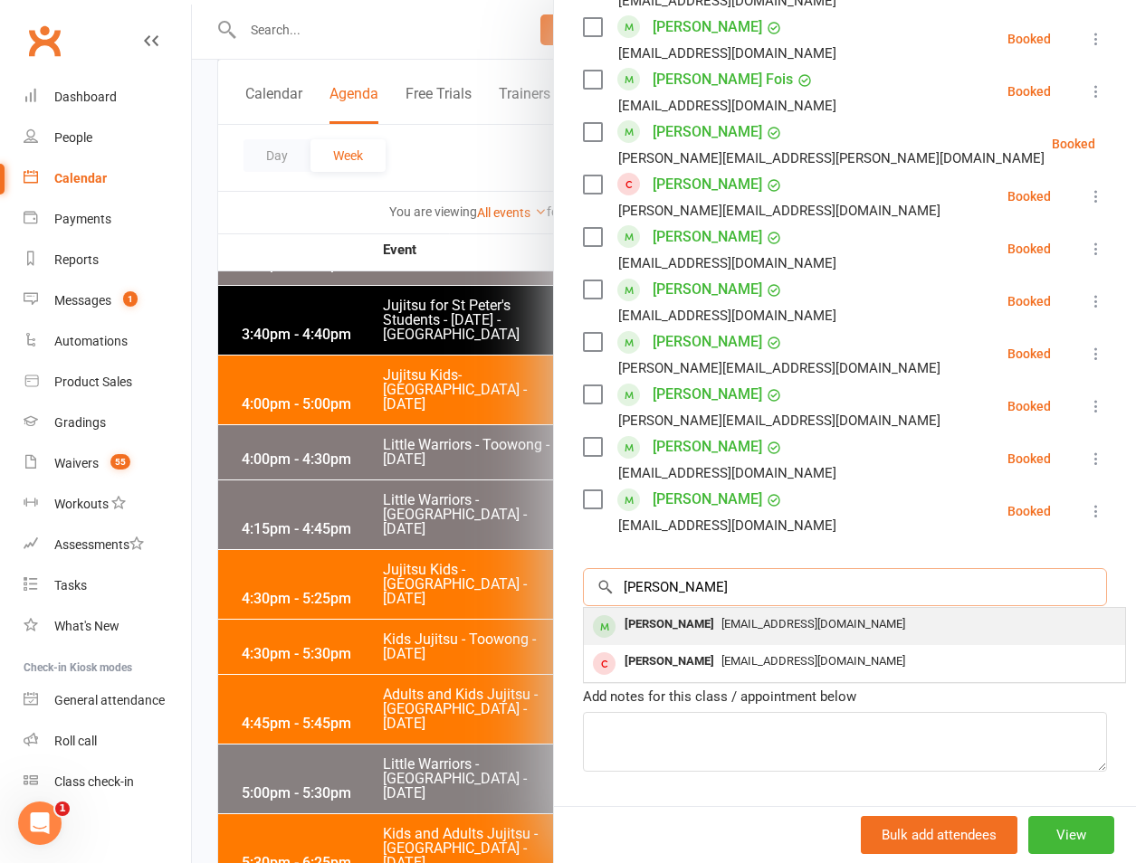
type input "[PERSON_NAME]"
click at [705, 613] on div "[EMAIL_ADDRESS][DOMAIN_NAME]" at bounding box center [854, 625] width 527 height 26
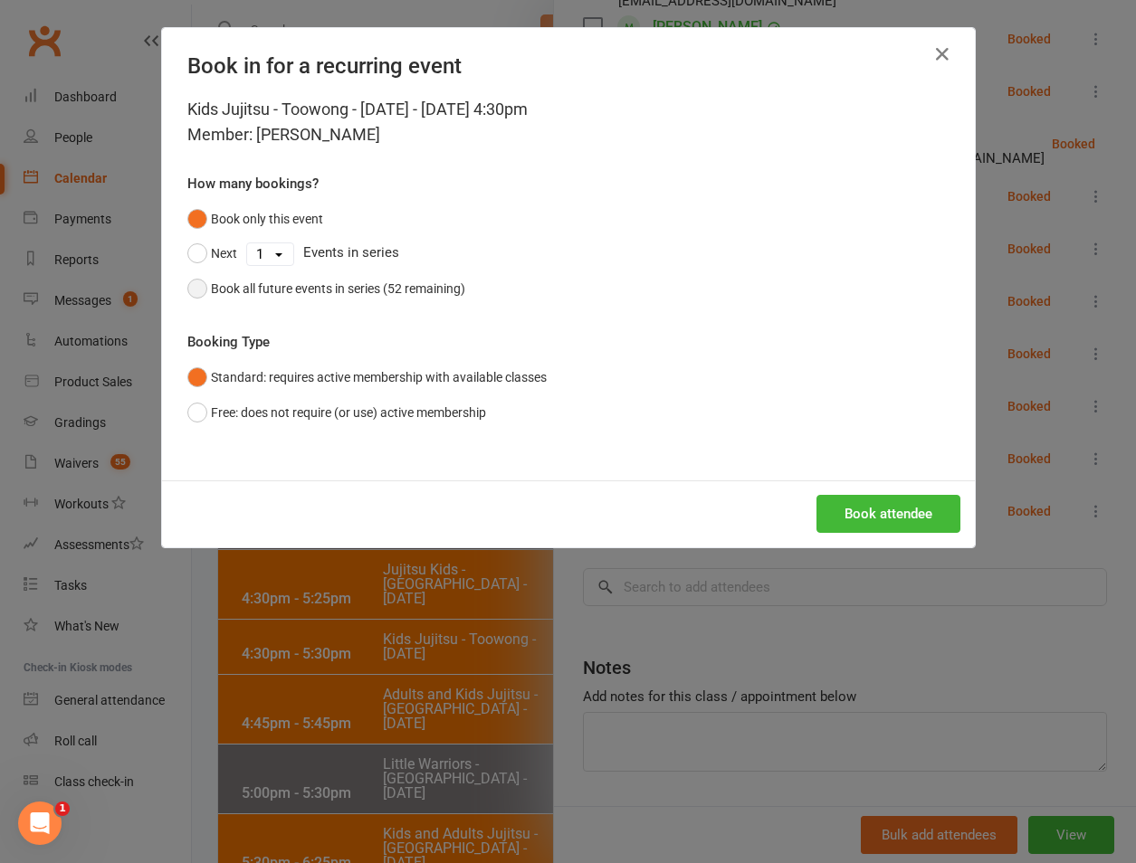
click at [368, 287] on div "Book all future events in series (52 remaining)" at bounding box center [338, 289] width 254 height 20
click at [830, 518] on button "Book attendee" at bounding box center [888, 514] width 144 height 38
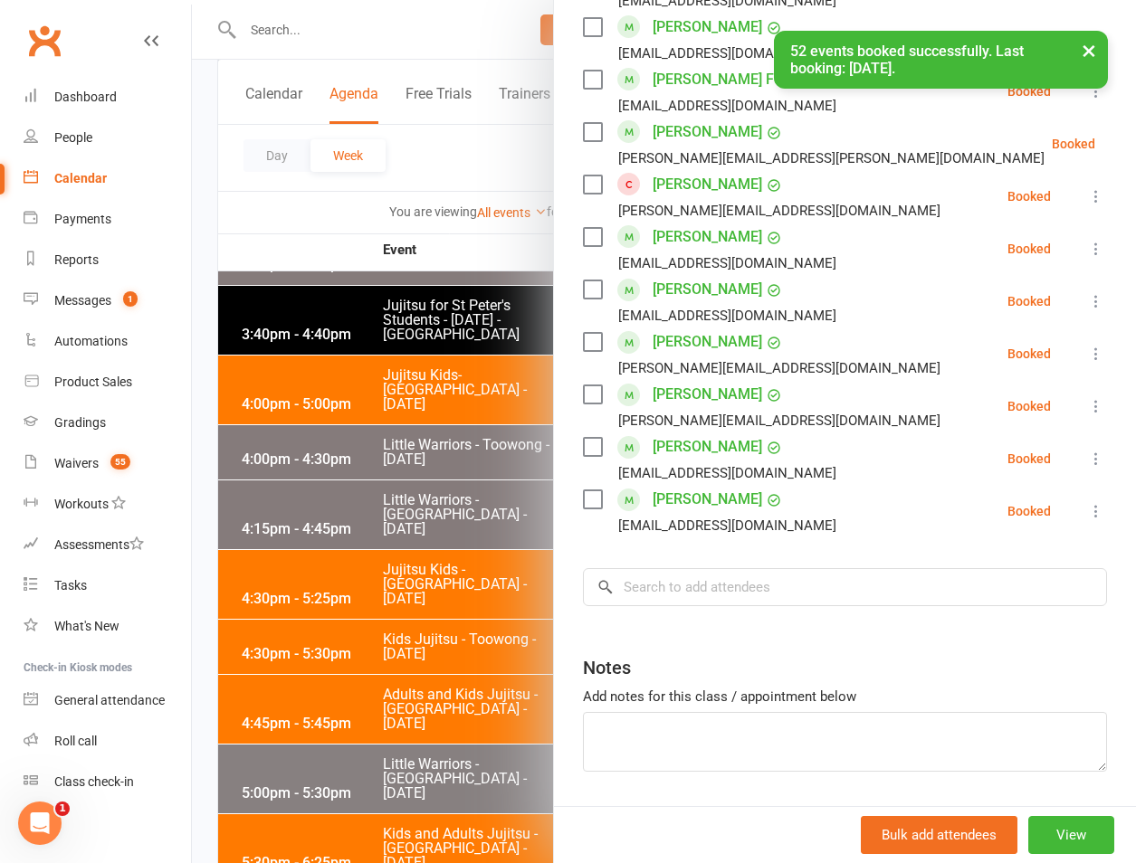
scroll to position [1742, 0]
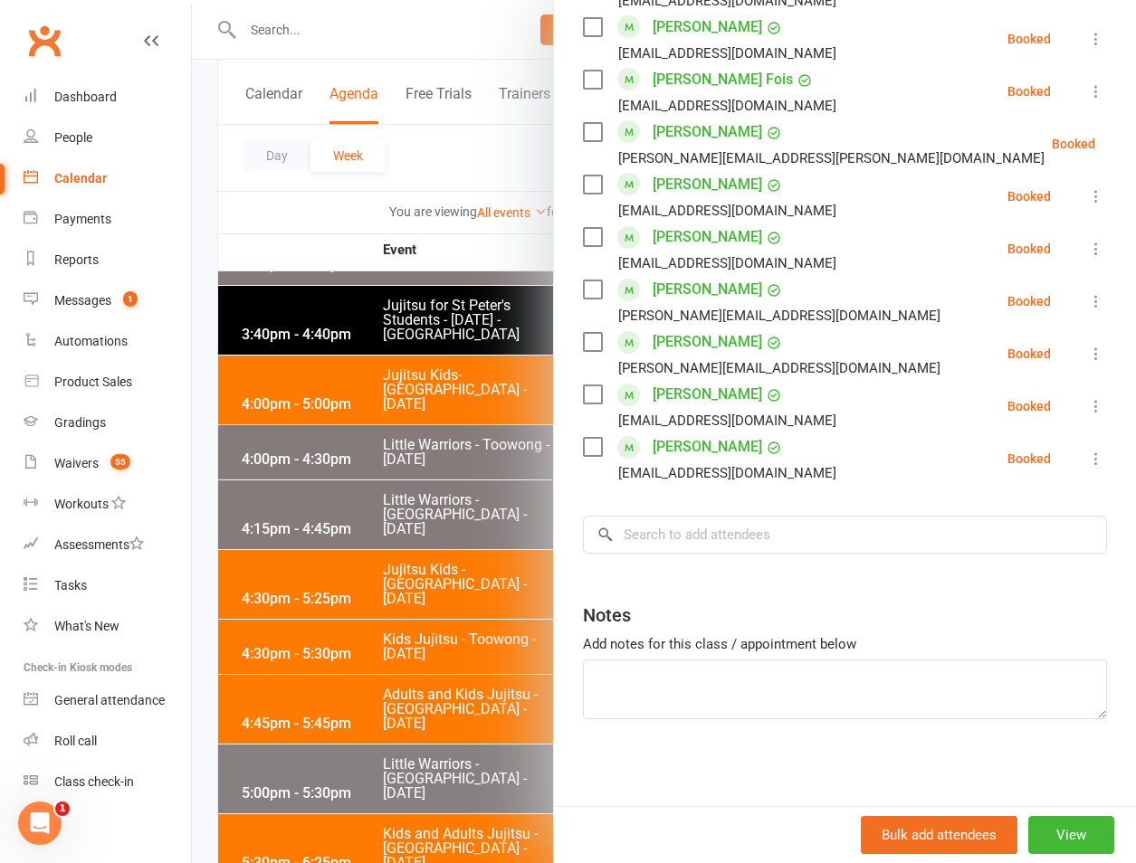
click at [347, 356] on div at bounding box center [664, 431] width 944 height 863
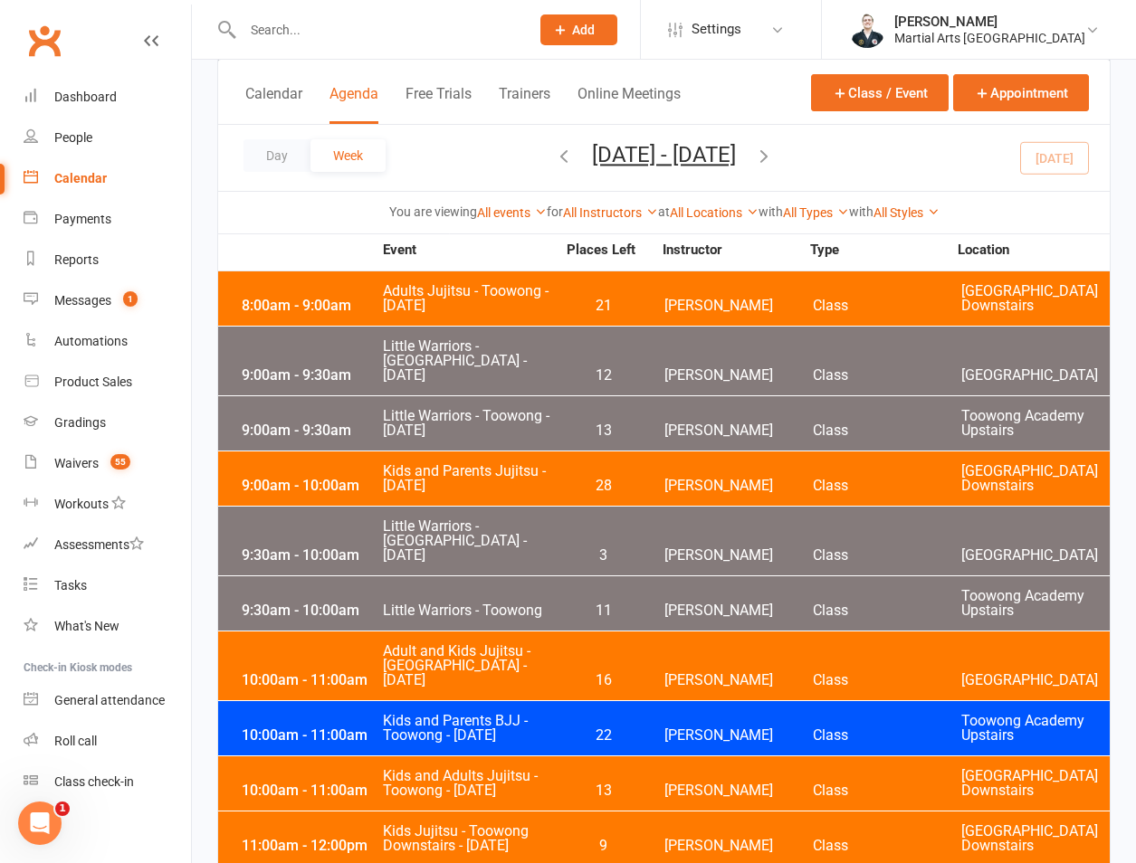
scroll to position [5212, 0]
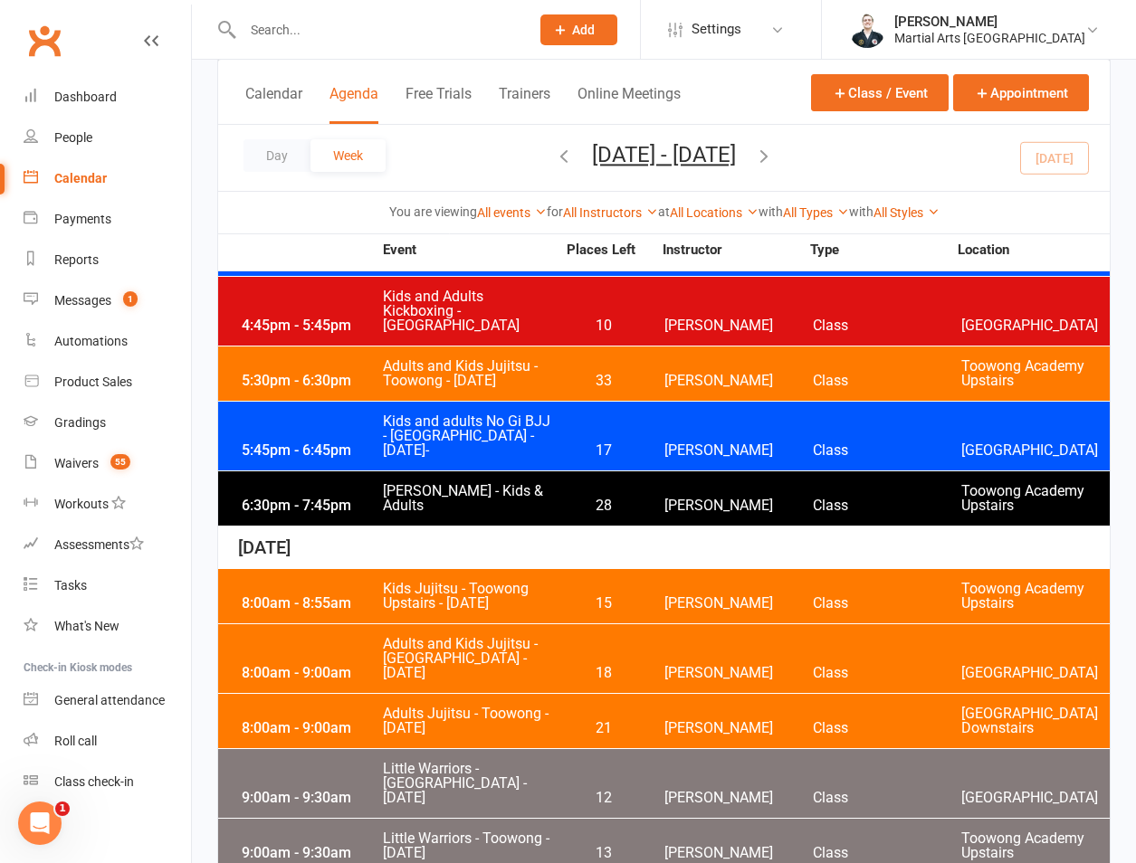
click at [447, 762] on span "Little Warriors - [GEOGRAPHIC_DATA] - [DATE]" at bounding box center [469, 783] width 174 height 43
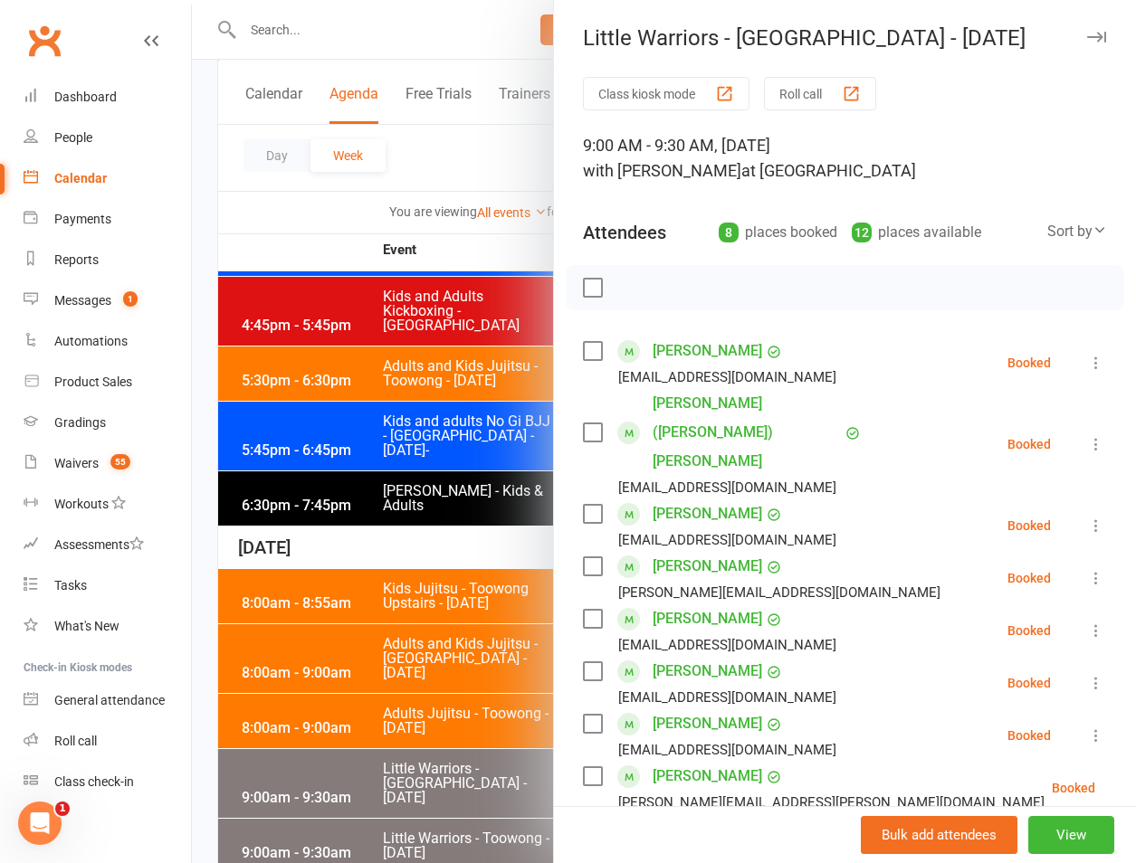
scroll to position [275, 0]
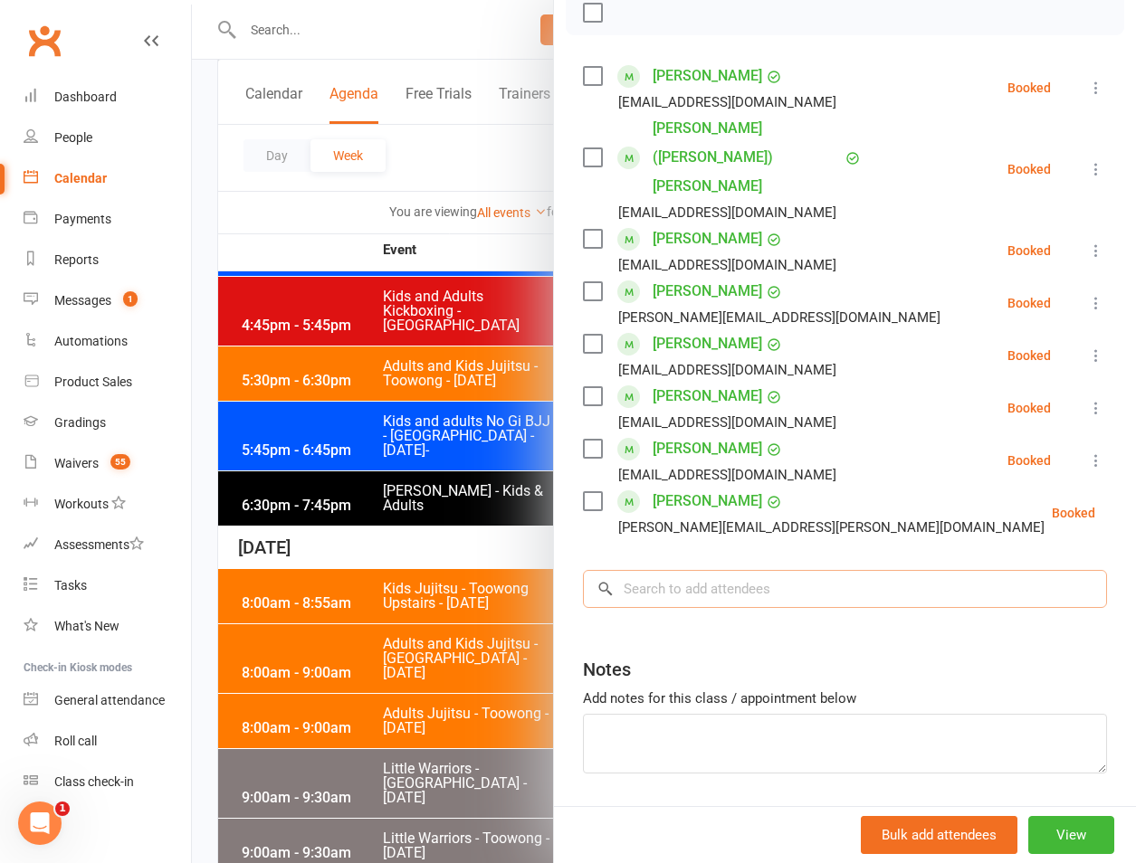
click at [792, 570] on input "search" at bounding box center [845, 589] width 524 height 38
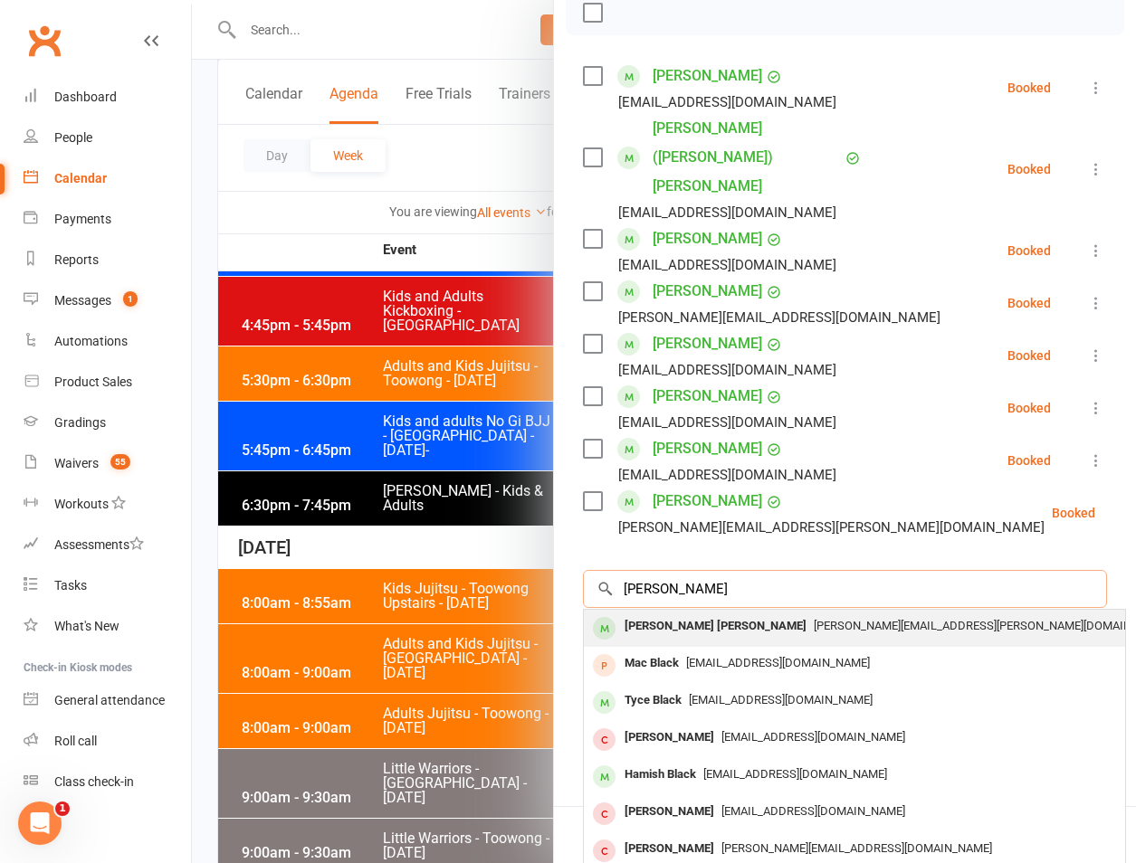
type input "[PERSON_NAME]"
click at [662, 614] on div "[PERSON_NAME] [PERSON_NAME]" at bounding box center [715, 627] width 196 height 26
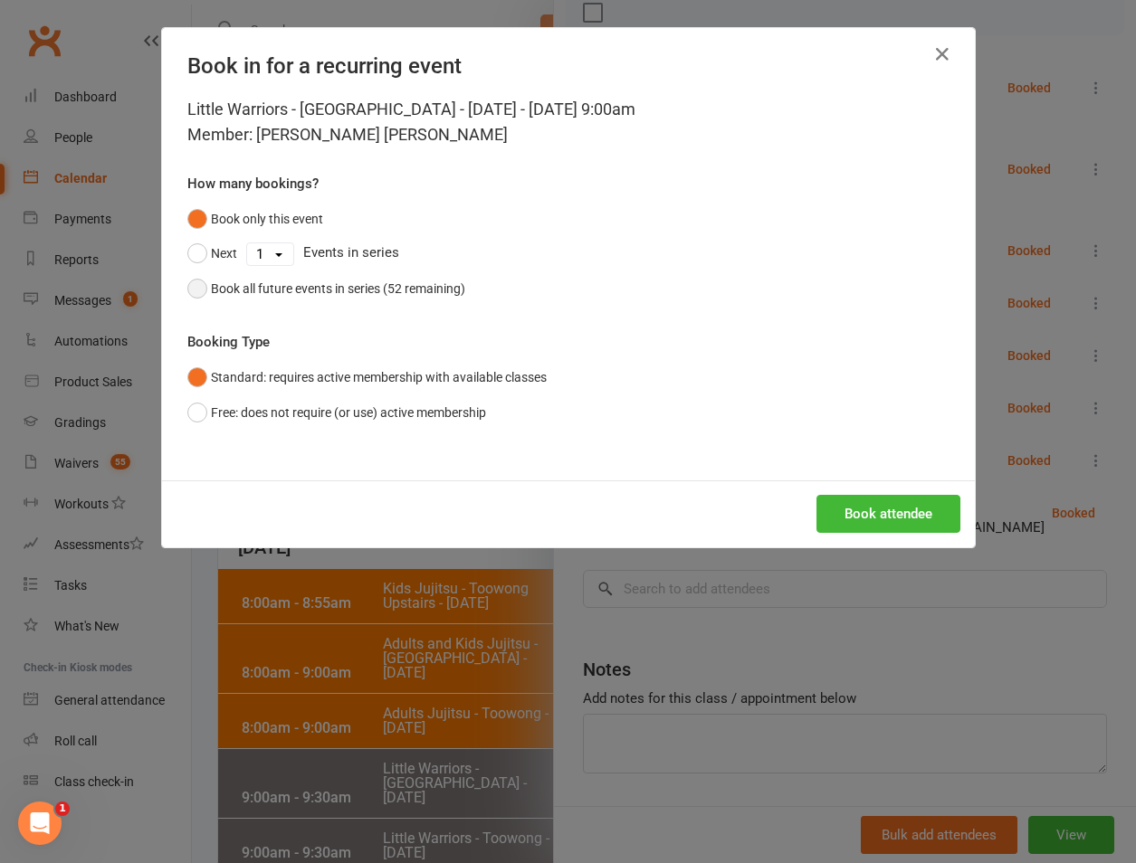
click at [338, 274] on button "Book all future events in series (52 remaining)" at bounding box center [326, 288] width 278 height 34
click at [868, 521] on button "Book attendee" at bounding box center [888, 514] width 144 height 38
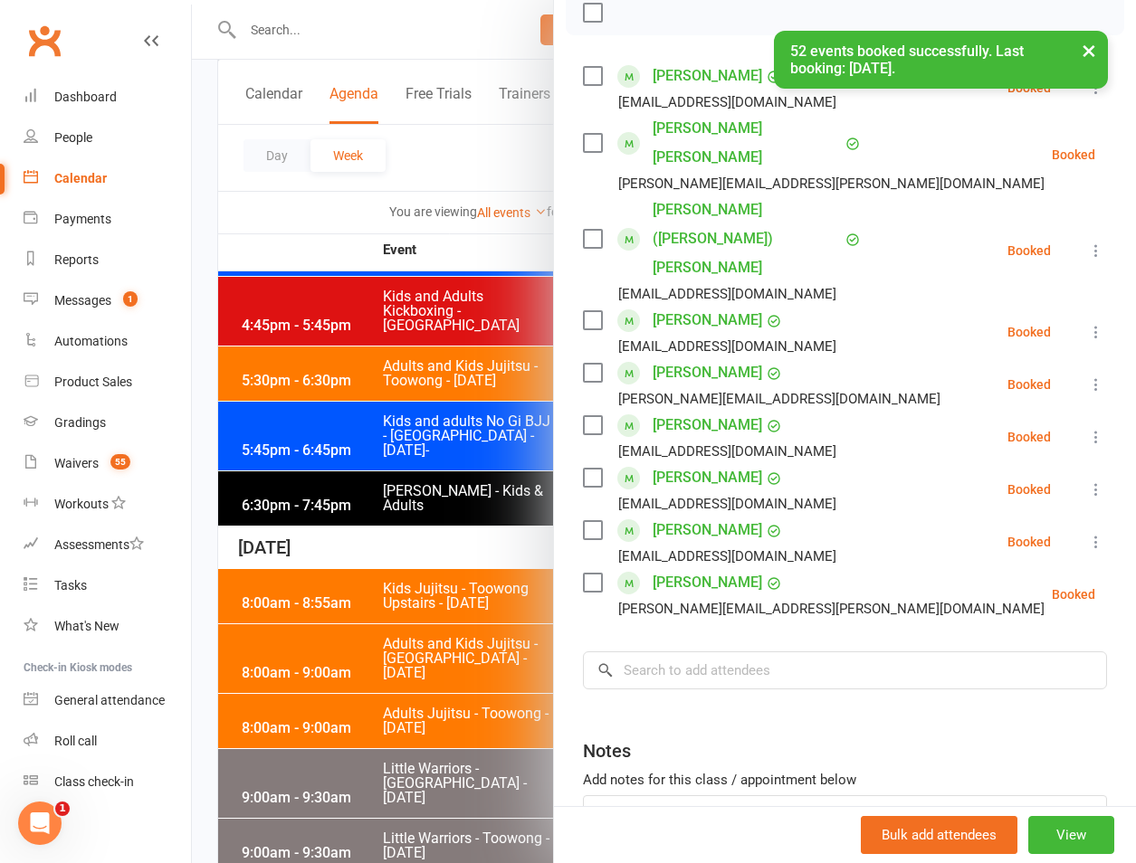
click at [605, 787] on div "Class kiosk mode Roll call 9:00 AM - 9:30 AM, [DATE] with [PERSON_NAME] at [GEO…" at bounding box center [845, 374] width 582 height 1144
